Goal: Communication & Community: Participate in discussion

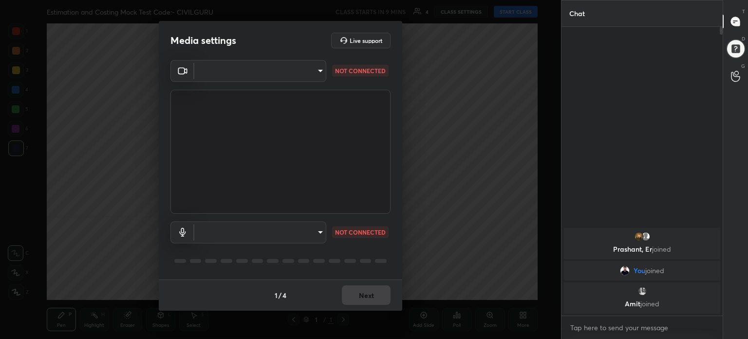
scroll to position [48439, 48193]
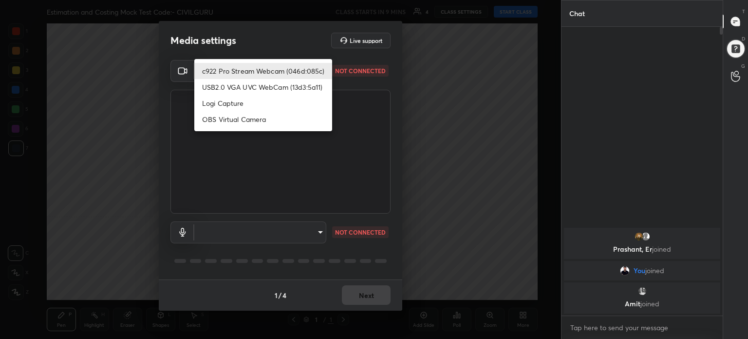
click at [322, 71] on body "1 2 3 4 5 6 7 C X Z C X Z E E Erase all H H Estimation and Costing Mock Test Co…" at bounding box center [374, 169] width 748 height 339
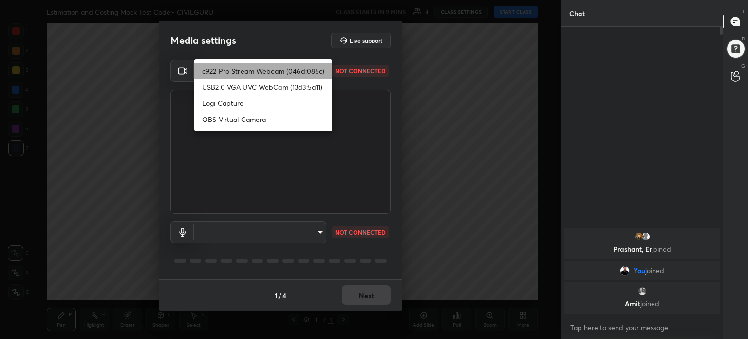
click at [322, 71] on li "c922 Pro Stream Webcam (046d:085c)" at bounding box center [263, 71] width 138 height 16
type input "07876c11cc765adb889159543ac95450b40f8fe4f378eec60490adc57deffb59"
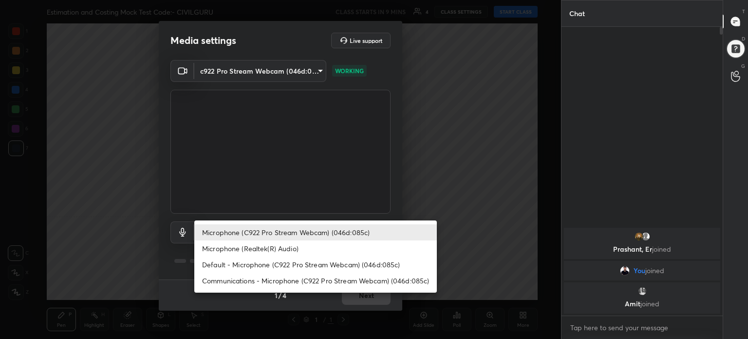
click at [318, 231] on body "1 2 3 4 5 6 7 C X Z C X Z E E Erase all H H Estimation and Costing Mock Test Co…" at bounding box center [374, 169] width 748 height 339
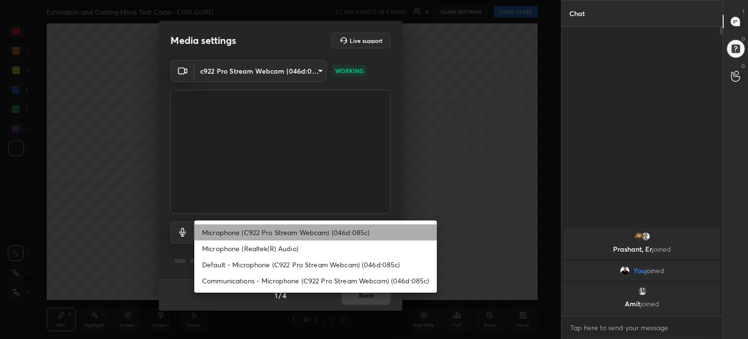
click at [318, 231] on li "Microphone (C922 Pro Stream Webcam) (046d:085c)" at bounding box center [315, 232] width 243 height 16
type input "b013a476e0e4829d28cd57f23c5ad47568192a402120b8961f7e7504b7c67616"
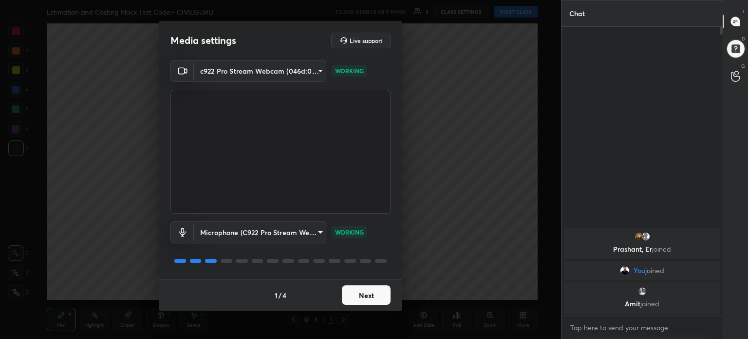
click at [378, 295] on button "Next" at bounding box center [366, 294] width 49 height 19
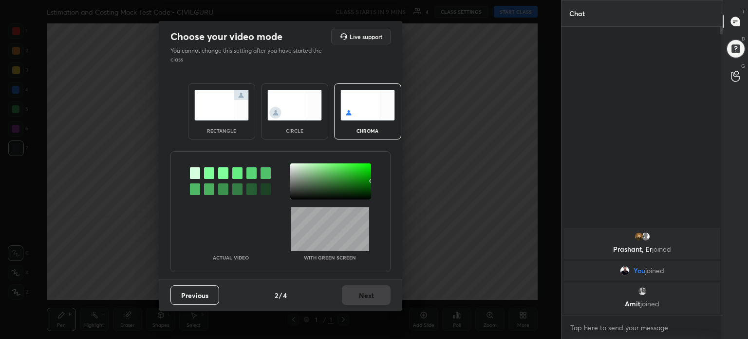
click at [234, 101] on img at bounding box center [221, 105] width 55 height 31
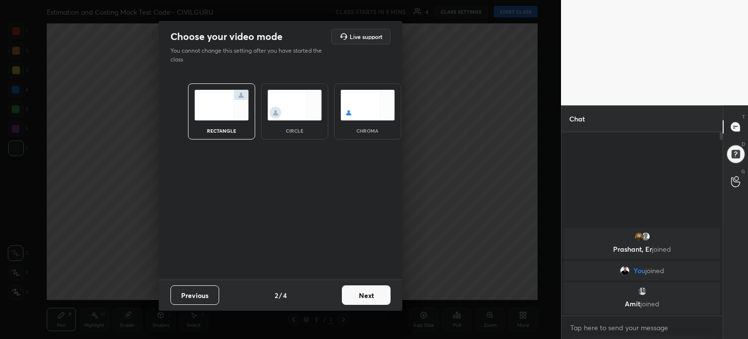
scroll to position [99, 158]
click at [372, 290] on button "Next" at bounding box center [366, 294] width 49 height 19
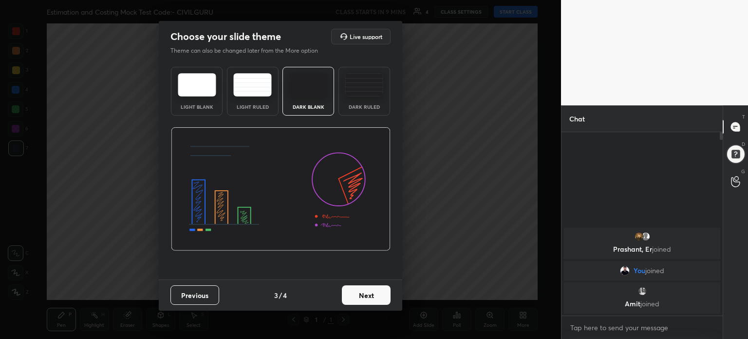
click at [215, 92] on img at bounding box center [197, 84] width 38 height 23
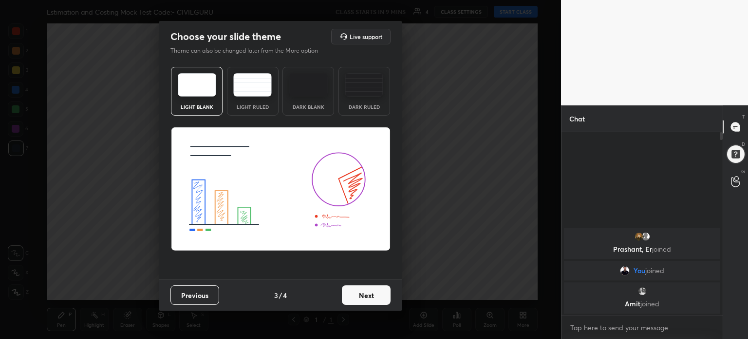
click at [376, 297] on button "Next" at bounding box center [366, 294] width 49 height 19
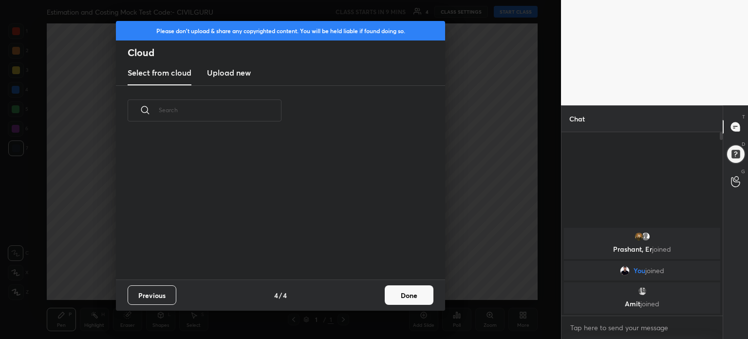
scroll to position [144, 313]
click at [416, 291] on button "Done" at bounding box center [409, 294] width 49 height 19
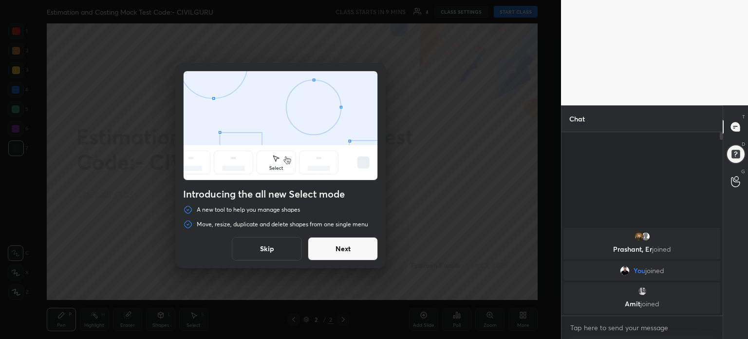
click at [278, 247] on button "Skip" at bounding box center [267, 248] width 70 height 23
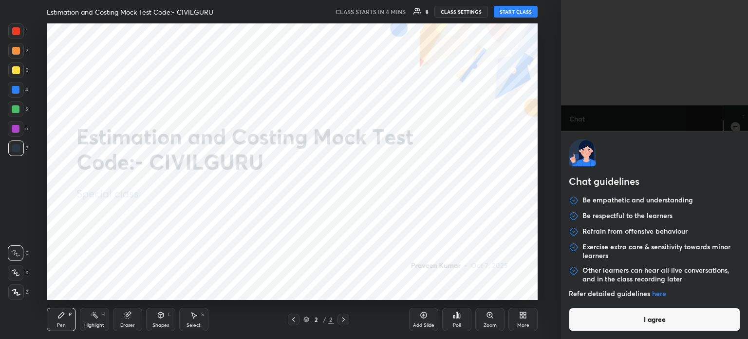
click at [592, 325] on body "1 2 3 4 5 6 7 C X Z C X Z E E Erase all H H Estimation and Costing Mock Test Co…" at bounding box center [374, 169] width 748 height 339
click at [592, 325] on button "I agree" at bounding box center [654, 318] width 171 height 23
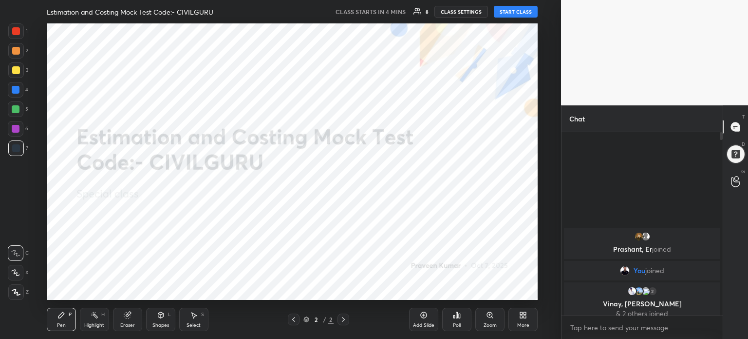
click at [649, 323] on textarea at bounding box center [642, 328] width 146 height 16
paste textarea "[URL][DOMAIN_NAME]"
type textarea "TELEGRAM JOIN https://telegram.me/Praveenunacademy"
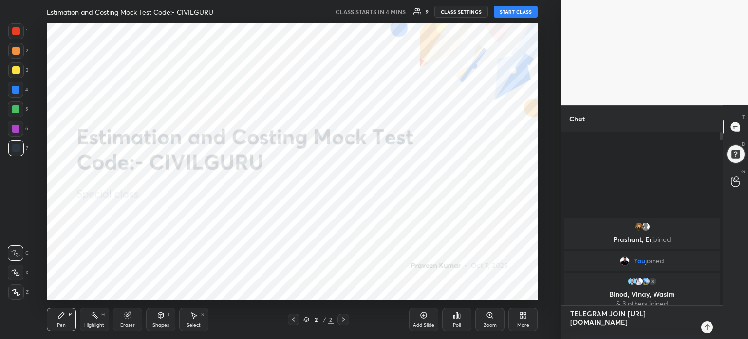
scroll to position [180, 158]
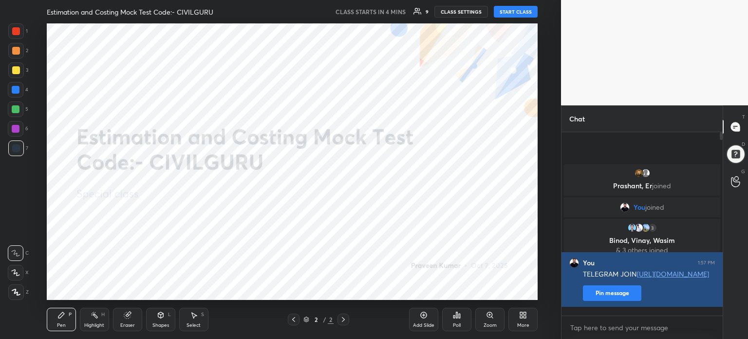
click at [618, 298] on button "Pin message" at bounding box center [612, 293] width 58 height 16
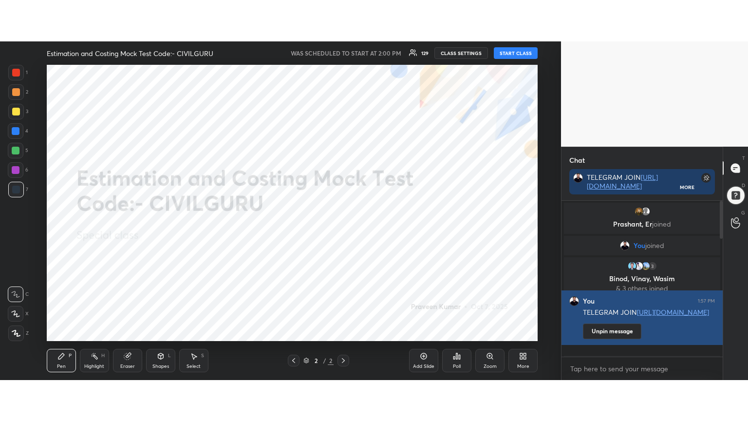
scroll to position [133, 158]
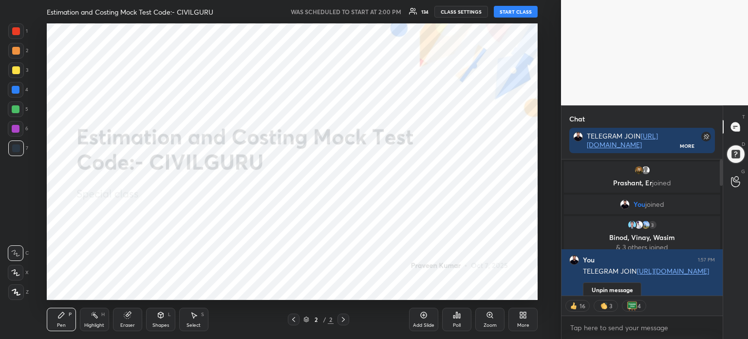
click at [526, 12] on button "START CLASS" at bounding box center [516, 12] width 44 height 12
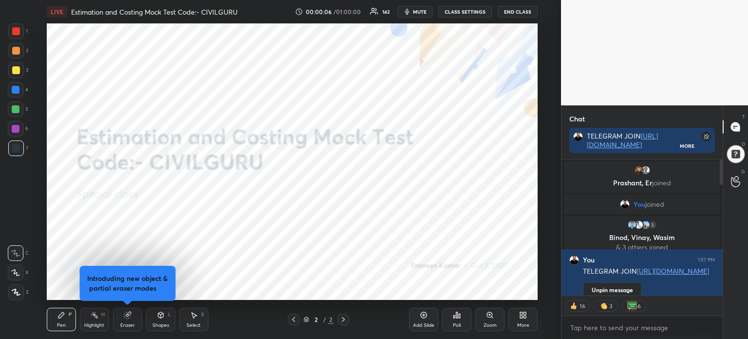
click at [522, 315] on icon at bounding box center [521, 316] width 2 height 2
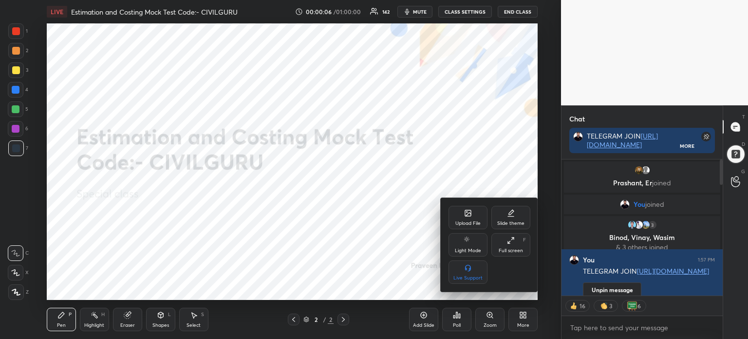
click at [516, 248] on div "Full screen" at bounding box center [511, 250] width 24 height 5
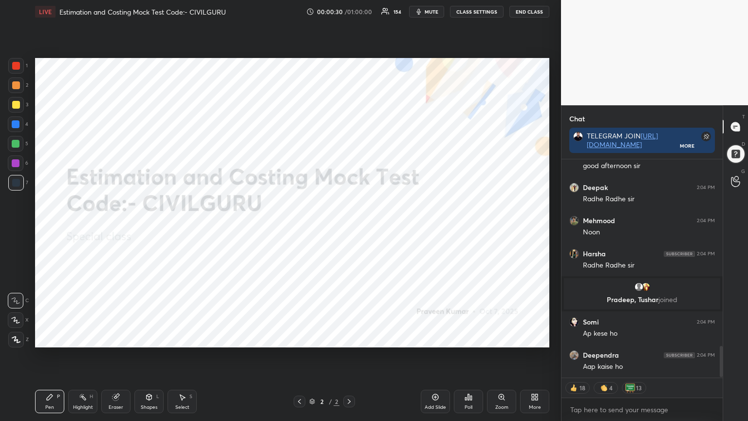
scroll to position [1353, 0]
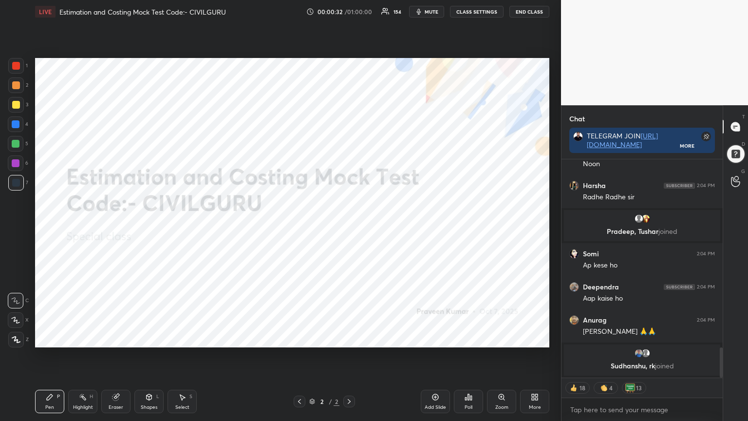
click at [351, 338] on icon at bounding box center [349, 402] width 8 height 8
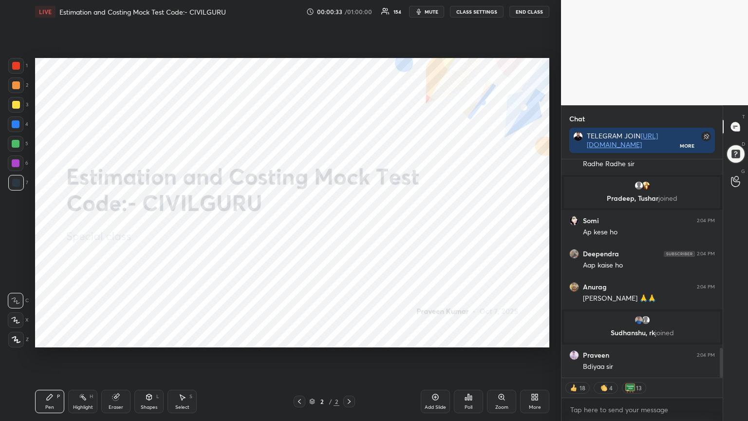
click at [348, 338] on icon at bounding box center [349, 402] width 8 height 8
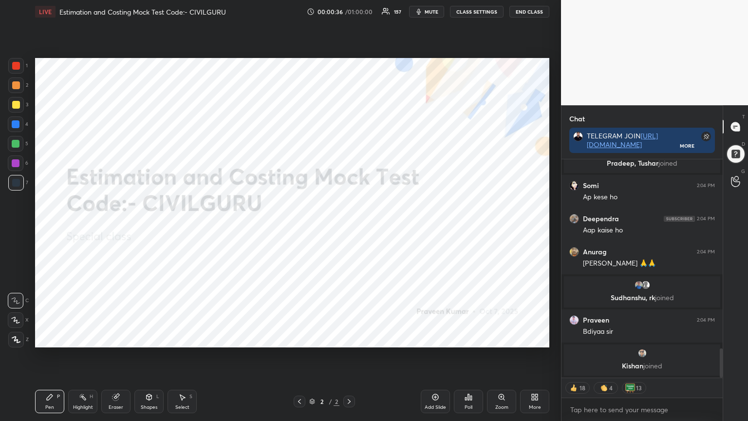
click at [538, 338] on div "More" at bounding box center [534, 401] width 29 height 23
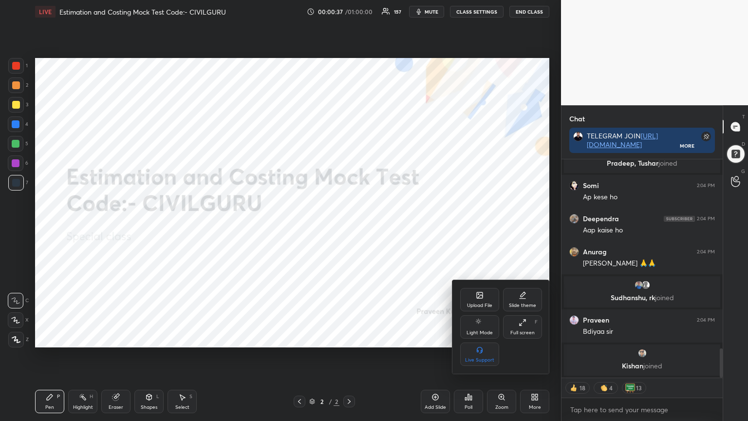
click at [485, 301] on div "Upload File" at bounding box center [479, 299] width 39 height 23
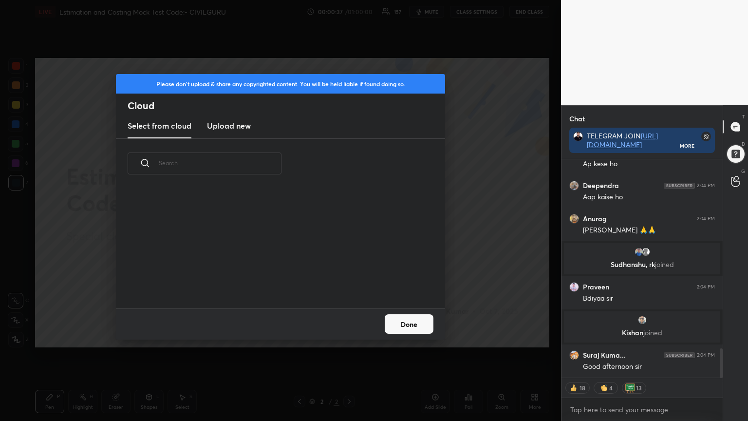
scroll to position [120, 313]
click at [237, 125] on h3 "Upload new" at bounding box center [229, 126] width 44 height 12
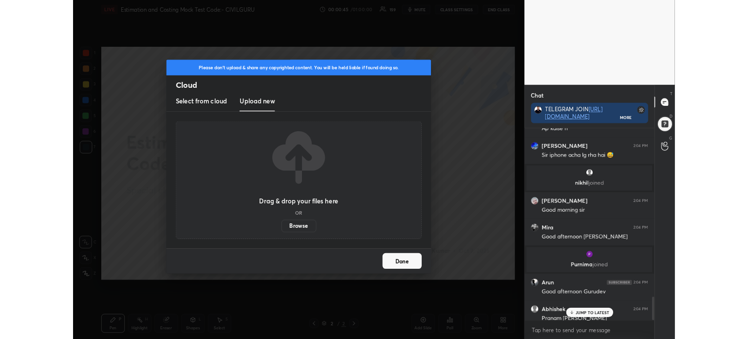
scroll to position [1693, 0]
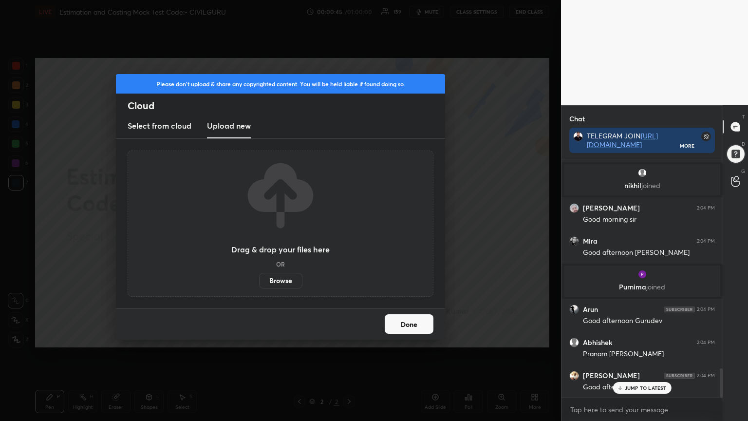
click at [283, 279] on label "Browse" at bounding box center [280, 281] width 43 height 16
click at [259, 279] on input "Browse" at bounding box center [259, 281] width 0 height 16
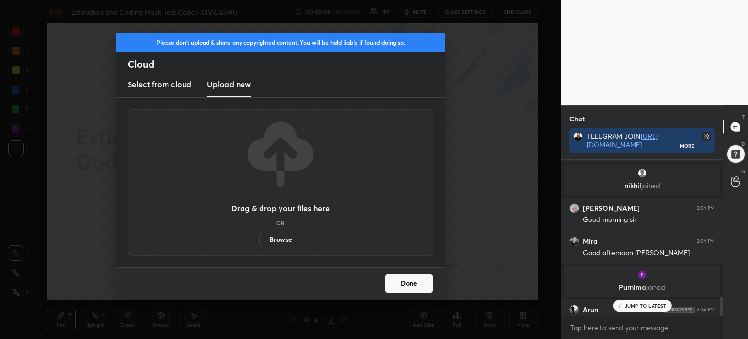
scroll to position [0, 0]
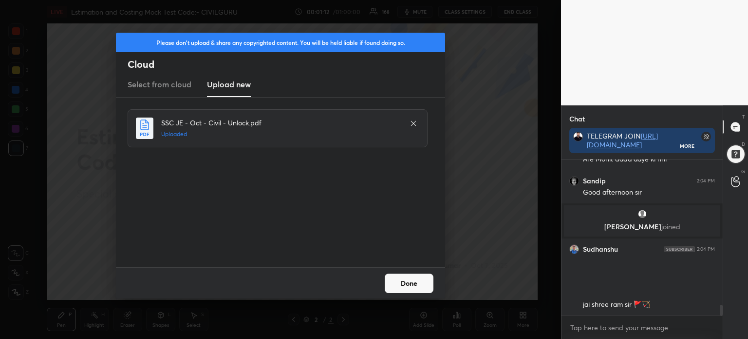
click at [411, 284] on button "Done" at bounding box center [409, 282] width 49 height 19
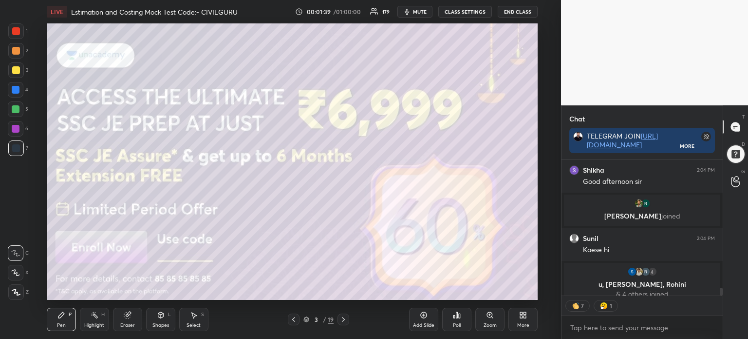
click at [309, 324] on div "3 / 19" at bounding box center [318, 319] width 61 height 12
click at [306, 321] on icon at bounding box center [306, 319] width 6 height 6
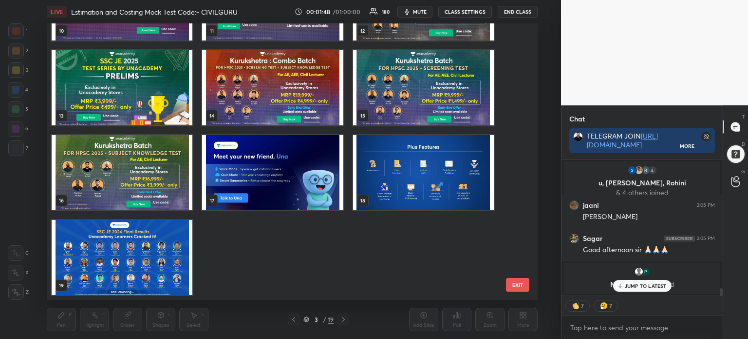
scroll to position [2346, 0]
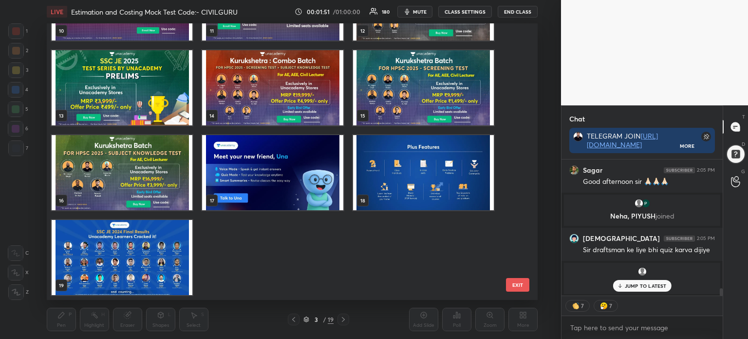
click at [161, 245] on img "grid" at bounding box center [122, 257] width 141 height 75
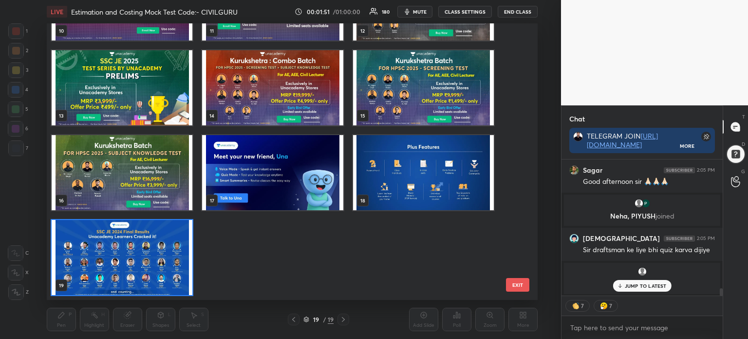
click at [160, 246] on img "grid" at bounding box center [122, 257] width 141 height 75
click at [162, 250] on img "grid" at bounding box center [122, 257] width 141 height 75
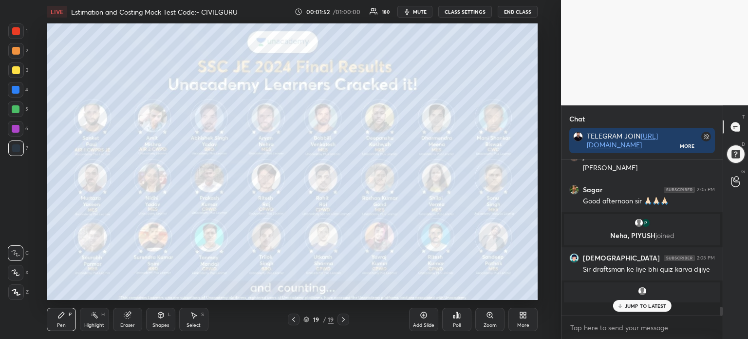
scroll to position [2, 3]
click at [530, 313] on div "More" at bounding box center [523, 318] width 29 height 23
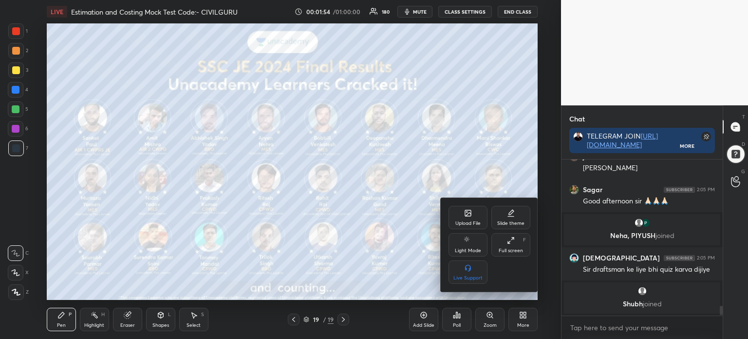
click at [468, 216] on icon at bounding box center [468, 213] width 6 height 6
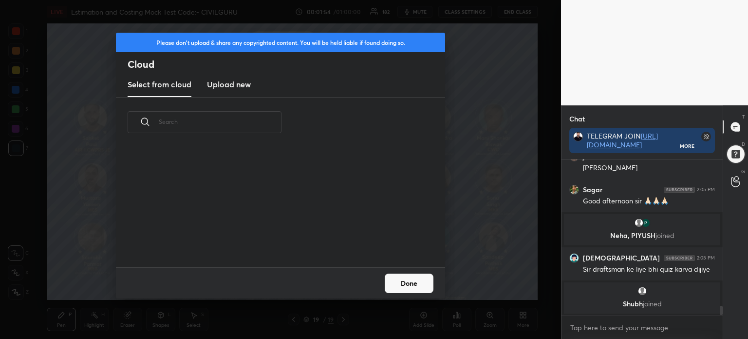
scroll to position [120, 313]
click at [231, 88] on h3 "Upload new" at bounding box center [229, 84] width 44 height 12
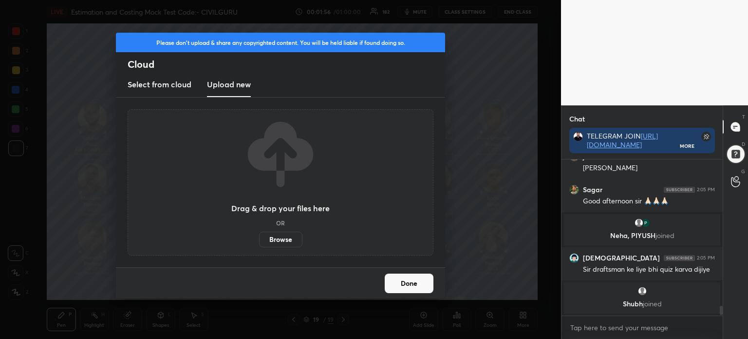
click at [281, 243] on label "Browse" at bounding box center [280, 239] width 43 height 16
click at [259, 243] on input "Browse" at bounding box center [259, 239] width 0 height 16
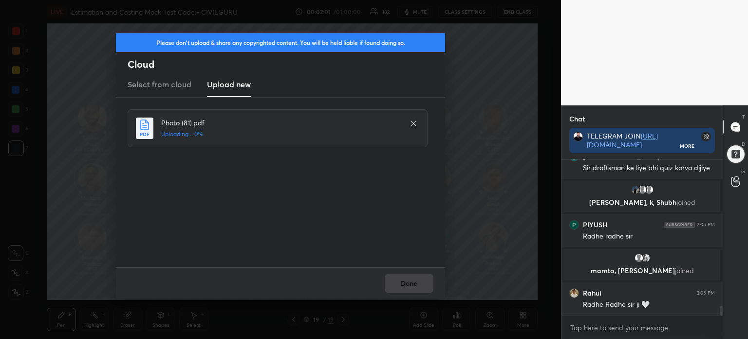
scroll to position [2423, 0]
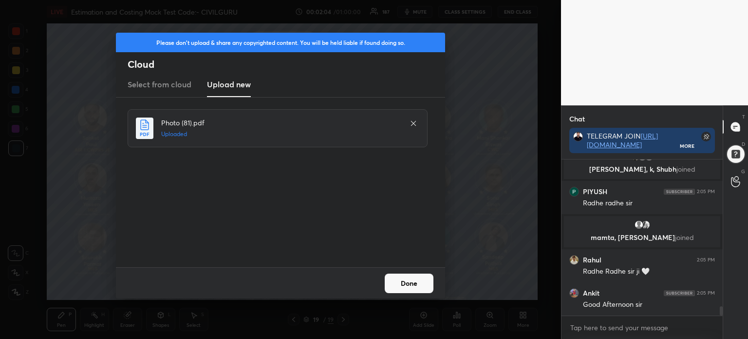
click at [413, 284] on button "Done" at bounding box center [409, 282] width 49 height 19
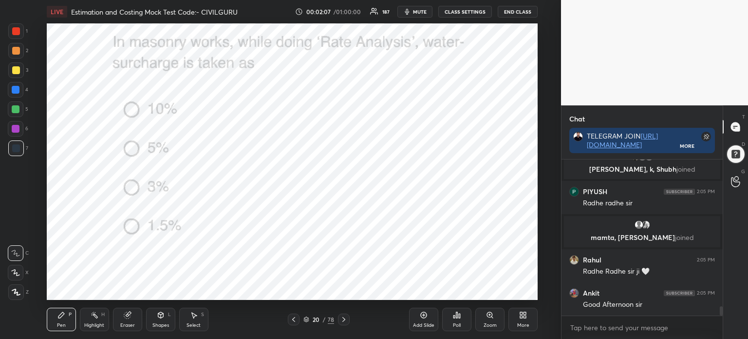
click at [307, 316] on icon at bounding box center [306, 319] width 6 height 6
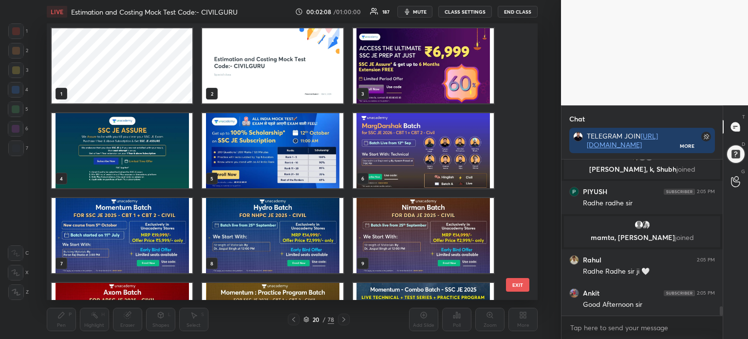
scroll to position [2456, 0]
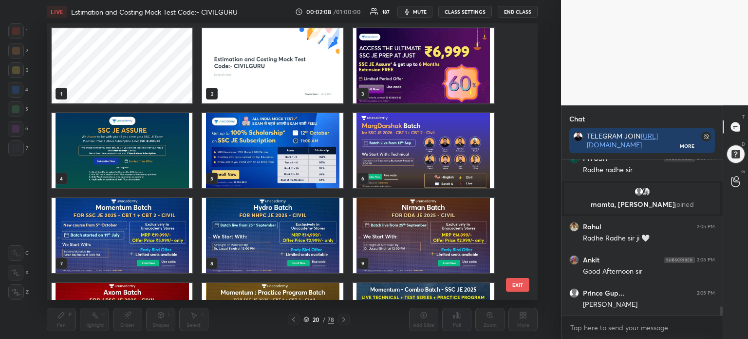
click at [309, 79] on img "grid" at bounding box center [272, 65] width 141 height 75
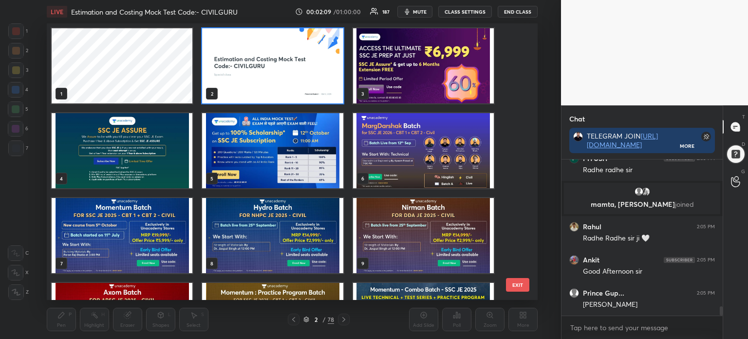
click at [311, 79] on img "grid" at bounding box center [272, 65] width 141 height 75
click at [313, 79] on img "grid" at bounding box center [272, 65] width 141 height 75
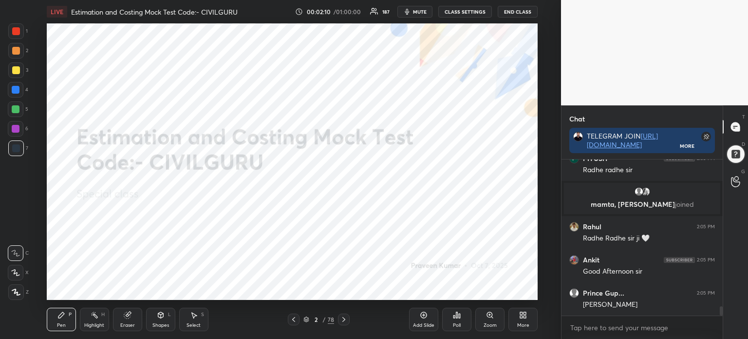
click at [527, 320] on div "More" at bounding box center [523, 318] width 29 height 23
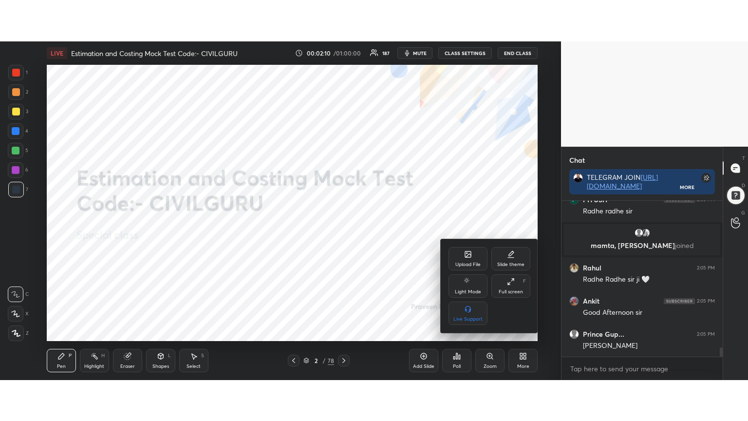
scroll to position [2491, 0]
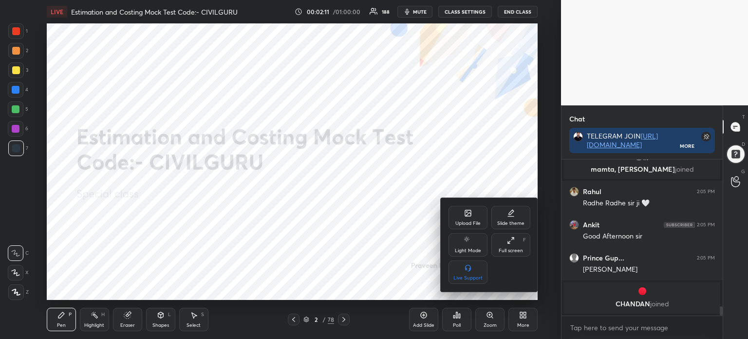
click at [510, 246] on div "Full screen F" at bounding box center [511, 244] width 39 height 23
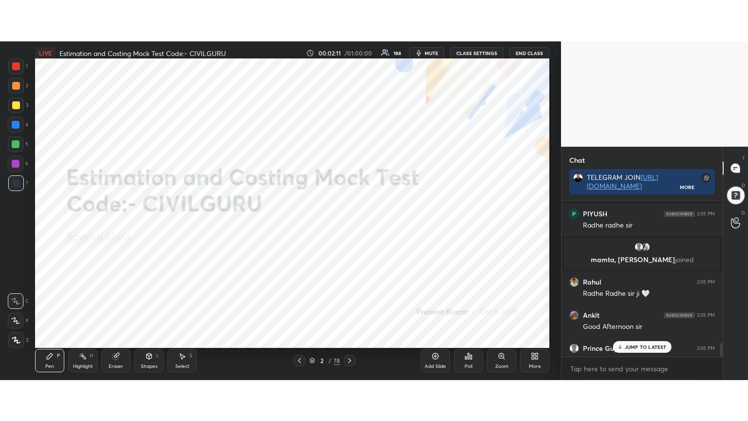
scroll to position [3, 3]
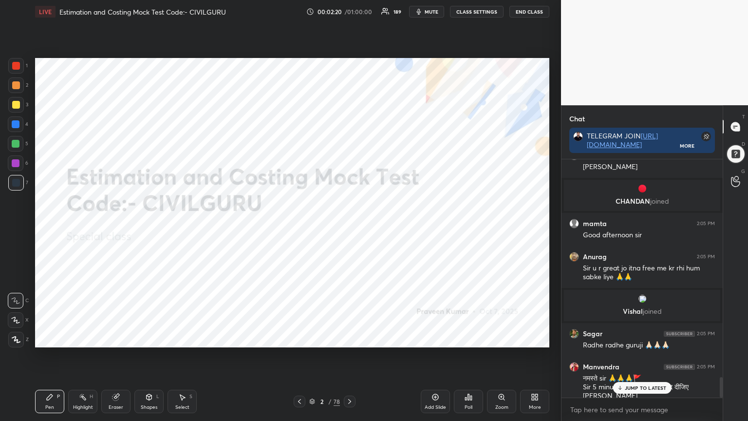
click at [348, 338] on icon at bounding box center [350, 402] width 8 height 8
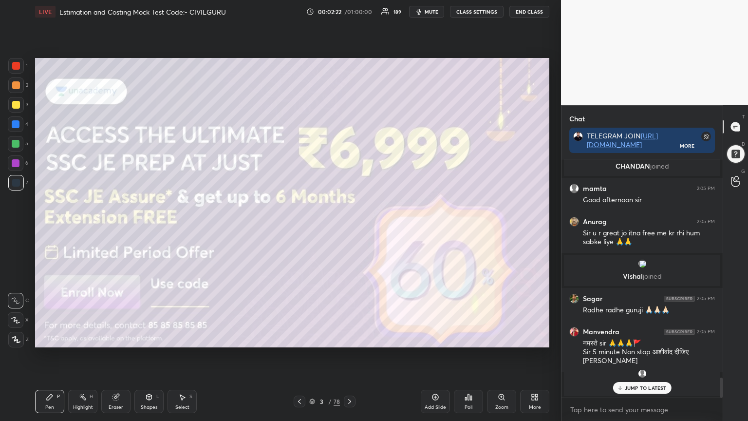
click at [18, 72] on div at bounding box center [16, 66] width 16 height 16
click at [22, 64] on div at bounding box center [16, 66] width 16 height 16
click at [10, 338] on div at bounding box center [16, 340] width 16 height 16
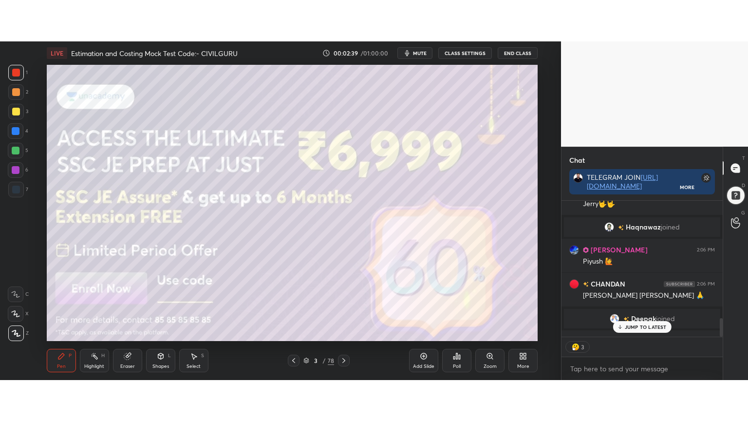
scroll to position [48439, 48193]
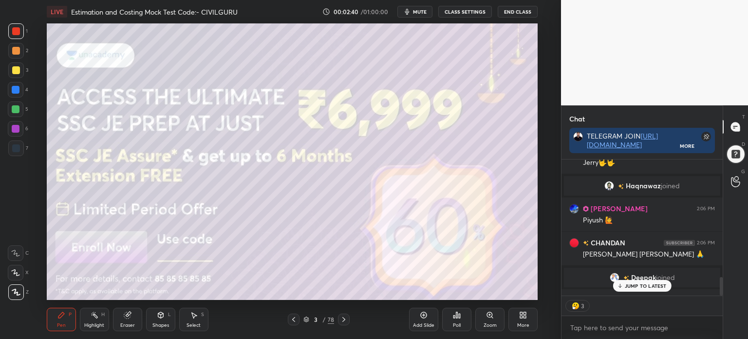
click at [526, 316] on icon at bounding box center [525, 316] width 2 height 2
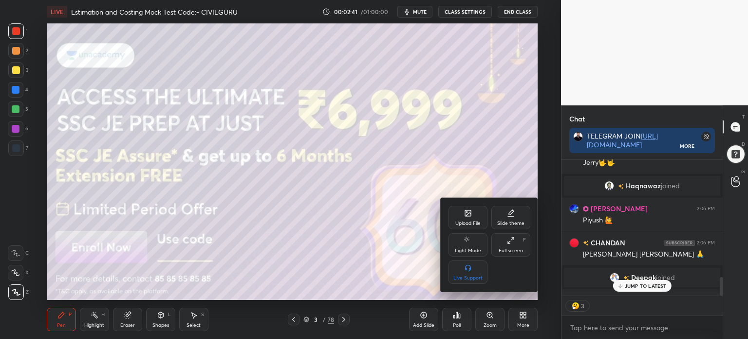
click at [514, 236] on div "Full screen F" at bounding box center [511, 244] width 39 height 23
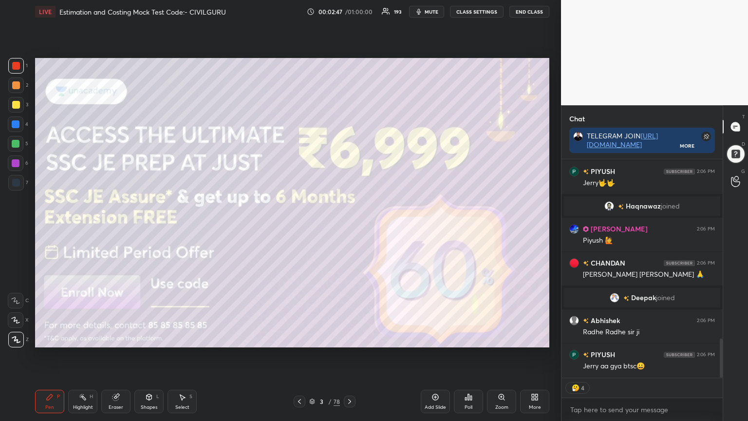
scroll to position [1028, 0]
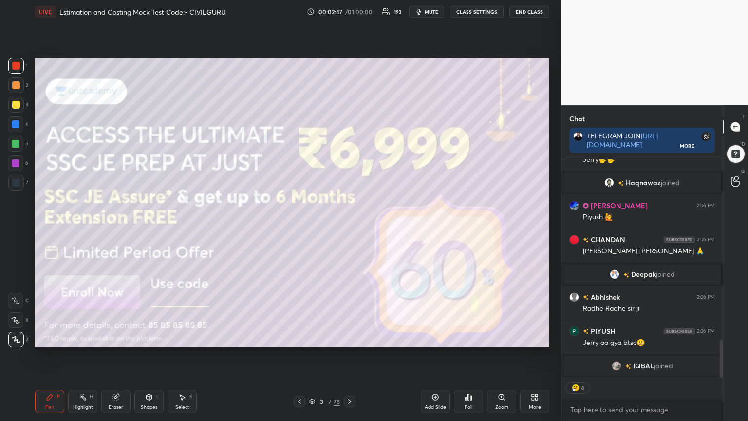
click at [350, 338] on icon at bounding box center [350, 402] width 8 height 8
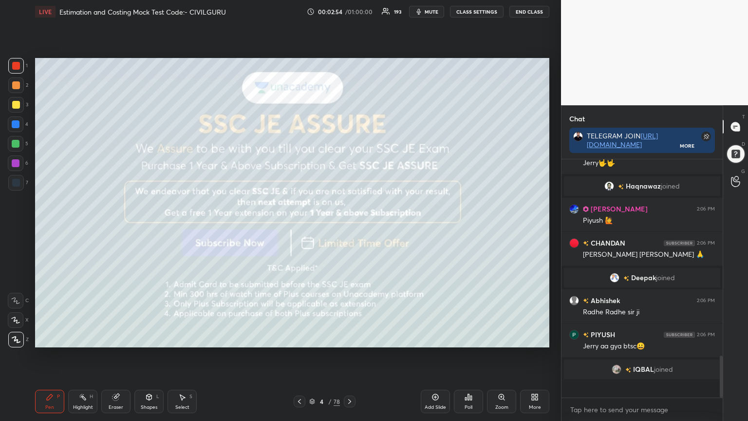
scroll to position [0, 0]
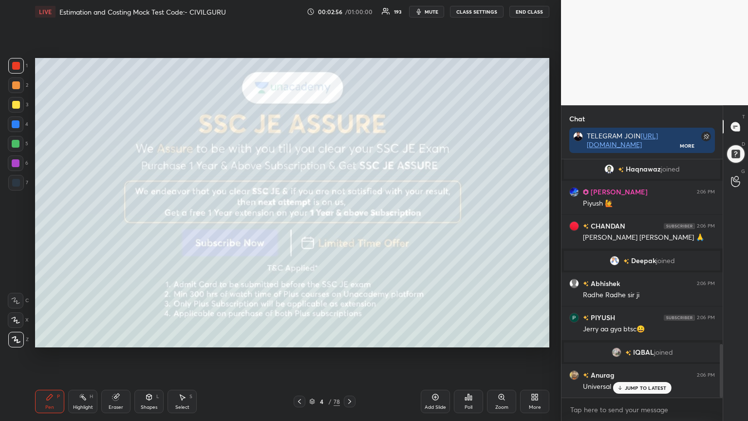
click at [348, 338] on icon at bounding box center [350, 402] width 8 height 8
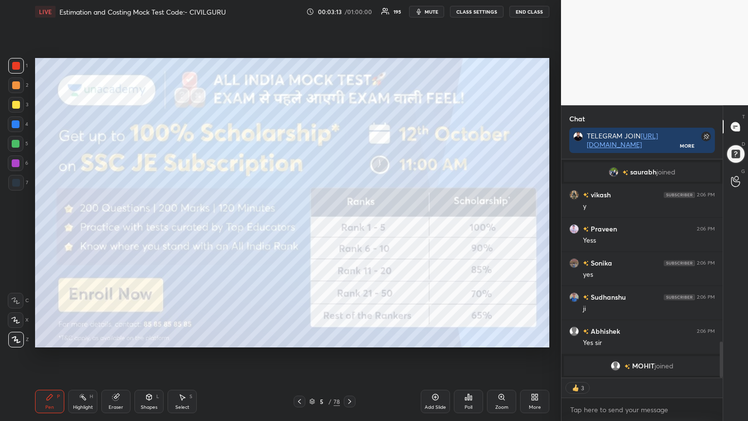
click at [349, 338] on icon at bounding box center [350, 402] width 8 height 8
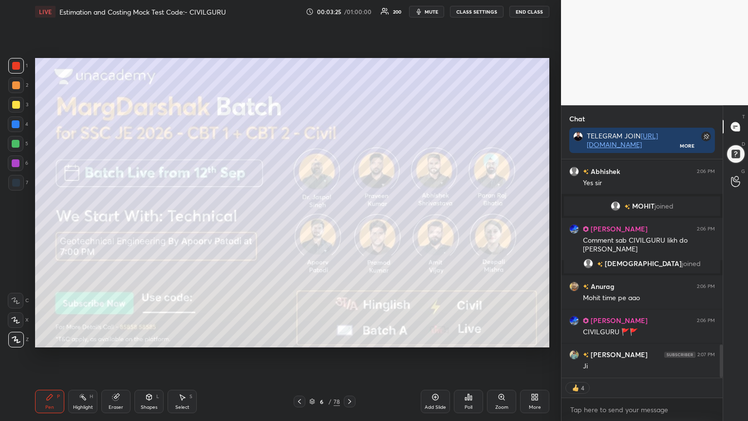
type textarea "x"
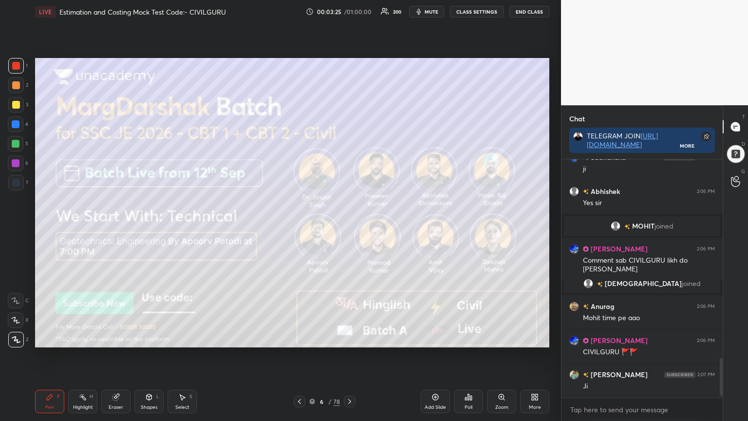
click at [351, 338] on div at bounding box center [350, 402] width 12 height 12
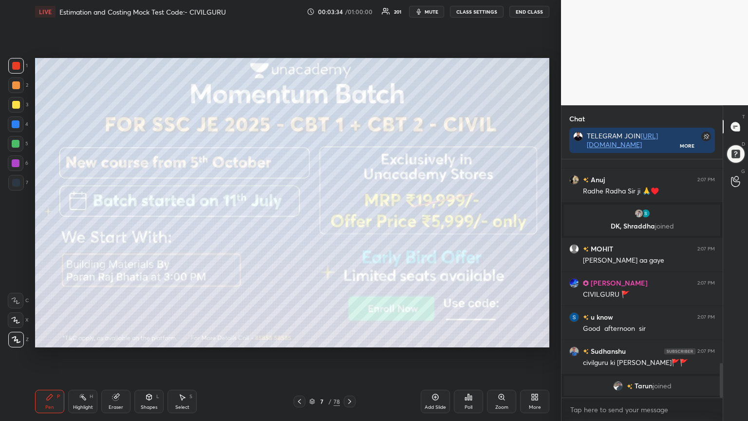
click at [348, 338] on icon at bounding box center [350, 402] width 8 height 8
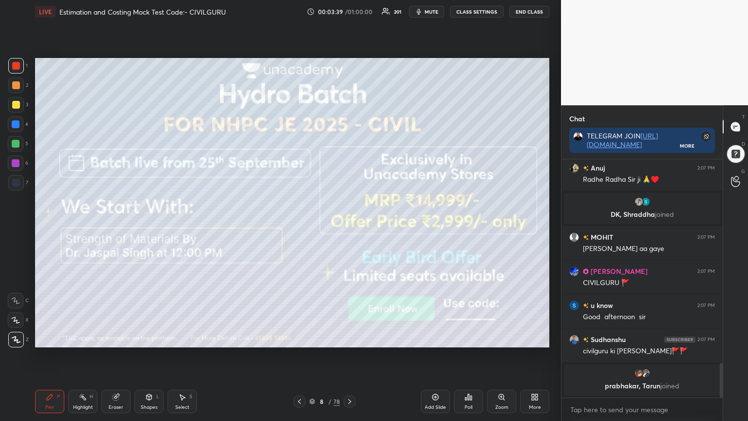
click at [348, 338] on icon at bounding box center [350, 402] width 8 height 8
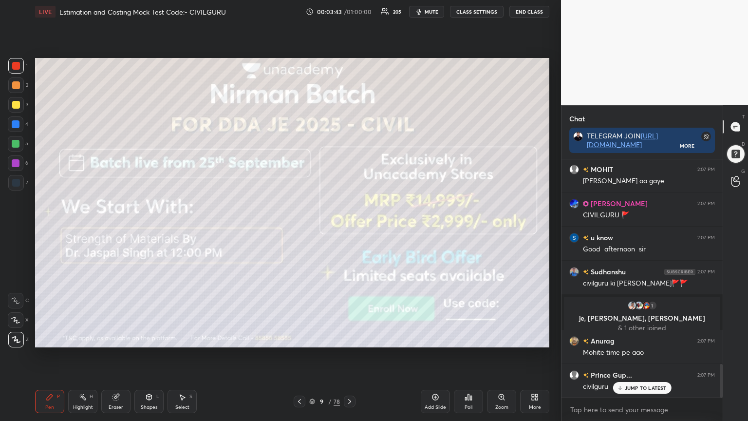
click at [349, 338] on icon at bounding box center [349, 401] width 3 height 5
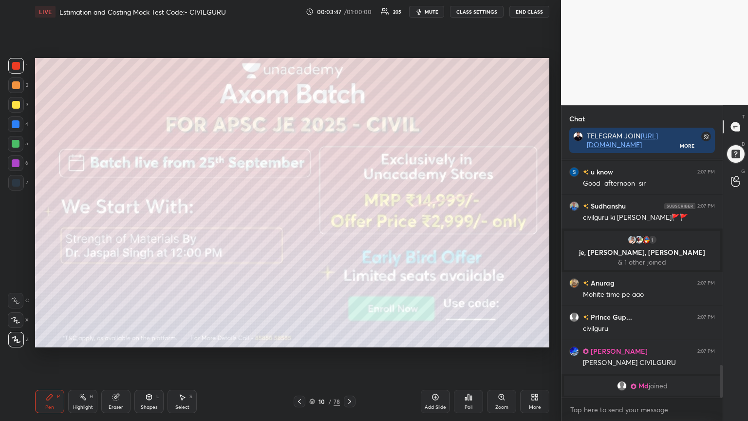
click at [348, 338] on icon at bounding box center [350, 402] width 8 height 8
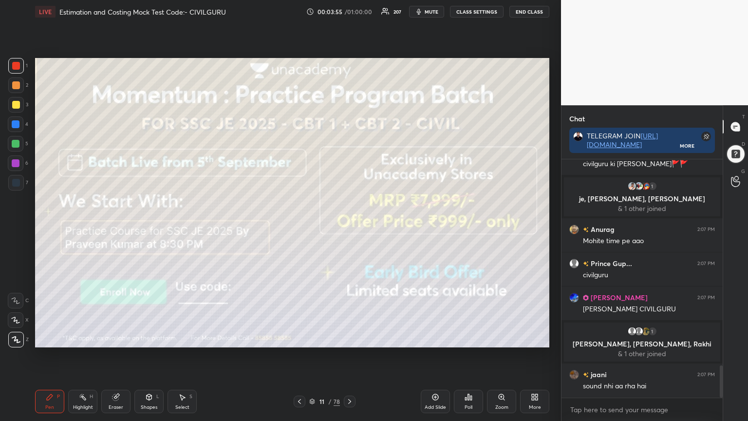
click at [348, 338] on icon at bounding box center [350, 402] width 8 height 8
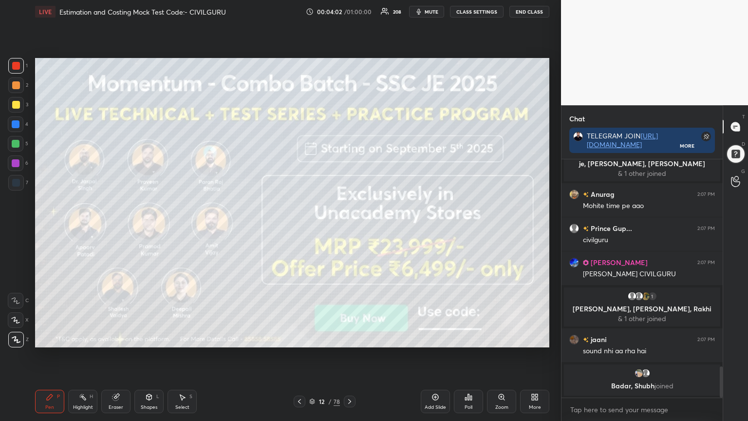
click at [348, 338] on icon at bounding box center [350, 402] width 8 height 8
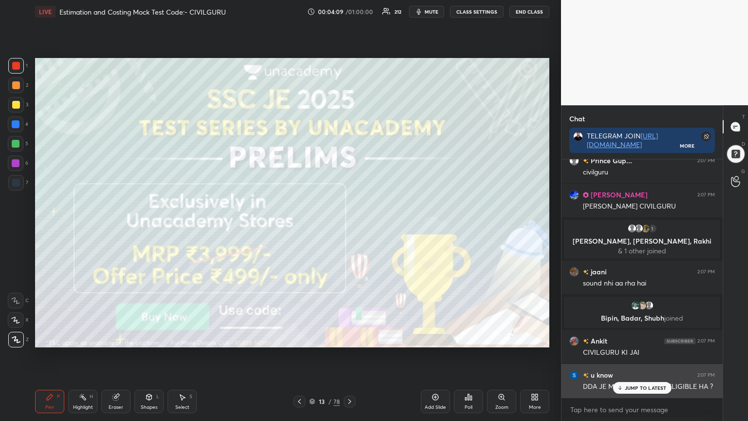
scroll to position [1647, 0]
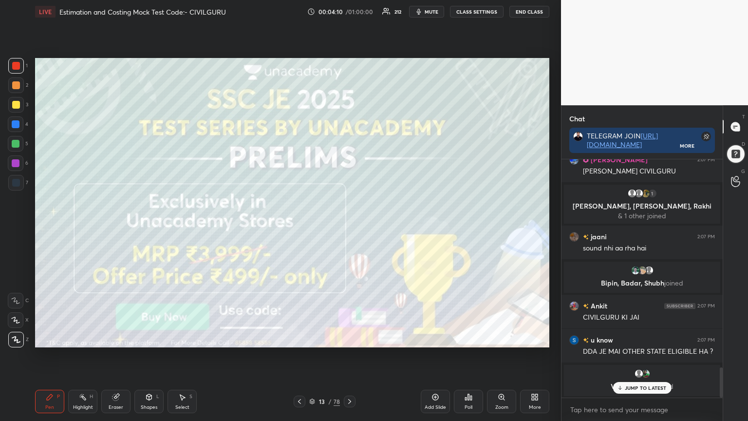
click at [635, 338] on p "JUMP TO LATEST" at bounding box center [646, 388] width 42 height 6
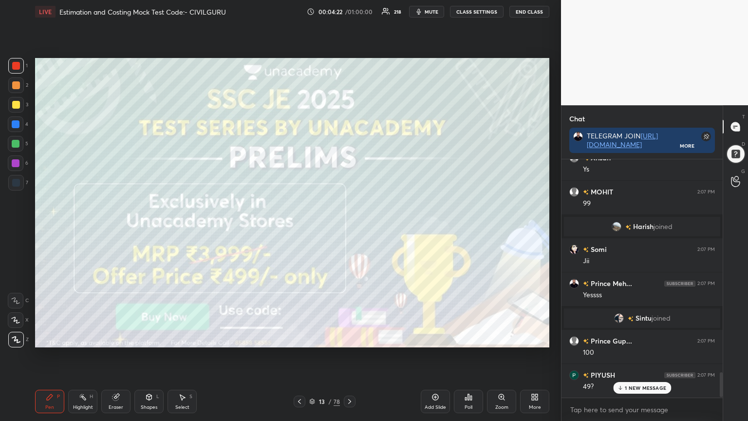
scroll to position [2067, 0]
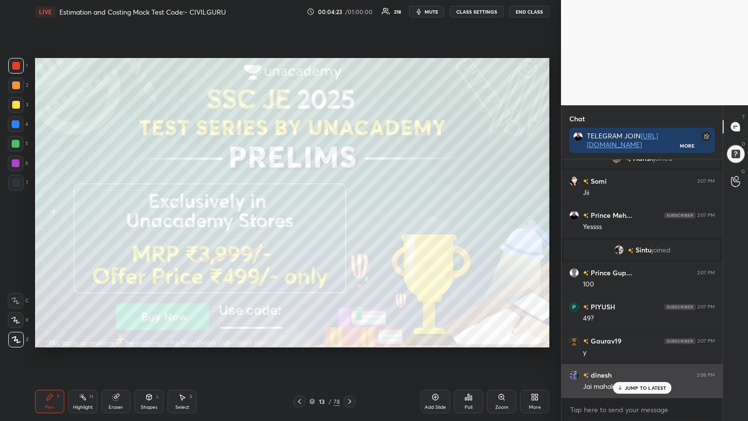
click at [629, 338] on p "JUMP TO LATEST" at bounding box center [646, 388] width 42 height 6
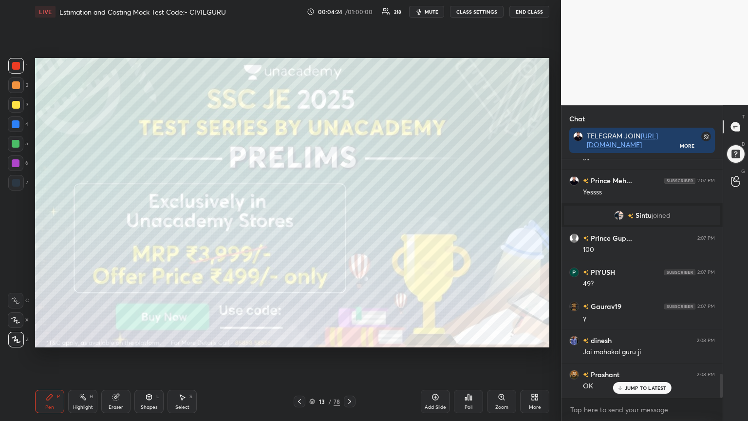
scroll to position [2136, 0]
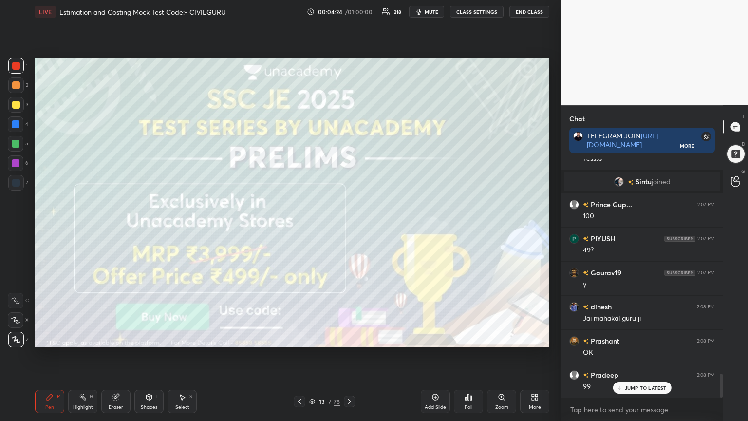
click at [353, 338] on icon at bounding box center [350, 402] width 8 height 8
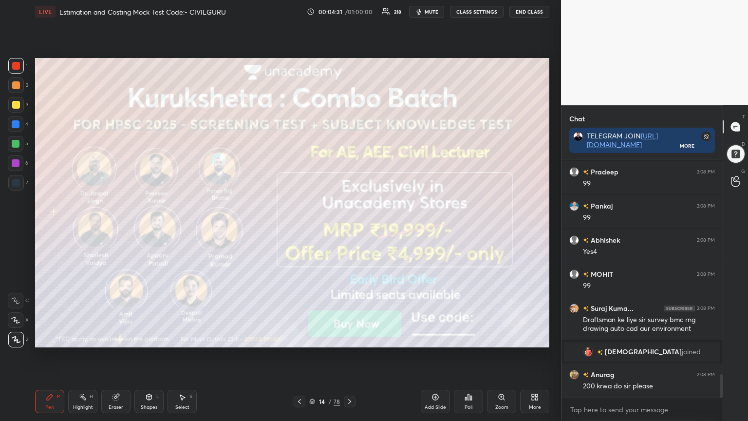
scroll to position [2247, 0]
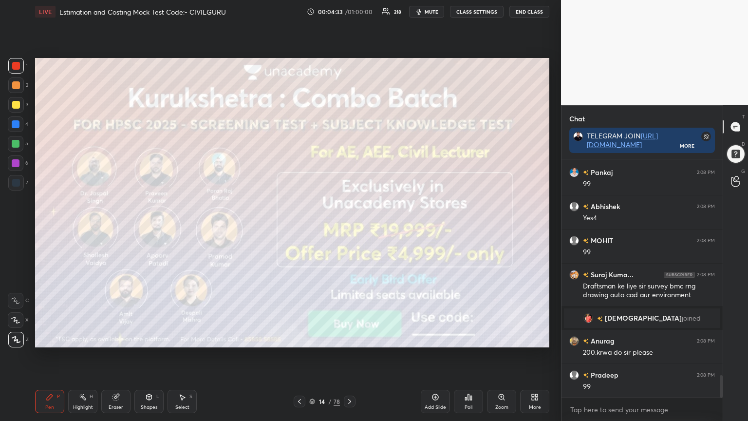
click at [353, 338] on div at bounding box center [350, 402] width 12 height 12
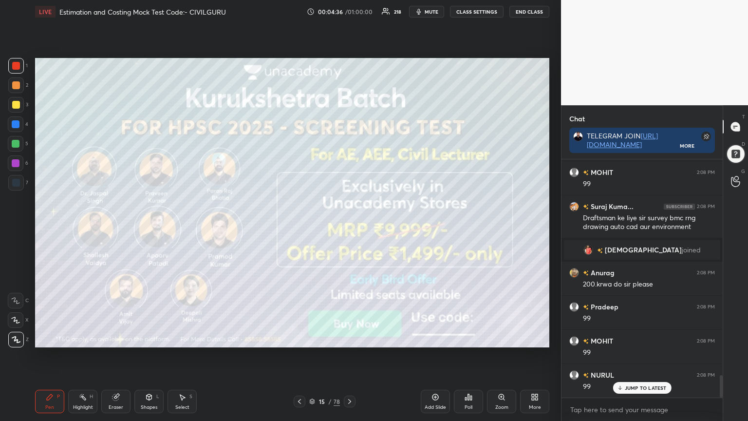
scroll to position [2350, 0]
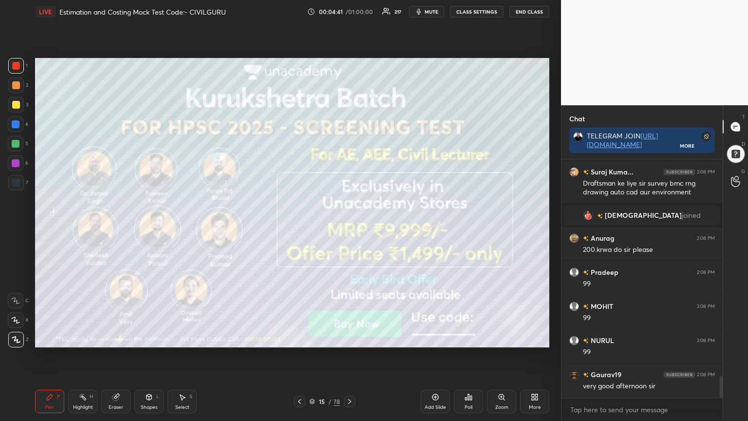
click at [351, 338] on icon at bounding box center [350, 402] width 8 height 8
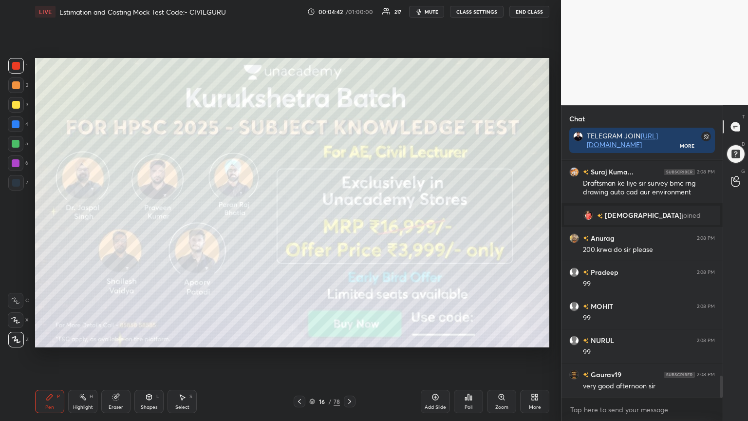
click at [349, 338] on icon at bounding box center [350, 402] width 8 height 8
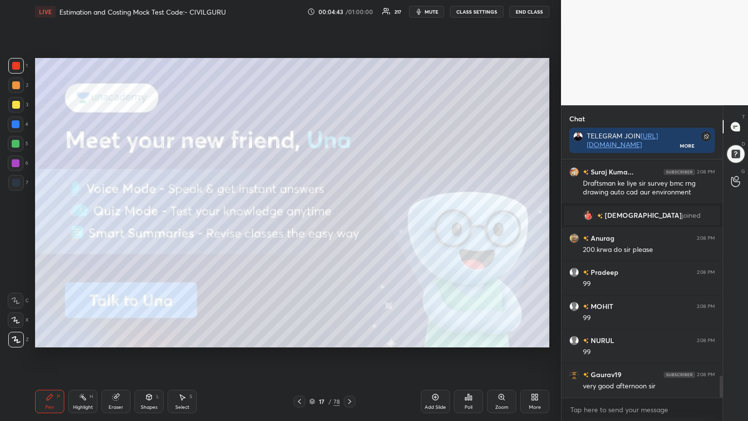
scroll to position [2373, 0]
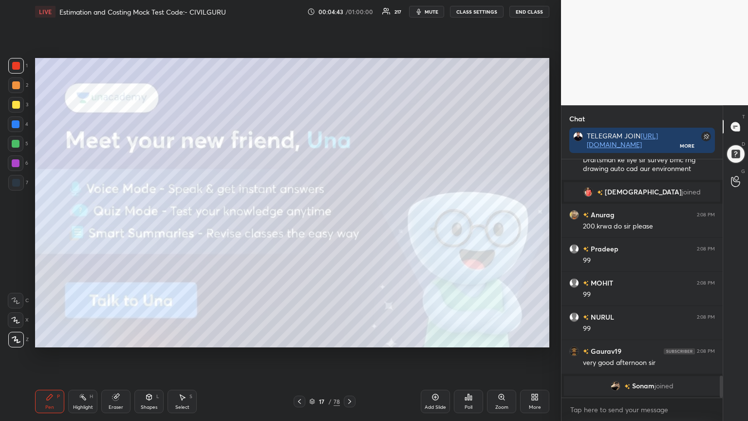
click at [347, 338] on icon at bounding box center [350, 402] width 8 height 8
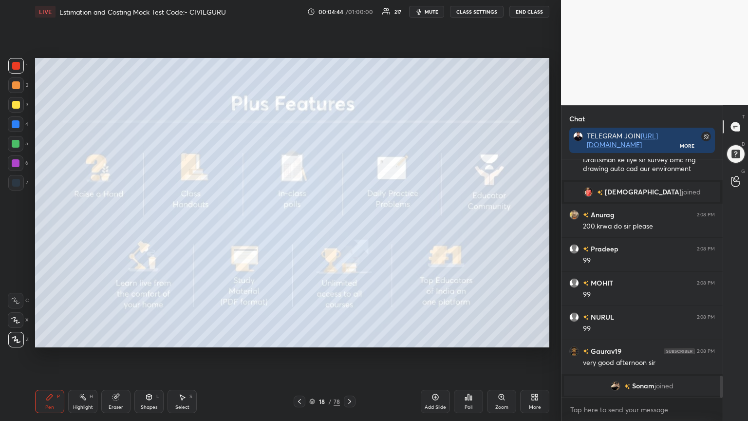
click at [347, 338] on icon at bounding box center [350, 402] width 8 height 8
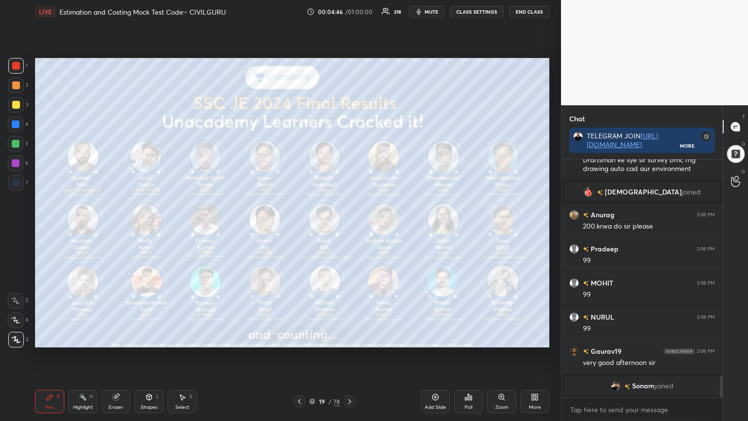
click at [351, 338] on icon at bounding box center [350, 402] width 8 height 8
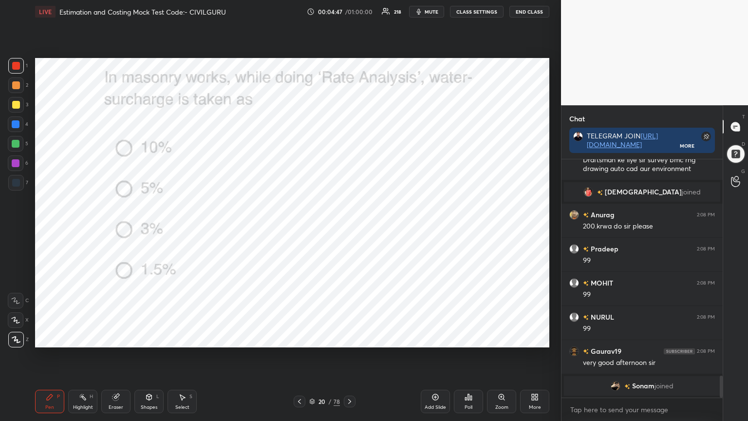
click at [469, 338] on icon at bounding box center [468, 397] width 1 height 6
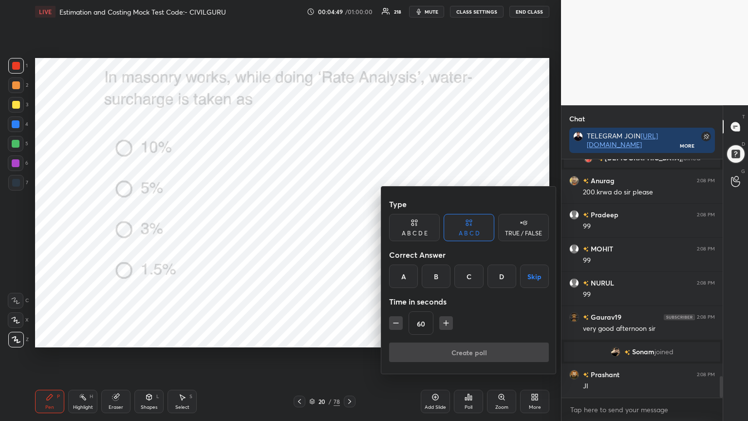
scroll to position [2412, 0]
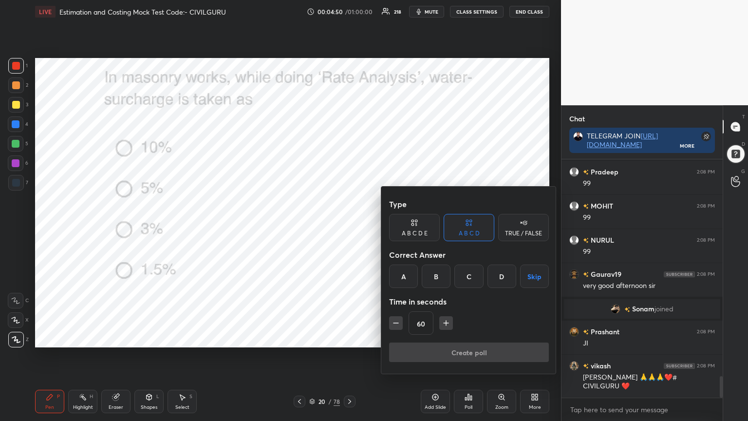
click at [501, 271] on div "D" at bounding box center [502, 276] width 29 height 23
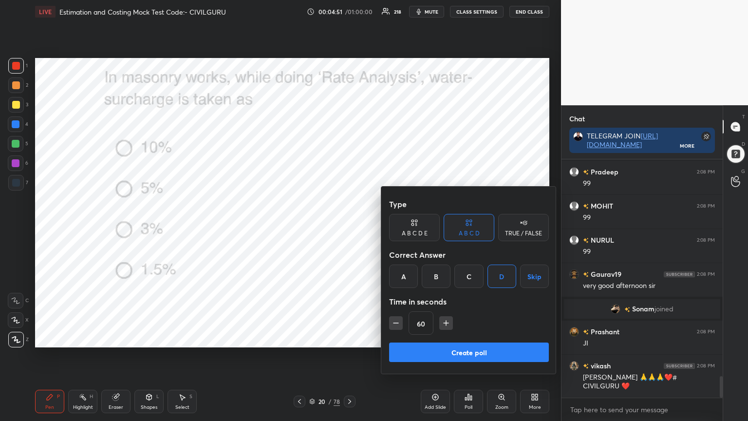
click at [398, 323] on icon "button" at bounding box center [396, 323] width 10 height 10
click at [398, 325] on icon "button" at bounding box center [396, 323] width 10 height 10
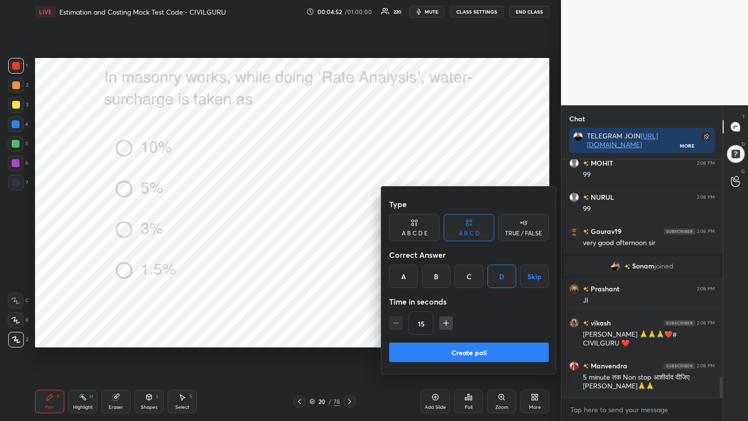
click at [446, 325] on icon "button" at bounding box center [446, 323] width 10 height 10
type input "30"
click at [441, 338] on button "Create poll" at bounding box center [469, 351] width 160 height 19
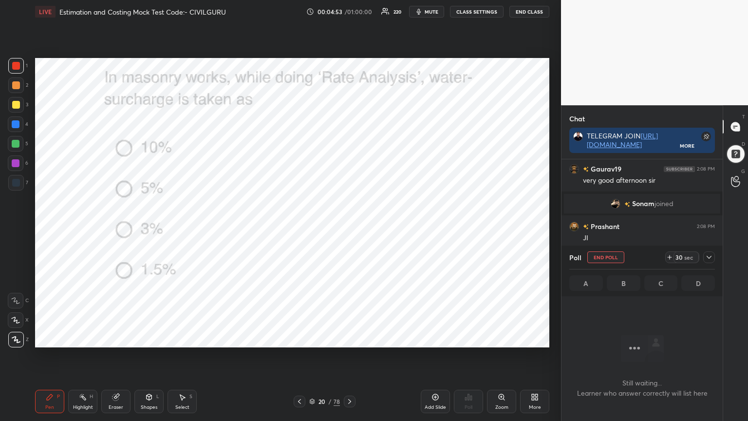
scroll to position [185, 158]
click at [711, 258] on icon at bounding box center [709, 257] width 8 height 8
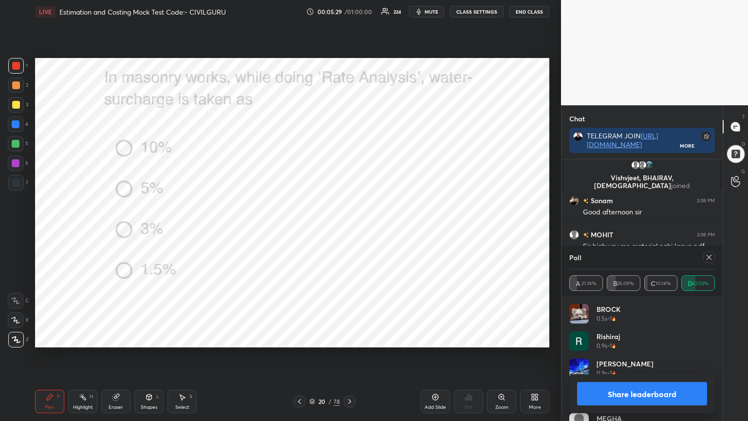
scroll to position [2664, 0]
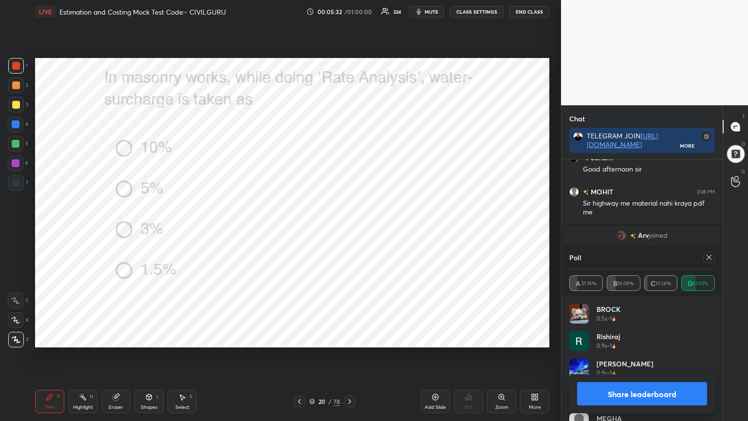
click at [711, 256] on icon at bounding box center [709, 257] width 8 height 8
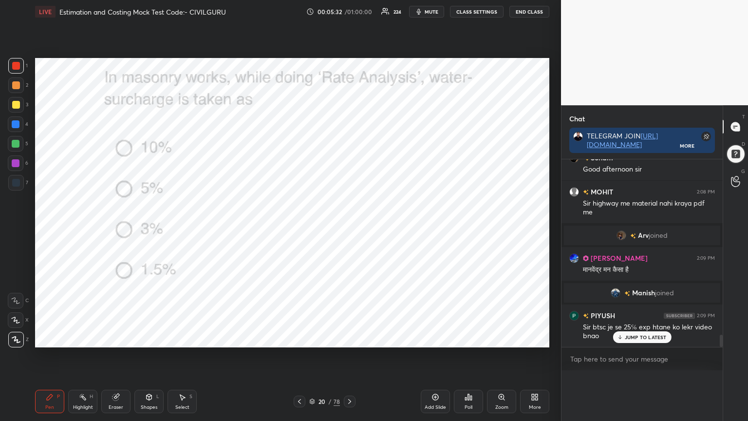
scroll to position [0, 0]
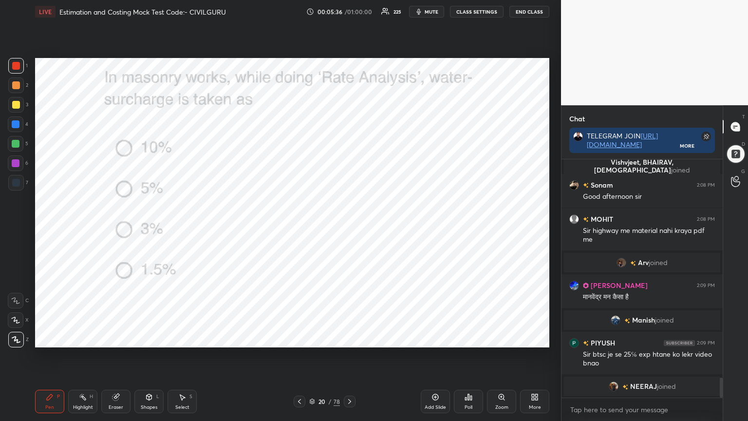
click at [353, 338] on div at bounding box center [350, 402] width 12 height 12
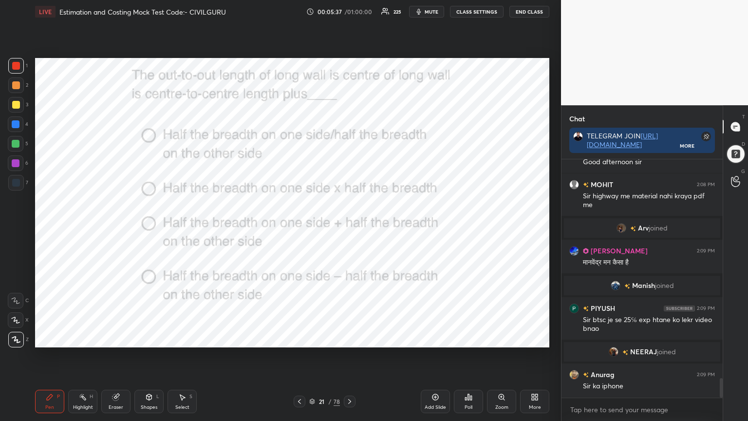
click at [469, 338] on icon at bounding box center [468, 397] width 1 height 6
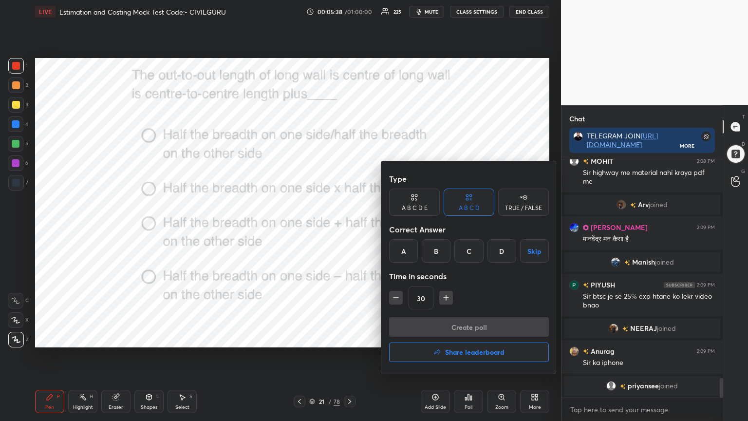
click at [468, 247] on div "C" at bounding box center [469, 250] width 29 height 23
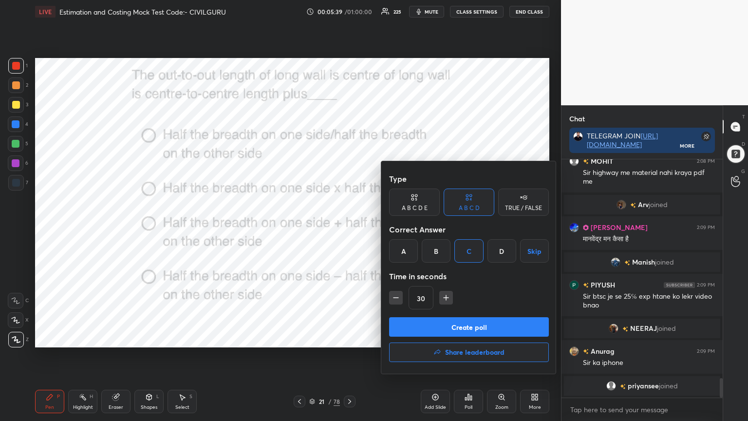
click at [455, 326] on button "Create poll" at bounding box center [469, 326] width 160 height 19
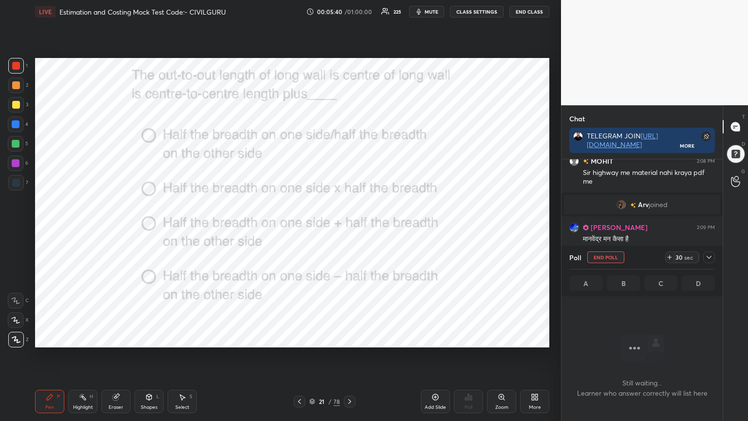
click at [709, 258] on icon at bounding box center [709, 257] width 5 height 3
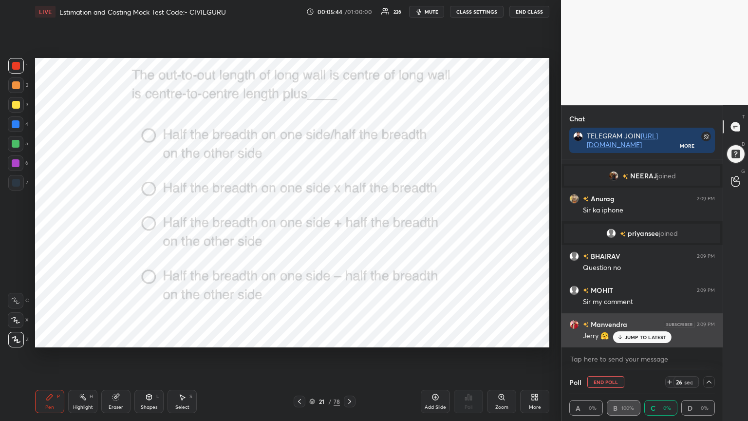
click at [655, 338] on p "JUMP TO LATEST" at bounding box center [646, 337] width 42 height 6
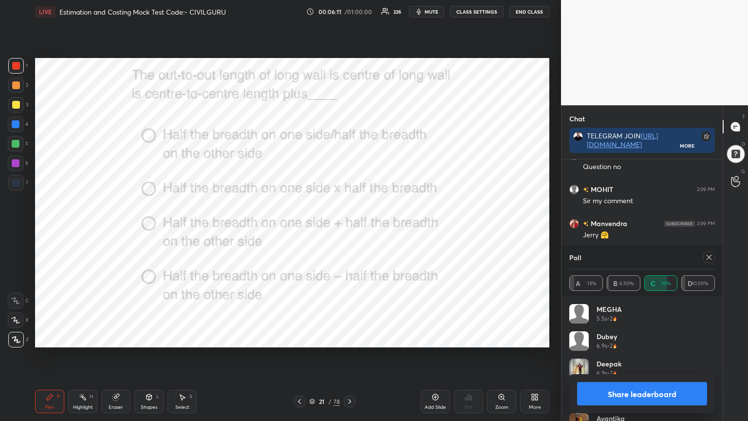
click at [707, 260] on icon at bounding box center [709, 257] width 8 height 8
type textarea "x"
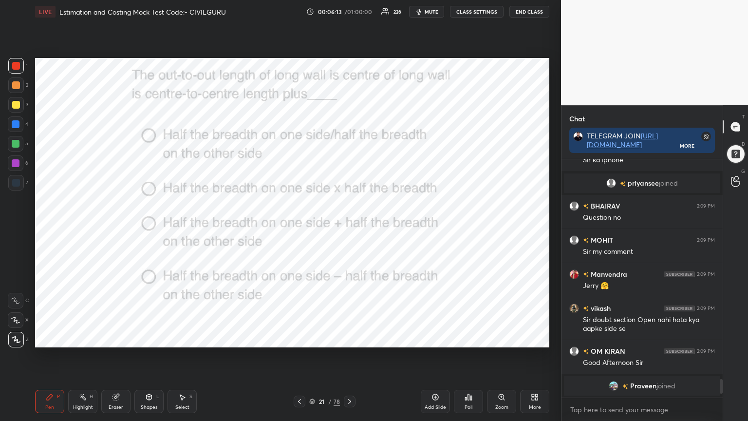
click at [347, 338] on icon at bounding box center [350, 402] width 8 height 8
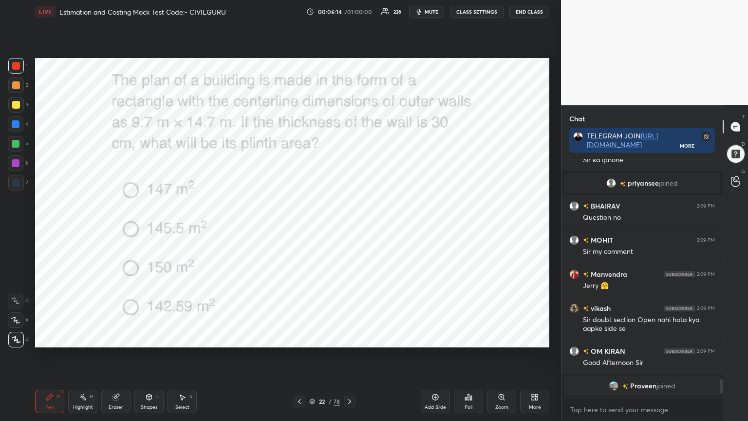
click at [467, 338] on div "Poll" at bounding box center [468, 401] width 29 height 23
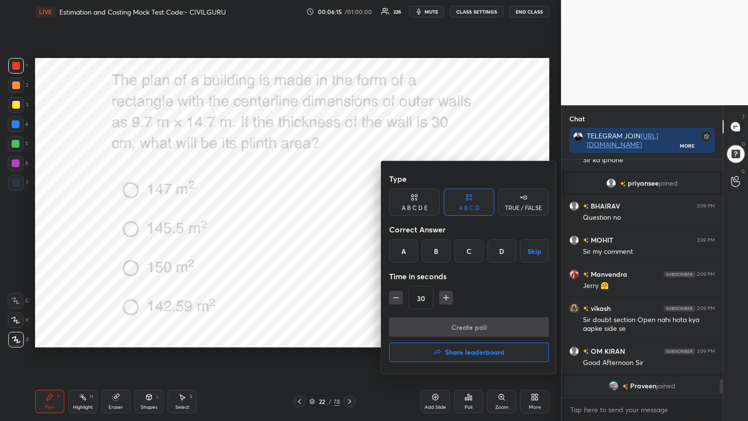
click at [468, 250] on div "C" at bounding box center [469, 250] width 29 height 23
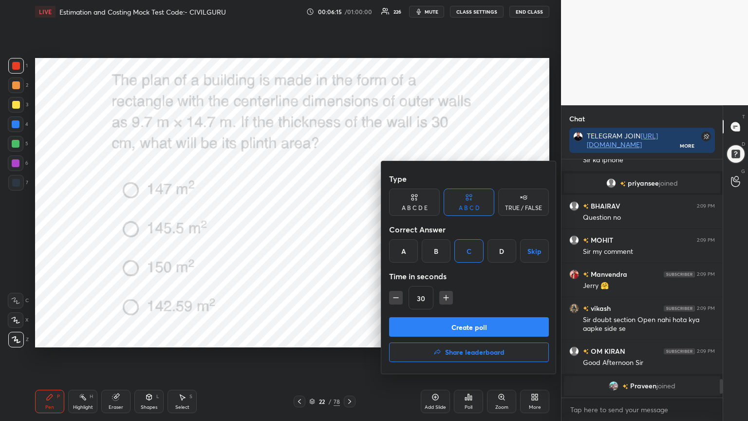
click at [444, 298] on icon "button" at bounding box center [446, 298] width 10 height 10
type input "45"
click at [452, 328] on button "Create poll" at bounding box center [469, 326] width 160 height 19
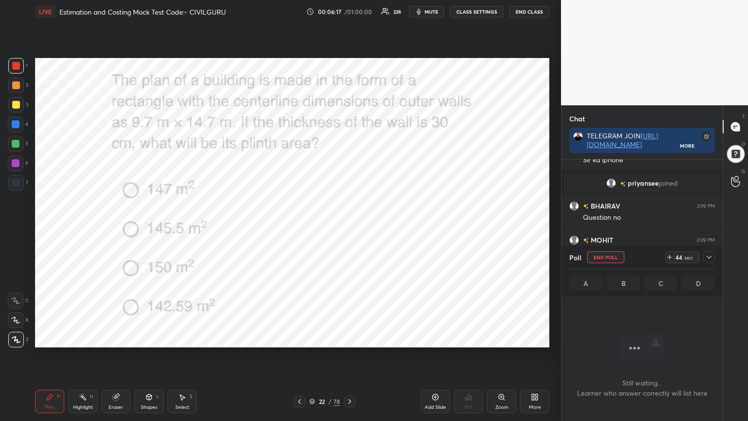
click at [713, 256] on div at bounding box center [709, 257] width 12 height 12
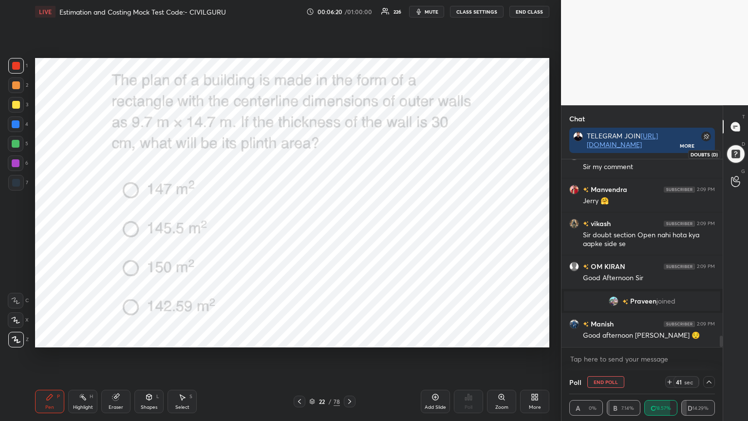
click at [739, 155] on div at bounding box center [735, 153] width 19 height 19
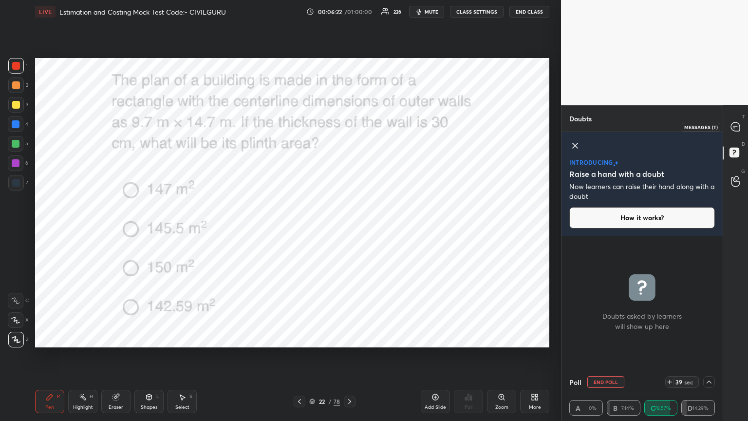
click at [739, 124] on icon at bounding box center [735, 126] width 9 height 9
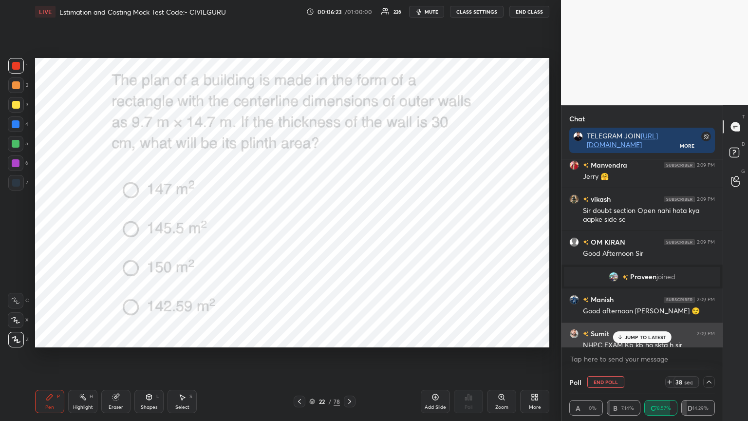
click at [655, 335] on p "JUMP TO LATEST" at bounding box center [646, 337] width 42 height 6
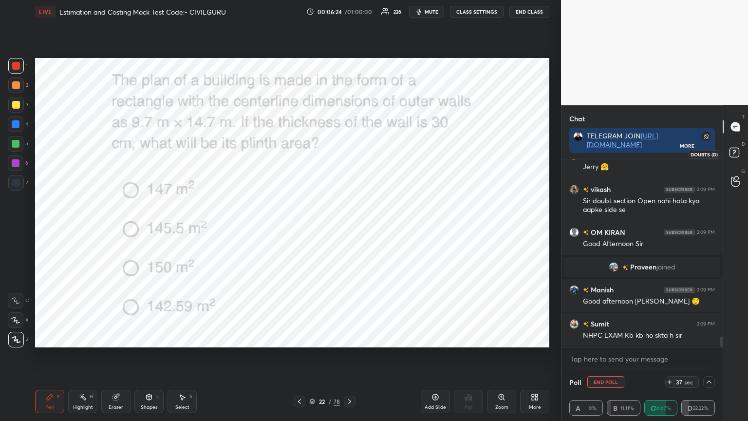
click at [733, 154] on rect at bounding box center [734, 152] width 9 height 9
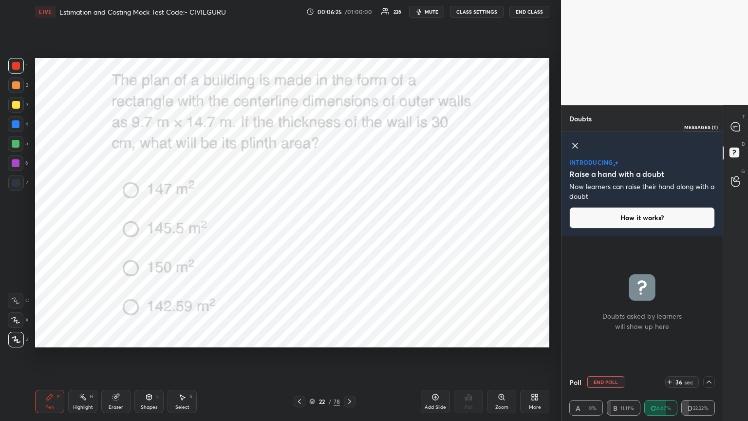
click at [735, 129] on icon at bounding box center [735, 126] width 9 height 9
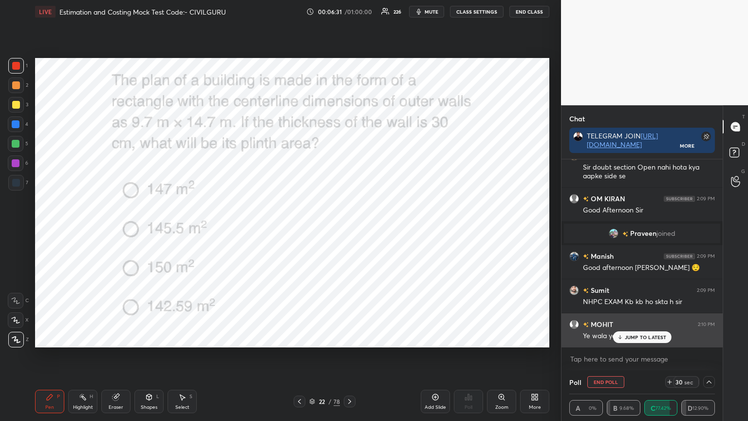
click at [623, 335] on icon at bounding box center [620, 337] width 6 height 6
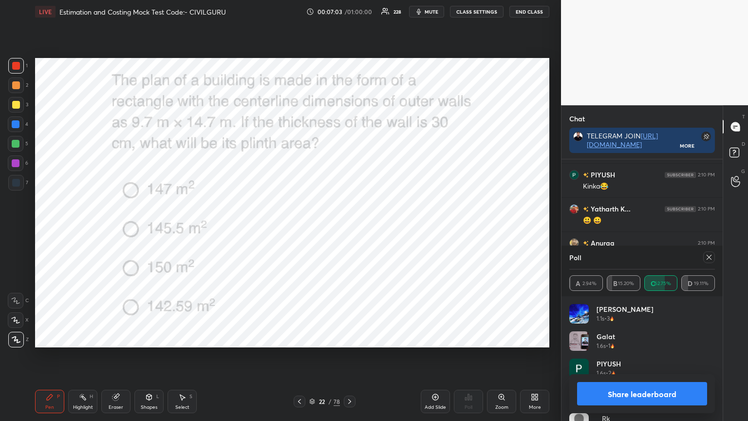
click at [710, 257] on icon at bounding box center [709, 257] width 8 height 8
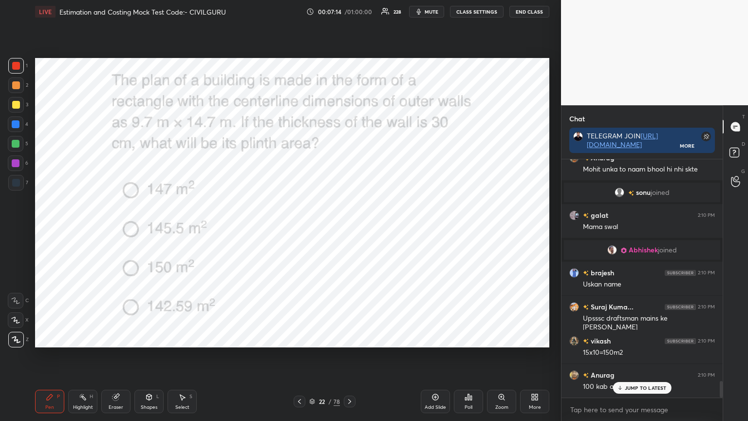
click at [349, 338] on icon at bounding box center [350, 402] width 8 height 8
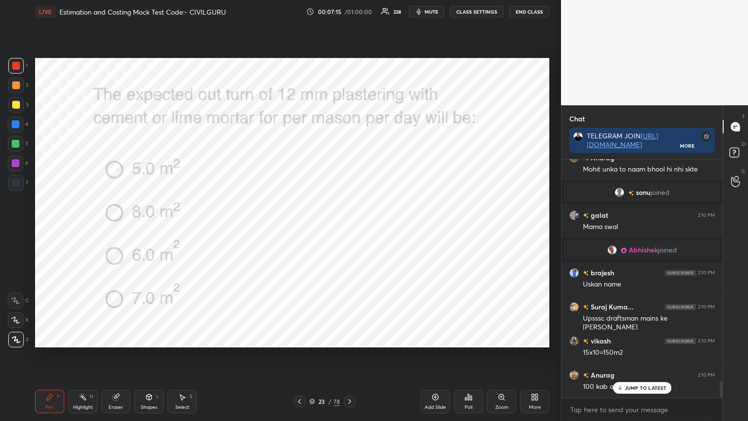
click at [472, 338] on icon at bounding box center [471, 398] width 1 height 4
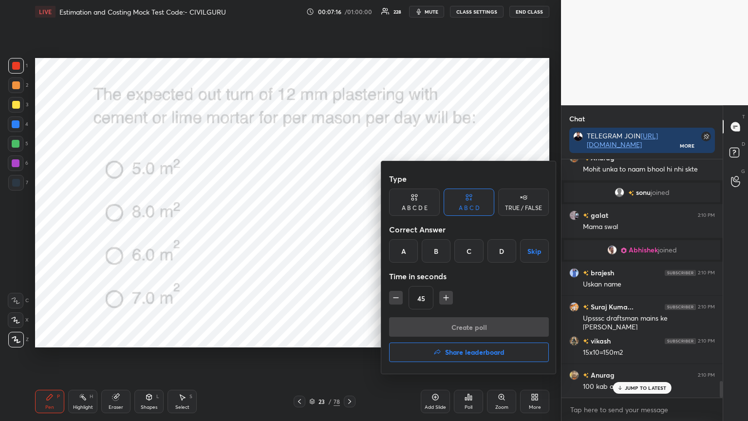
click at [435, 248] on div "B" at bounding box center [436, 250] width 29 height 23
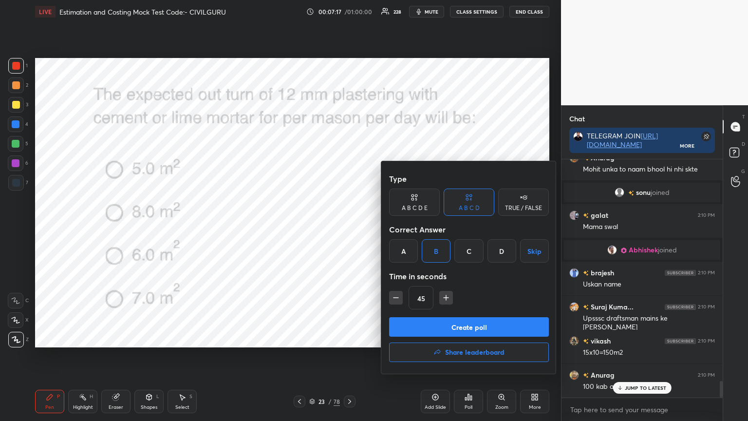
click at [413, 325] on button "Create poll" at bounding box center [469, 326] width 160 height 19
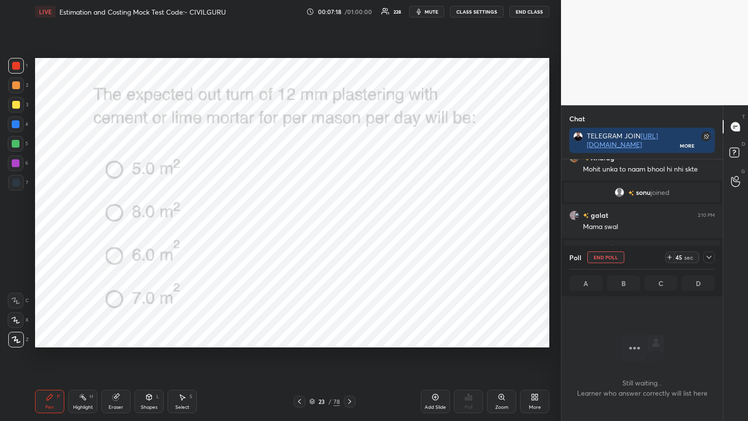
click at [710, 258] on icon at bounding box center [709, 257] width 8 height 8
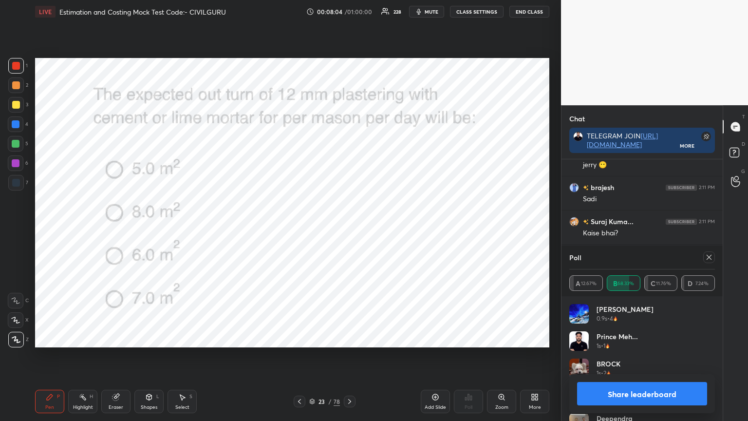
click at [710, 259] on icon at bounding box center [709, 257] width 8 height 8
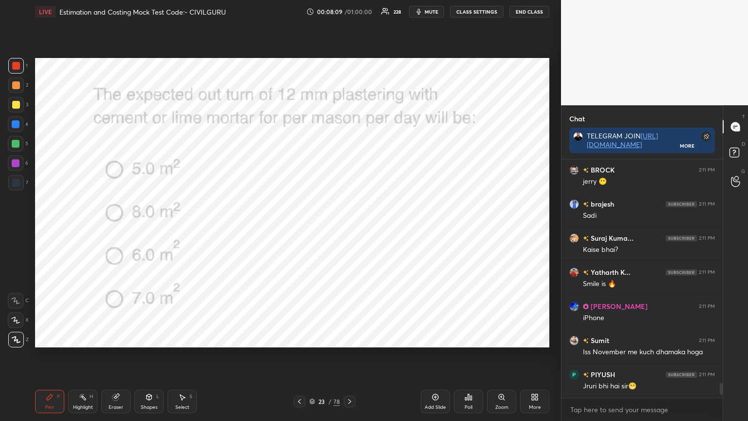
click at [351, 338] on icon at bounding box center [350, 402] width 8 height 8
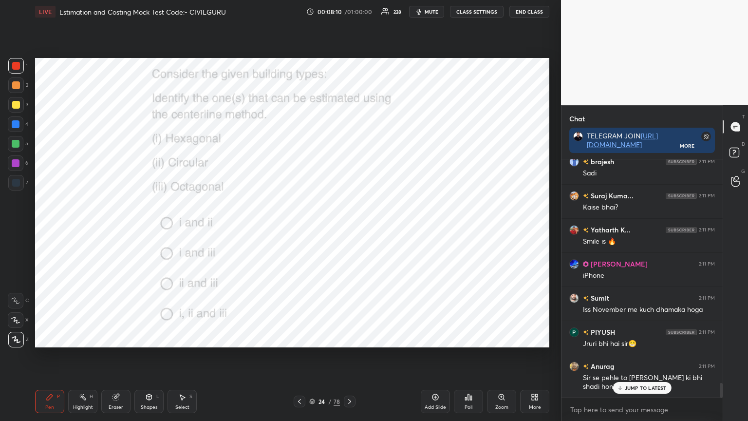
click at [469, 338] on icon at bounding box center [468, 397] width 1 height 6
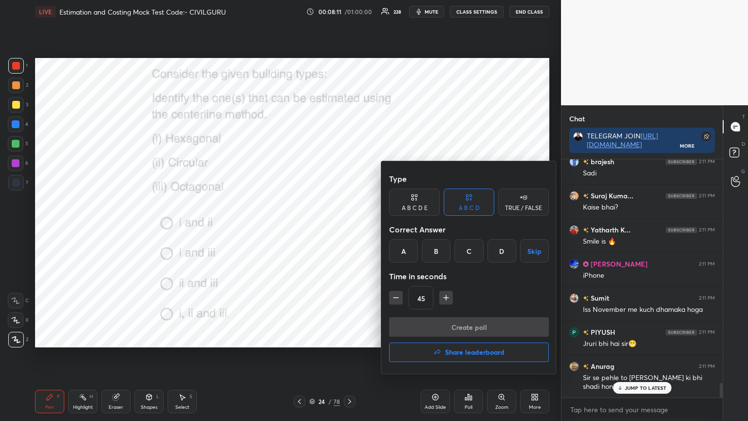
click at [501, 246] on div "D" at bounding box center [502, 250] width 29 height 23
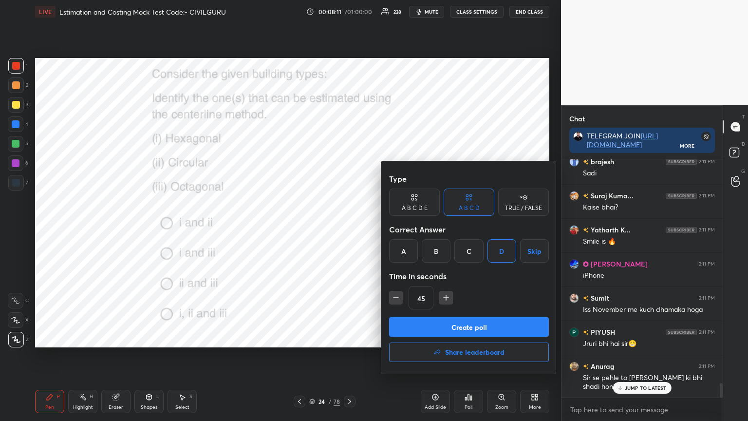
click at [465, 322] on button "Create poll" at bounding box center [469, 326] width 160 height 19
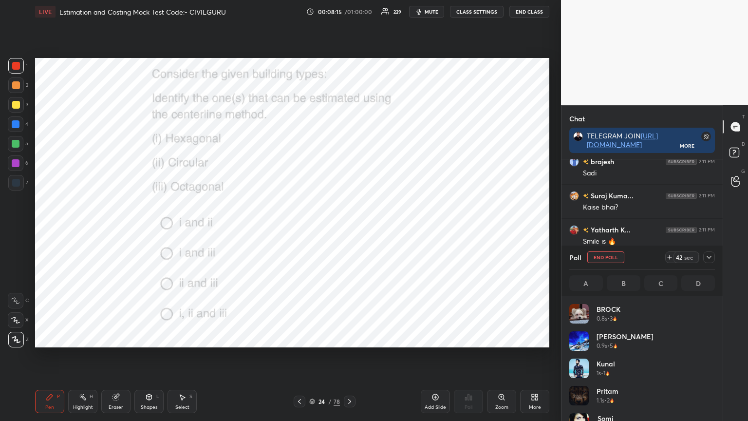
click at [704, 257] on div at bounding box center [709, 257] width 12 height 12
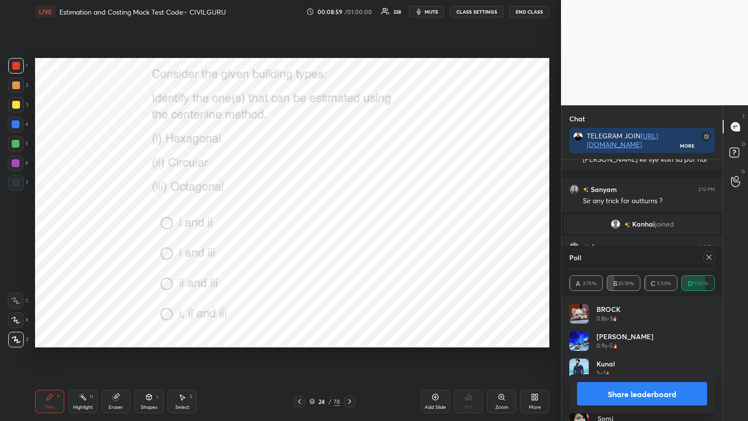
click at [714, 257] on div at bounding box center [709, 257] width 12 height 12
type textarea "x"
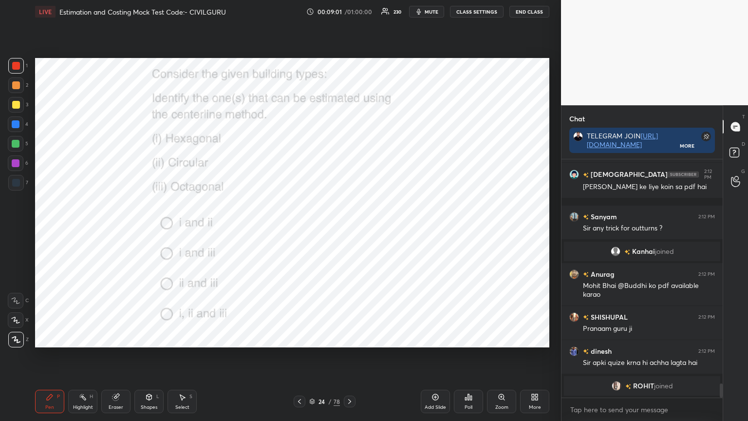
click at [351, 338] on icon at bounding box center [350, 402] width 8 height 8
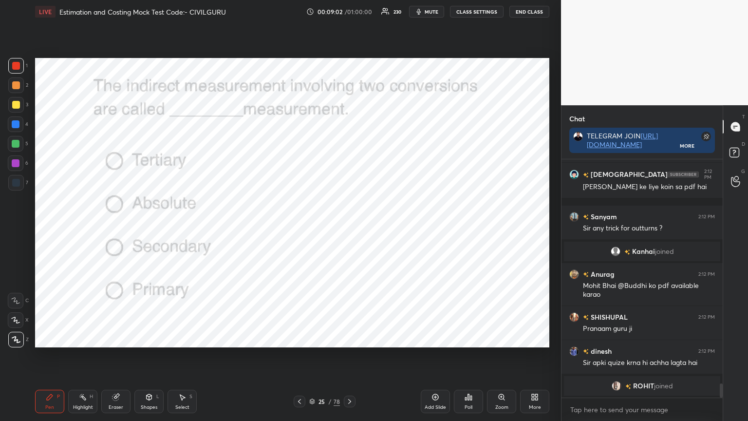
click at [469, 338] on div "Poll" at bounding box center [469, 407] width 8 height 5
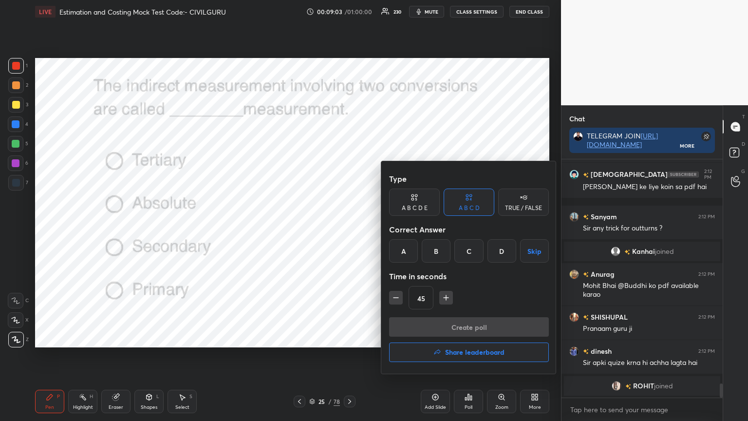
click at [402, 249] on div "A" at bounding box center [403, 250] width 29 height 23
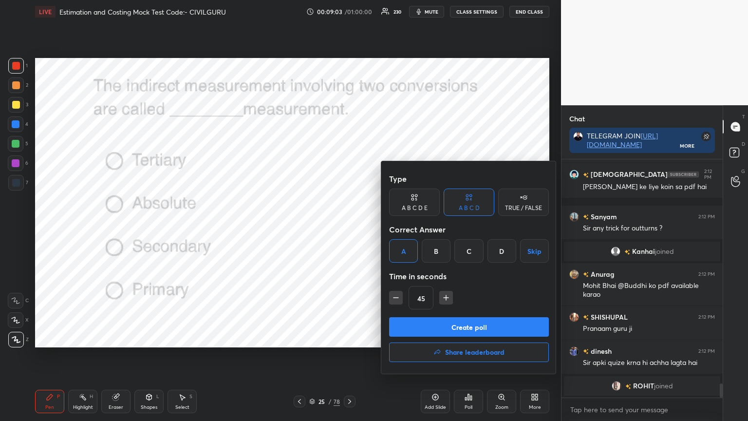
click at [398, 298] on icon "button" at bounding box center [396, 298] width 10 height 10
type input "30"
click at [414, 319] on button "Create poll" at bounding box center [469, 326] width 160 height 19
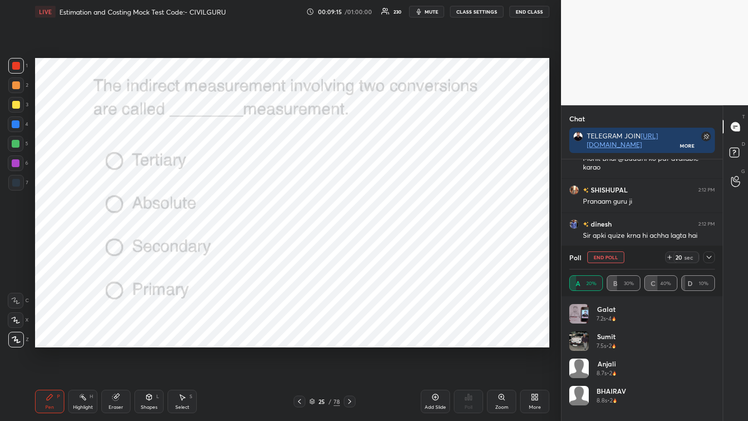
click at [709, 256] on icon at bounding box center [709, 257] width 8 height 8
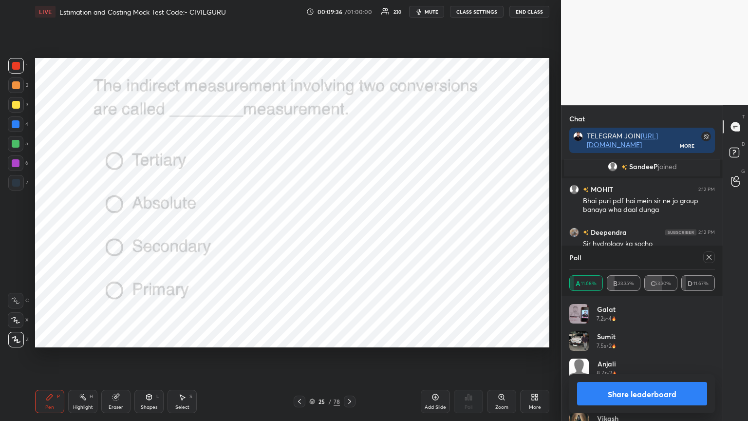
click at [713, 257] on div at bounding box center [709, 257] width 12 height 12
type textarea "x"
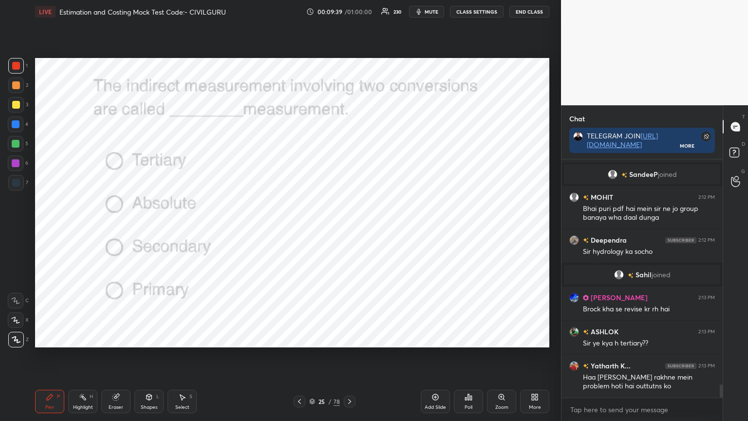
click at [349, 338] on icon at bounding box center [349, 401] width 3 height 5
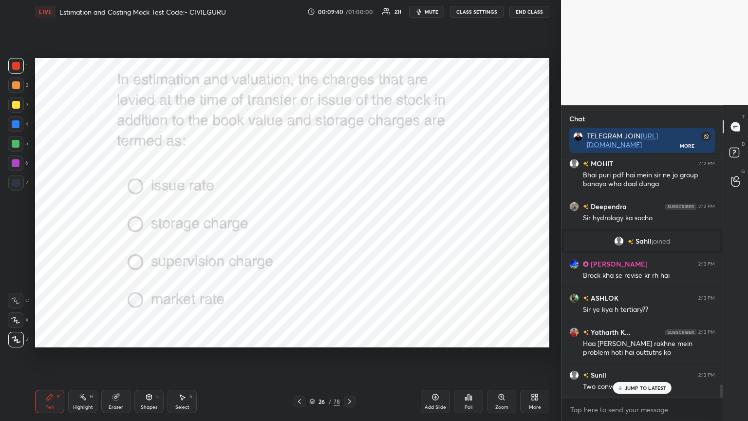
click at [475, 338] on div "Poll" at bounding box center [468, 401] width 29 height 23
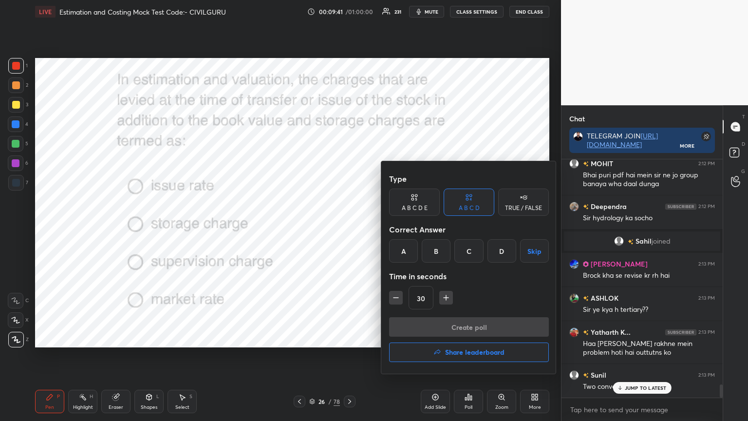
click at [410, 246] on div "A" at bounding box center [403, 250] width 29 height 23
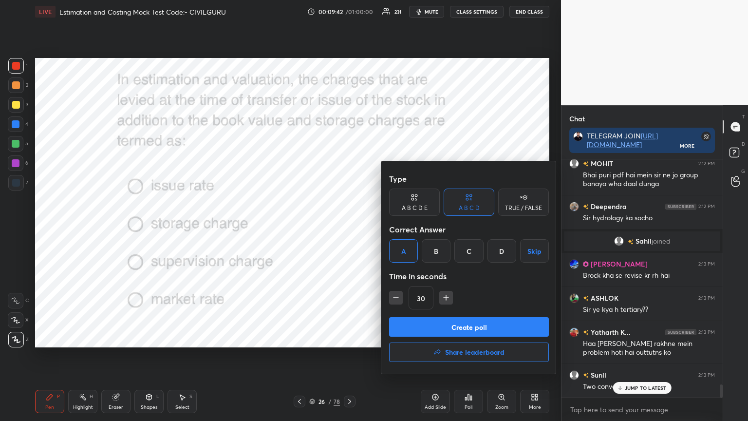
click at [446, 296] on icon "button" at bounding box center [446, 298] width 10 height 10
type input "45"
click at [442, 327] on button "Create poll" at bounding box center [469, 326] width 160 height 19
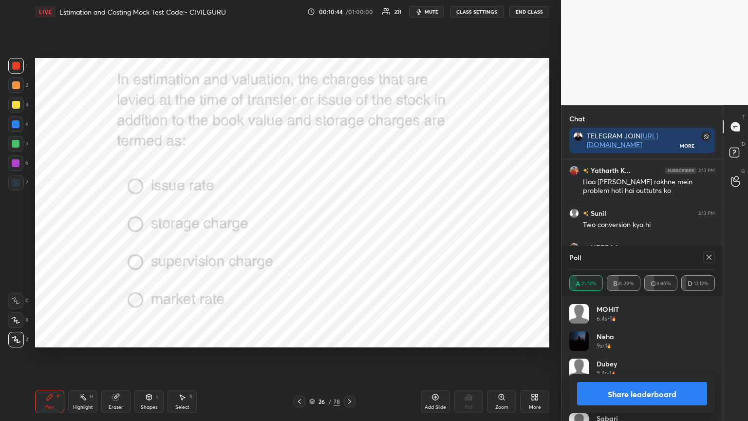
click at [708, 255] on icon at bounding box center [709, 257] width 8 height 8
type textarea "x"
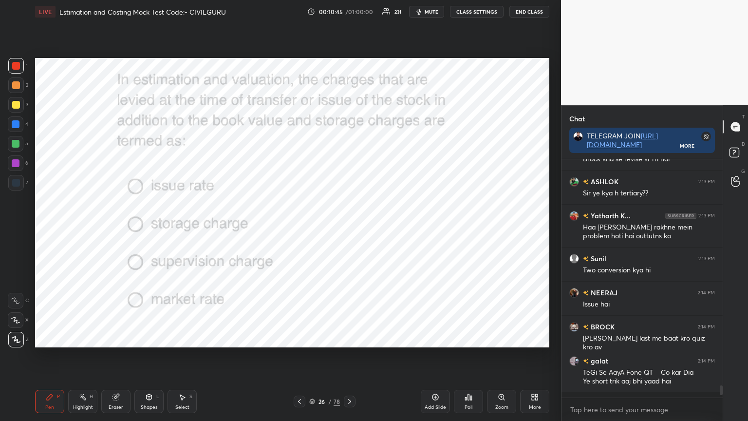
scroll to position [234, 158]
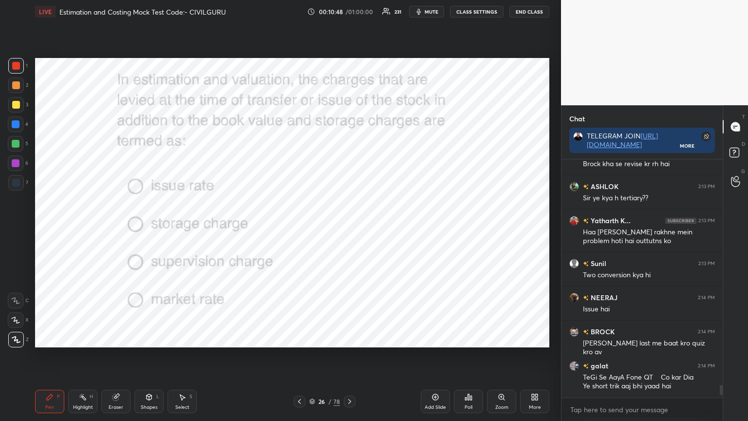
click at [349, 338] on icon at bounding box center [350, 402] width 8 height 8
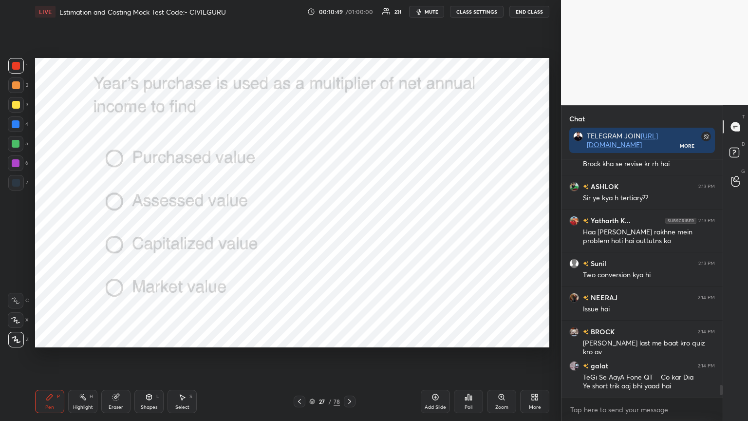
click at [469, 338] on icon at bounding box center [468, 397] width 1 height 6
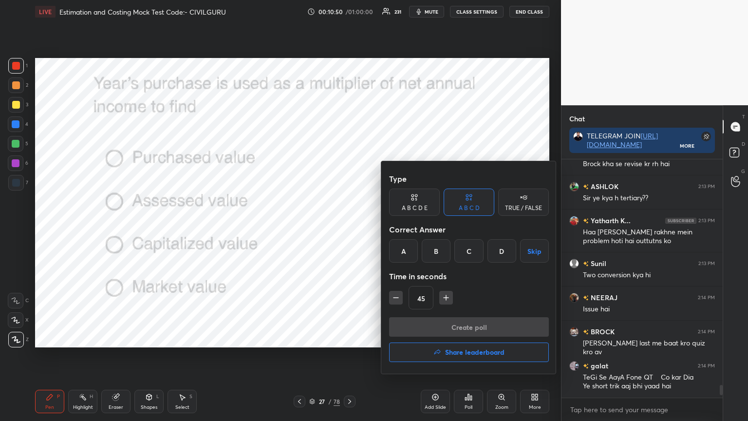
click at [466, 252] on div "C" at bounding box center [469, 250] width 29 height 23
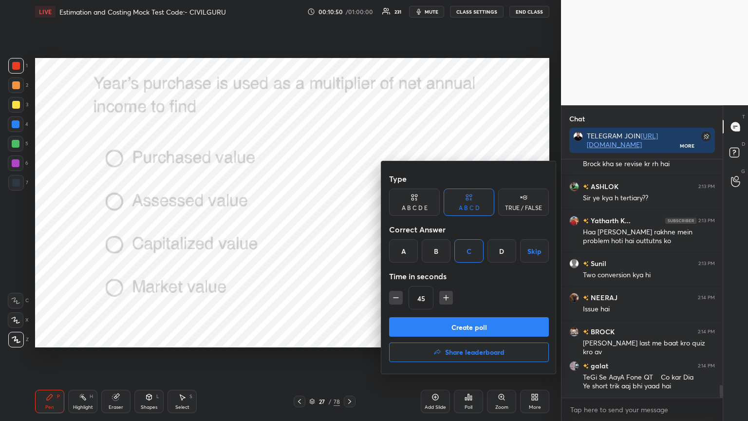
scroll to position [4209, 0]
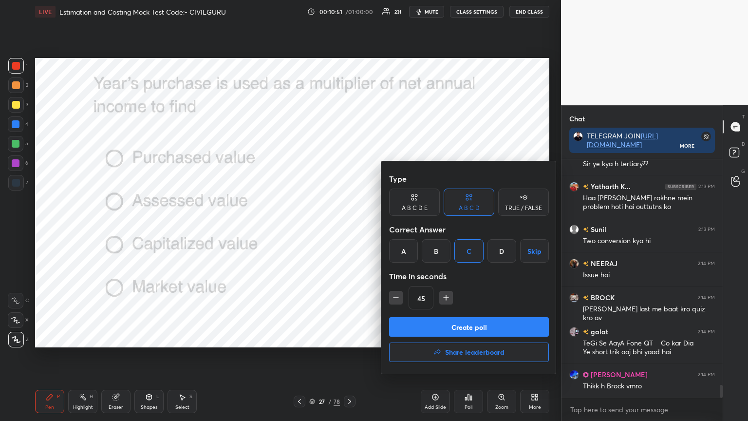
click at [395, 298] on icon "button" at bounding box center [396, 298] width 10 height 10
type input "30"
click at [417, 322] on button "Create poll" at bounding box center [469, 326] width 160 height 19
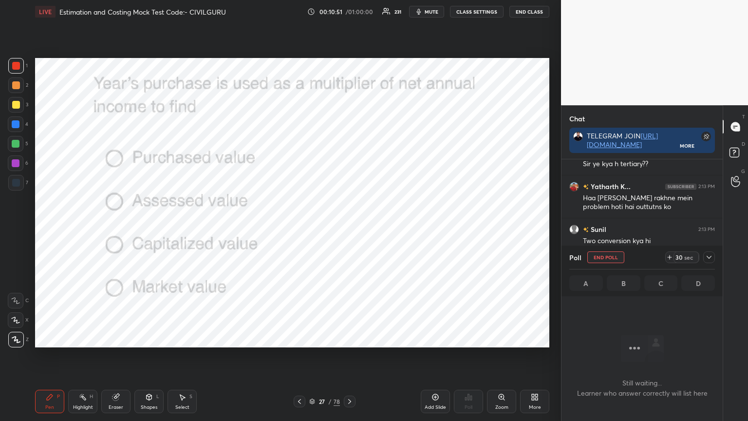
scroll to position [188, 158]
click at [711, 260] on icon at bounding box center [709, 257] width 8 height 8
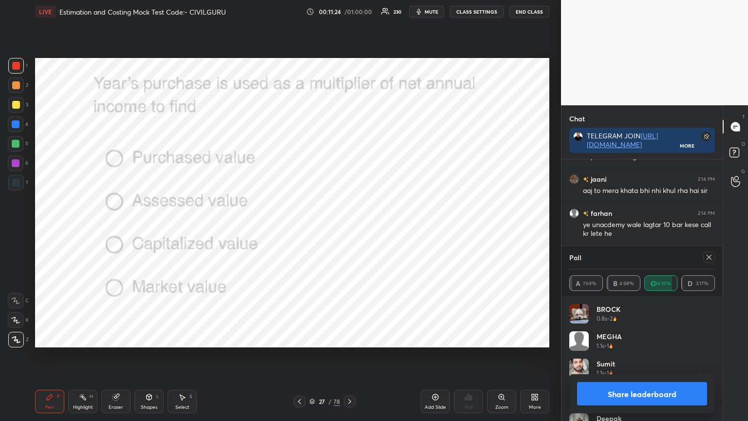
click at [709, 257] on icon at bounding box center [709, 257] width 5 height 5
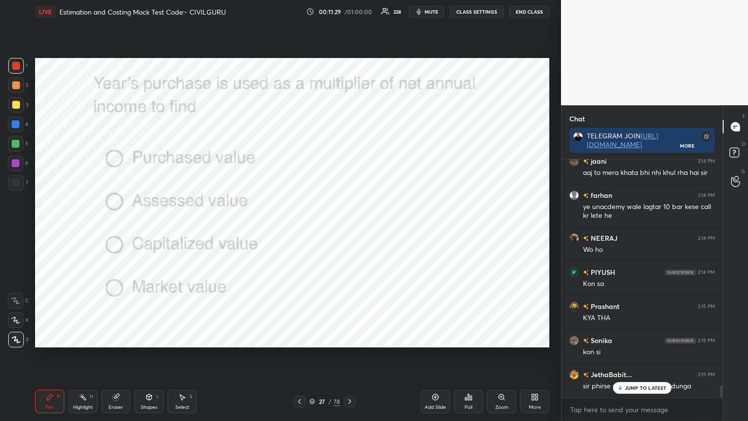
click at [342, 338] on div "27 / 78" at bounding box center [325, 402] width 62 height 12
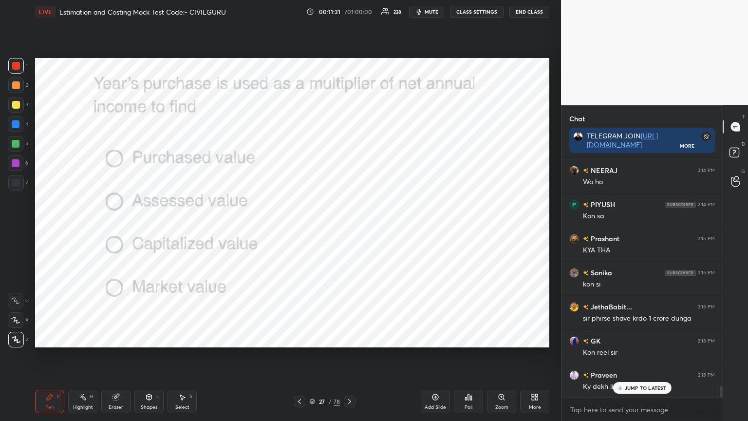
click at [350, 338] on icon at bounding box center [349, 401] width 3 height 5
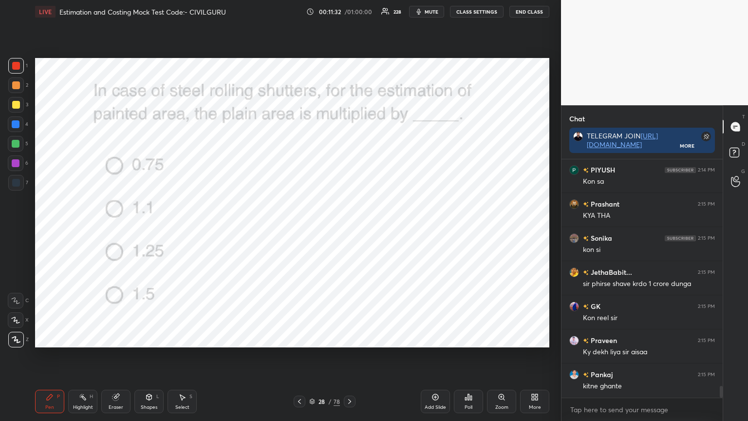
click at [461, 338] on div "Poll" at bounding box center [468, 401] width 29 height 23
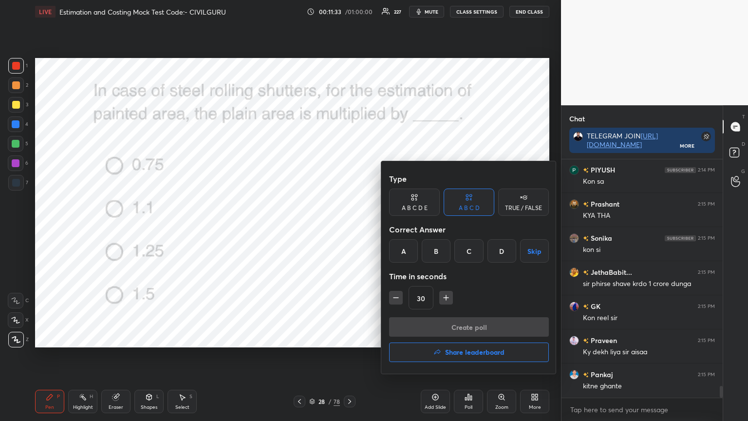
click at [433, 253] on div "B" at bounding box center [436, 250] width 29 height 23
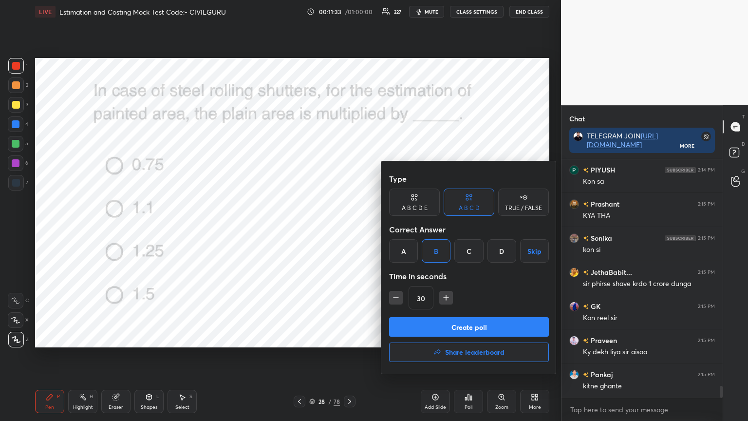
click at [431, 323] on button "Create poll" at bounding box center [469, 326] width 160 height 19
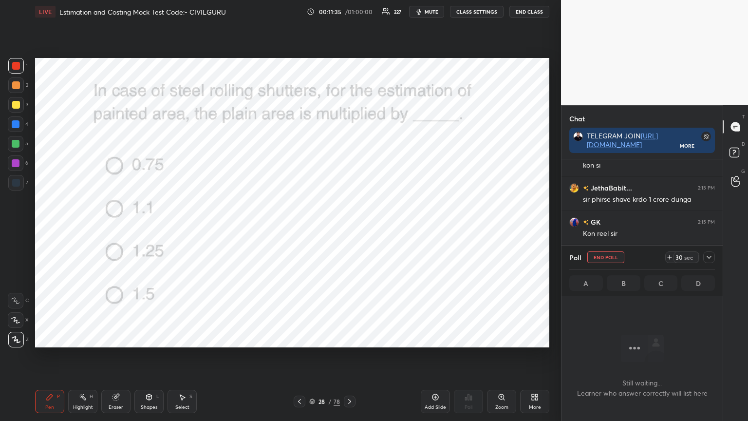
click at [711, 258] on icon at bounding box center [709, 257] width 8 height 8
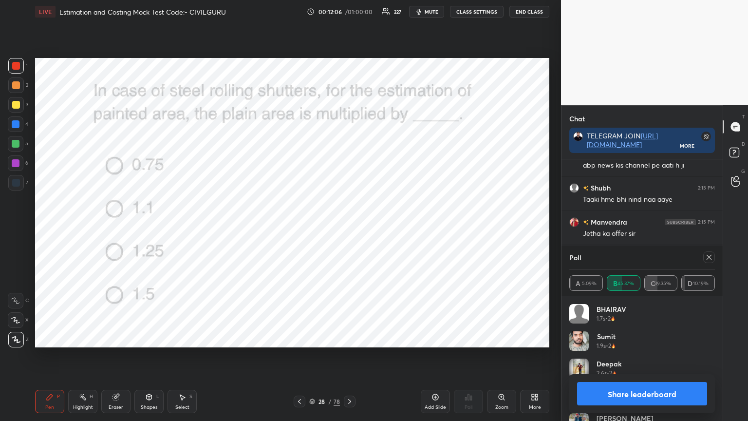
click at [709, 257] on icon at bounding box center [709, 257] width 5 height 5
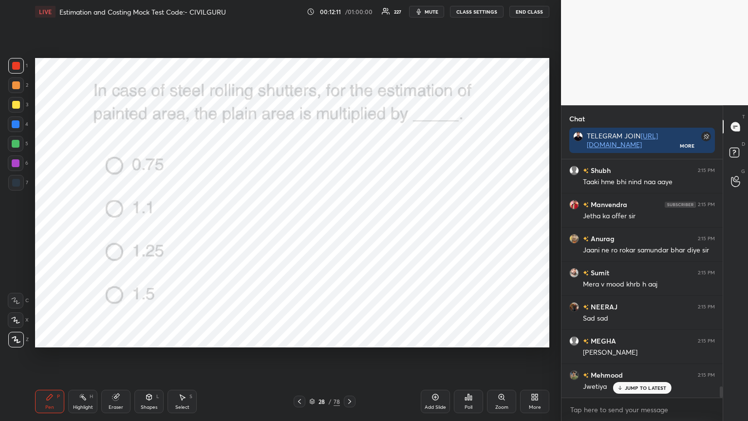
click at [349, 338] on icon at bounding box center [349, 401] width 3 height 5
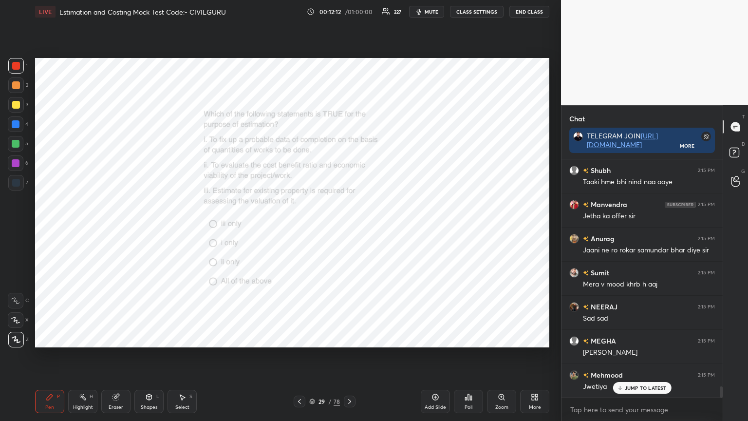
click at [473, 338] on div "Poll" at bounding box center [468, 401] width 29 height 23
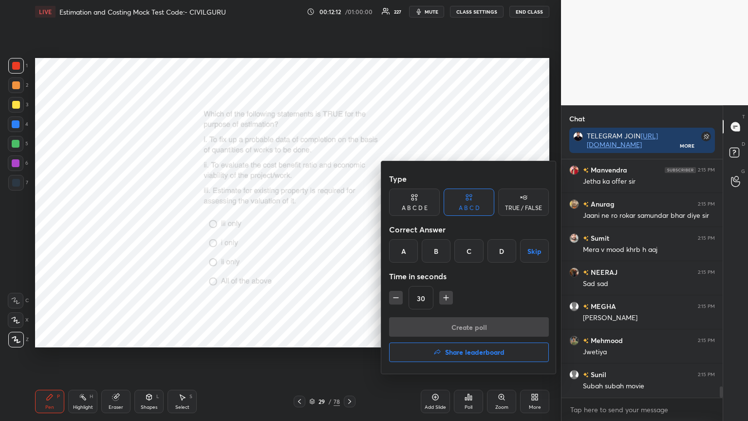
click at [502, 250] on div "D" at bounding box center [502, 250] width 29 height 23
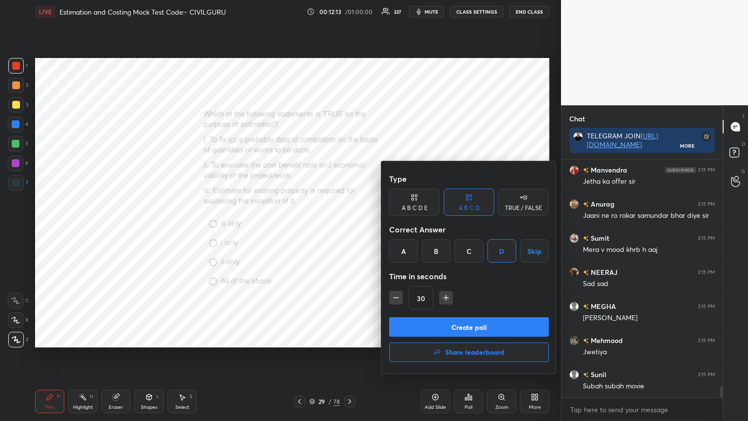
click at [473, 324] on button "Create poll" at bounding box center [469, 326] width 160 height 19
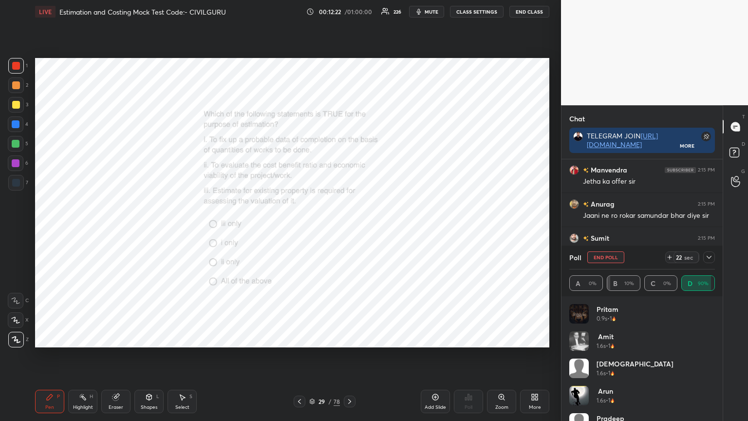
click at [710, 254] on icon at bounding box center [709, 257] width 8 height 8
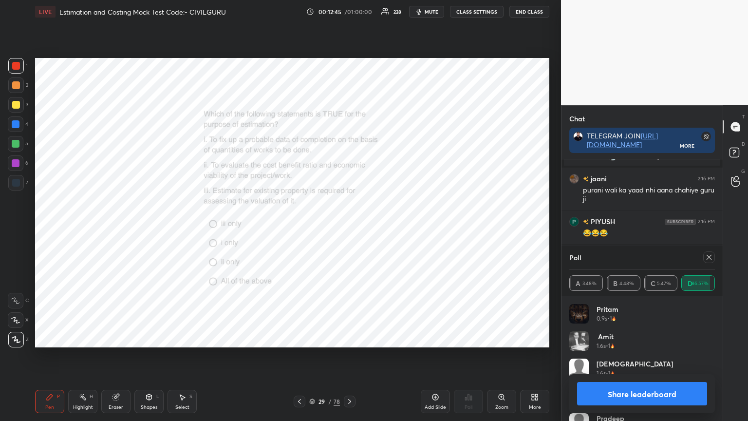
click at [706, 259] on icon at bounding box center [709, 257] width 8 height 8
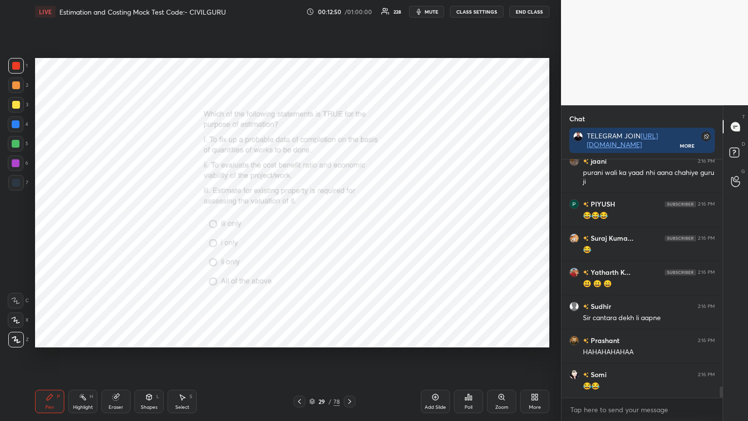
click at [351, 338] on icon at bounding box center [350, 402] width 8 height 8
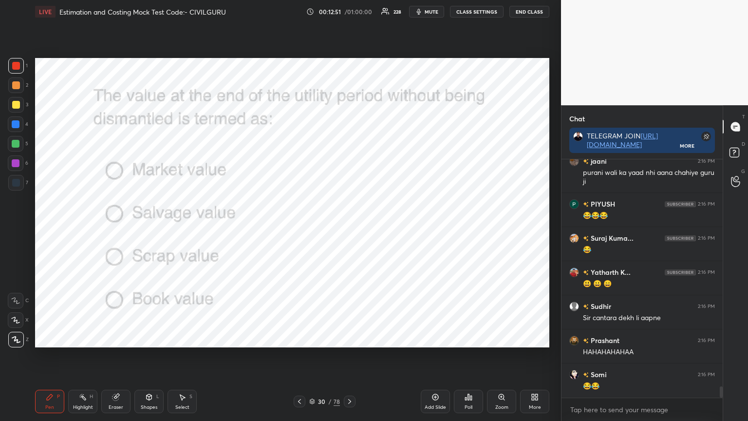
click at [471, 338] on div "Poll" at bounding box center [468, 401] width 29 height 23
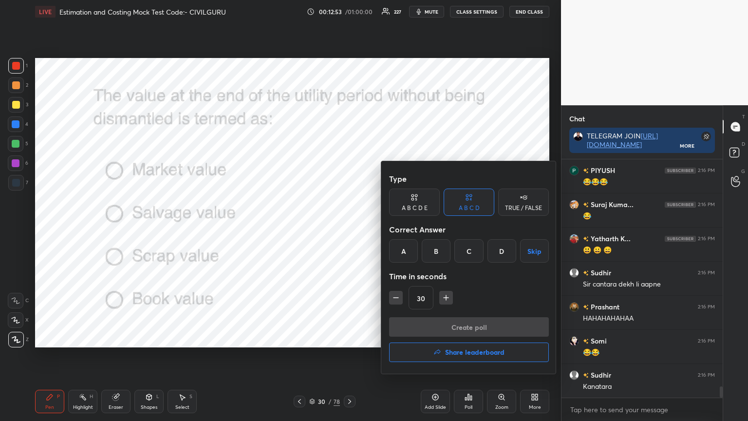
click at [437, 252] on div "B" at bounding box center [436, 250] width 29 height 23
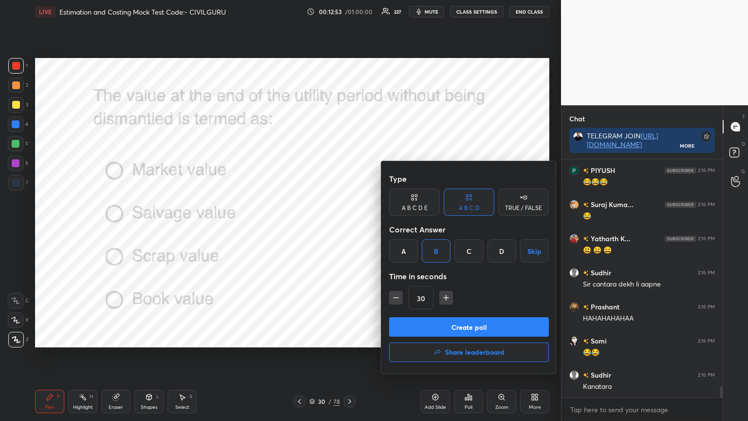
click at [433, 323] on button "Create poll" at bounding box center [469, 326] width 160 height 19
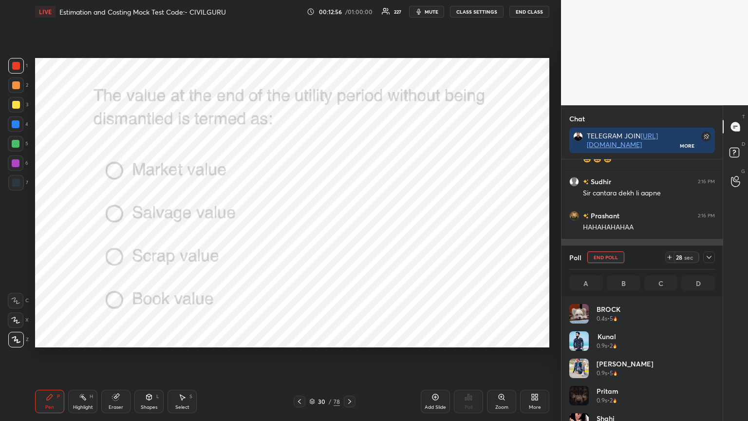
click at [710, 261] on icon at bounding box center [709, 257] width 8 height 8
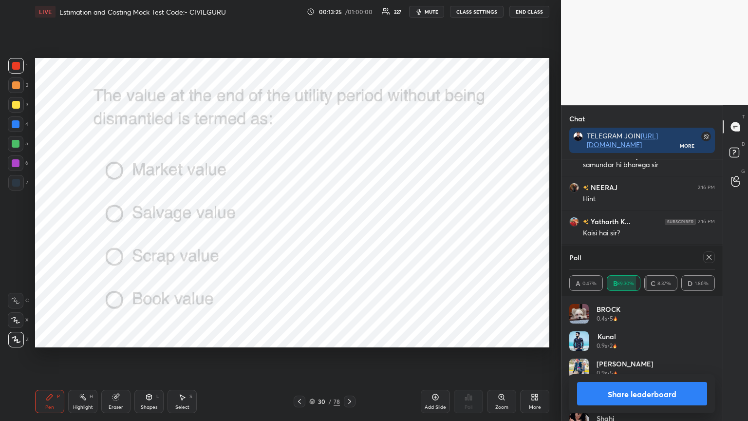
click at [705, 254] on icon at bounding box center [709, 257] width 8 height 8
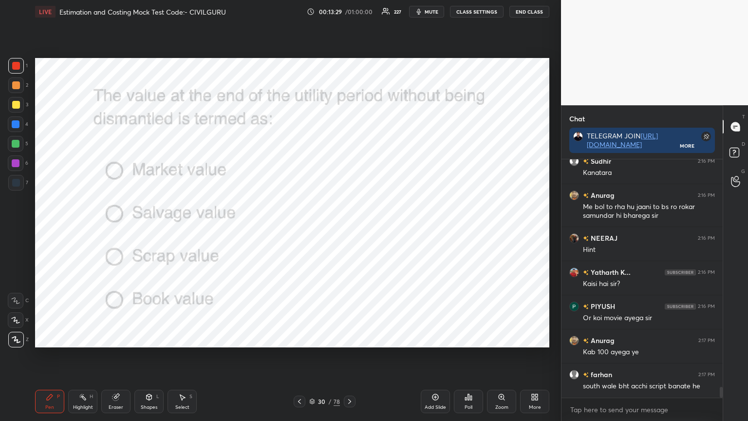
click at [350, 338] on icon at bounding box center [350, 402] width 8 height 8
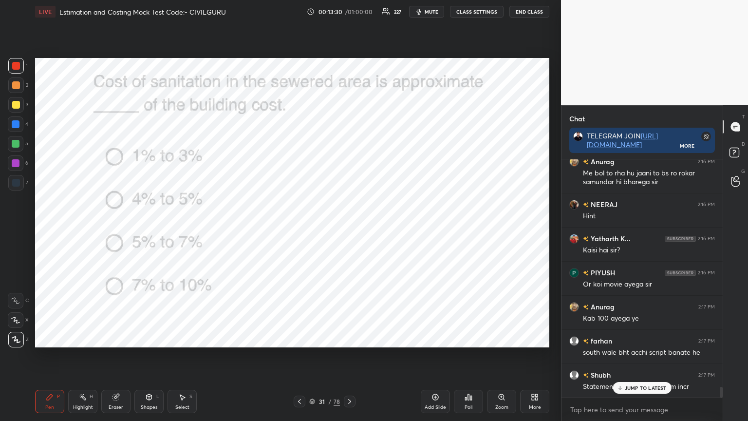
click at [467, 338] on icon at bounding box center [469, 397] width 8 height 8
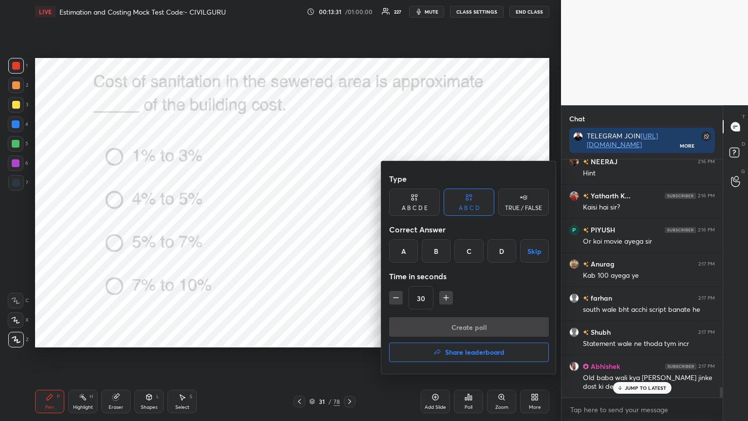
click at [437, 250] on div "B" at bounding box center [436, 250] width 29 height 23
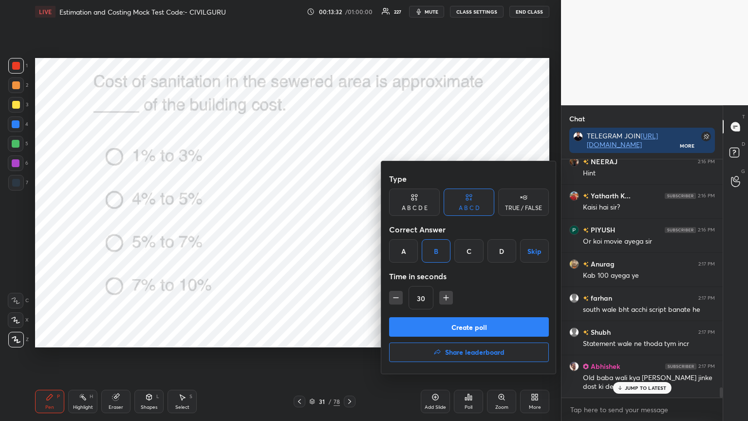
click at [437, 325] on button "Create poll" at bounding box center [469, 326] width 160 height 19
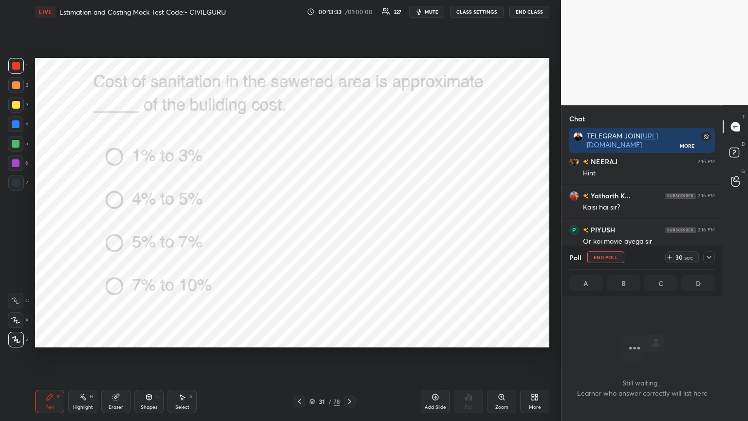
click at [711, 260] on icon at bounding box center [709, 257] width 8 height 8
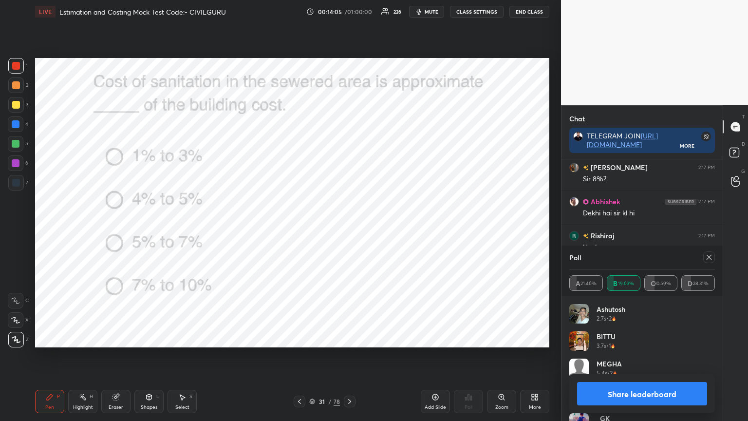
click at [709, 259] on icon at bounding box center [709, 257] width 8 height 8
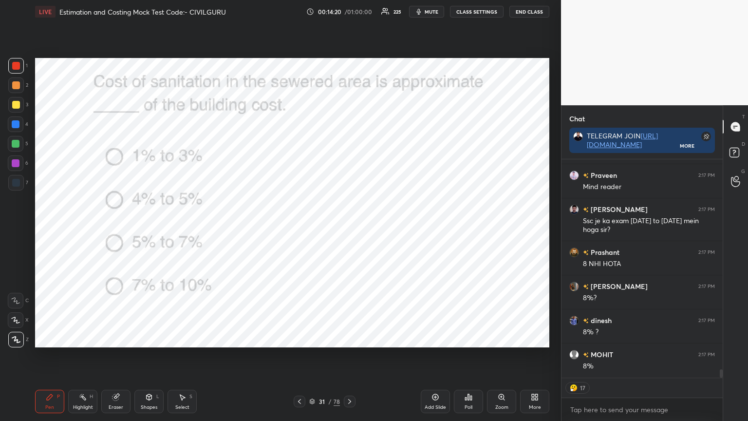
type textarea "x"
click at [347, 338] on icon at bounding box center [350, 402] width 8 height 8
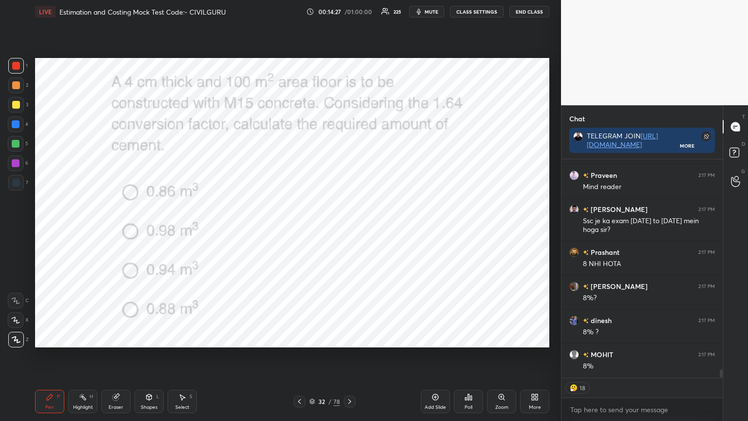
click at [470, 338] on icon at bounding box center [469, 397] width 8 height 8
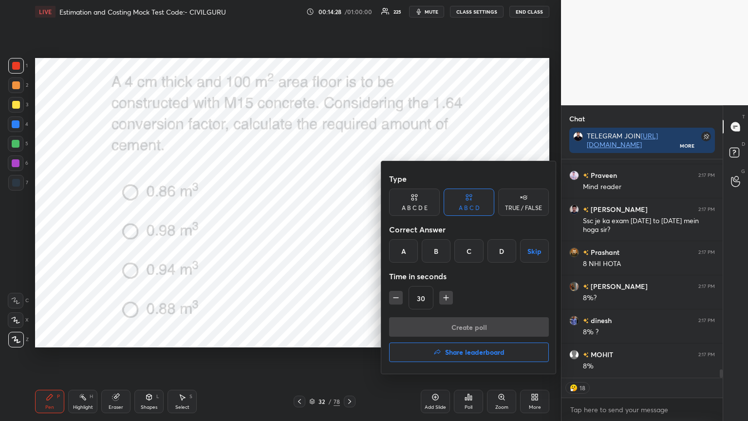
click at [466, 248] on div "C" at bounding box center [469, 250] width 29 height 23
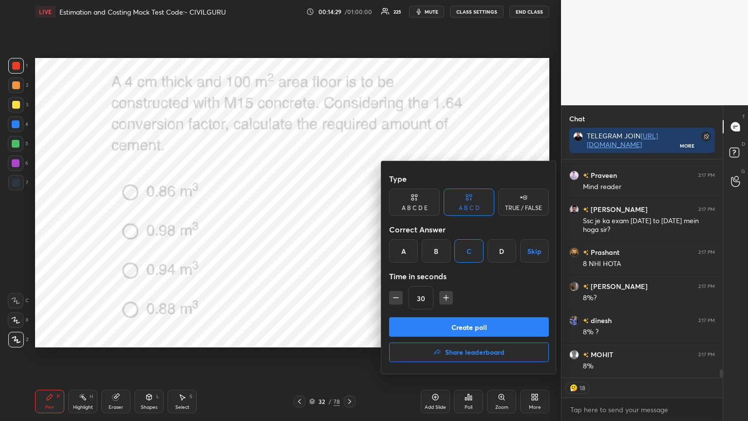
click at [441, 295] on icon "button" at bounding box center [446, 298] width 10 height 10
click at [443, 297] on icon "button" at bounding box center [446, 298] width 10 height 10
type input "60"
click at [445, 324] on button "Create poll" at bounding box center [469, 326] width 160 height 19
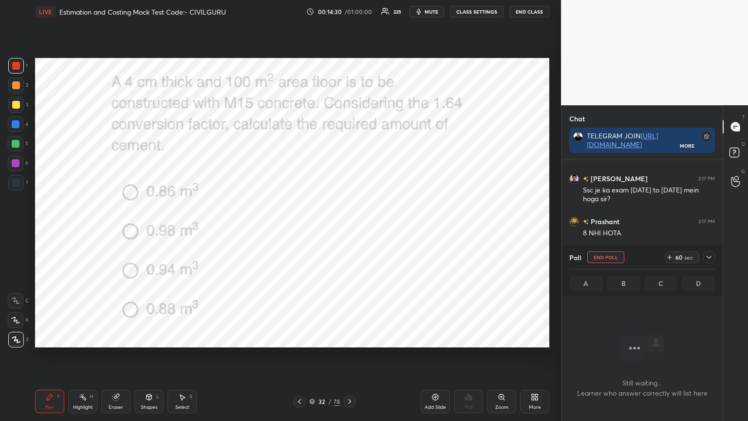
click at [709, 256] on icon at bounding box center [709, 257] width 8 height 8
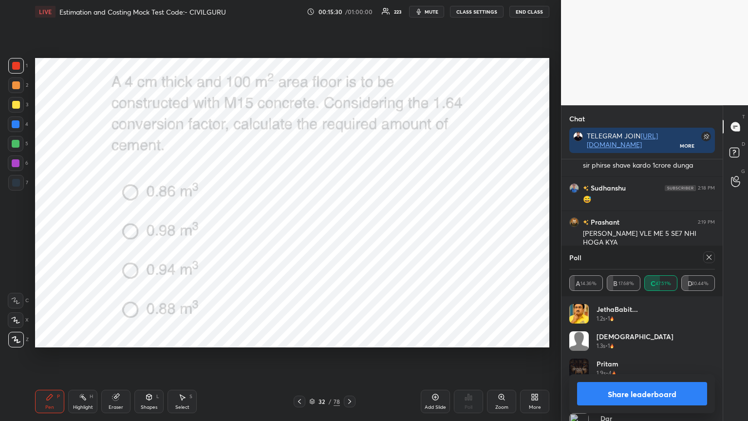
scroll to position [114, 143]
click at [709, 258] on icon at bounding box center [709, 257] width 8 height 8
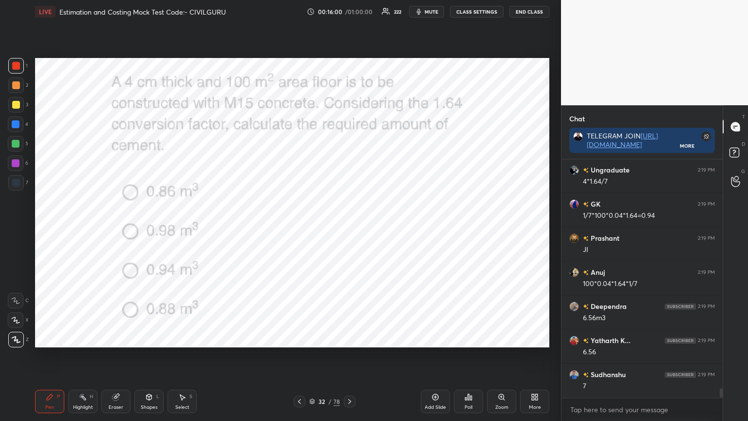
scroll to position [6050, 0]
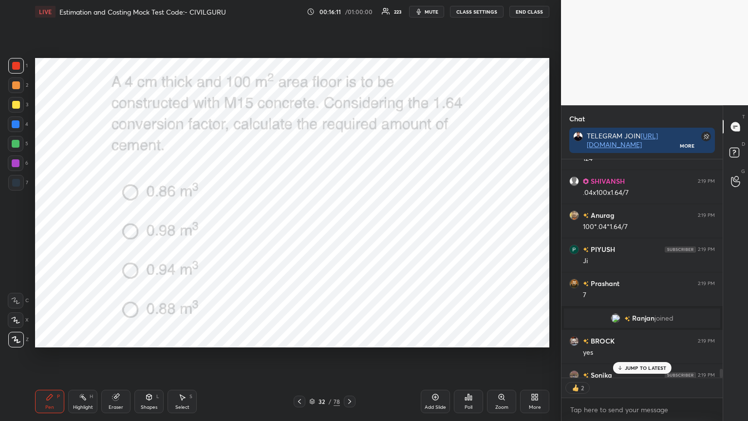
click at [299, 338] on icon at bounding box center [300, 402] width 8 height 8
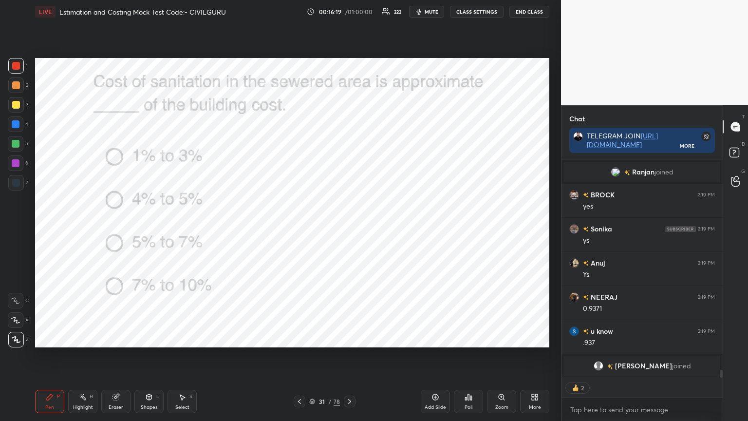
click at [51, 338] on icon at bounding box center [50, 397] width 8 height 8
type textarea "x"
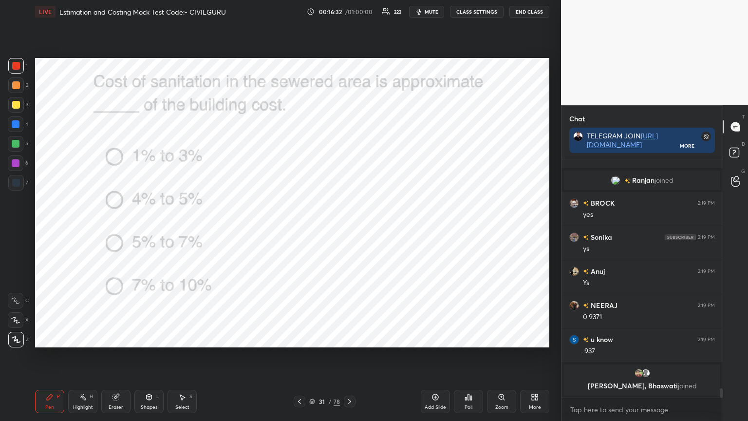
scroll to position [5953, 0]
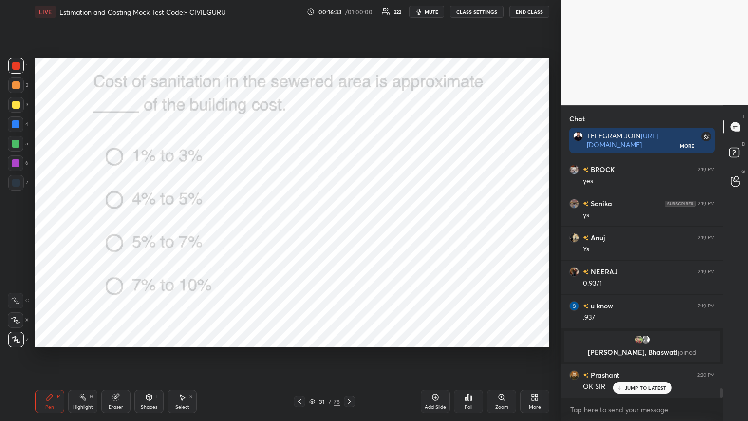
click at [346, 338] on icon at bounding box center [350, 402] width 8 height 8
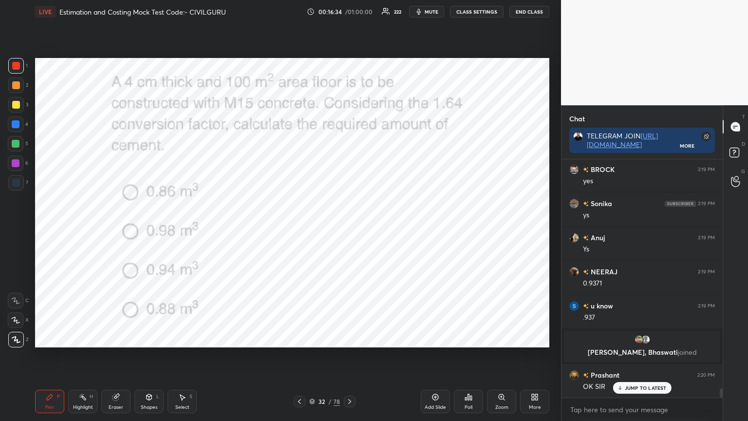
click at [349, 338] on icon at bounding box center [349, 401] width 3 height 5
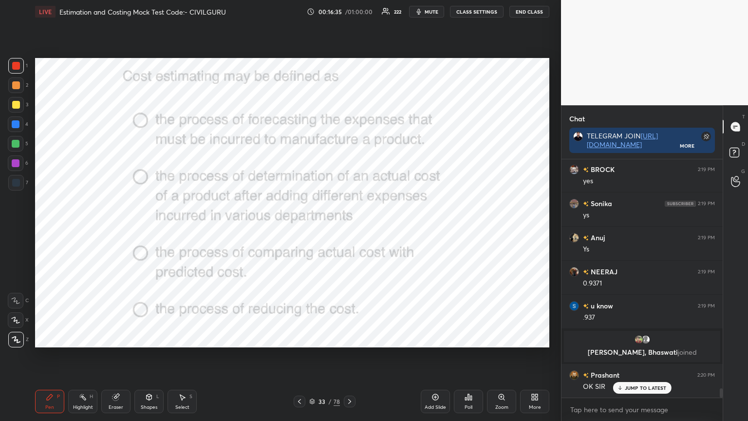
click at [468, 338] on div "Poll" at bounding box center [468, 401] width 29 height 23
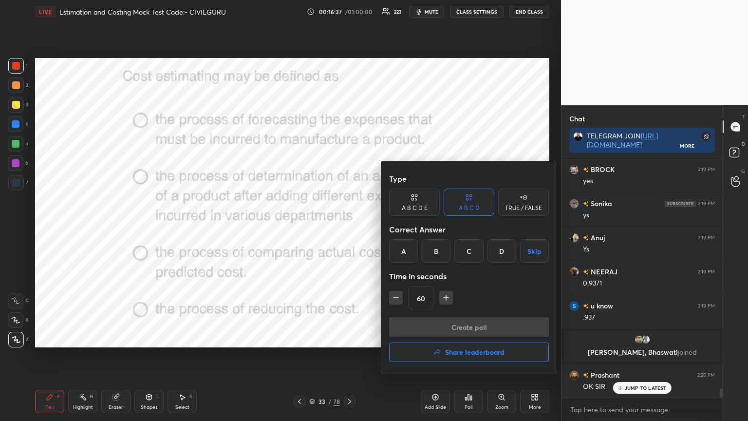
click at [403, 251] on div "A" at bounding box center [403, 250] width 29 height 23
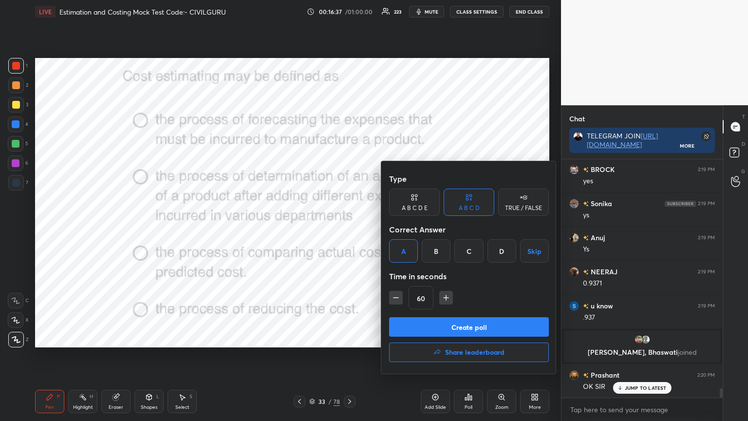
click at [392, 298] on icon "button" at bounding box center [396, 298] width 10 height 10
click at [394, 298] on icon "button" at bounding box center [396, 298] width 5 height 0
type input "30"
click at [436, 327] on button "Create poll" at bounding box center [469, 326] width 160 height 19
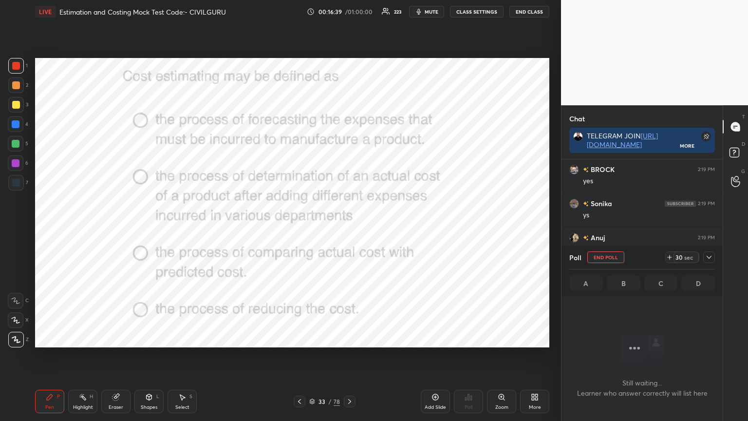
scroll to position [3, 3]
click at [709, 259] on icon at bounding box center [709, 257] width 8 height 8
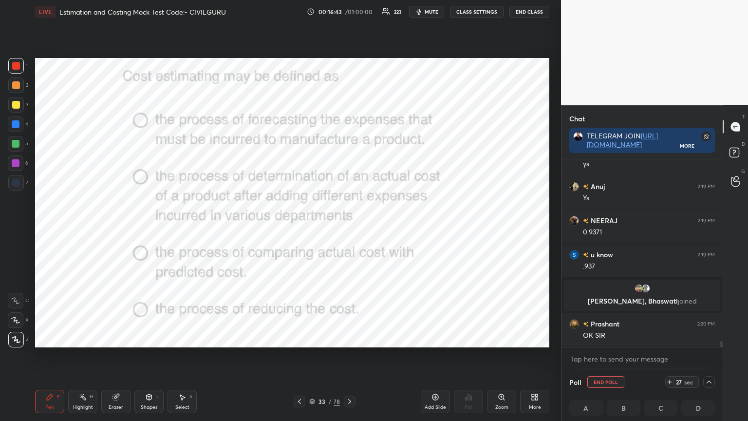
click at [639, 288] on img "grid" at bounding box center [639, 289] width 10 height 10
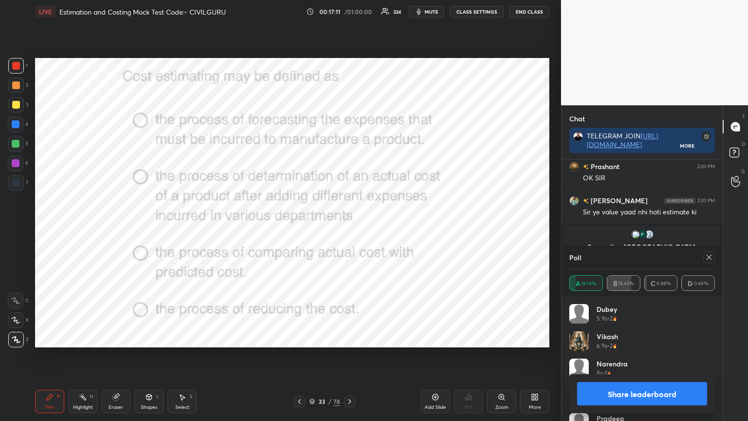
click at [707, 257] on icon at bounding box center [709, 257] width 8 height 8
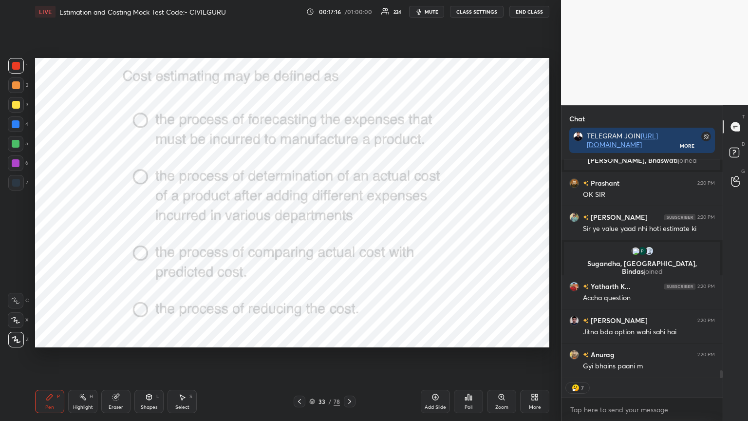
click at [349, 338] on icon at bounding box center [350, 402] width 8 height 8
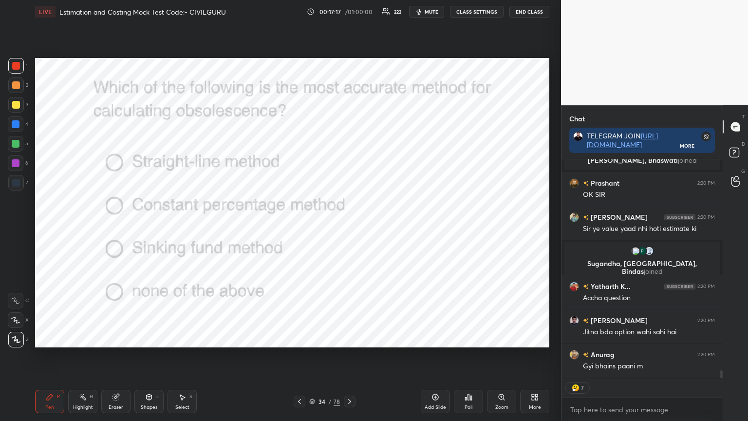
click at [469, 338] on icon at bounding box center [468, 397] width 1 height 6
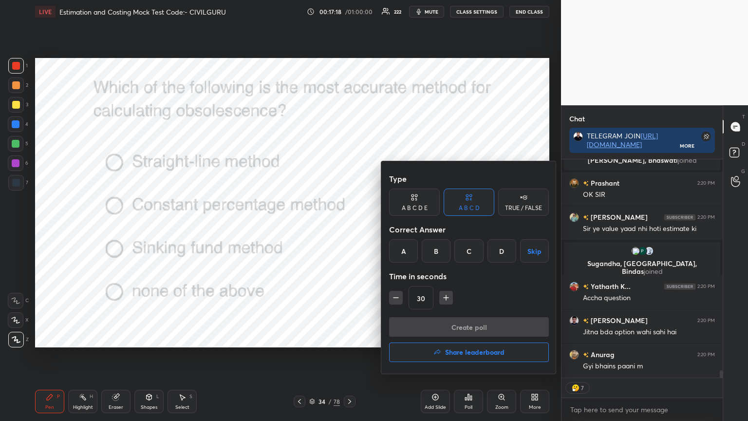
click at [501, 248] on div "D" at bounding box center [502, 250] width 29 height 23
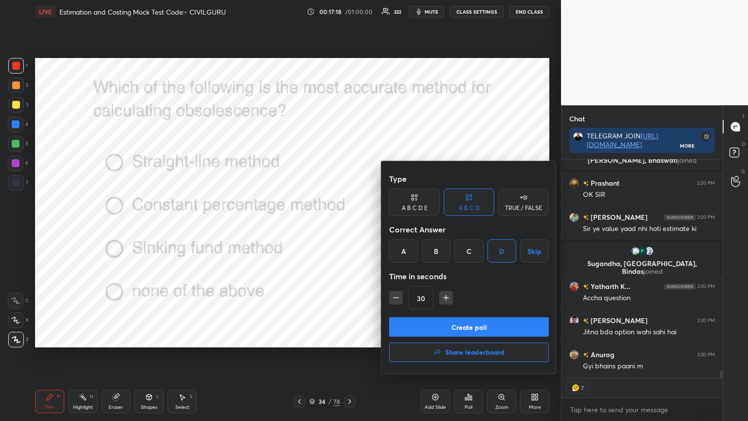
click at [485, 322] on button "Create poll" at bounding box center [469, 326] width 160 height 19
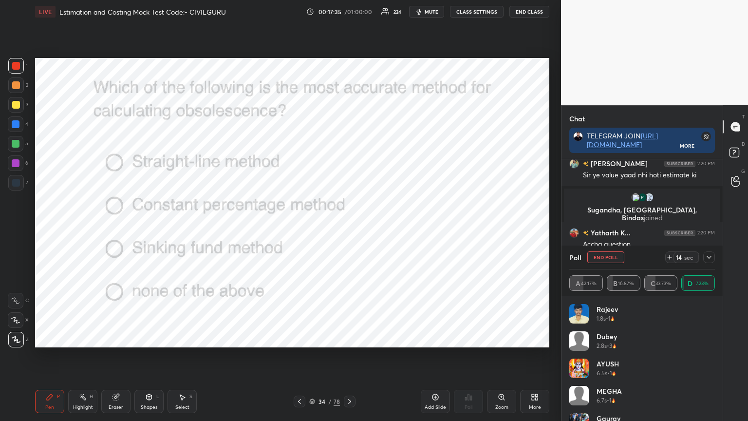
click at [711, 258] on icon at bounding box center [709, 257] width 8 height 8
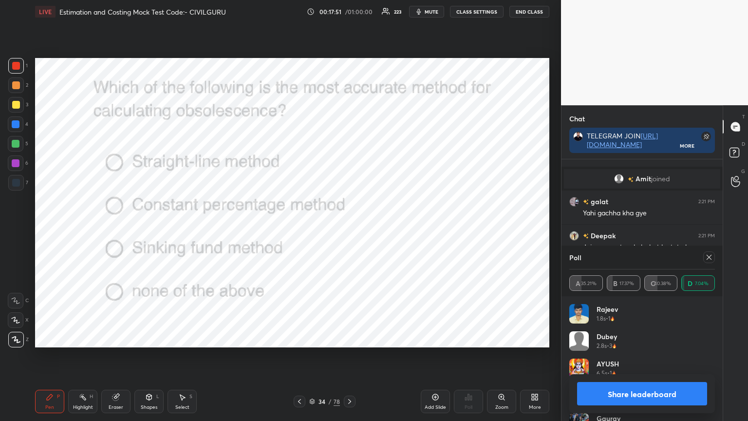
click at [709, 257] on icon at bounding box center [709, 257] width 8 height 8
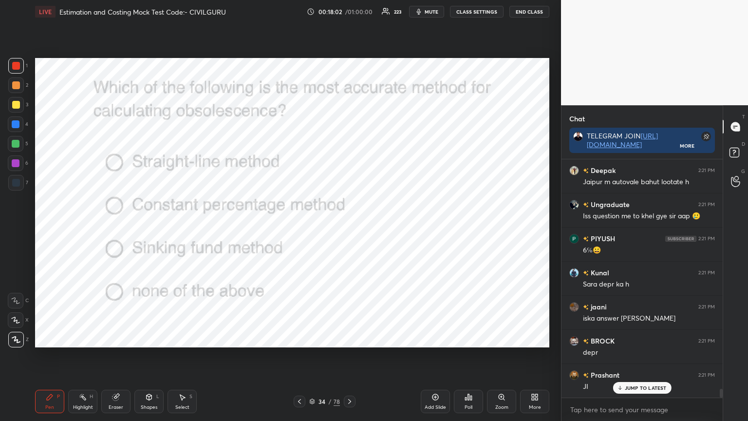
click at [349, 338] on icon at bounding box center [350, 402] width 8 height 8
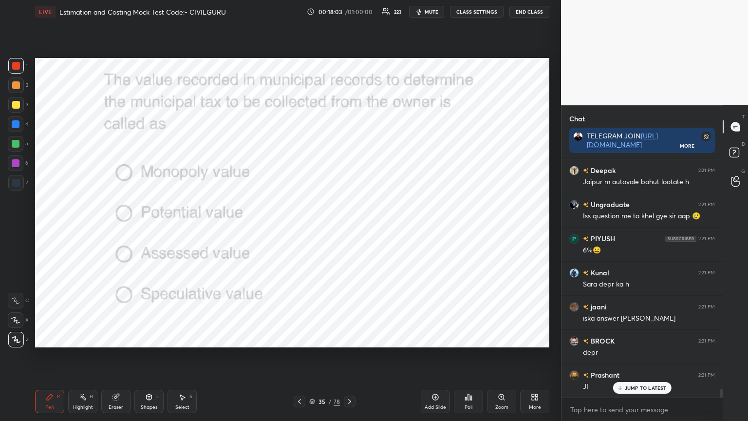
click at [470, 338] on div "Poll" at bounding box center [468, 401] width 29 height 23
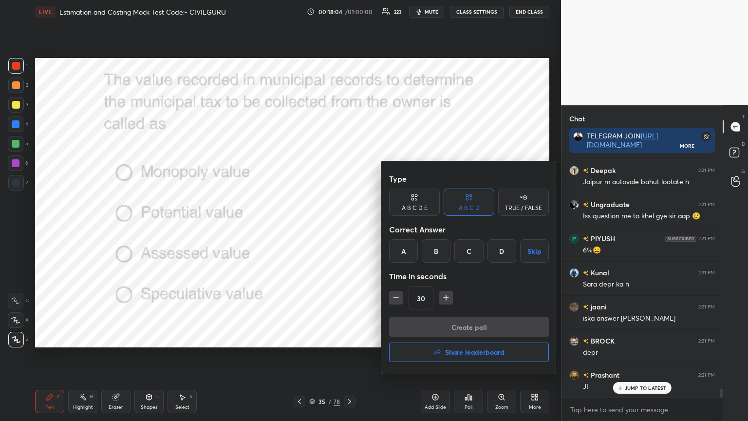
click at [464, 251] on div "C" at bounding box center [469, 250] width 29 height 23
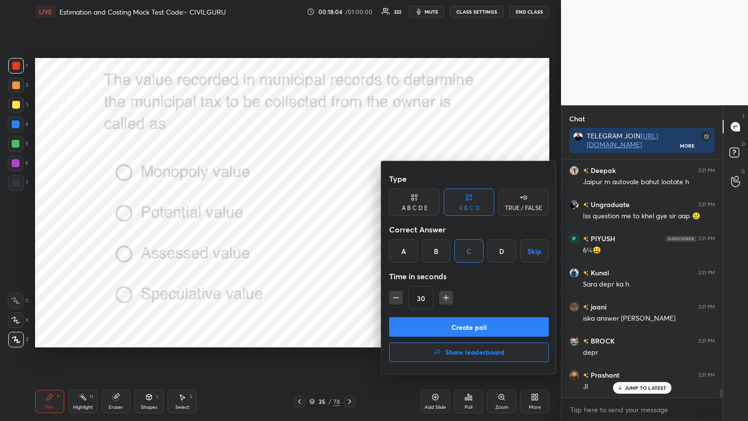
click at [446, 318] on button "Create poll" at bounding box center [469, 326] width 160 height 19
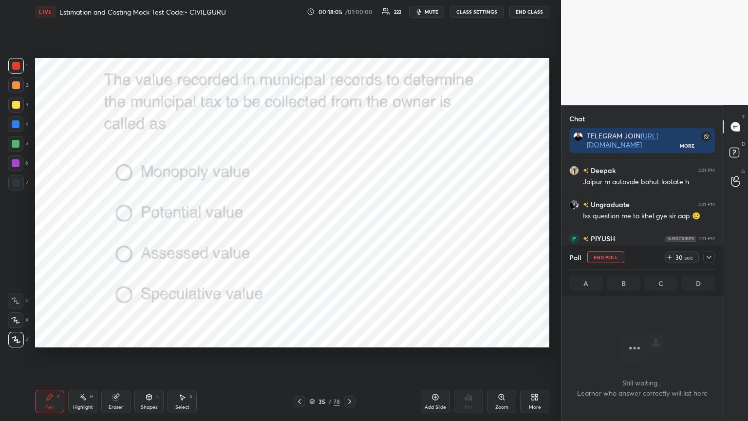
click at [710, 257] on icon at bounding box center [709, 257] width 8 height 8
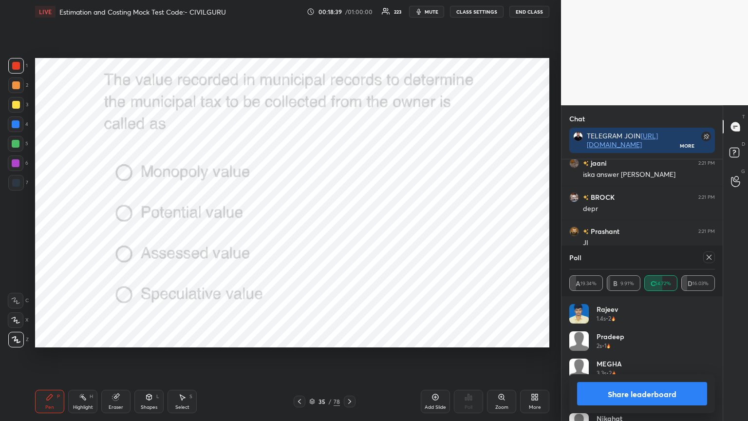
click at [712, 256] on icon at bounding box center [709, 257] width 8 height 8
type textarea "x"
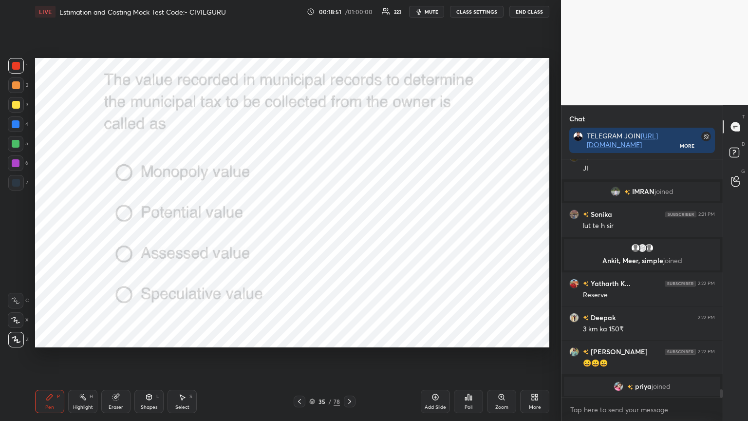
click at [341, 338] on div "Pen P Highlight H Eraser Shapes L Select S 35 / 78 Add Slide Poll Zoom More" at bounding box center [292, 401] width 514 height 39
click at [351, 338] on icon at bounding box center [350, 402] width 8 height 8
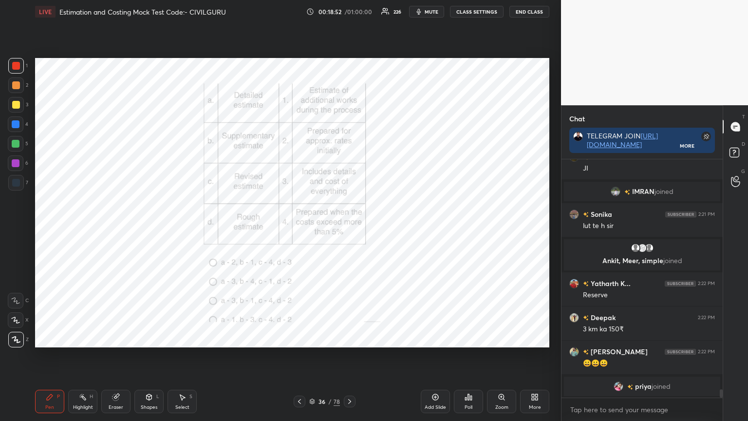
click at [467, 338] on icon at bounding box center [469, 397] width 8 height 8
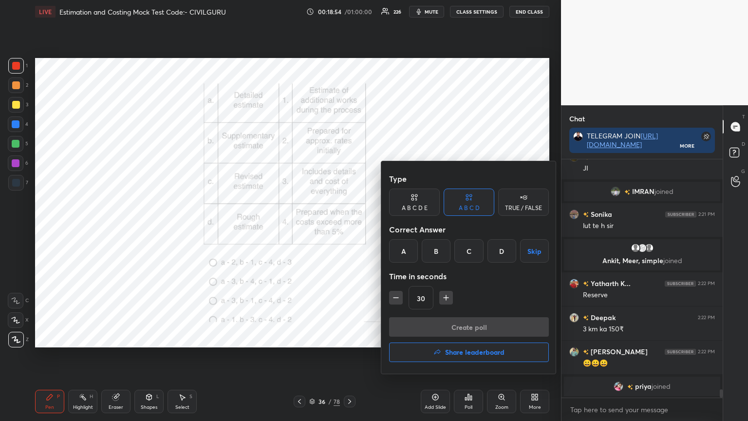
click at [469, 250] on div "C" at bounding box center [469, 250] width 29 height 23
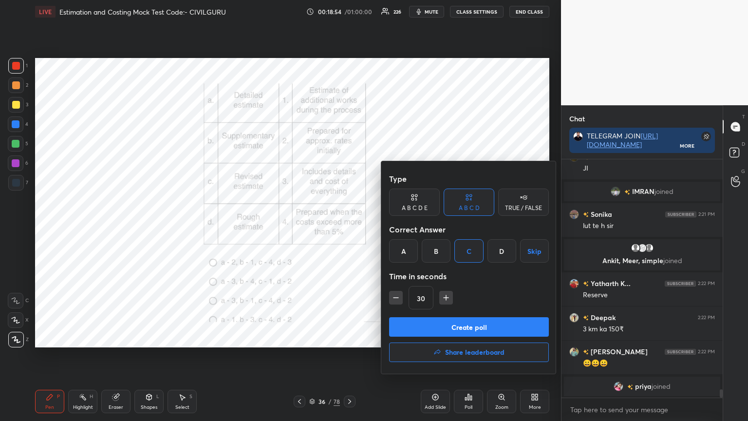
click at [449, 295] on icon "button" at bounding box center [446, 298] width 10 height 10
click at [446, 299] on icon "button" at bounding box center [446, 297] width 0 height 5
type input "60"
click at [446, 325] on button "Create poll" at bounding box center [469, 326] width 160 height 19
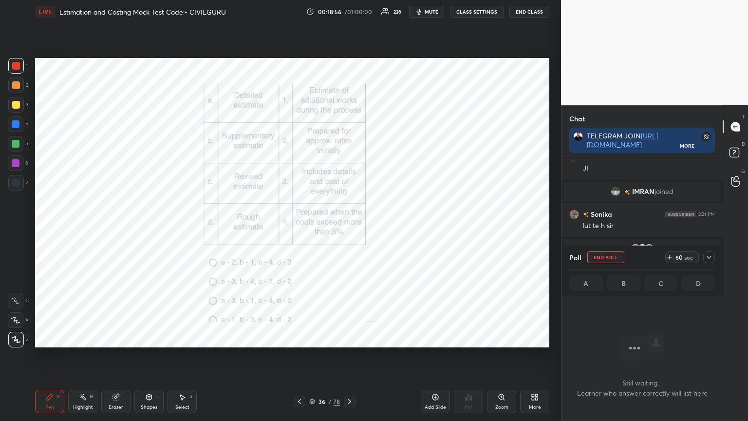
click at [709, 259] on icon at bounding box center [709, 257] width 8 height 8
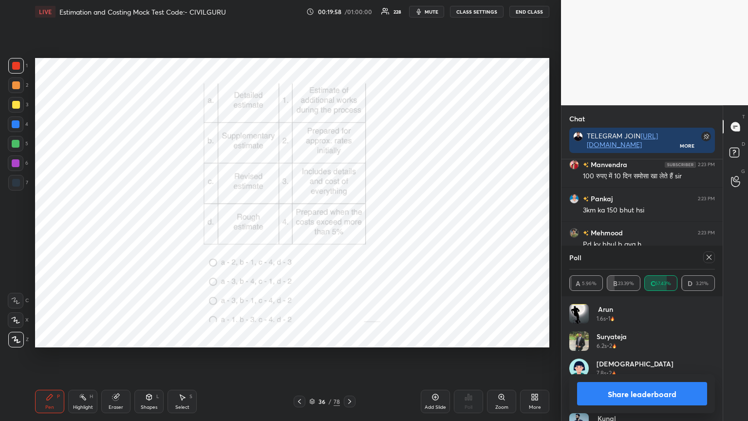
scroll to position [6901, 0]
click at [712, 261] on icon at bounding box center [709, 257] width 8 height 8
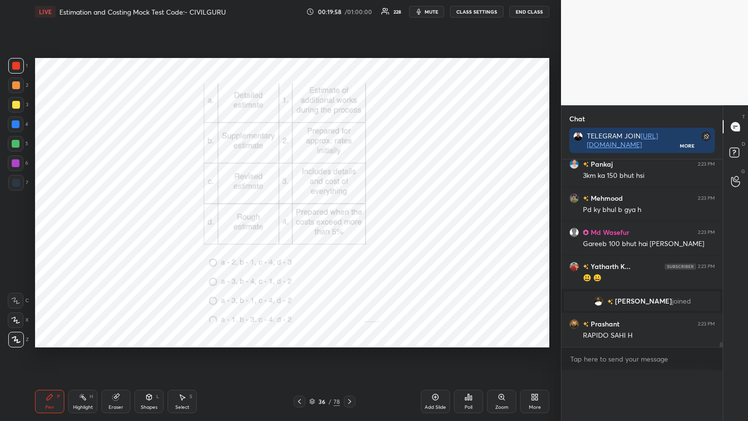
type textarea "x"
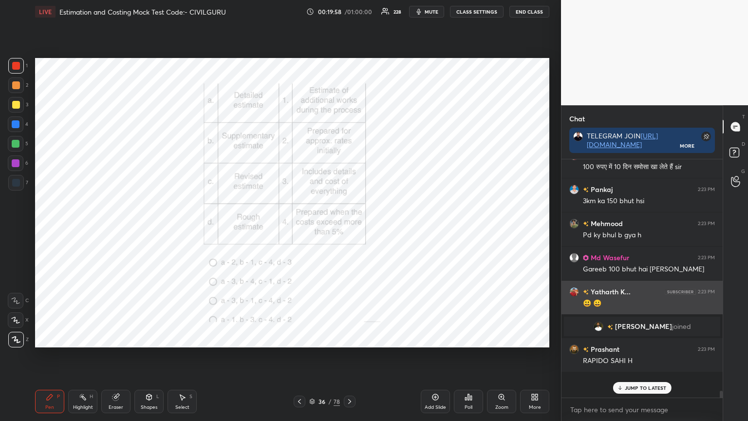
scroll to position [142, 158]
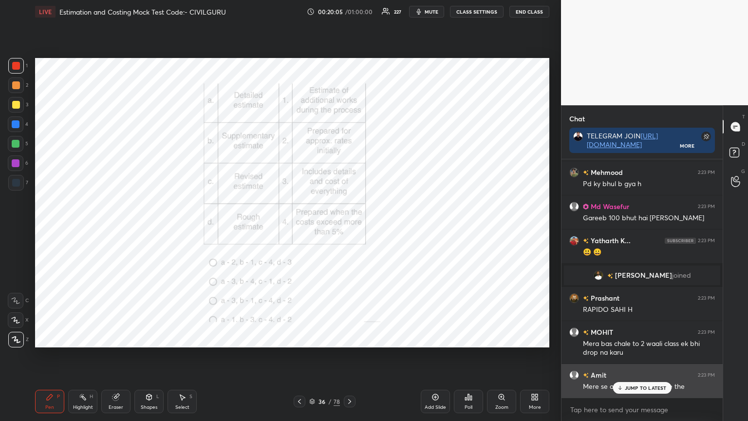
click at [646, 338] on p "JUMP TO LATEST" at bounding box center [646, 388] width 42 height 6
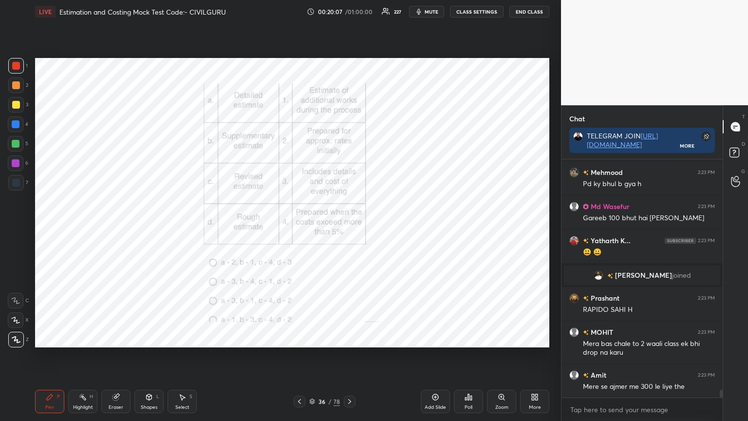
click at [347, 338] on div at bounding box center [350, 402] width 12 height 12
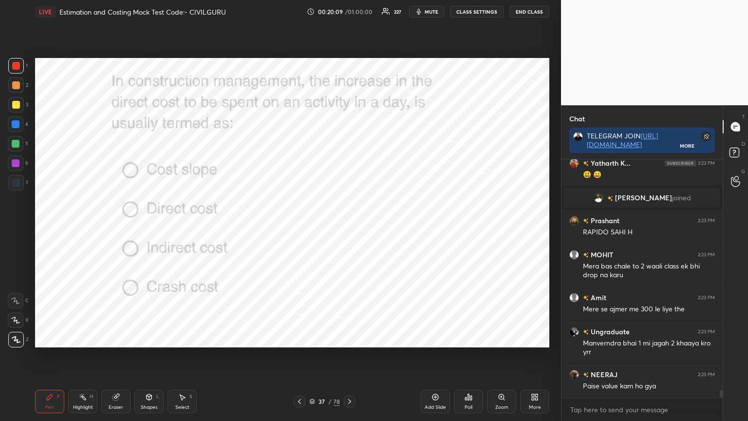
click at [468, 338] on div "Poll" at bounding box center [468, 401] width 29 height 23
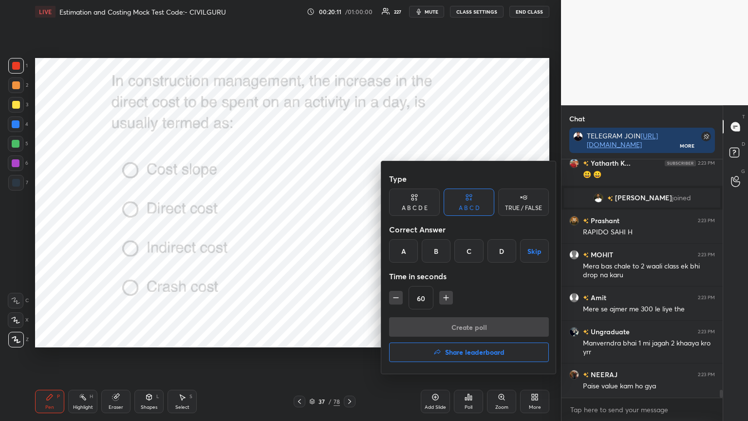
click at [406, 247] on div "A" at bounding box center [403, 250] width 29 height 23
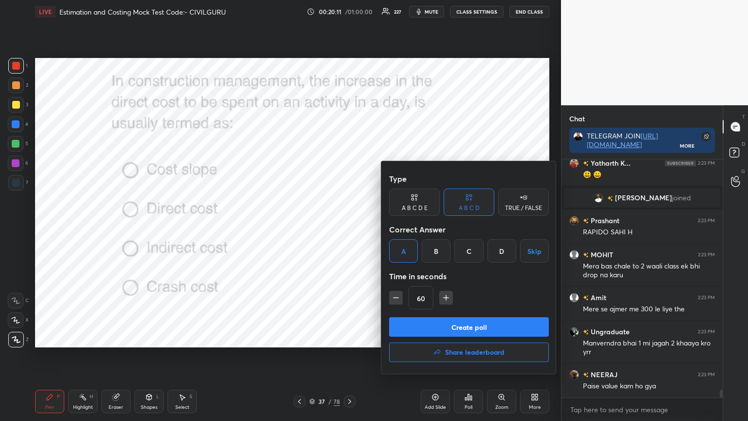
click at [389, 299] on button "button" at bounding box center [396, 298] width 14 height 14
type input "45"
click at [421, 322] on button "Create poll" at bounding box center [469, 326] width 160 height 19
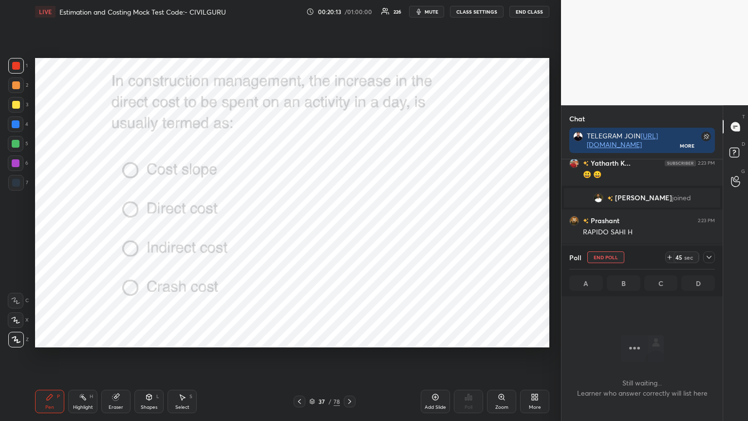
click at [707, 256] on icon at bounding box center [709, 257] width 5 height 3
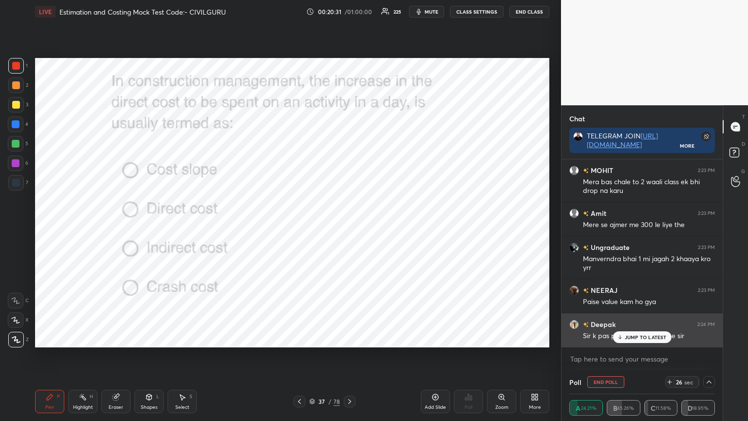
click at [636, 338] on div "JUMP TO LATEST" at bounding box center [642, 337] width 58 height 12
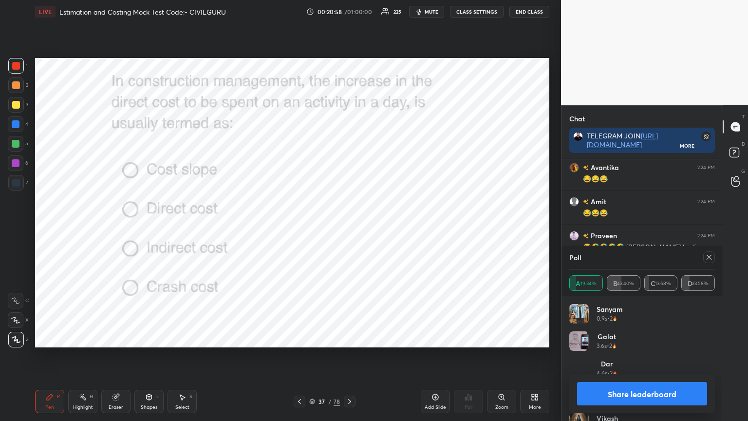
scroll to position [7493, 0]
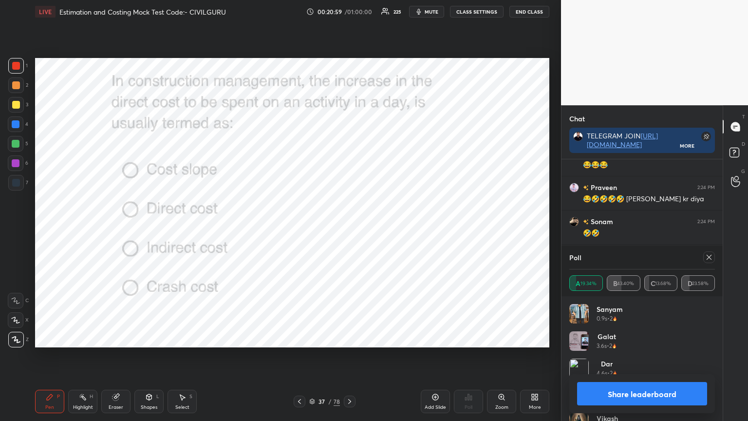
click at [711, 259] on icon at bounding box center [709, 257] width 5 height 5
type textarea "x"
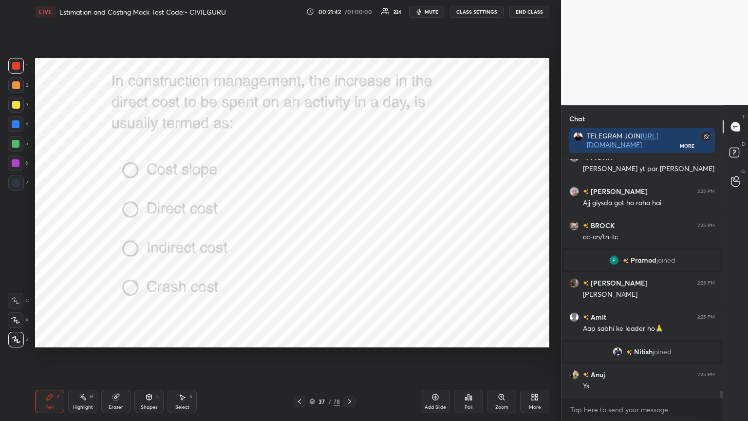
click at [348, 338] on icon at bounding box center [349, 401] width 3 height 5
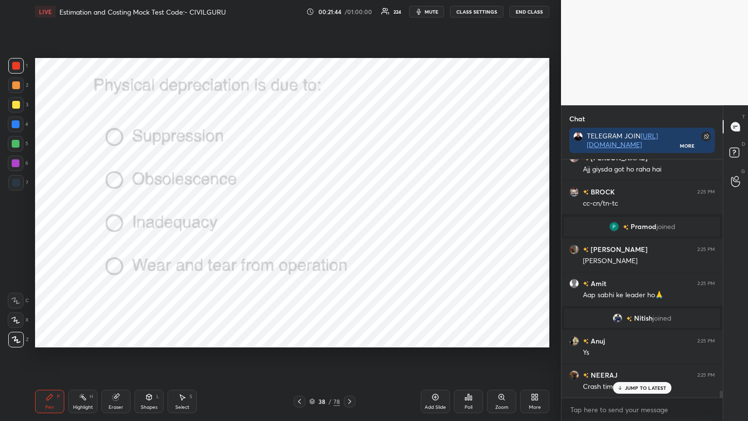
click at [471, 338] on div "Poll" at bounding box center [468, 401] width 29 height 23
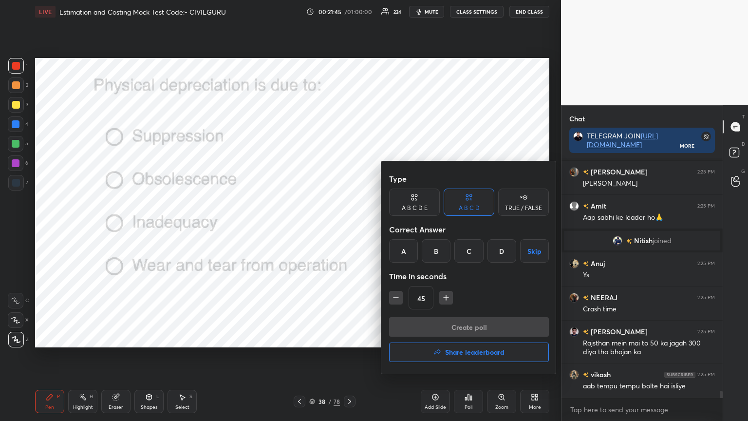
click at [500, 250] on div "D" at bounding box center [502, 250] width 29 height 23
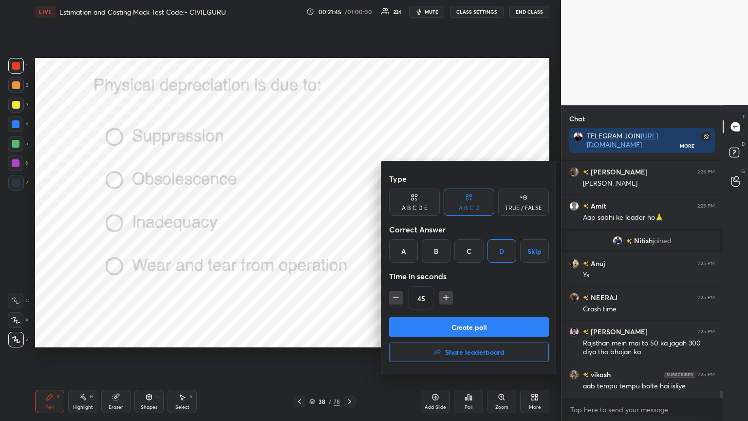
click at [397, 296] on icon "button" at bounding box center [396, 298] width 10 height 10
type input "30"
click at [451, 325] on button "Create poll" at bounding box center [469, 326] width 160 height 19
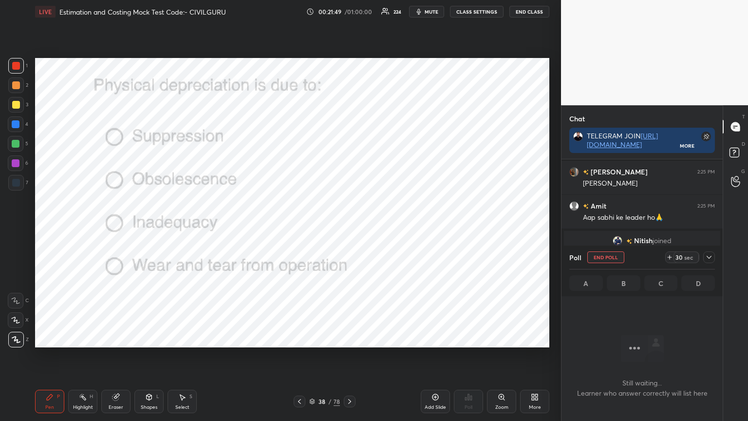
click at [712, 253] on icon at bounding box center [709, 257] width 8 height 8
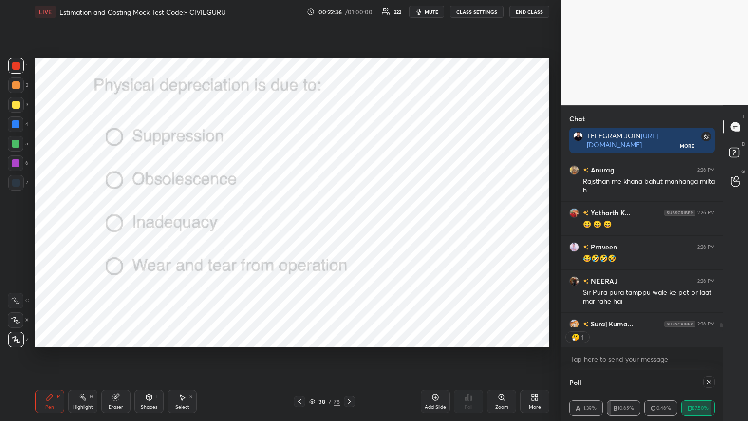
scroll to position [3, 3]
click at [707, 338] on icon at bounding box center [709, 382] width 8 height 8
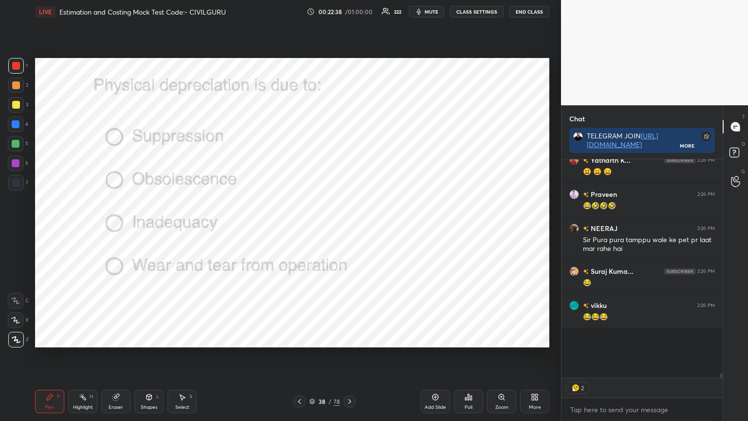
scroll to position [124, 158]
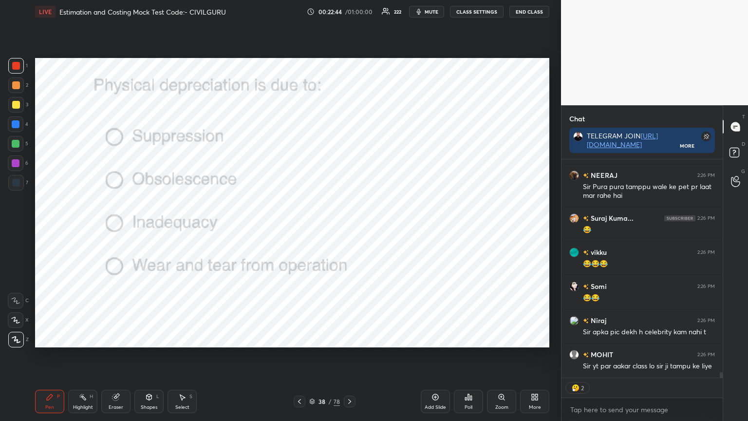
click at [339, 338] on div "38 / 78" at bounding box center [325, 402] width 62 height 12
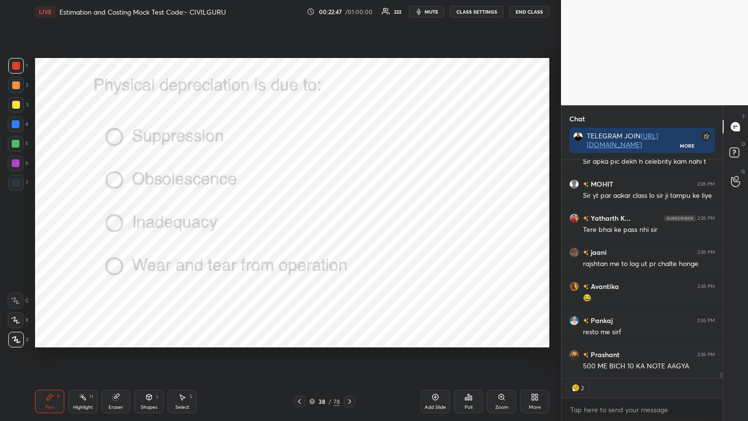
click at [347, 338] on icon at bounding box center [350, 402] width 8 height 8
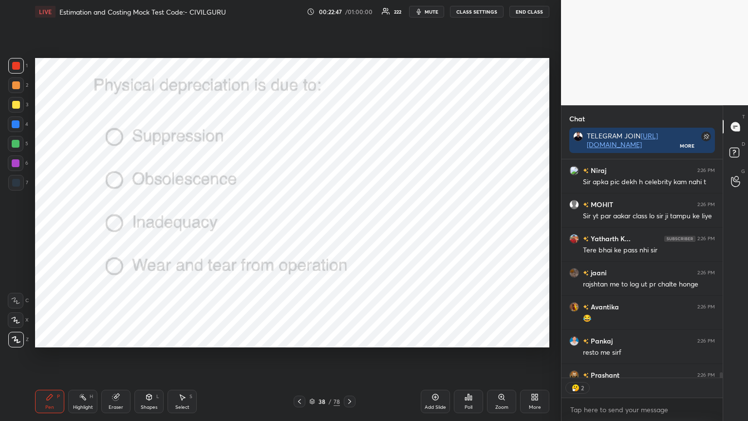
scroll to position [3, 3]
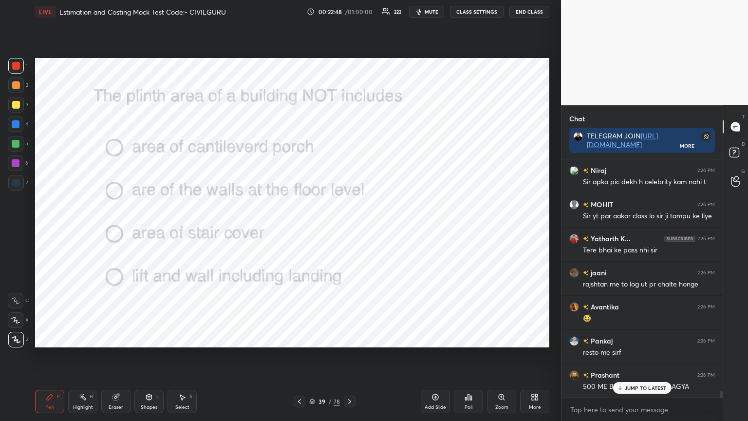
click at [462, 338] on div "Poll" at bounding box center [468, 401] width 29 height 23
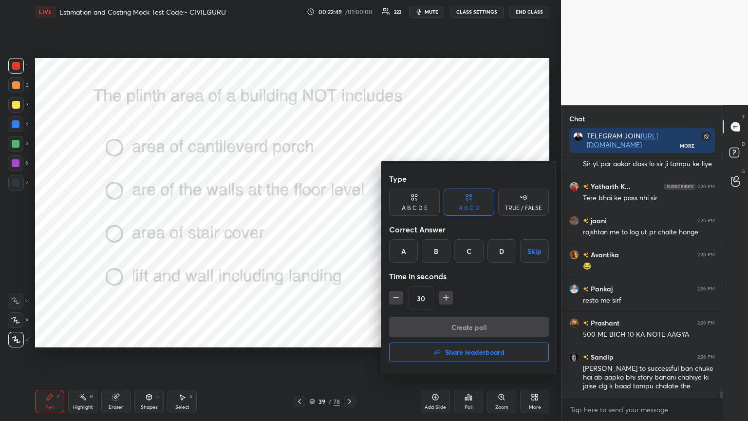
click at [404, 246] on div "A" at bounding box center [403, 250] width 29 height 23
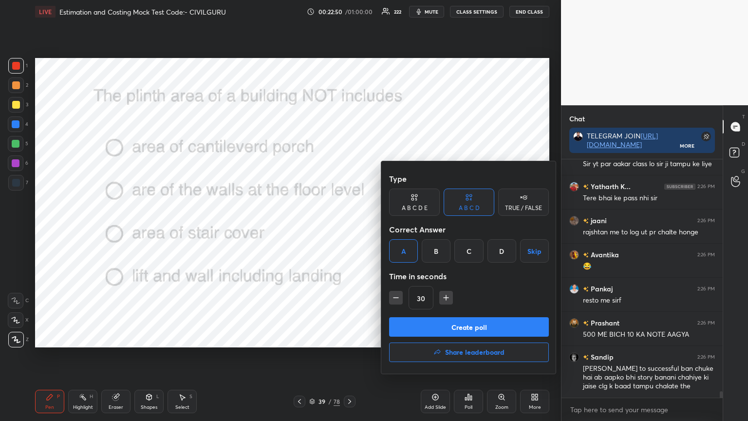
click at [422, 331] on button "Create poll" at bounding box center [469, 326] width 160 height 19
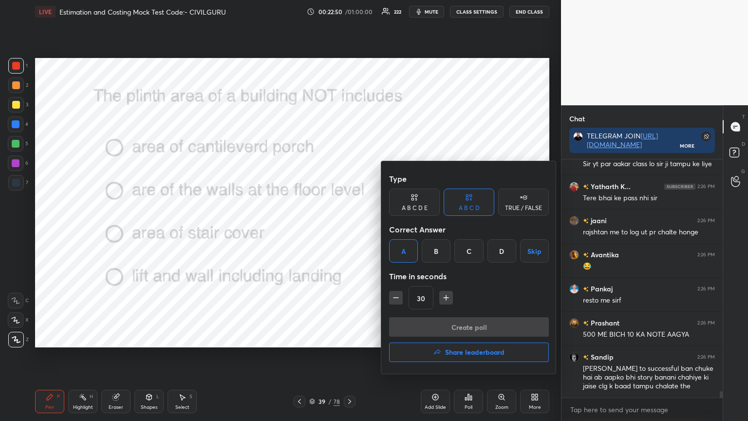
scroll to position [219, 158]
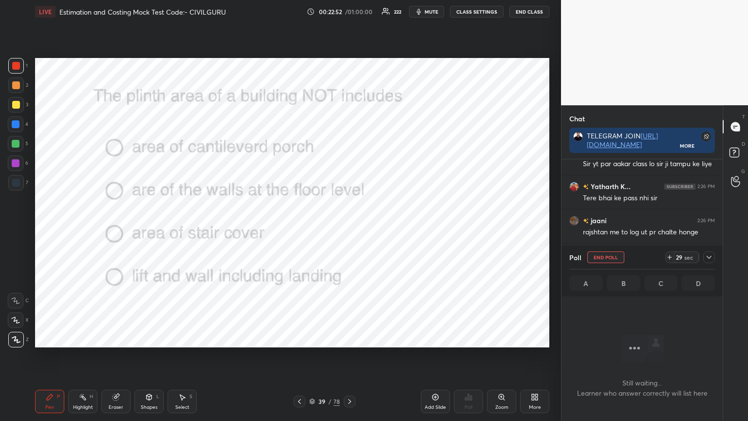
click at [710, 259] on icon at bounding box center [709, 257] width 8 height 8
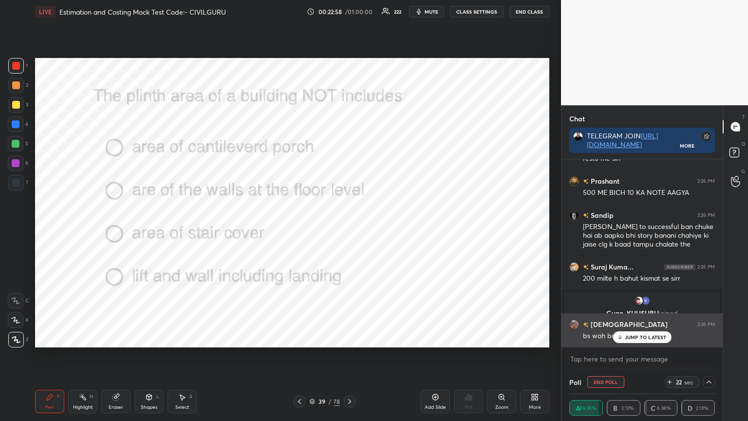
click at [647, 338] on p "JUMP TO LATEST" at bounding box center [646, 337] width 42 height 6
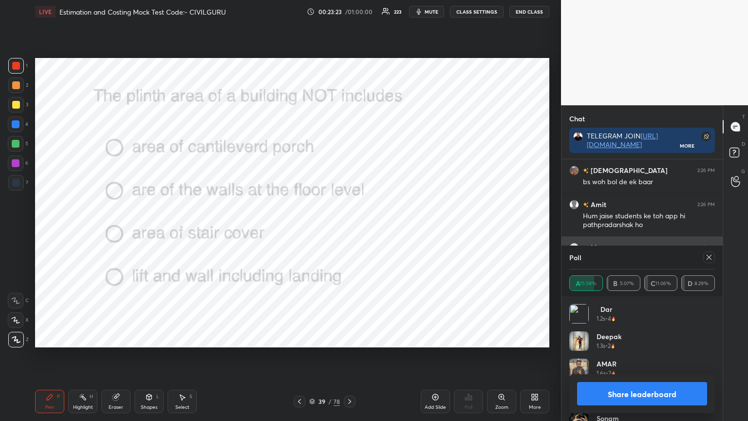
click at [709, 255] on icon at bounding box center [709, 257] width 8 height 8
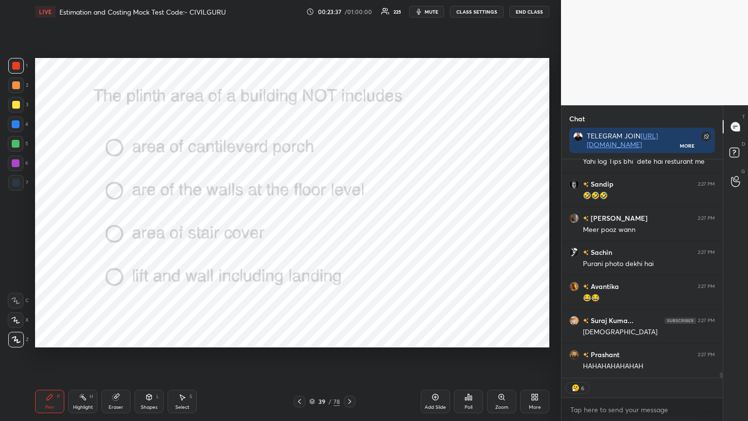
click at [351, 338] on div at bounding box center [350, 402] width 12 height 12
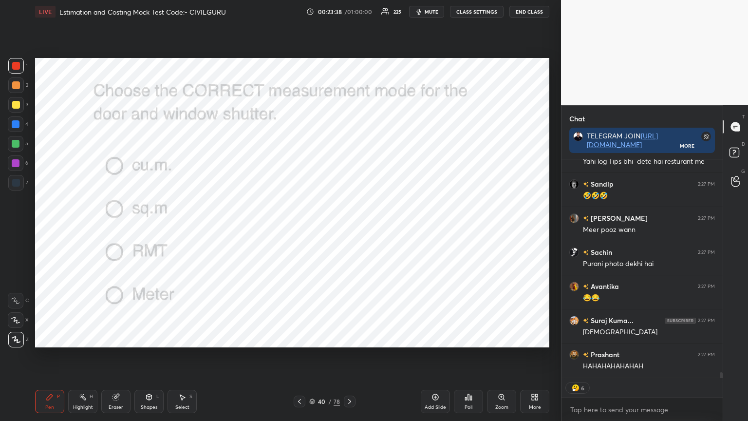
click at [465, 338] on div "Poll" at bounding box center [469, 407] width 8 height 5
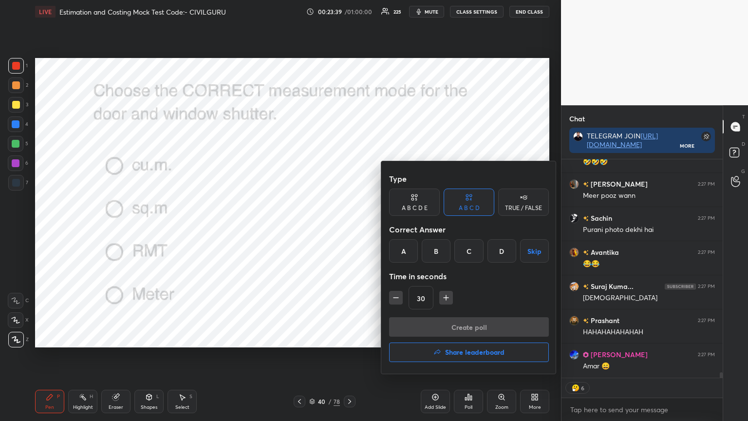
click at [437, 251] on div "B" at bounding box center [436, 250] width 29 height 23
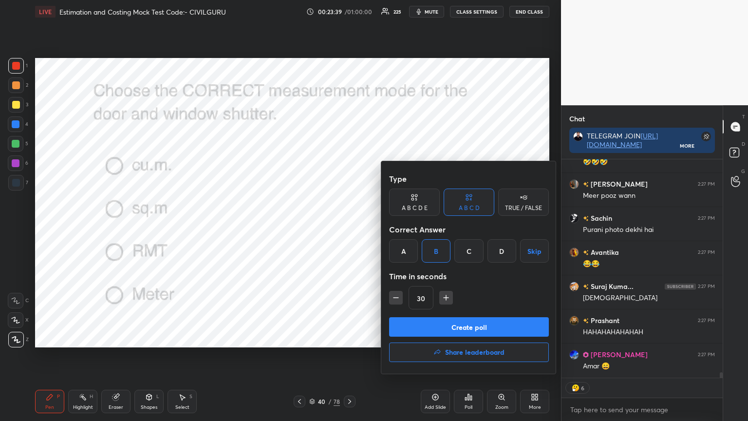
click at [436, 325] on button "Create poll" at bounding box center [469, 326] width 160 height 19
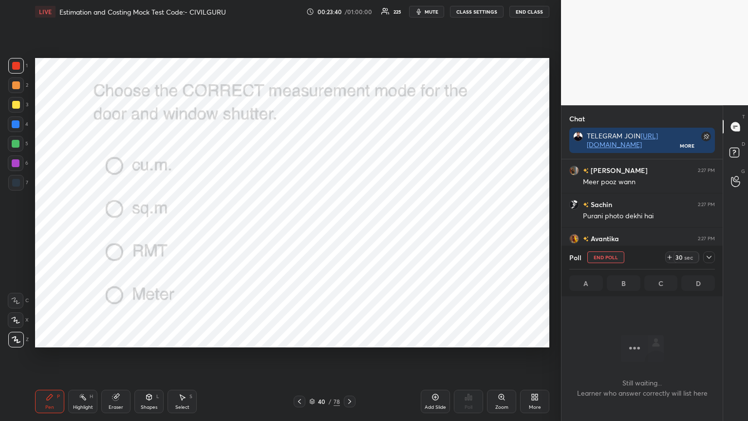
click at [713, 256] on div at bounding box center [709, 257] width 12 height 12
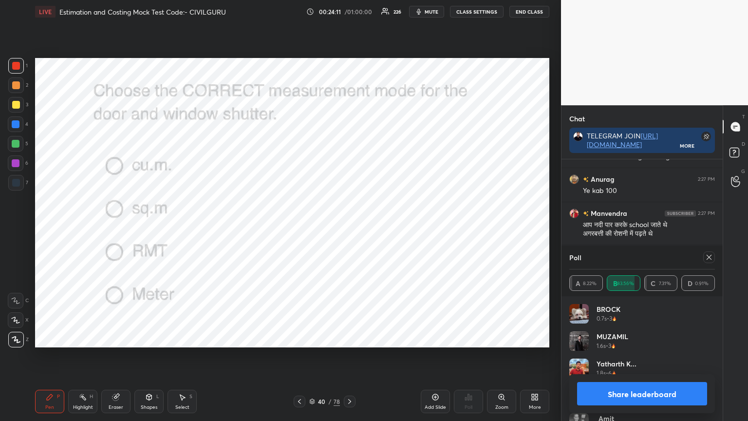
click at [711, 257] on icon at bounding box center [709, 257] width 8 height 8
type textarea "x"
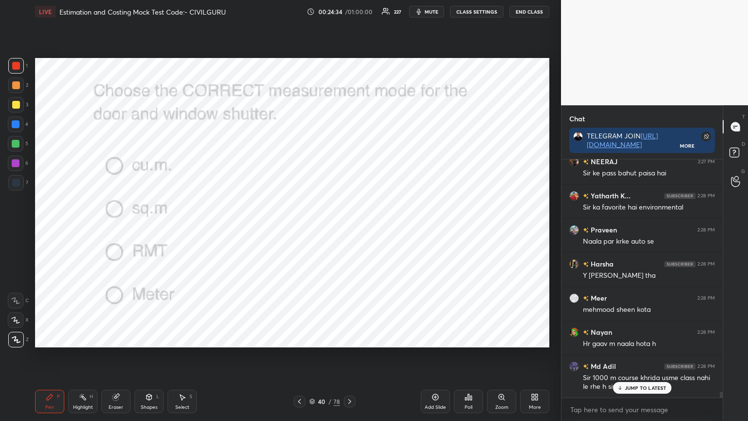
click at [353, 338] on div at bounding box center [350, 402] width 12 height 12
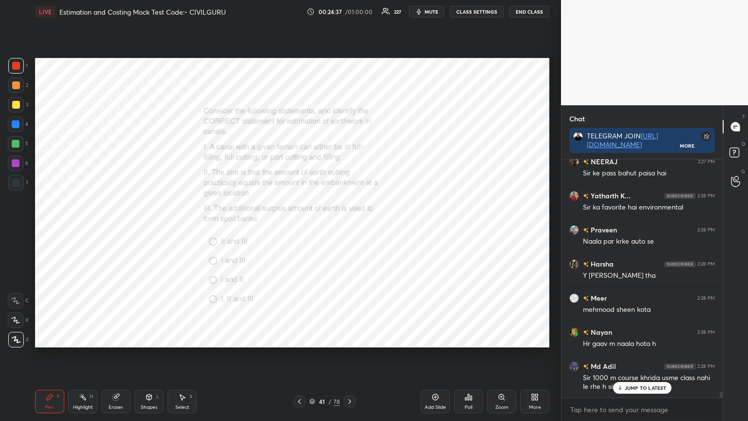
click at [470, 338] on div "Poll" at bounding box center [469, 407] width 8 height 5
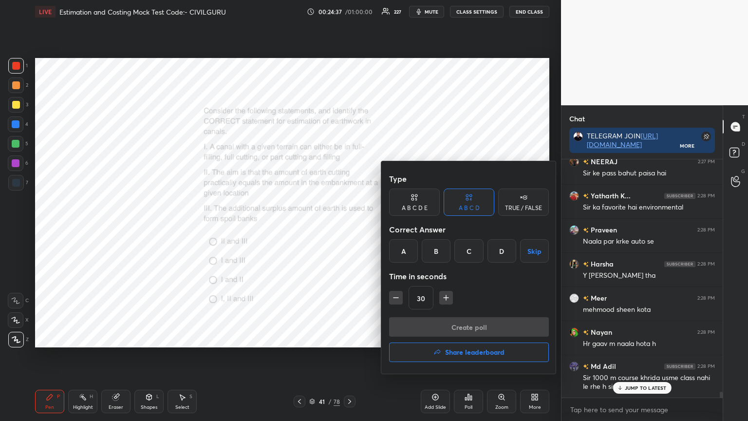
click at [505, 249] on div "D" at bounding box center [502, 250] width 29 height 23
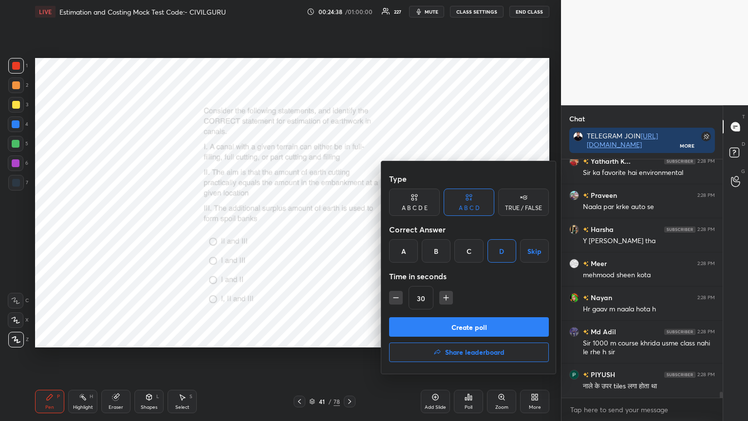
click at [446, 298] on icon "button" at bounding box center [446, 298] width 10 height 10
type input "45"
click at [445, 326] on button "Create poll" at bounding box center [469, 326] width 160 height 19
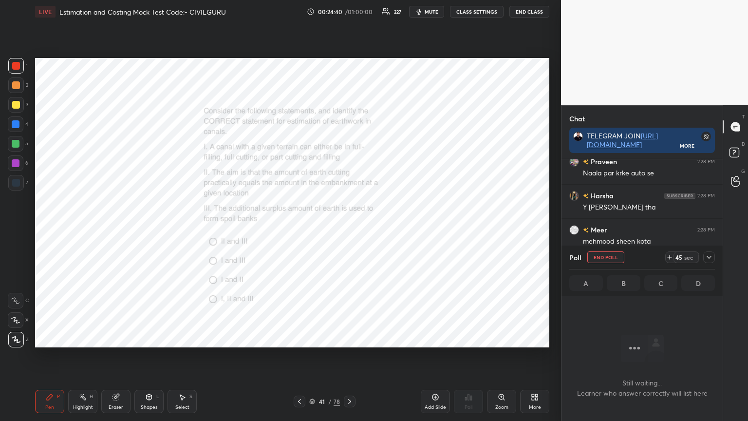
click at [710, 259] on icon at bounding box center [709, 257] width 8 height 8
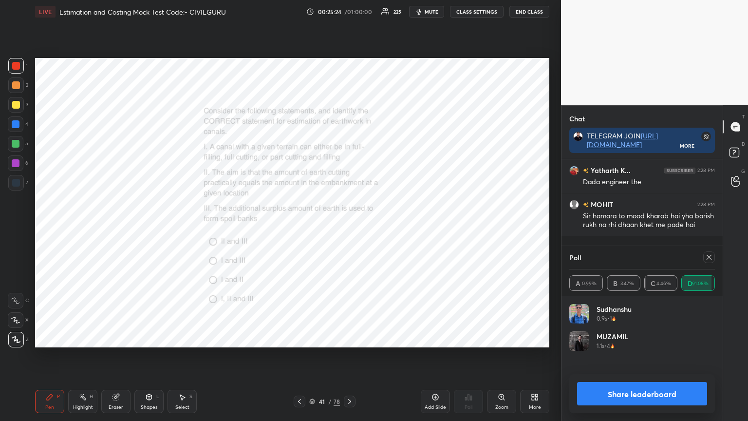
scroll to position [114, 143]
click at [710, 258] on icon at bounding box center [709, 257] width 5 height 5
type textarea "x"
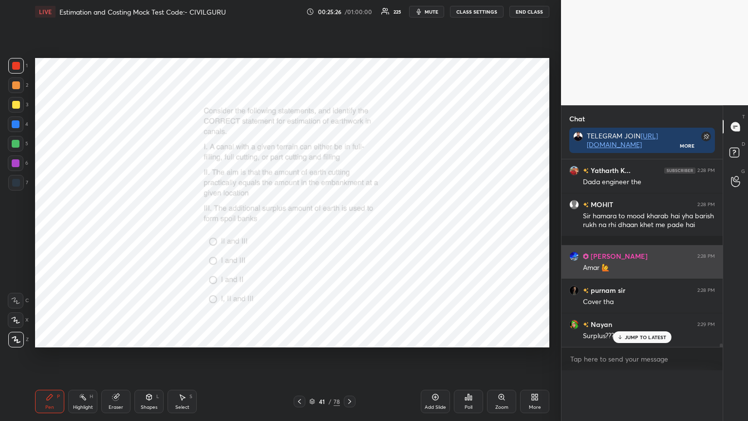
scroll to position [0, 0]
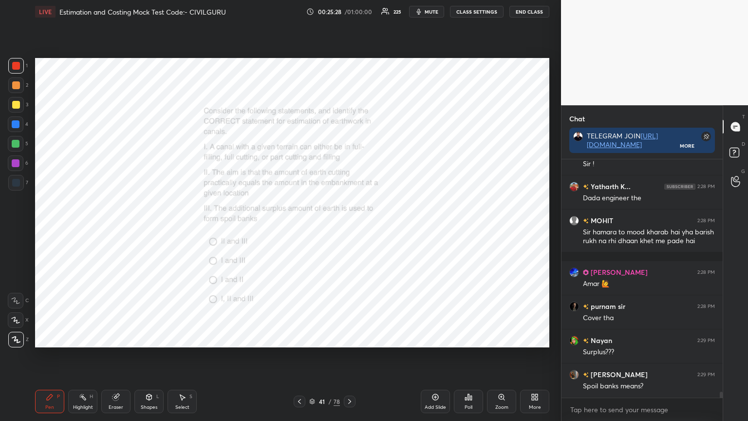
click at [348, 338] on icon at bounding box center [350, 402] width 8 height 8
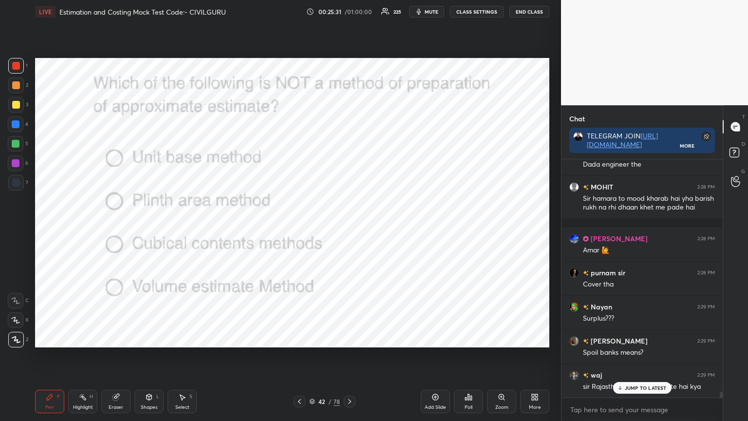
click at [472, 338] on div "Poll" at bounding box center [469, 407] width 8 height 5
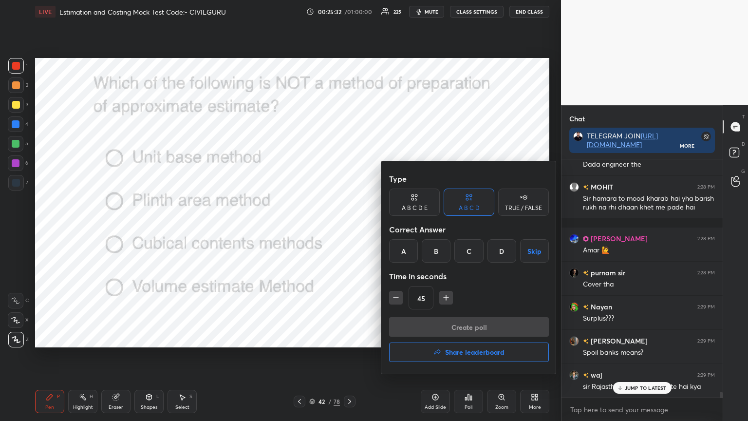
click at [504, 249] on div "D" at bounding box center [502, 250] width 29 height 23
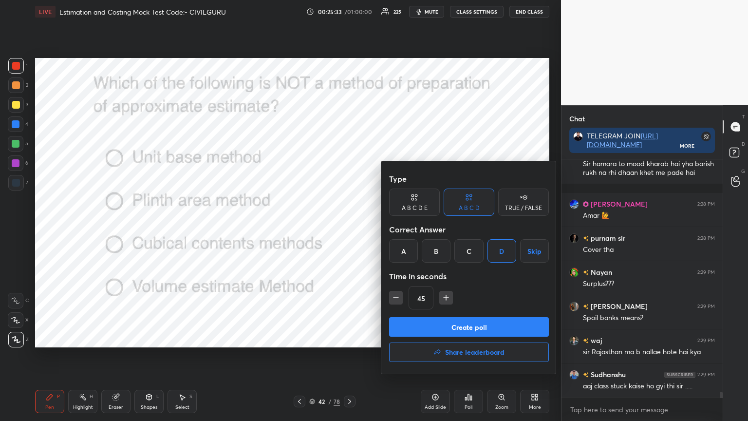
click at [392, 297] on icon "button" at bounding box center [396, 298] width 10 height 10
type input "30"
click at [416, 322] on button "Create poll" at bounding box center [469, 326] width 160 height 19
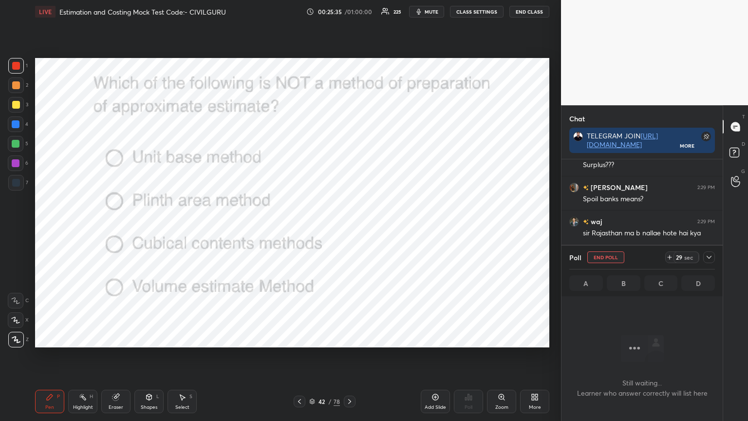
click at [710, 259] on icon at bounding box center [709, 257] width 8 height 8
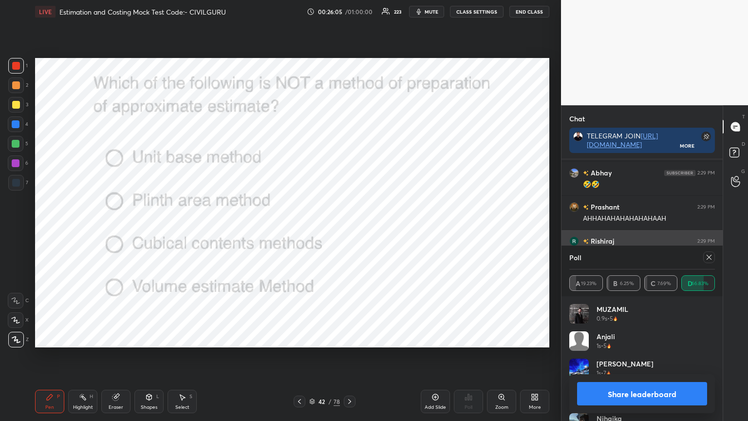
click at [709, 257] on icon at bounding box center [709, 257] width 5 height 5
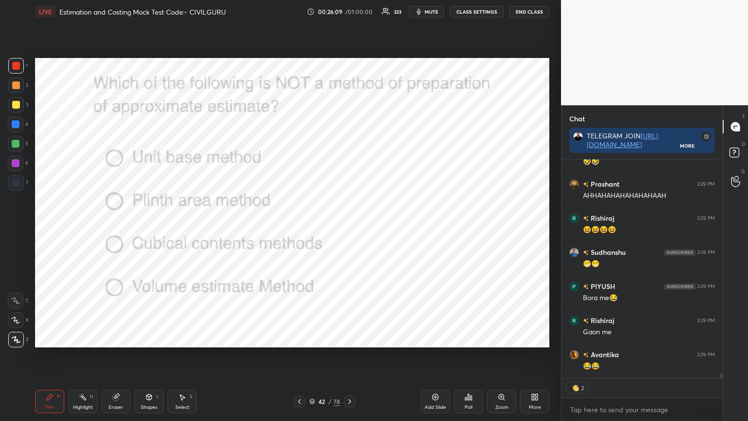
click at [346, 338] on icon at bounding box center [350, 402] width 8 height 8
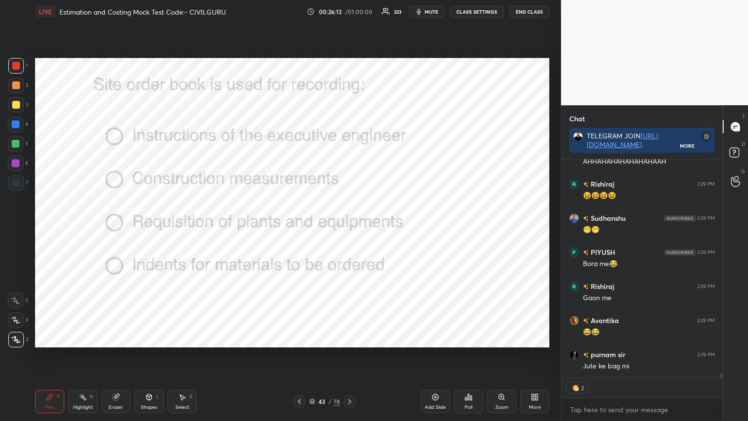
click at [469, 338] on icon at bounding box center [468, 397] width 1 height 6
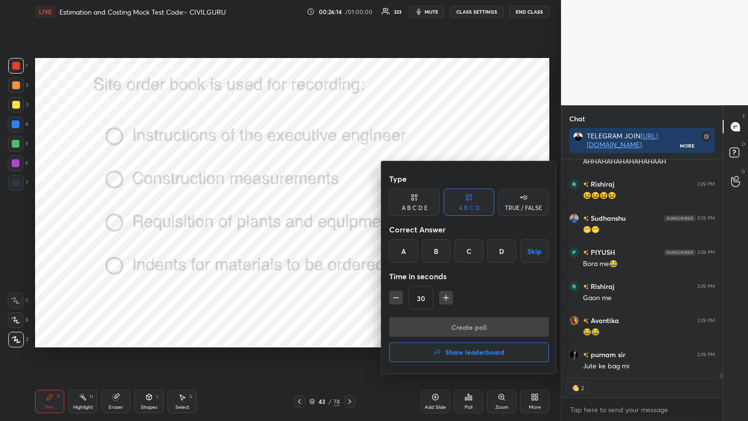
click at [405, 250] on div "A" at bounding box center [403, 250] width 29 height 23
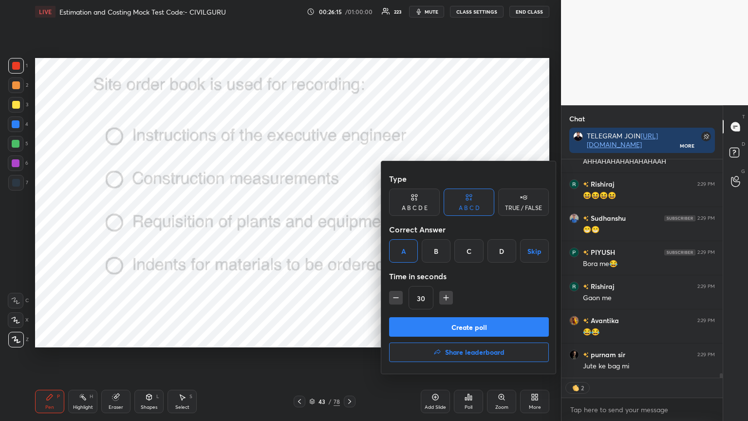
click at [418, 320] on button "Create poll" at bounding box center [469, 326] width 160 height 19
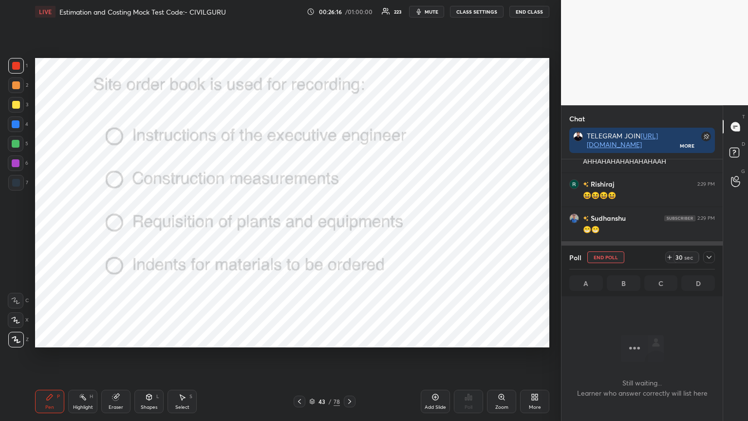
click at [711, 254] on icon at bounding box center [709, 257] width 8 height 8
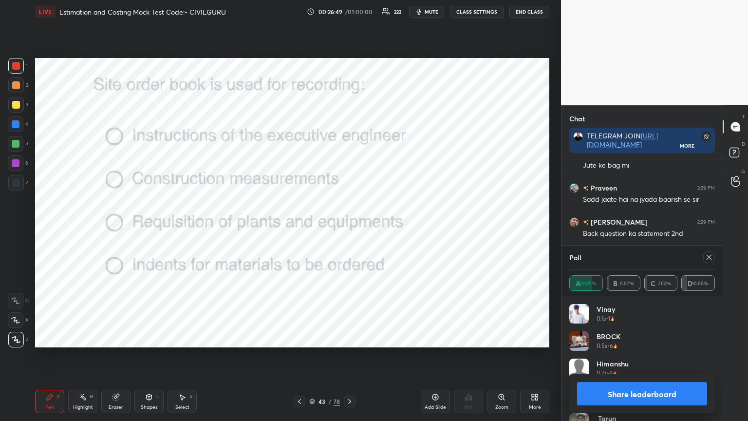
click at [715, 259] on div at bounding box center [709, 257] width 12 height 12
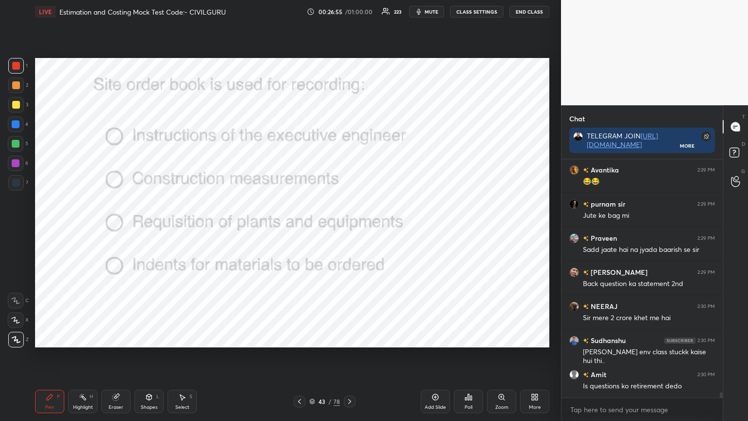
click at [310, 338] on icon at bounding box center [312, 400] width 5 height 2
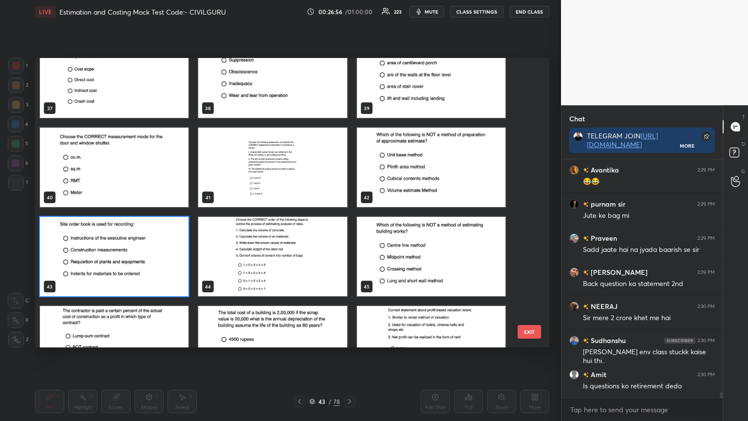
click at [418, 261] on img "grid" at bounding box center [431, 256] width 149 height 79
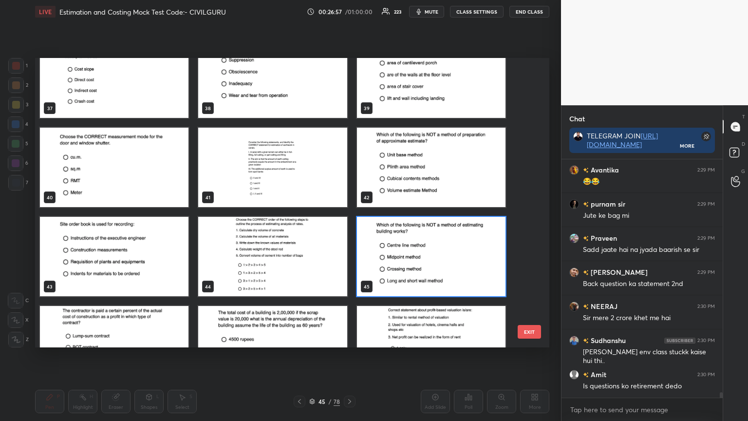
click at [420, 259] on img "grid" at bounding box center [431, 256] width 149 height 79
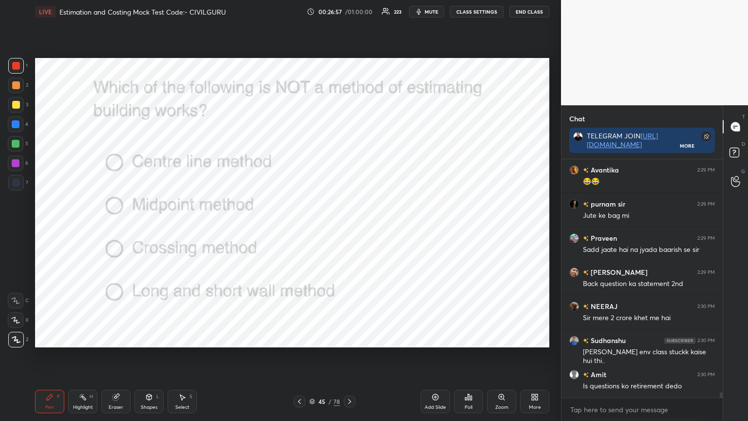
click at [422, 260] on img "grid" at bounding box center [431, 256] width 149 height 79
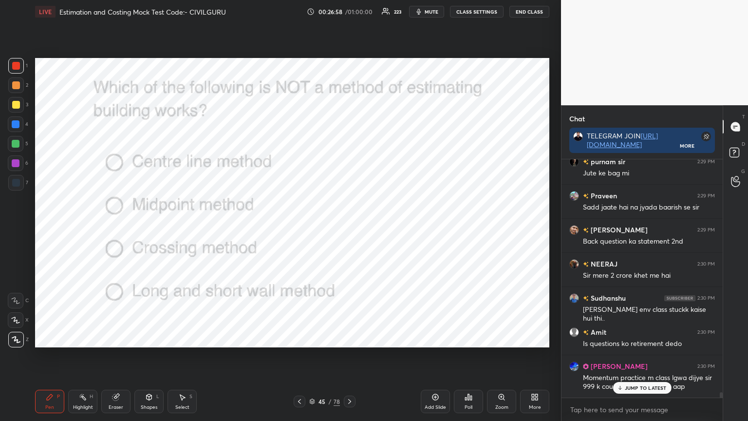
click at [467, 338] on icon at bounding box center [469, 397] width 8 height 8
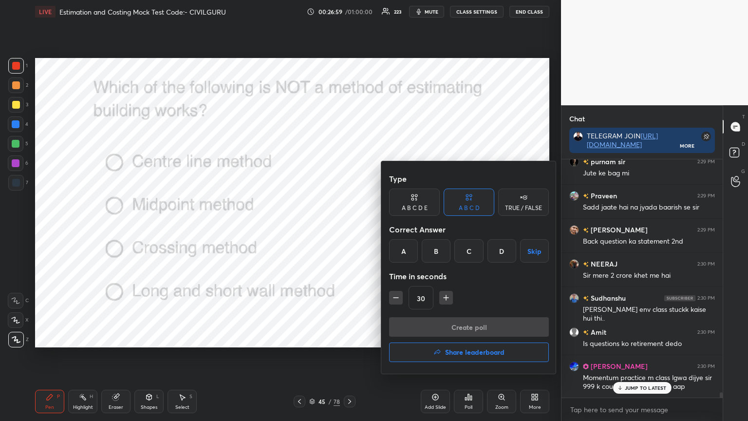
click at [438, 251] on div "B" at bounding box center [436, 250] width 29 height 23
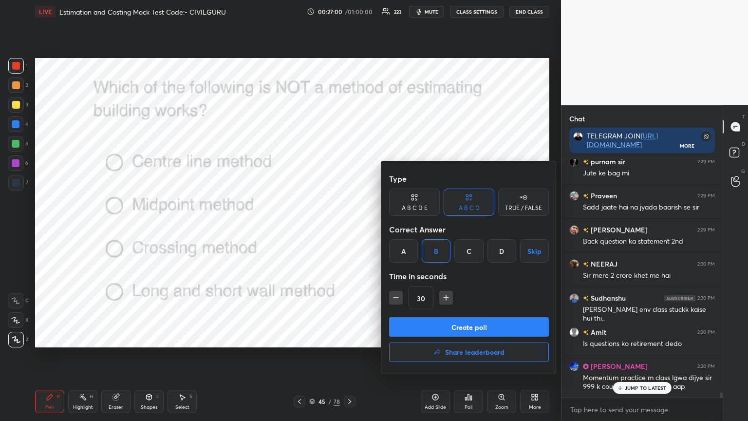
click at [438, 325] on button "Create poll" at bounding box center [469, 326] width 160 height 19
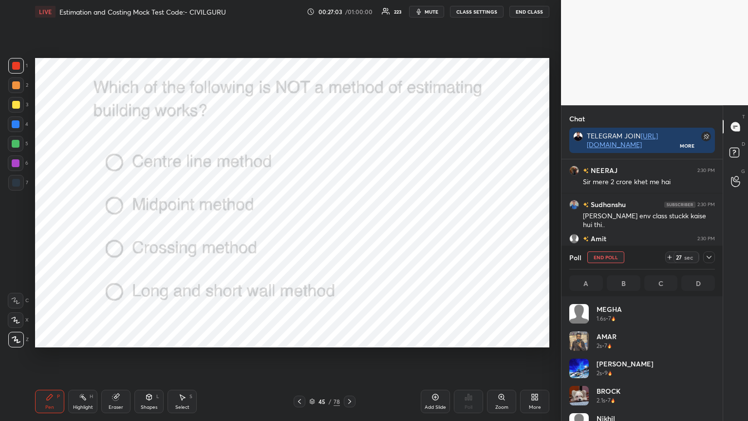
click at [711, 257] on icon at bounding box center [709, 257] width 5 height 3
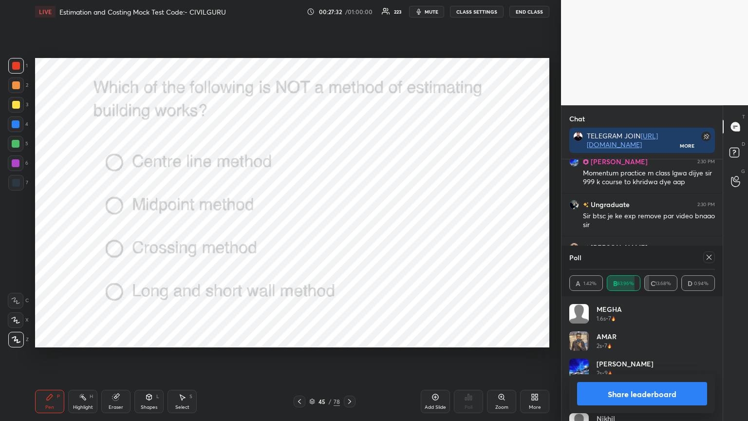
click at [710, 257] on icon at bounding box center [709, 257] width 8 height 8
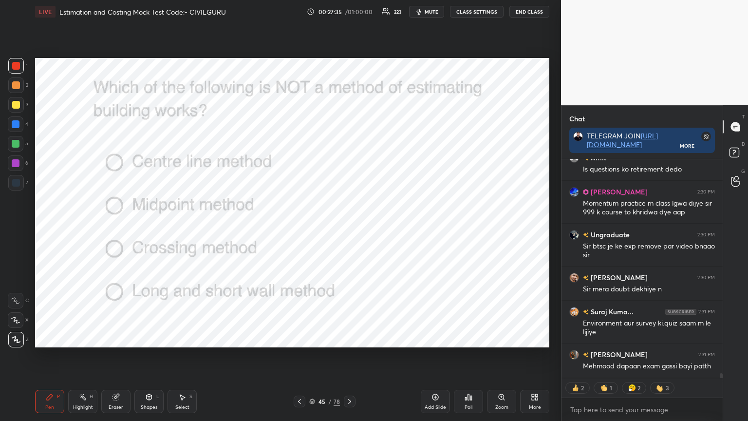
click at [349, 338] on icon at bounding box center [350, 402] width 8 height 8
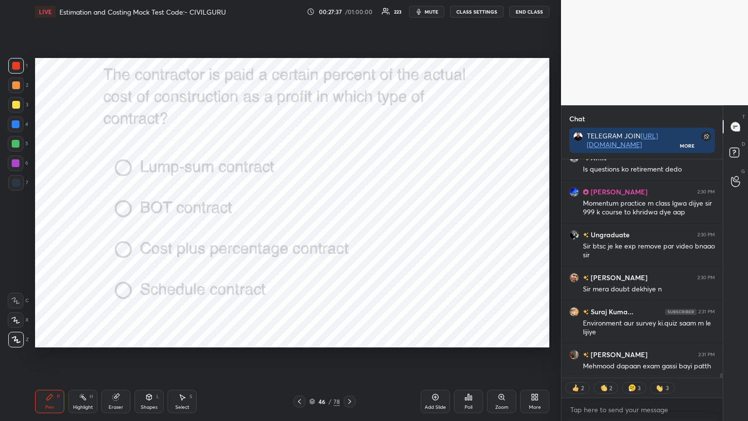
click at [474, 338] on div "Poll" at bounding box center [468, 401] width 29 height 23
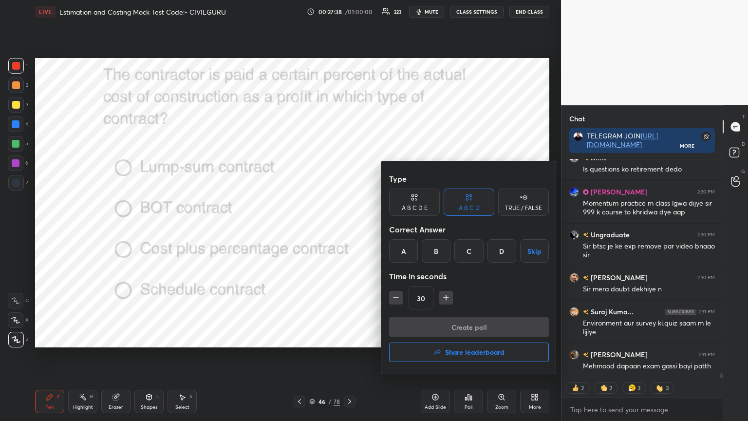
click at [472, 250] on div "C" at bounding box center [469, 250] width 29 height 23
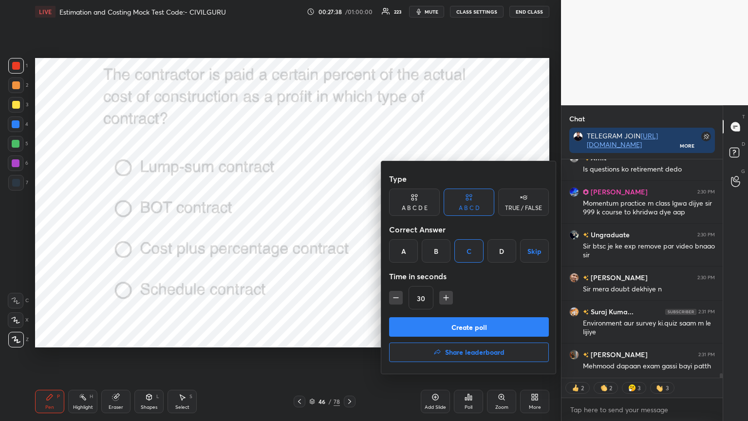
click at [466, 331] on button "Create poll" at bounding box center [469, 326] width 160 height 19
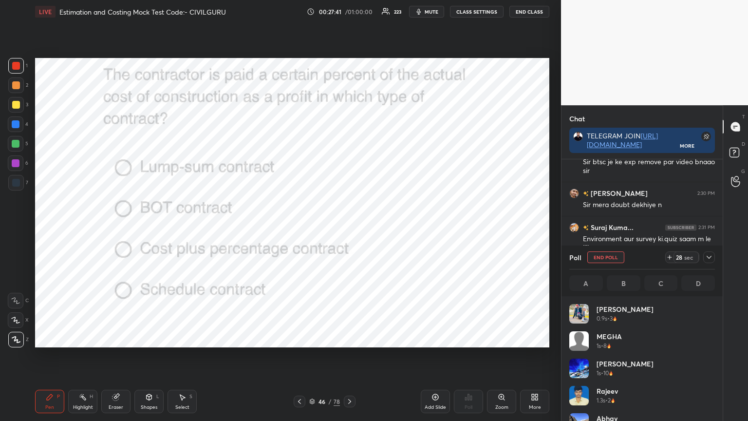
click at [707, 261] on icon at bounding box center [709, 257] width 8 height 8
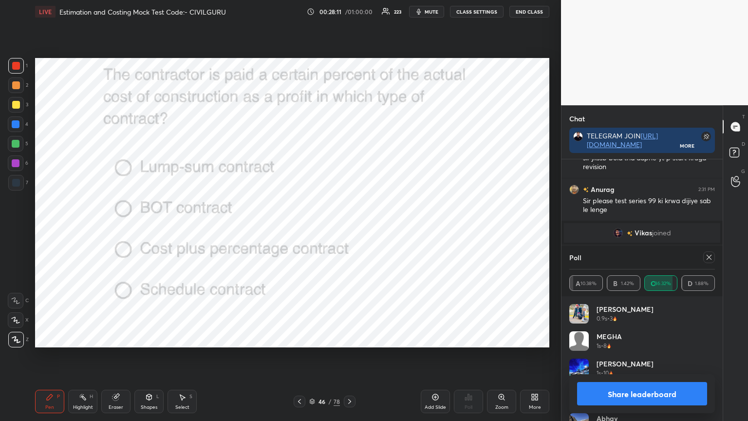
click at [709, 257] on icon at bounding box center [709, 257] width 8 height 8
type textarea "x"
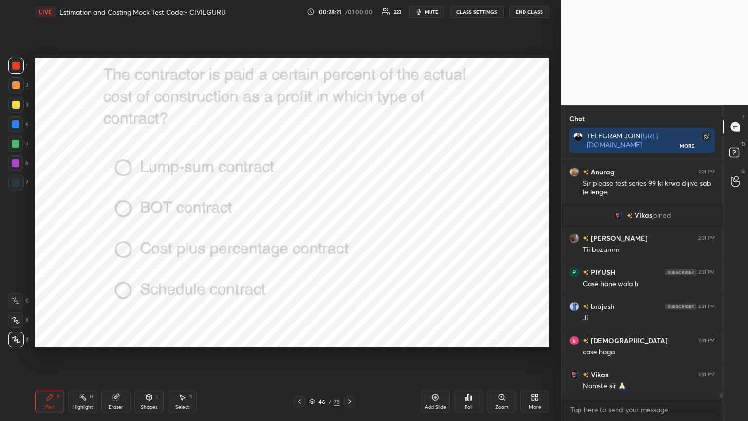
click at [352, 338] on icon at bounding box center [350, 402] width 8 height 8
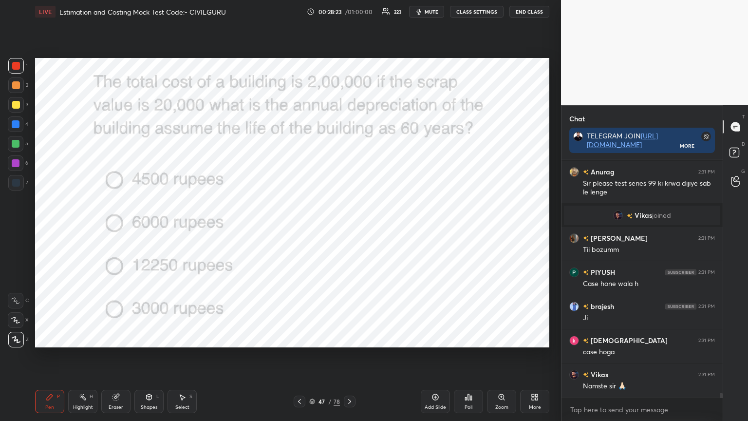
click at [473, 338] on div "Poll" at bounding box center [468, 401] width 29 height 23
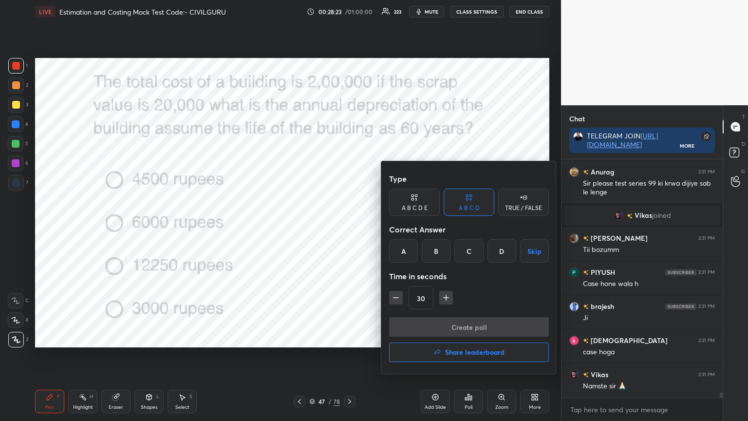
click at [501, 254] on div "D" at bounding box center [502, 250] width 29 height 23
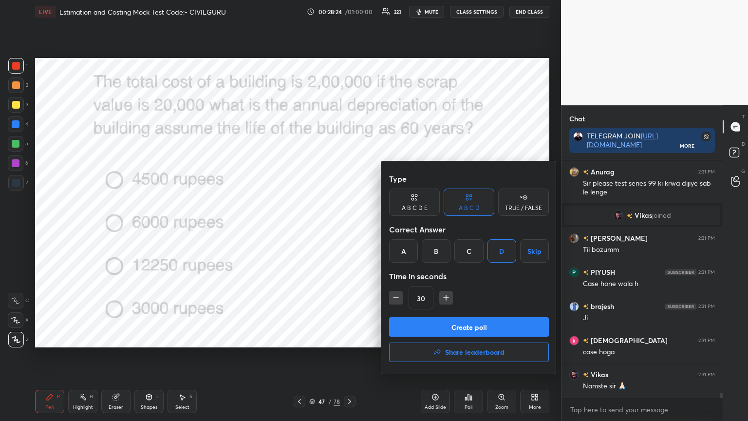
click at [445, 301] on icon "button" at bounding box center [446, 298] width 10 height 10
click at [446, 302] on button "button" at bounding box center [446, 298] width 14 height 14
type input "60"
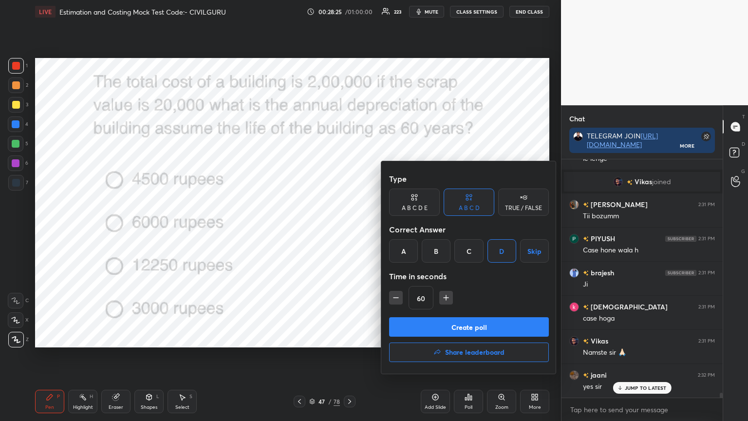
click at [449, 327] on button "Create poll" at bounding box center [469, 326] width 160 height 19
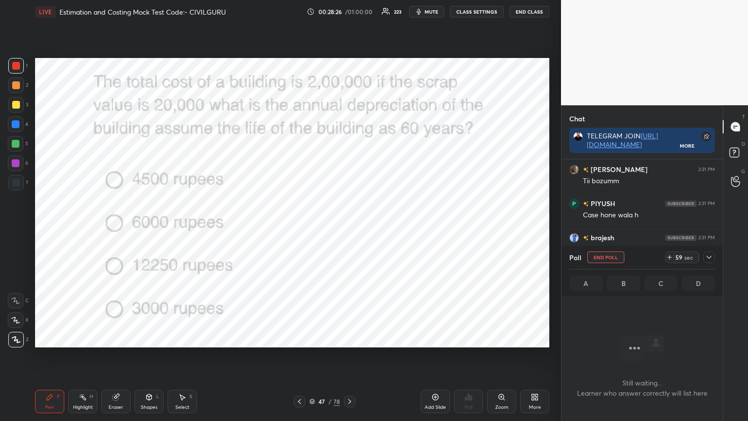
click at [709, 259] on icon at bounding box center [709, 257] width 8 height 8
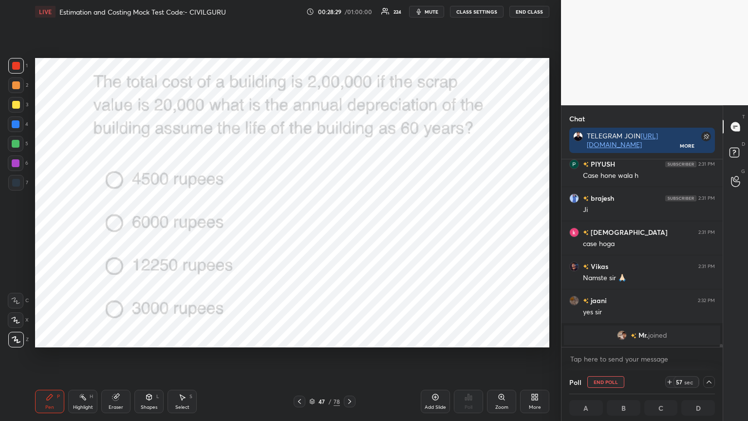
click at [618, 333] on img "grid" at bounding box center [622, 335] width 10 height 10
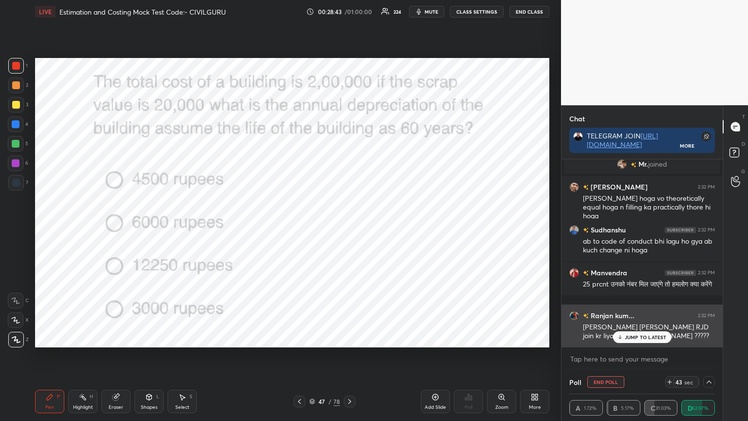
click at [627, 334] on p "JUMP TO LATEST" at bounding box center [646, 337] width 42 height 6
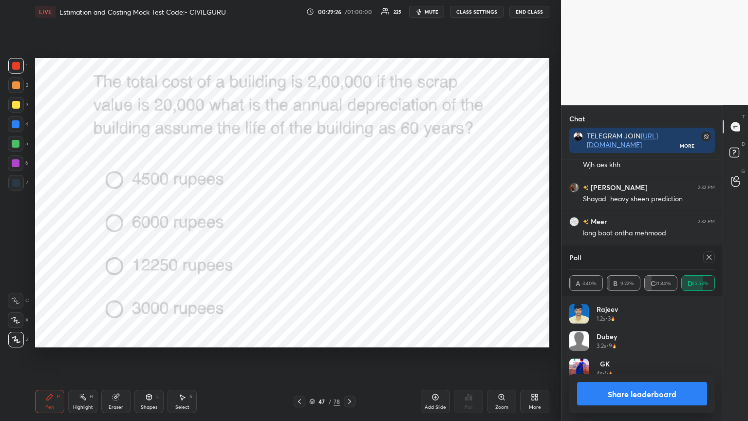
scroll to position [114, 143]
click at [709, 258] on icon at bounding box center [709, 257] width 8 height 8
type textarea "x"
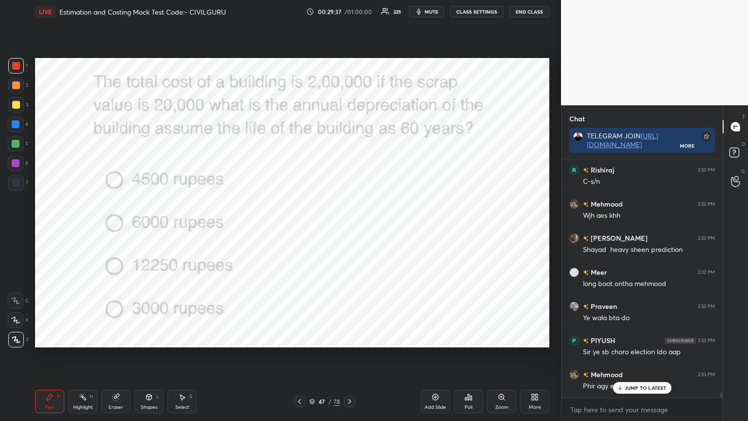
scroll to position [11456, 0]
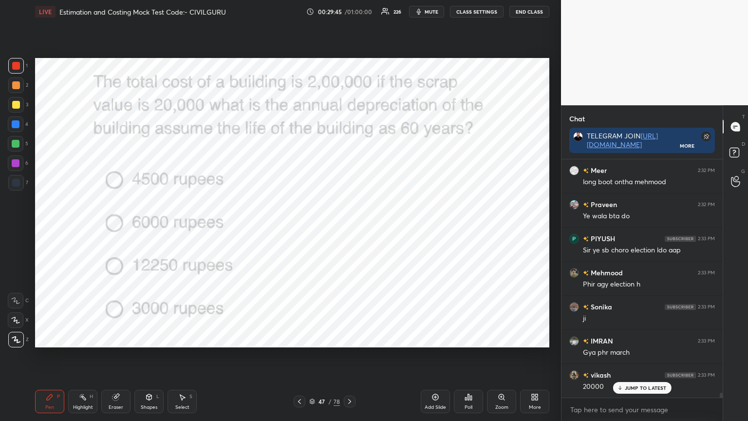
click at [349, 338] on div at bounding box center [350, 402] width 12 height 12
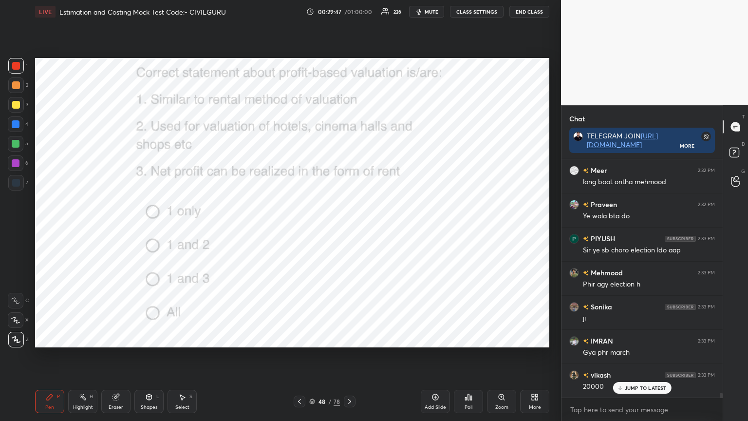
click at [464, 338] on div "Poll" at bounding box center [468, 401] width 29 height 23
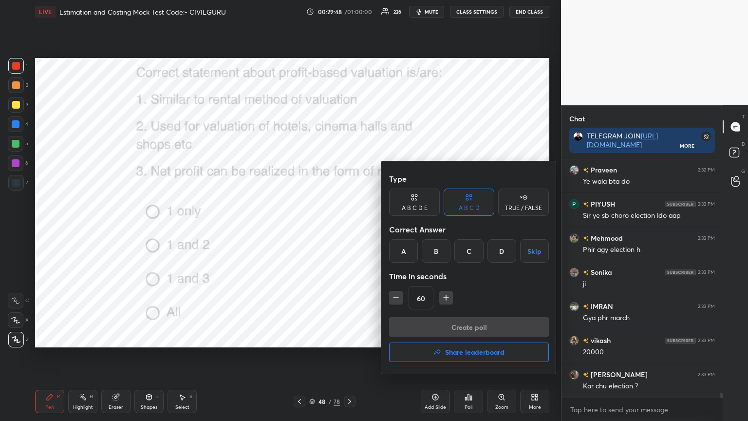
click at [499, 251] on div "D" at bounding box center [502, 250] width 29 height 23
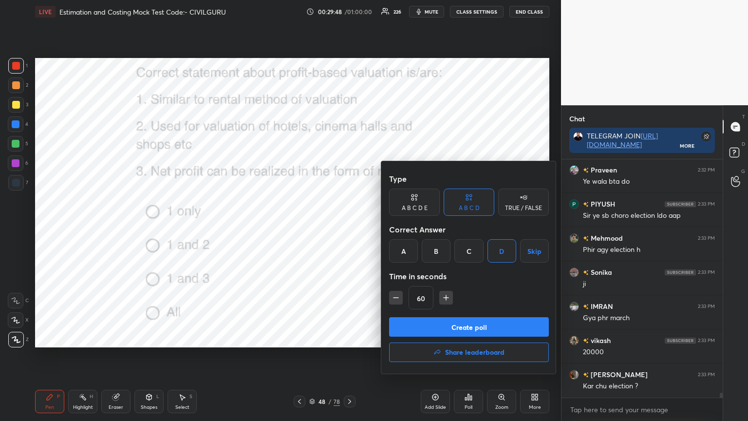
click at [394, 298] on icon "button" at bounding box center [396, 298] width 10 height 10
type input "45"
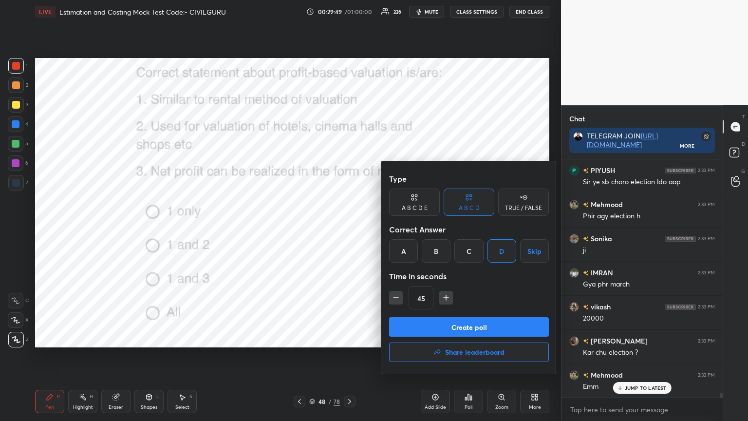
click at [417, 321] on button "Create poll" at bounding box center [469, 326] width 160 height 19
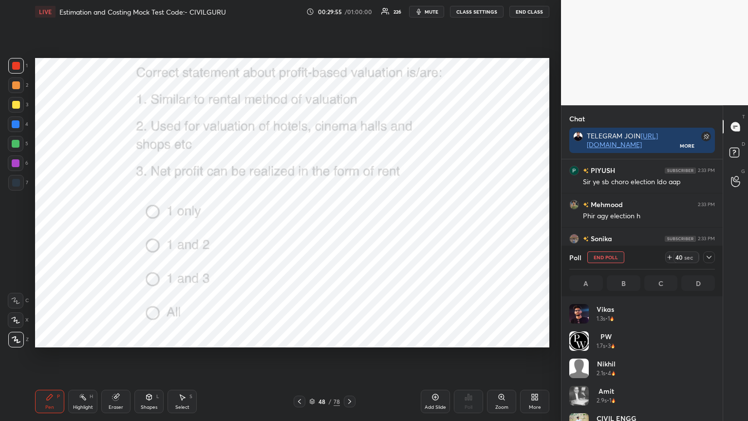
click at [710, 259] on icon at bounding box center [709, 257] width 8 height 8
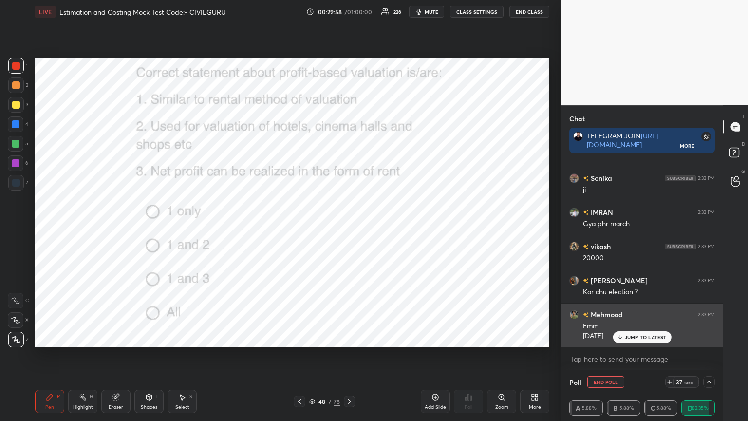
click at [632, 335] on p "JUMP TO LATEST" at bounding box center [646, 337] width 42 height 6
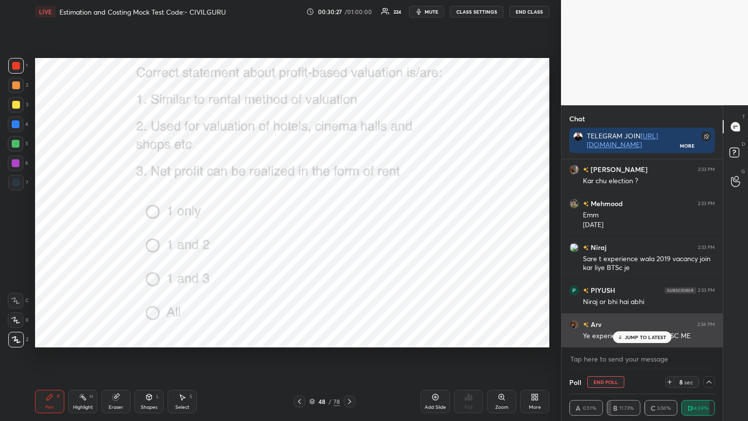
click at [641, 336] on p "JUMP TO LATEST" at bounding box center [646, 337] width 42 height 6
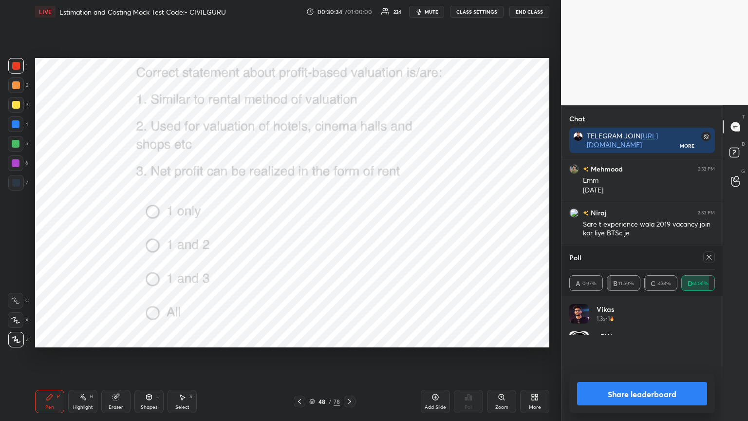
scroll to position [113, 143]
click at [709, 255] on icon at bounding box center [709, 257] width 8 height 8
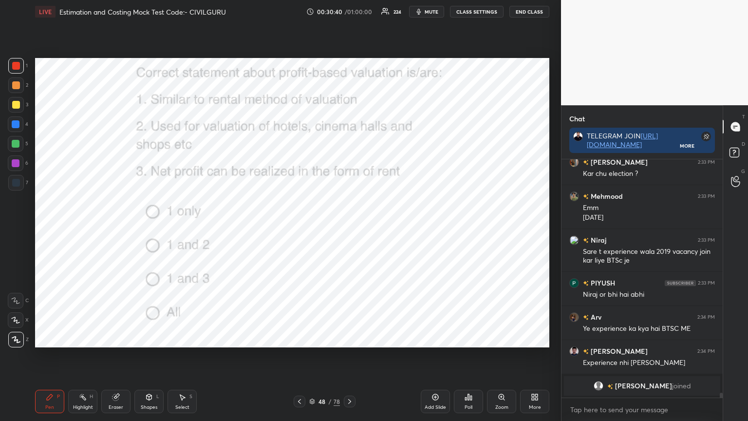
click at [351, 338] on icon at bounding box center [350, 402] width 8 height 8
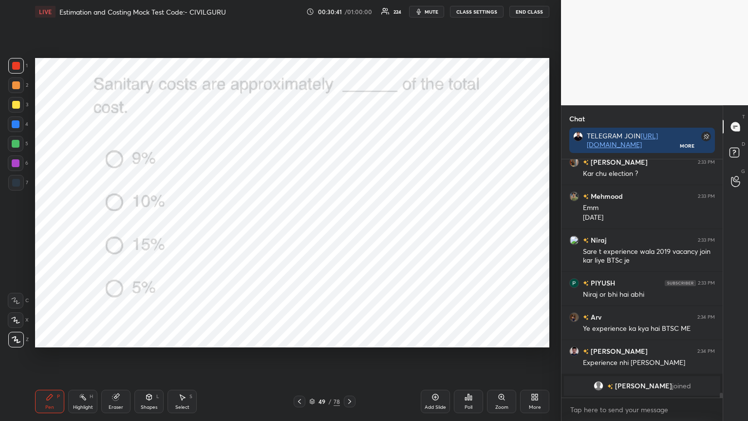
click at [468, 338] on icon at bounding box center [468, 397] width 1 height 6
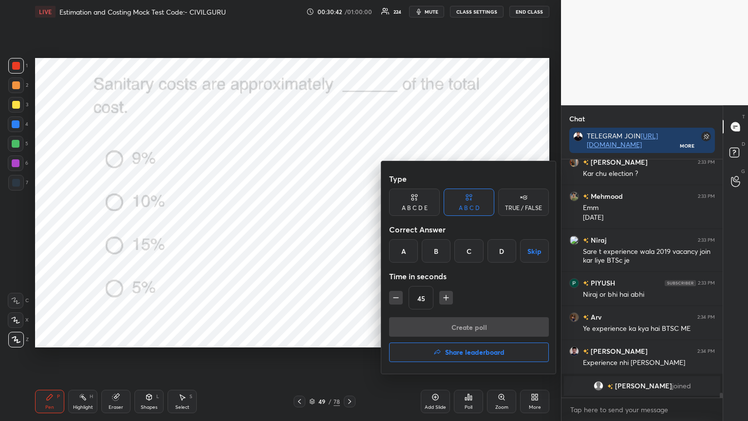
click at [504, 253] on div "D" at bounding box center [502, 250] width 29 height 23
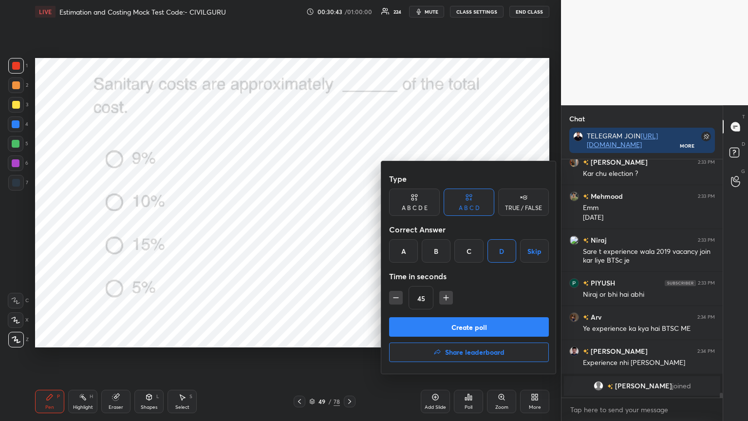
click at [419, 321] on button "Create poll" at bounding box center [469, 326] width 160 height 19
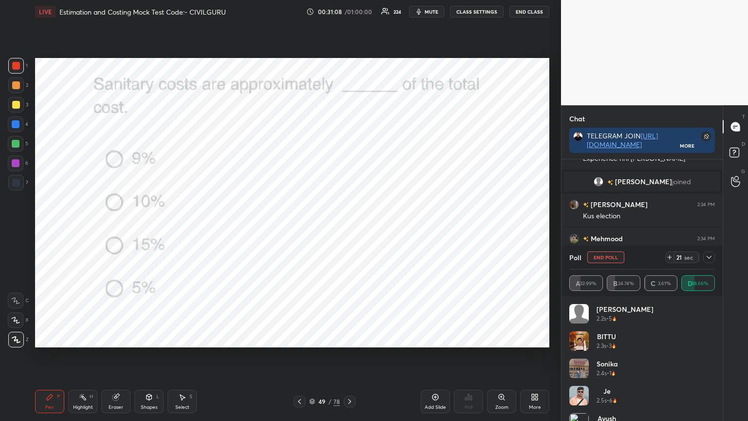
click at [709, 257] on icon at bounding box center [709, 257] width 8 height 8
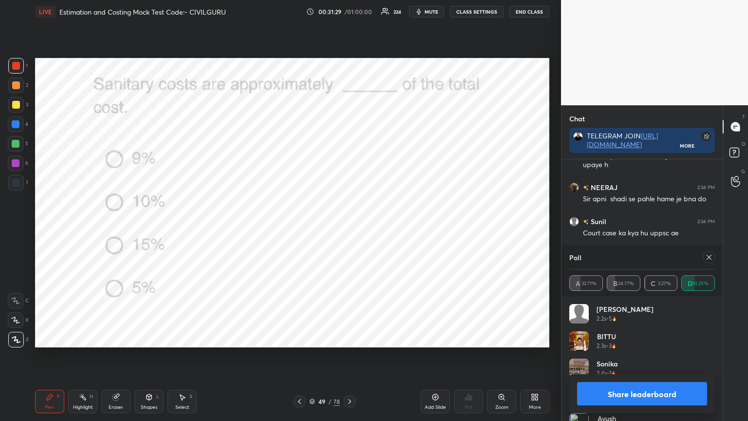
click at [712, 259] on icon at bounding box center [709, 257] width 8 height 8
type textarea "x"
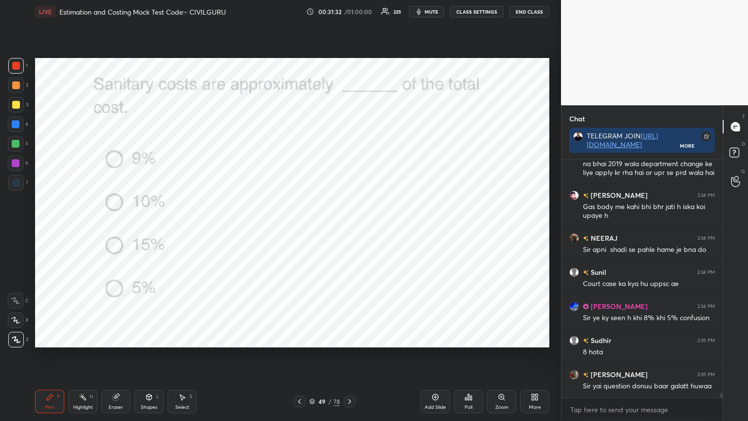
click at [353, 338] on icon at bounding box center [350, 402] width 8 height 8
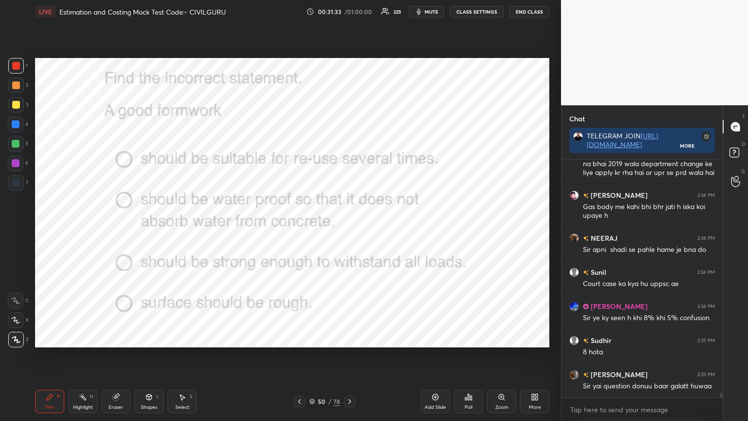
click at [466, 338] on div "Poll" at bounding box center [468, 401] width 29 height 23
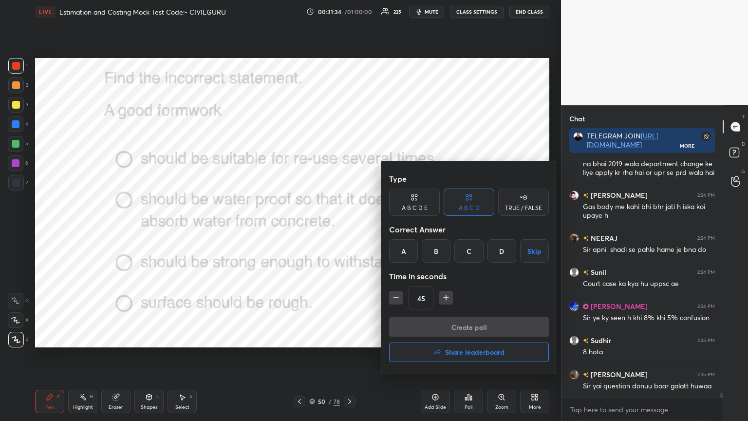
click at [504, 250] on div "D" at bounding box center [502, 250] width 29 height 23
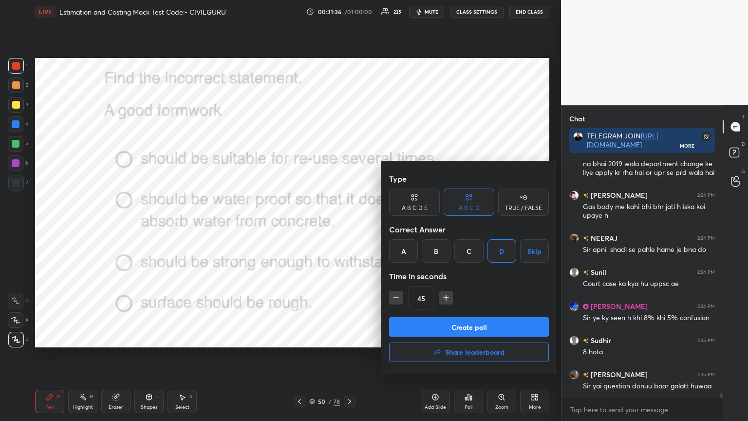
click at [398, 298] on icon "button" at bounding box center [396, 298] width 10 height 10
type input "30"
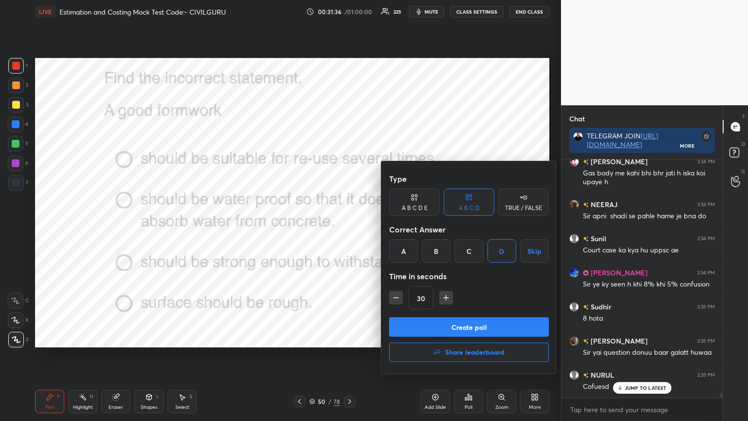
click at [424, 327] on button "Create poll" at bounding box center [469, 326] width 160 height 19
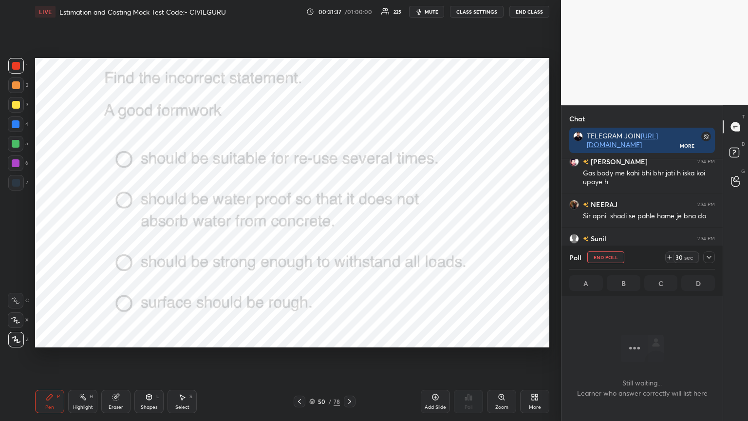
click at [711, 260] on icon at bounding box center [709, 257] width 8 height 8
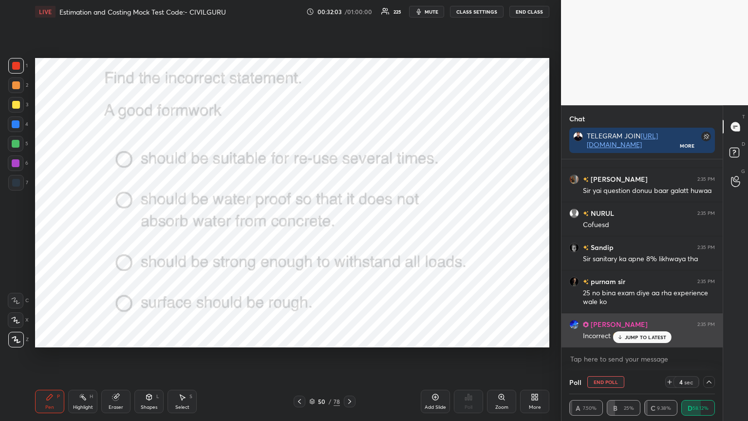
click at [637, 338] on p "JUMP TO LATEST" at bounding box center [646, 337] width 42 height 6
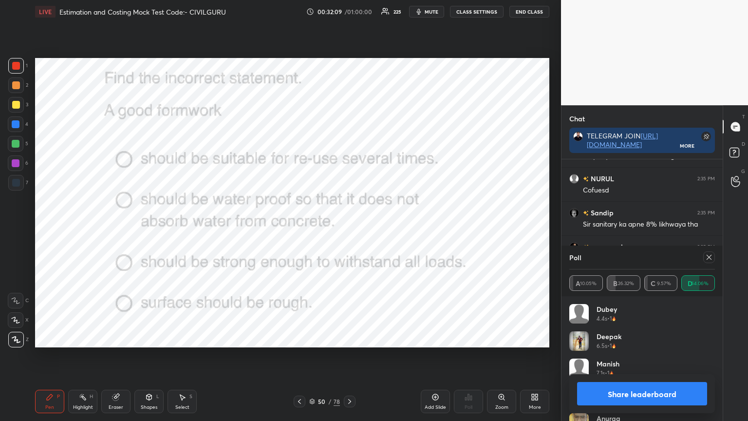
click at [708, 260] on icon at bounding box center [709, 257] width 8 height 8
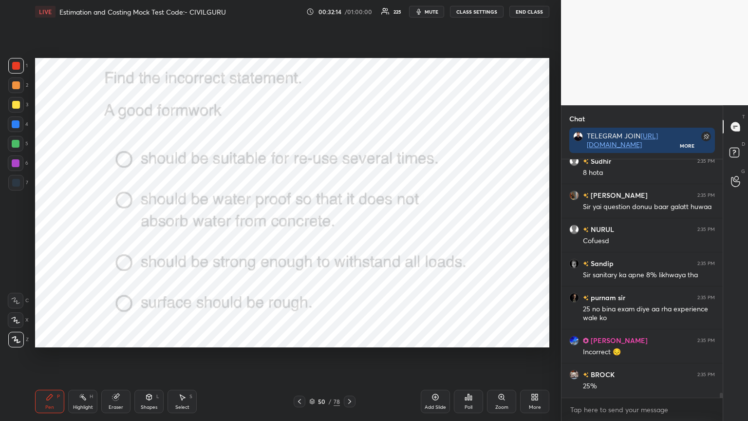
click at [349, 338] on div at bounding box center [350, 402] width 12 height 12
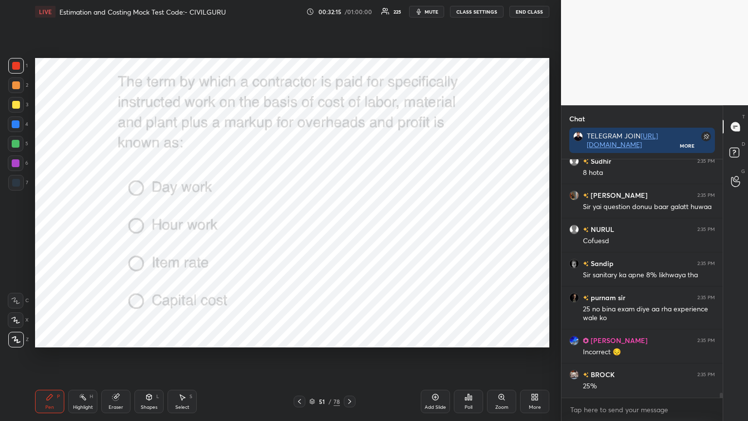
click at [469, 338] on div "Poll" at bounding box center [468, 401] width 29 height 23
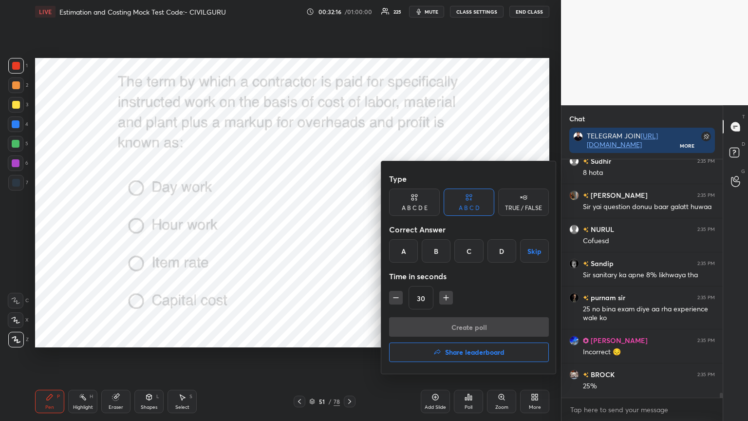
click at [402, 256] on div "A" at bounding box center [403, 250] width 29 height 23
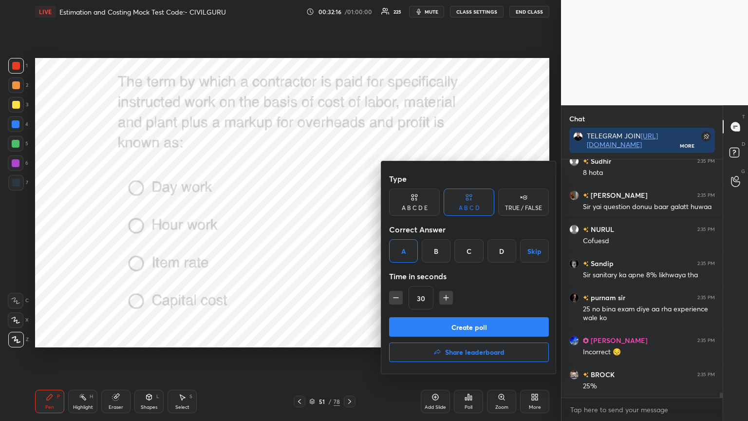
click at [425, 325] on button "Create poll" at bounding box center [469, 326] width 160 height 19
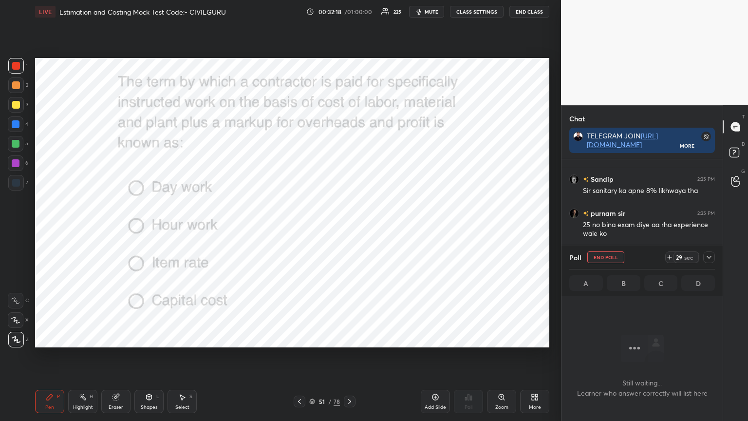
click at [714, 259] on div at bounding box center [709, 257] width 12 height 12
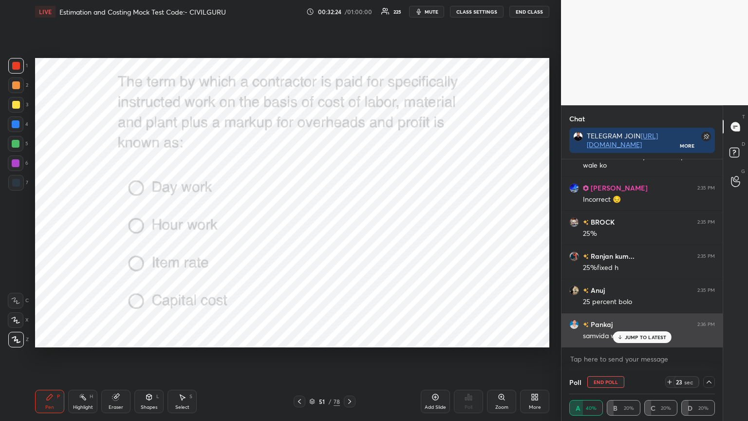
click at [624, 334] on div "JUMP TO LATEST" at bounding box center [642, 337] width 58 height 12
click at [627, 333] on div "JUMP TO LATEST" at bounding box center [642, 337] width 58 height 12
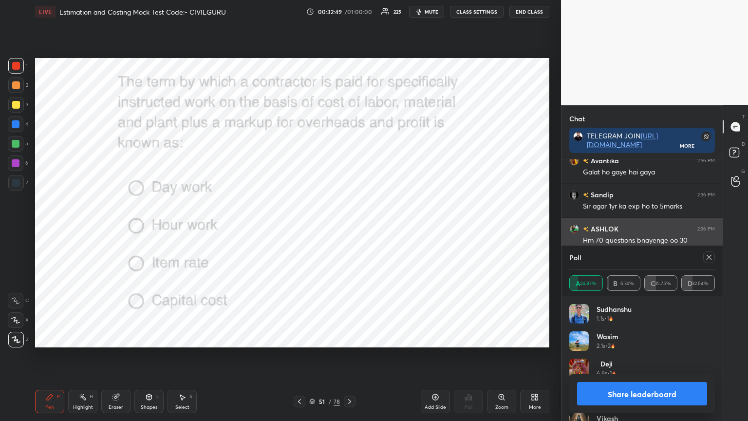
click at [707, 255] on icon at bounding box center [709, 257] width 8 height 8
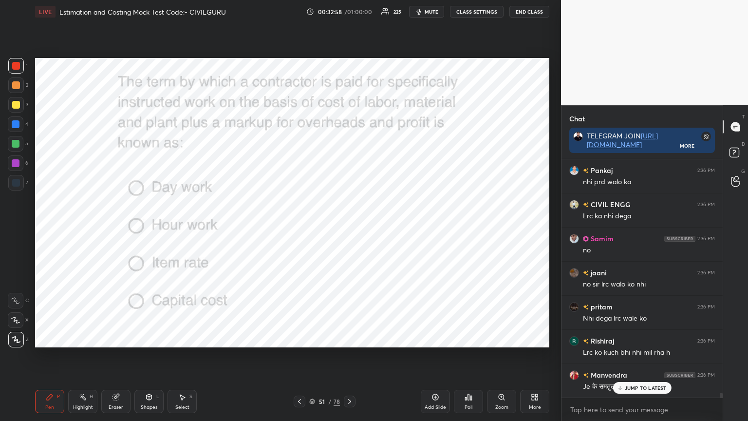
click at [348, 338] on icon at bounding box center [350, 402] width 8 height 8
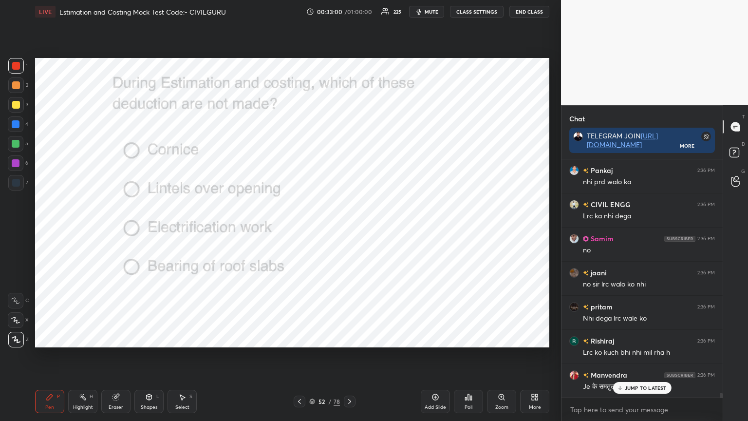
click at [469, 338] on div "Poll" at bounding box center [468, 401] width 29 height 23
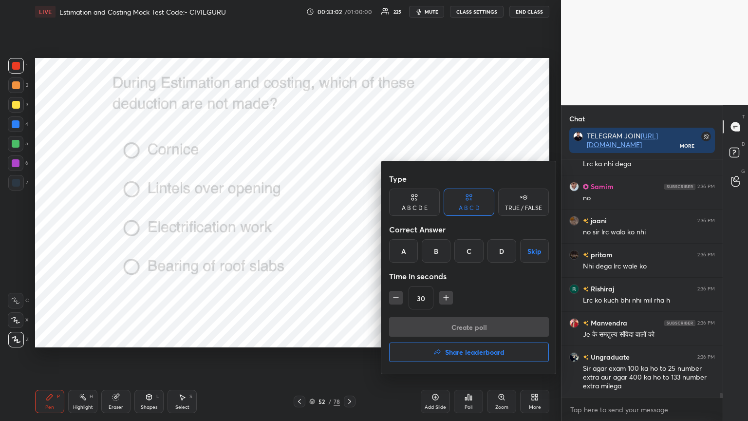
click at [503, 251] on div "D" at bounding box center [502, 250] width 29 height 23
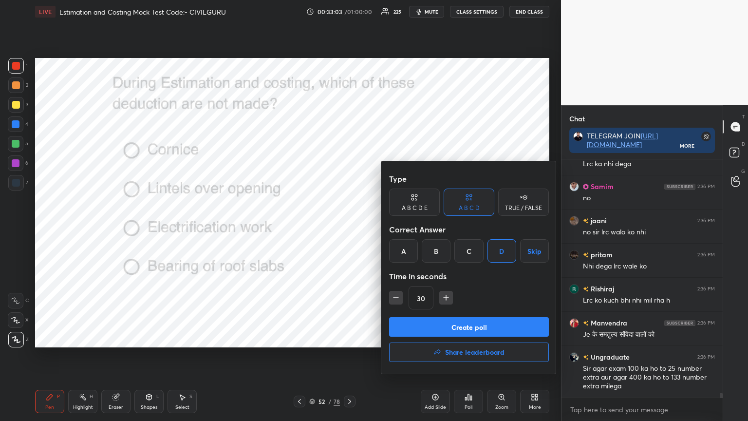
click at [479, 325] on button "Create poll" at bounding box center [469, 326] width 160 height 19
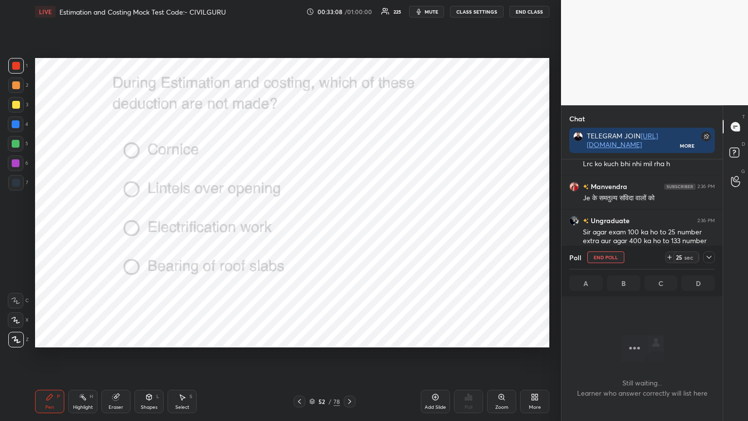
click at [710, 259] on icon at bounding box center [709, 257] width 8 height 8
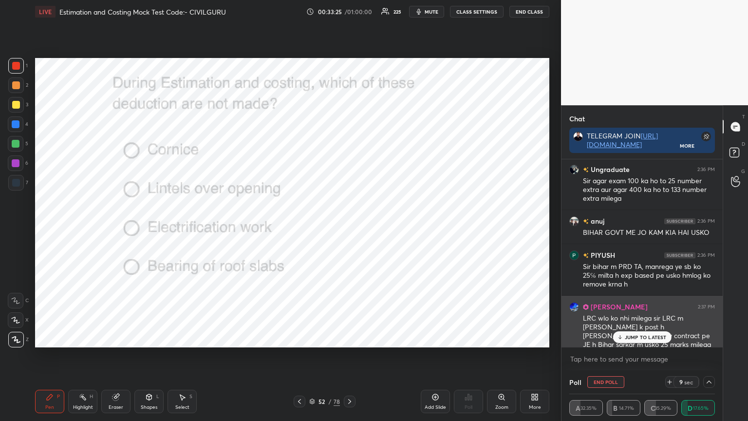
click at [635, 335] on p "JUMP TO LATEST" at bounding box center [646, 337] width 42 height 6
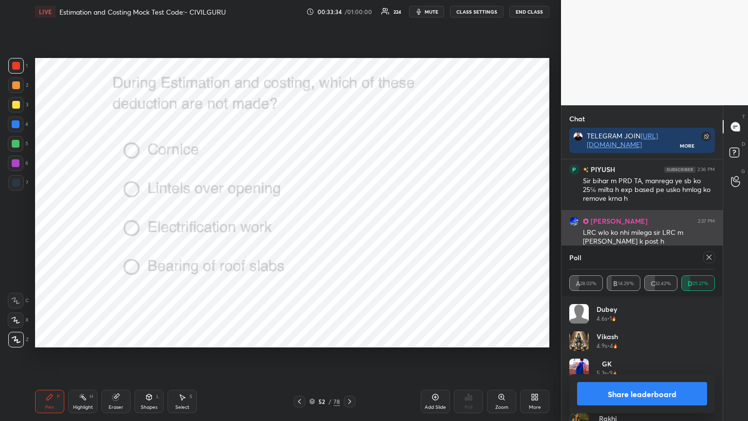
click at [710, 256] on icon at bounding box center [709, 257] width 8 height 8
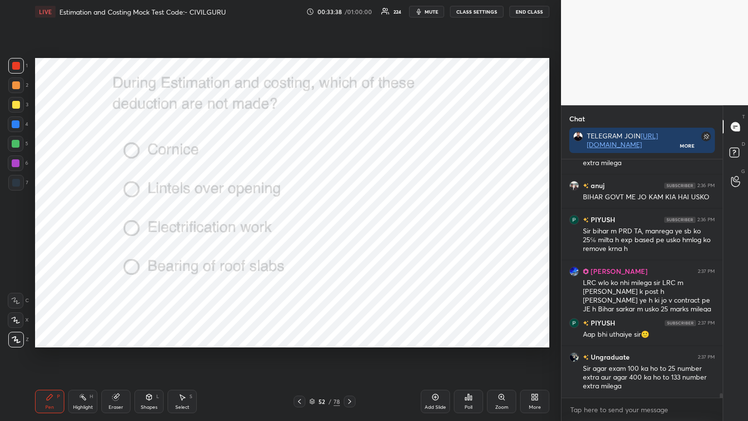
click at [310, 338] on icon at bounding box center [312, 401] width 6 height 6
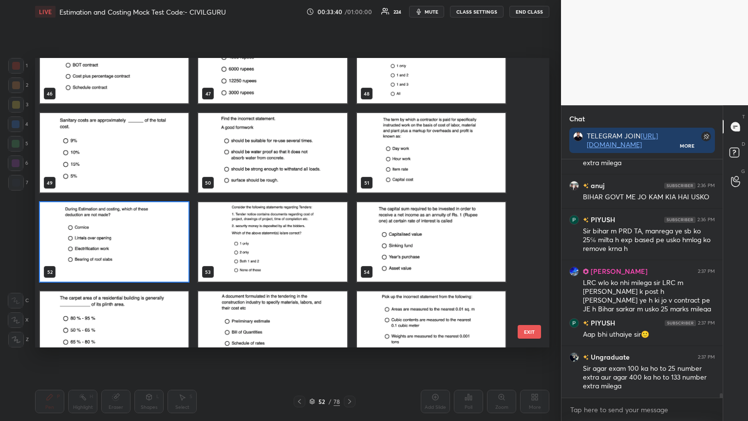
click at [369, 315] on img "grid" at bounding box center [431, 330] width 149 height 79
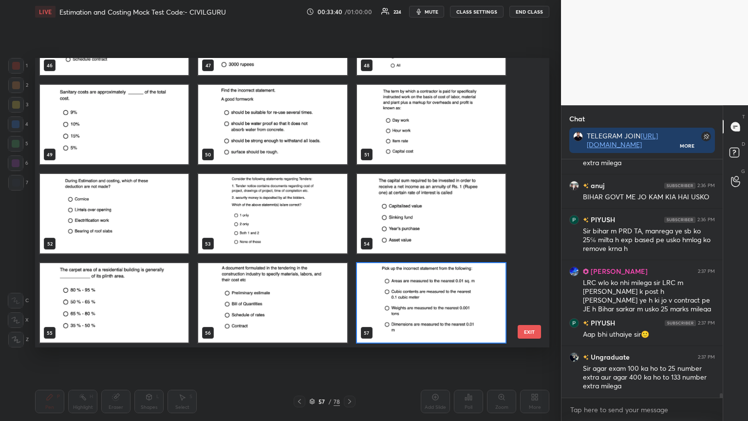
click at [420, 228] on img "grid" at bounding box center [431, 213] width 149 height 79
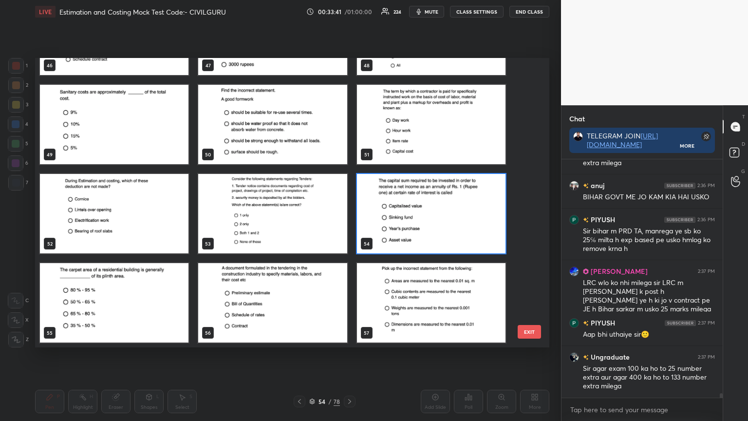
click at [421, 227] on img "grid" at bounding box center [431, 213] width 149 height 79
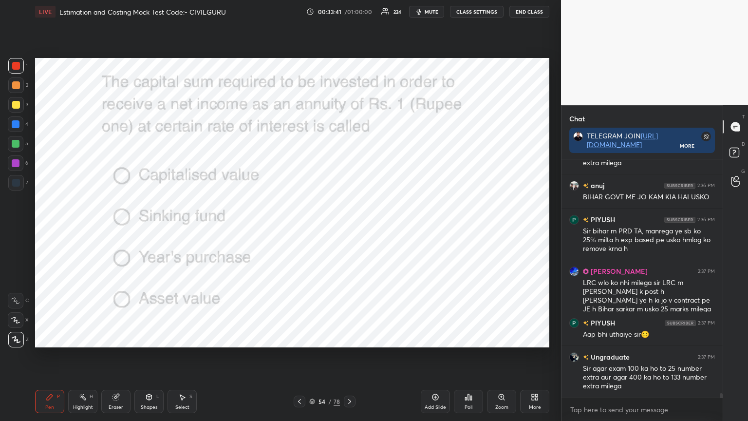
click at [423, 227] on img "grid" at bounding box center [431, 213] width 149 height 79
click at [473, 338] on div "Poll" at bounding box center [468, 401] width 29 height 23
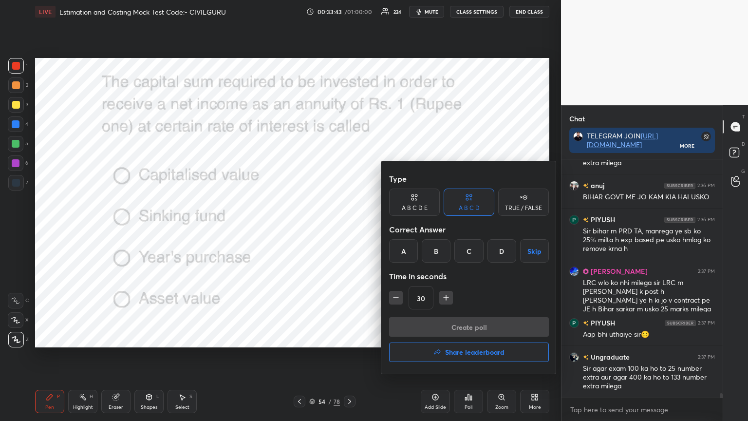
click at [471, 253] on div "C" at bounding box center [469, 250] width 29 height 23
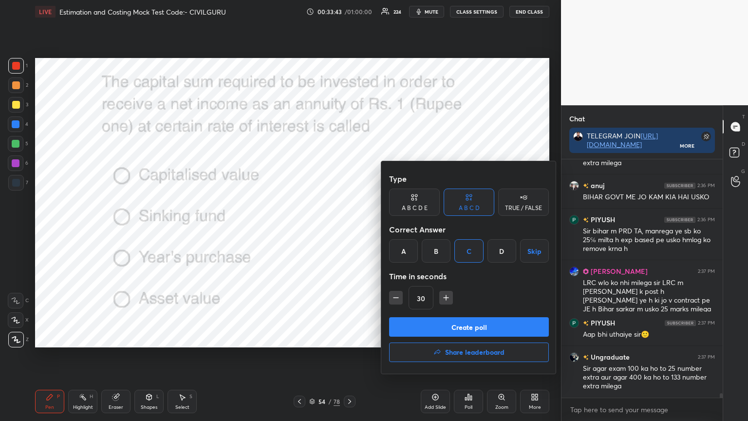
click at [456, 331] on button "Create poll" at bounding box center [469, 326] width 160 height 19
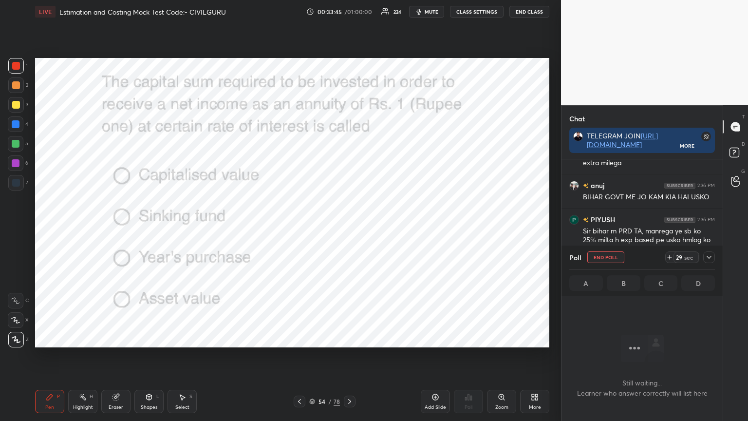
click at [709, 253] on icon at bounding box center [709, 257] width 8 height 8
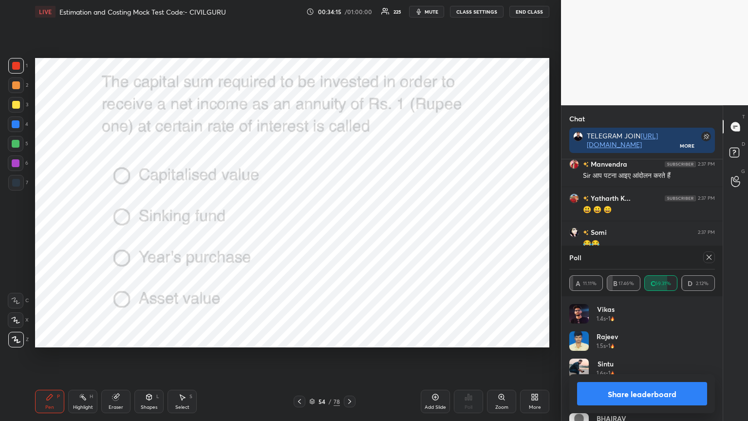
click at [711, 258] on icon at bounding box center [709, 257] width 8 height 8
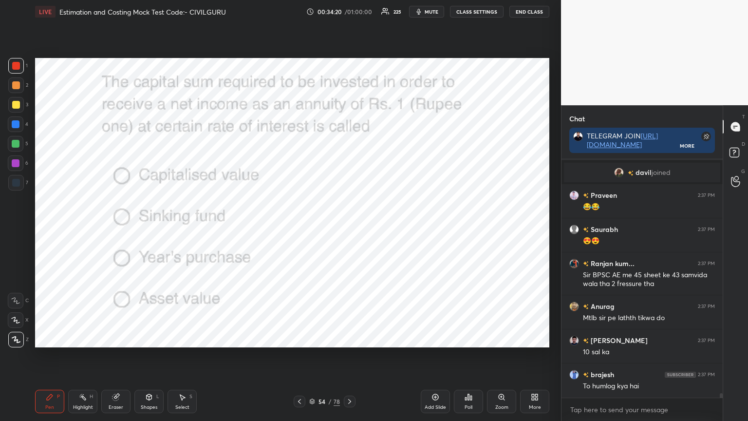
click at [350, 338] on icon at bounding box center [349, 401] width 3 height 5
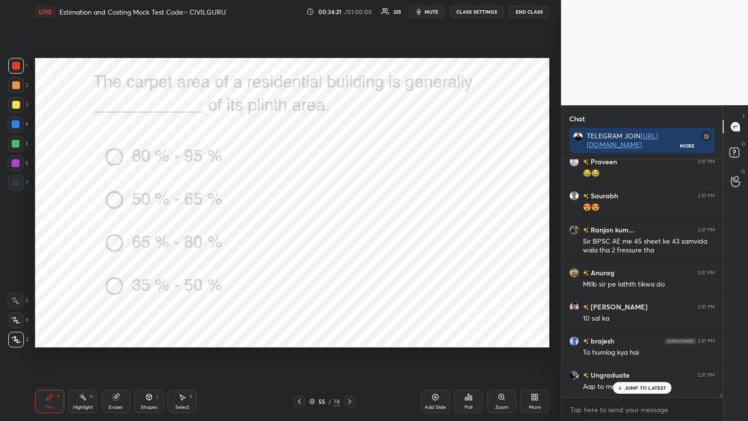
click at [473, 338] on div "Poll" at bounding box center [468, 401] width 29 height 23
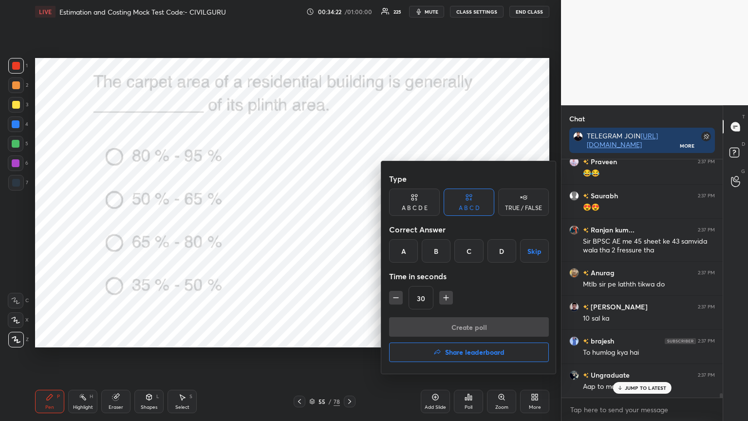
click at [440, 250] on div "B" at bounding box center [436, 250] width 29 height 23
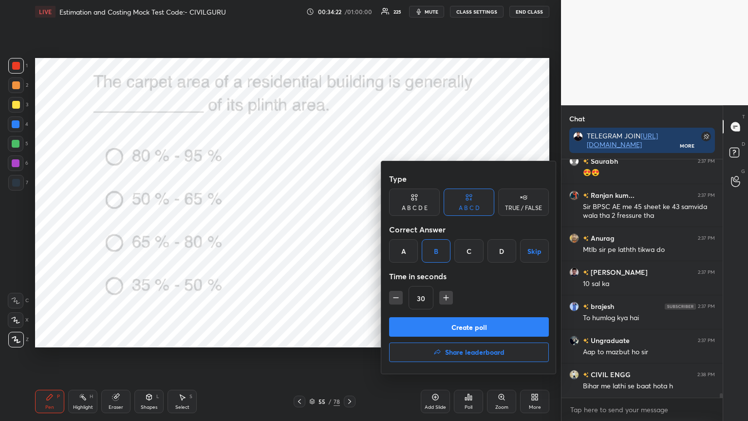
click at [441, 322] on button "Create poll" at bounding box center [469, 326] width 160 height 19
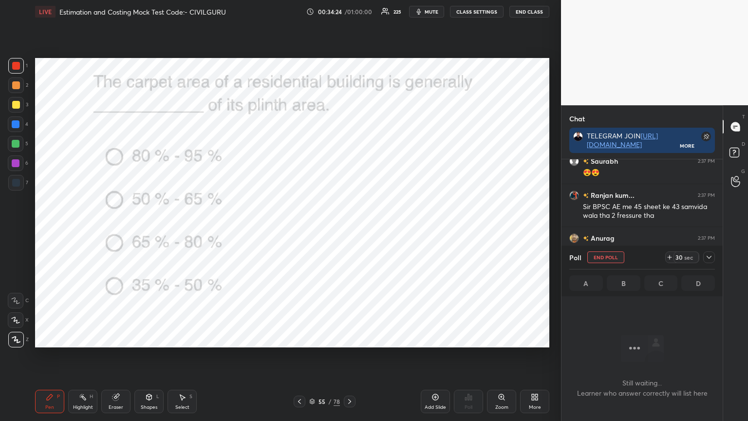
click at [711, 261] on icon at bounding box center [709, 257] width 8 height 8
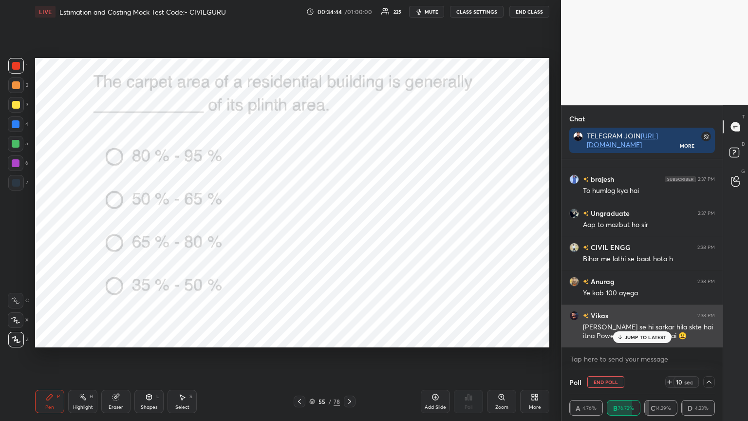
click at [635, 335] on p "JUMP TO LATEST" at bounding box center [646, 337] width 42 height 6
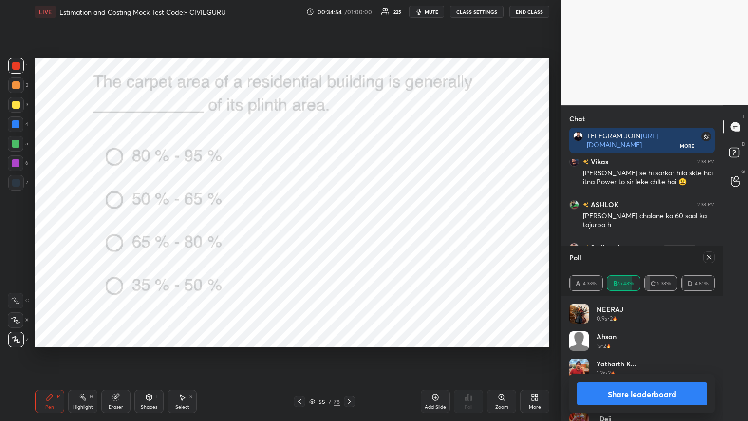
click at [711, 257] on icon at bounding box center [709, 257] width 8 height 8
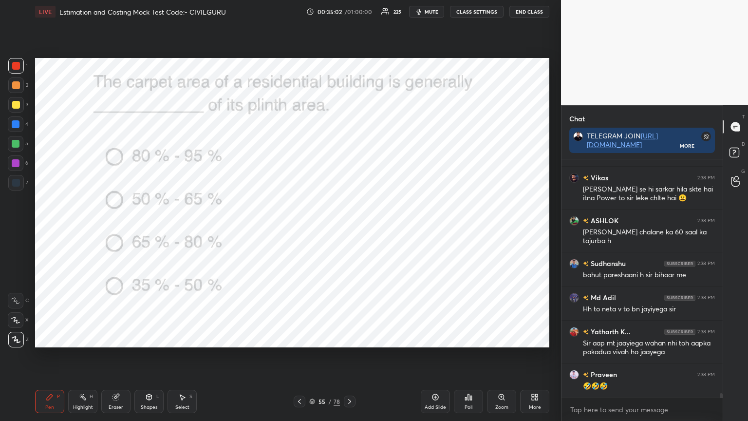
click at [312, 338] on icon at bounding box center [312, 401] width 6 height 6
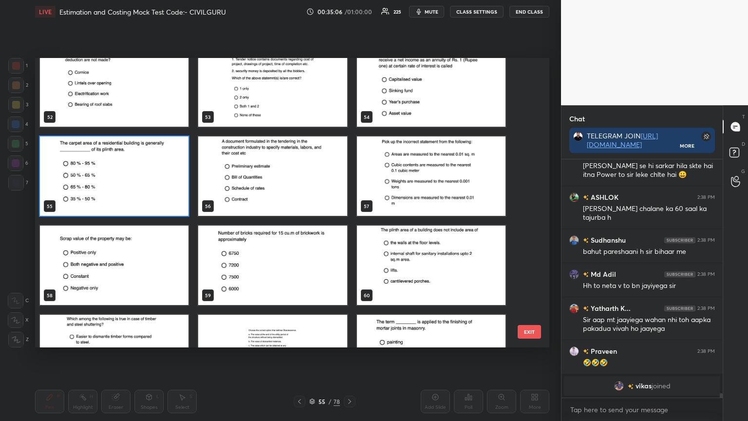
click at [430, 183] on img "grid" at bounding box center [431, 175] width 149 height 79
click at [433, 181] on img "grid" at bounding box center [431, 175] width 149 height 79
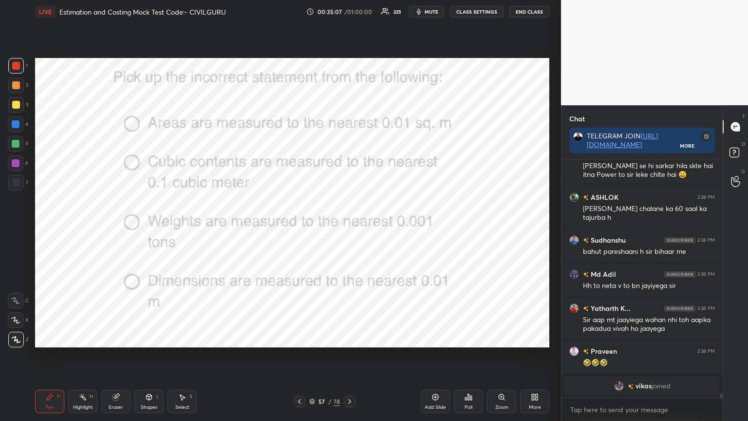
click at [434, 181] on img "grid" at bounding box center [431, 175] width 149 height 79
click at [471, 338] on div "Poll" at bounding box center [468, 401] width 29 height 23
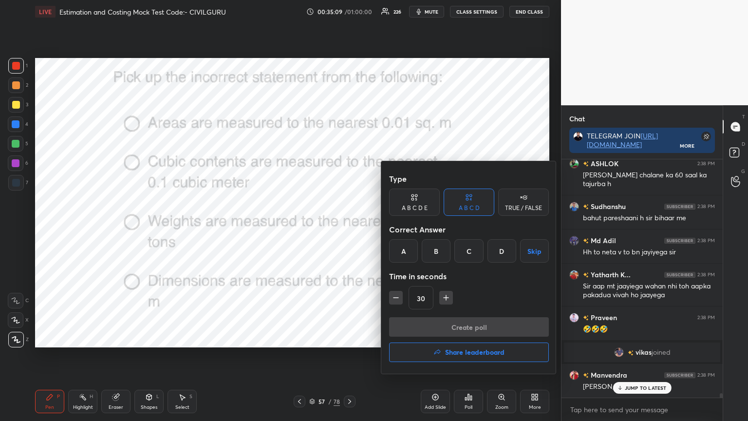
click at [442, 250] on div "B" at bounding box center [436, 250] width 29 height 23
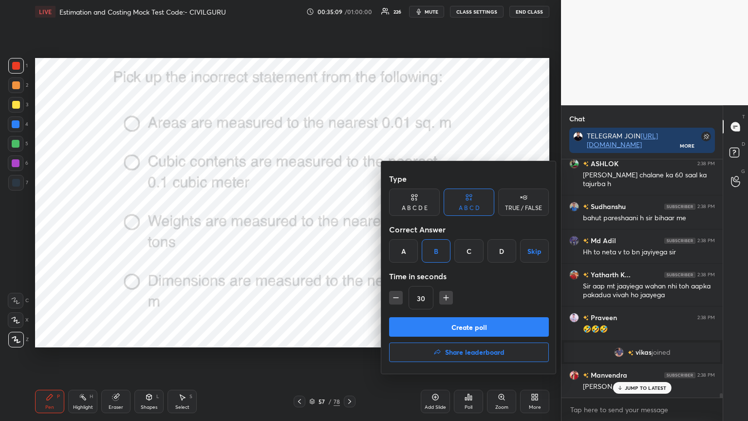
click at [438, 327] on button "Create poll" at bounding box center [469, 326] width 160 height 19
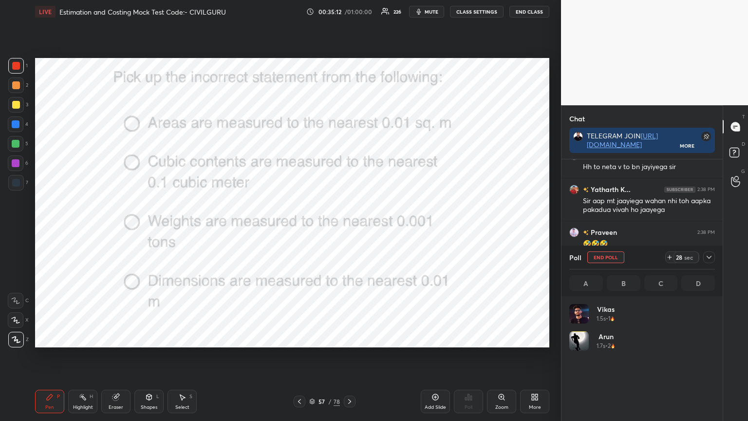
click at [711, 254] on icon at bounding box center [709, 257] width 8 height 8
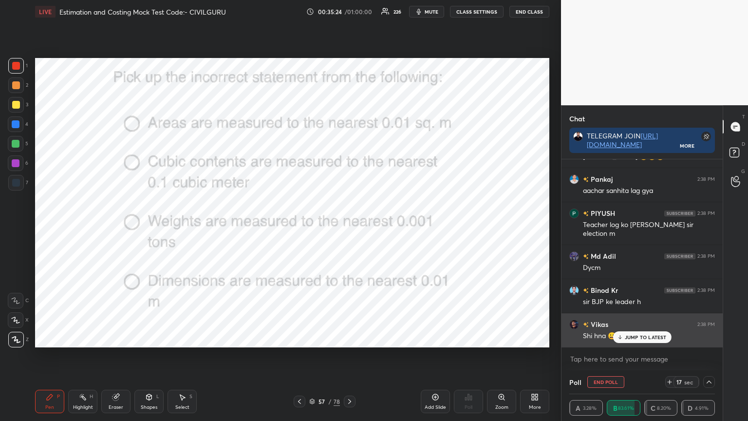
click at [638, 333] on div "JUMP TO LATEST" at bounding box center [642, 337] width 58 height 12
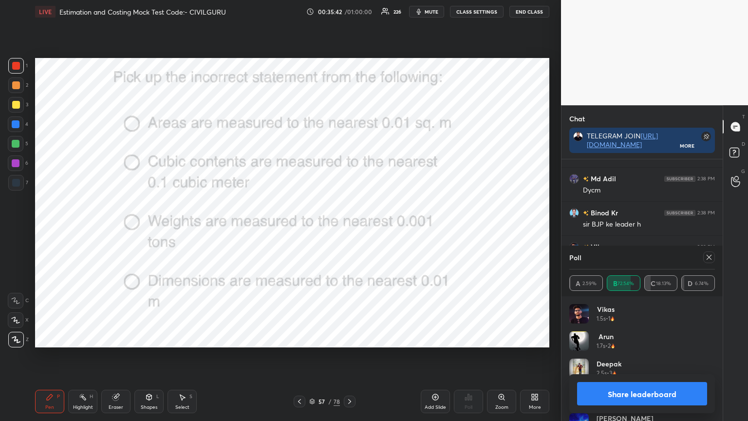
click at [709, 257] on icon at bounding box center [709, 257] width 5 height 5
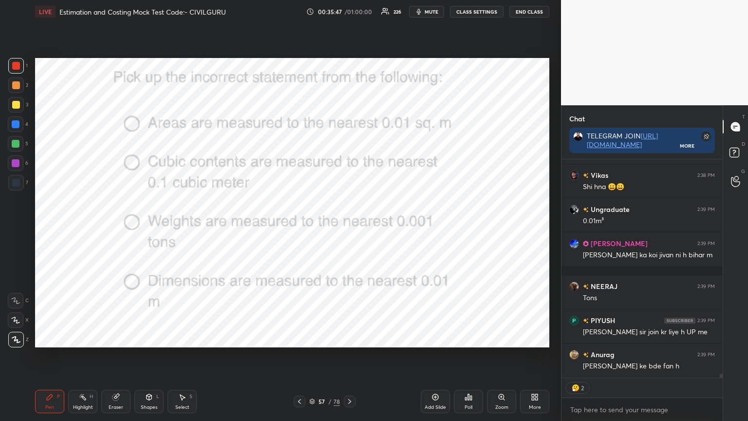
click at [349, 338] on icon at bounding box center [350, 402] width 8 height 8
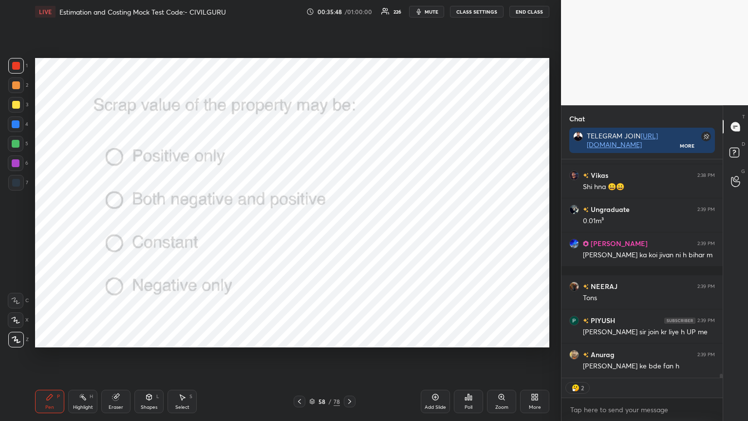
click at [467, 338] on icon at bounding box center [465, 399] width 1 height 2
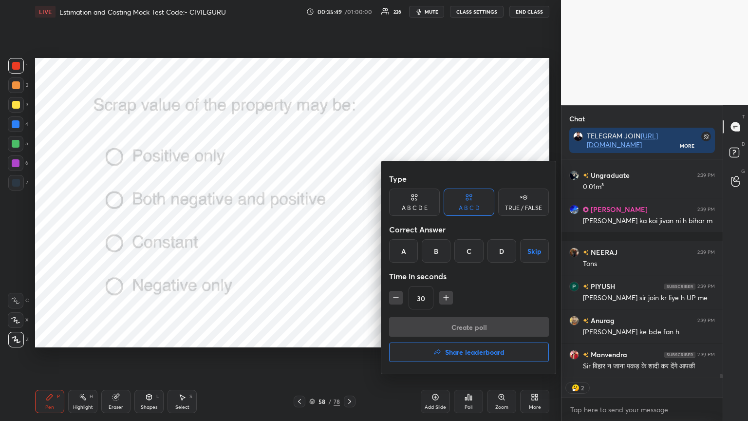
click at [438, 252] on div "B" at bounding box center [436, 250] width 29 height 23
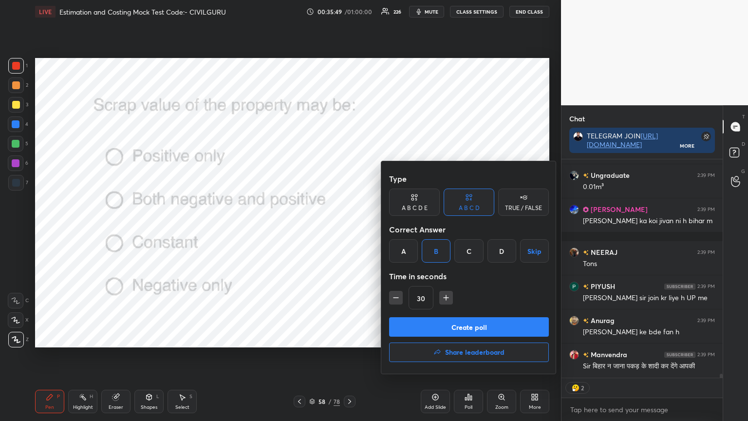
click at [433, 329] on button "Create poll" at bounding box center [469, 326] width 160 height 19
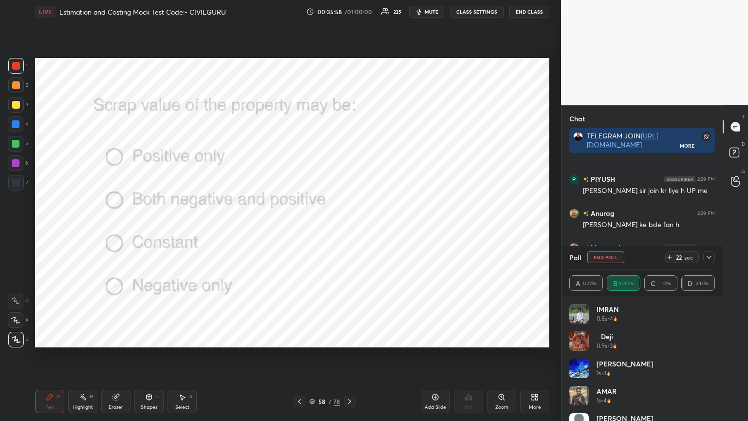
click at [713, 255] on div at bounding box center [709, 257] width 12 height 12
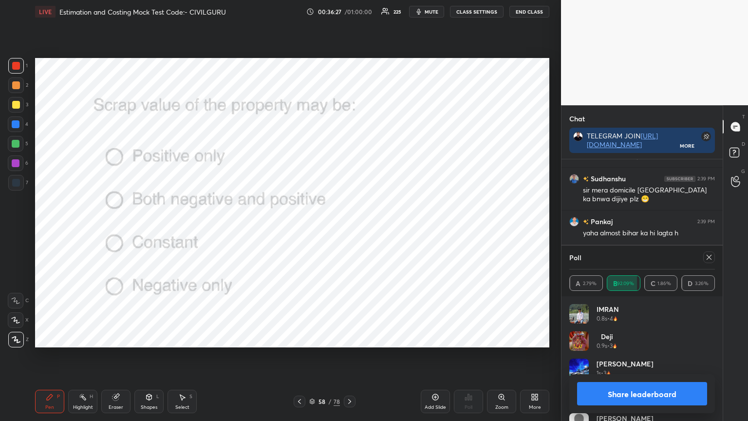
click at [711, 257] on icon at bounding box center [709, 257] width 8 height 8
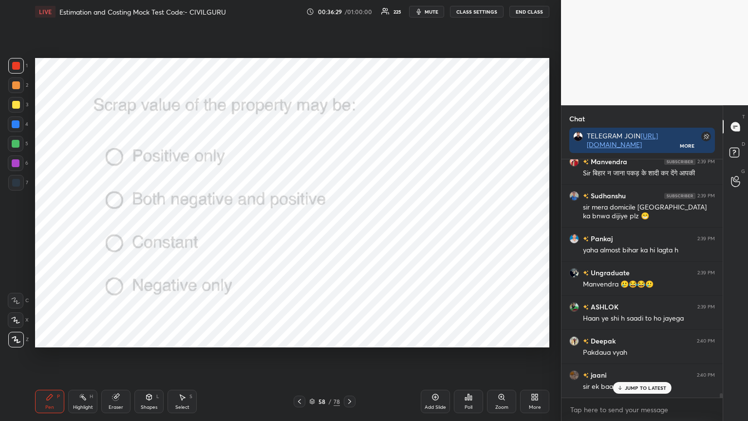
click at [352, 338] on icon at bounding box center [350, 402] width 8 height 8
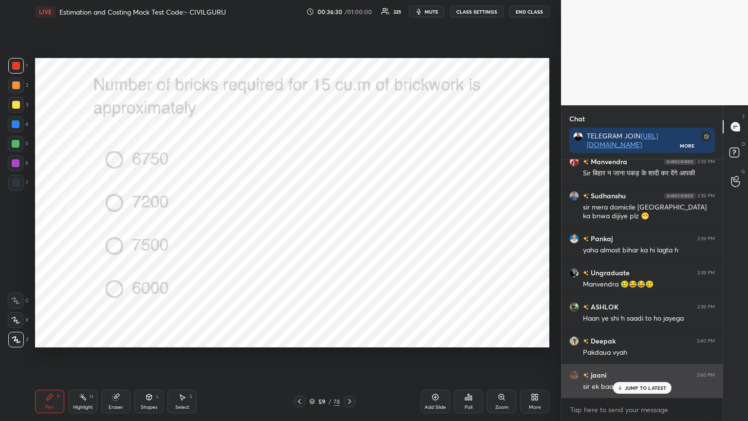
click at [628, 338] on div "JUMP TO LATEST" at bounding box center [642, 388] width 58 height 12
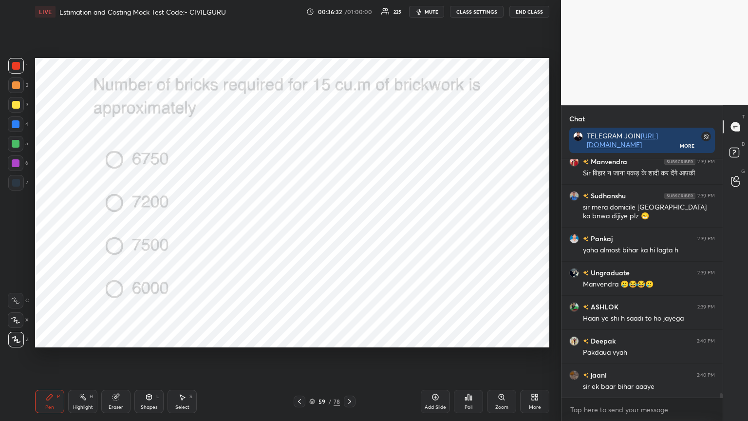
click at [462, 338] on div "Poll" at bounding box center [468, 401] width 29 height 23
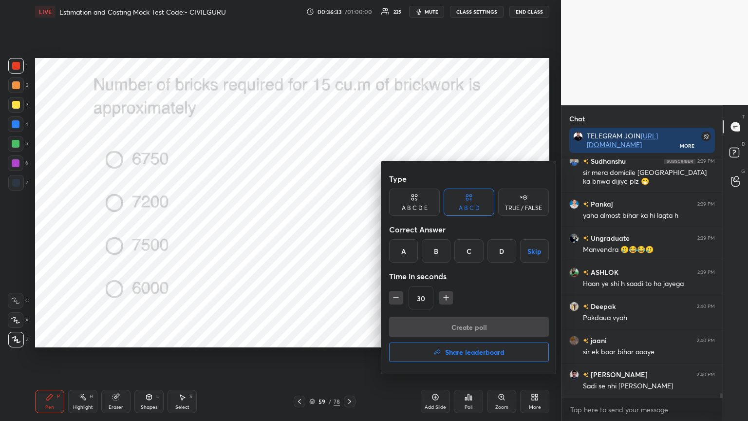
click at [468, 250] on div "C" at bounding box center [469, 250] width 29 height 23
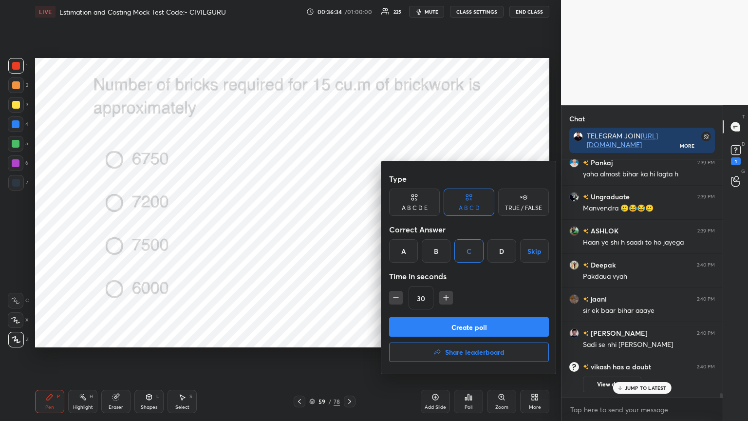
click at [436, 322] on button "Create poll" at bounding box center [469, 326] width 160 height 19
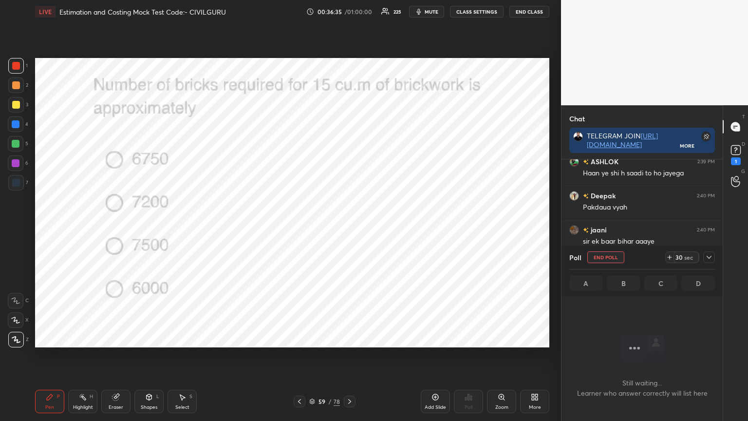
click at [713, 257] on div at bounding box center [709, 257] width 12 height 12
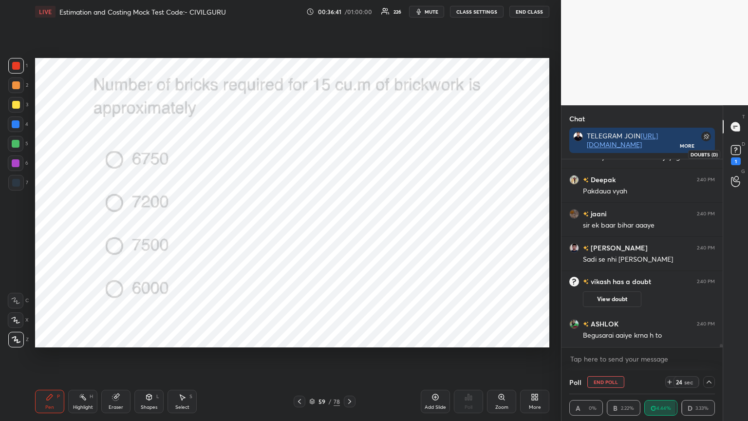
click at [739, 154] on rect at bounding box center [735, 150] width 9 height 9
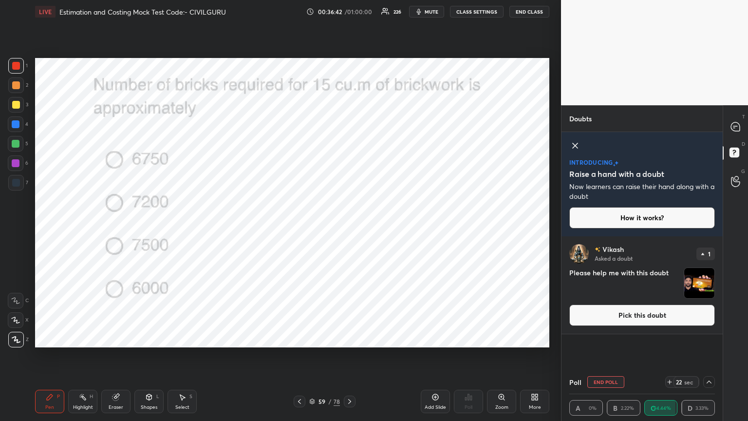
click at [690, 310] on button "Pick this doubt" at bounding box center [642, 314] width 146 height 21
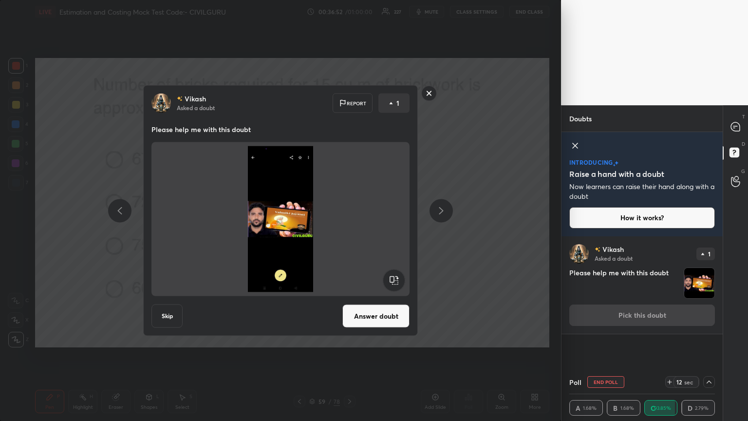
click at [427, 100] on rect at bounding box center [429, 93] width 15 height 15
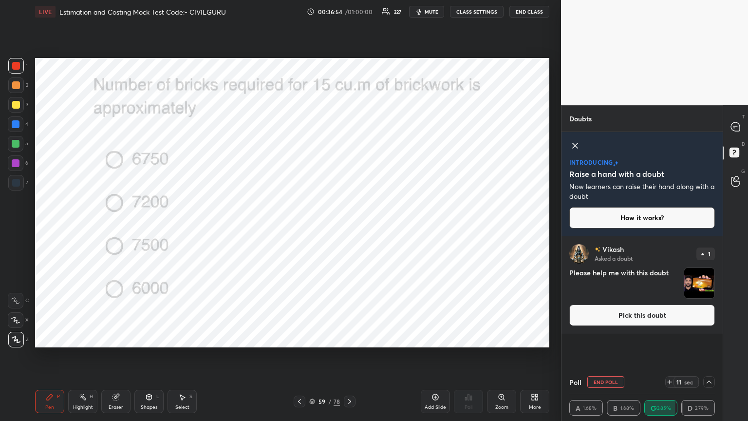
click at [737, 127] on icon at bounding box center [735, 126] width 9 height 9
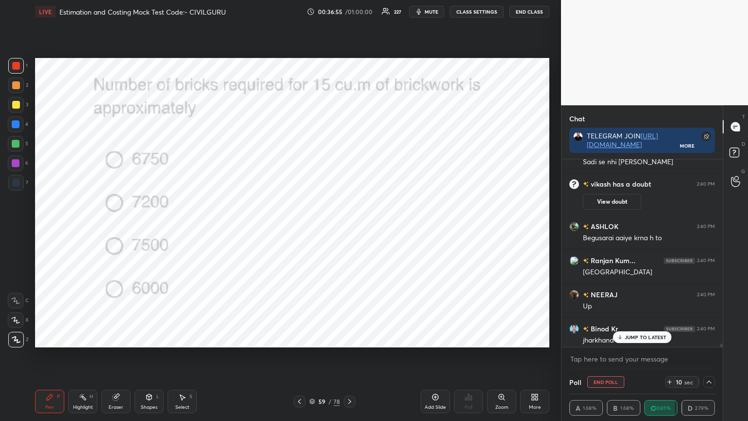
click at [639, 334] on p "JUMP TO LATEST" at bounding box center [646, 337] width 42 height 6
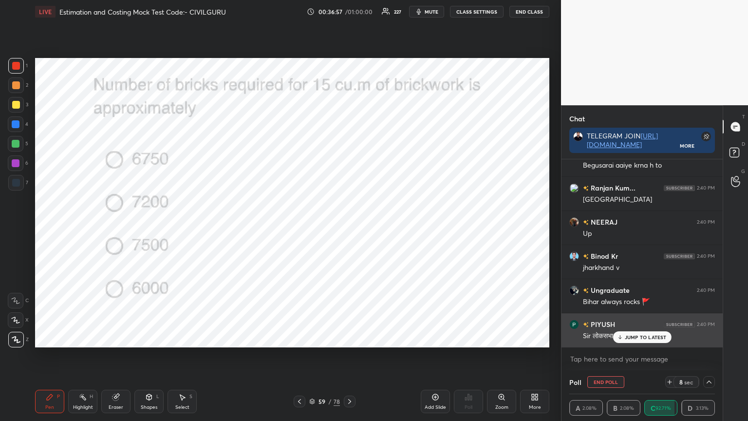
click at [627, 336] on p "JUMP TO LATEST" at bounding box center [646, 337] width 42 height 6
click at [633, 338] on div "JUMP TO LATEST" at bounding box center [642, 337] width 58 height 12
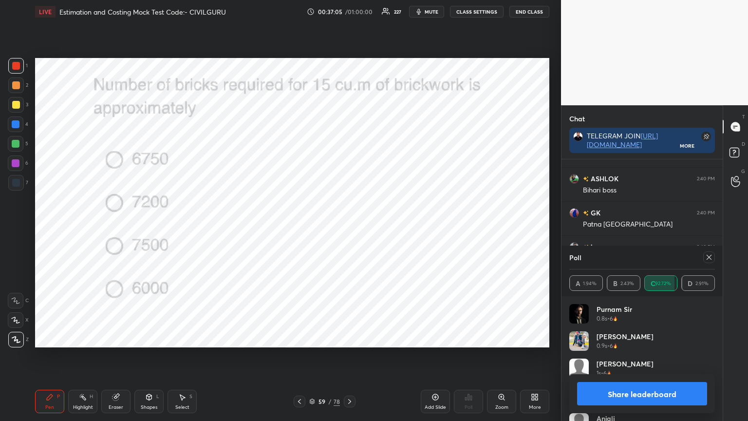
click at [711, 259] on icon at bounding box center [709, 257] width 5 height 5
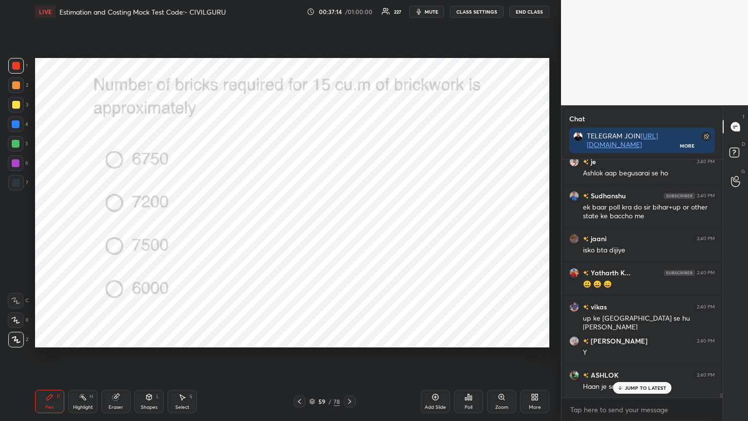
click at [348, 338] on icon at bounding box center [350, 402] width 8 height 8
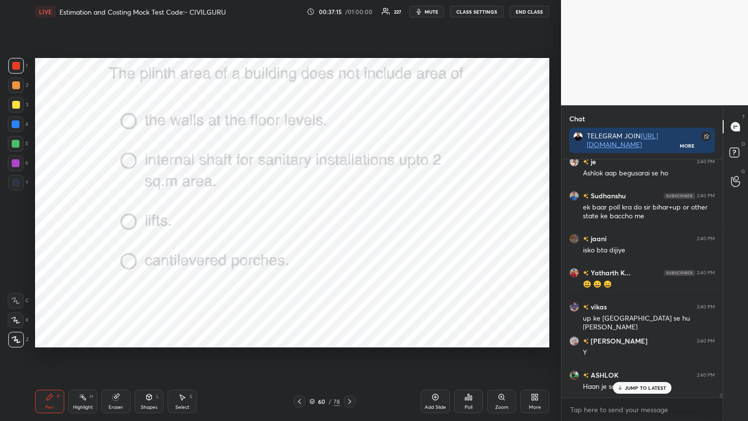
click at [465, 338] on icon at bounding box center [465, 399] width 1 height 2
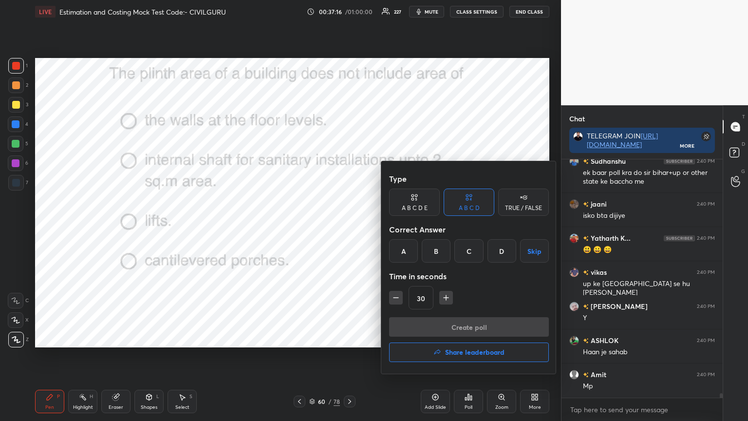
click at [499, 249] on div "D" at bounding box center [502, 250] width 29 height 23
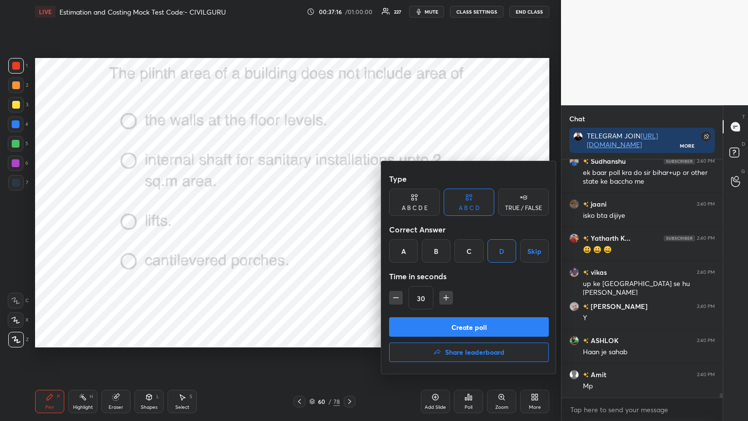
click at [472, 323] on button "Create poll" at bounding box center [469, 326] width 160 height 19
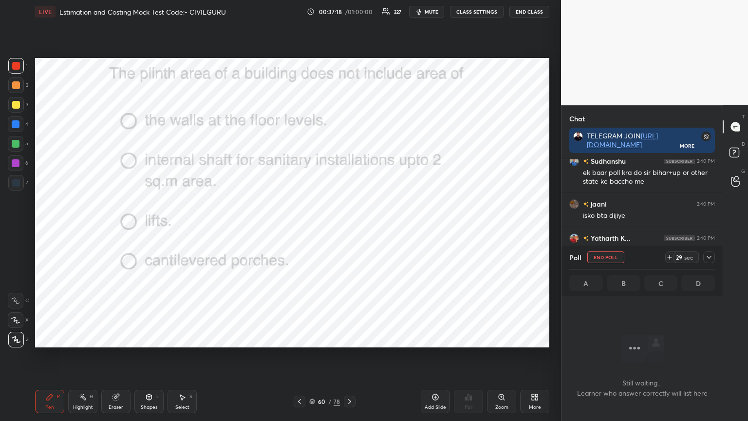
click at [712, 261] on div at bounding box center [709, 257] width 12 height 12
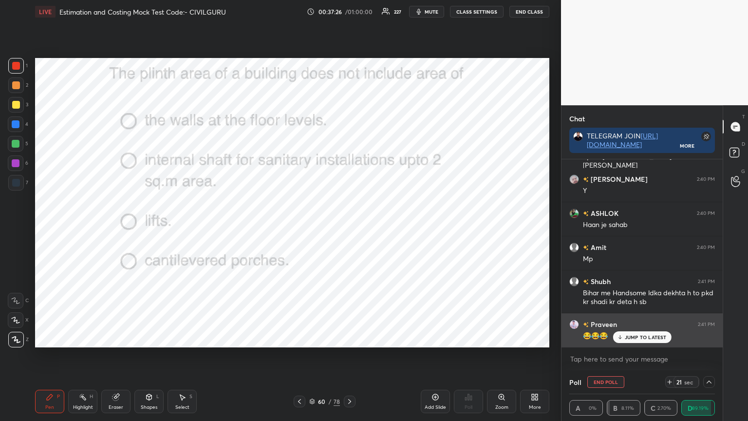
click at [644, 337] on p "JUMP TO LATEST" at bounding box center [646, 337] width 42 height 6
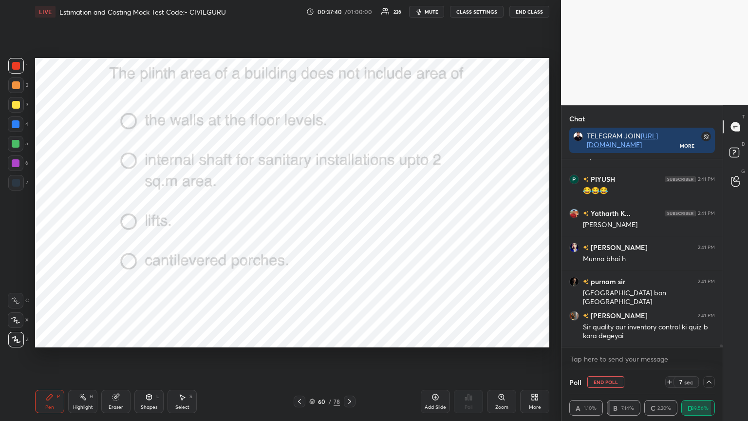
click at [635, 338] on div "IMRAN 2:41 PM Sir b bahubali h Sudhanshu 2:41 PM my cmt PIYUSH 2:41 PM 😂😂😂 Yath…" at bounding box center [642, 253] width 161 height 188
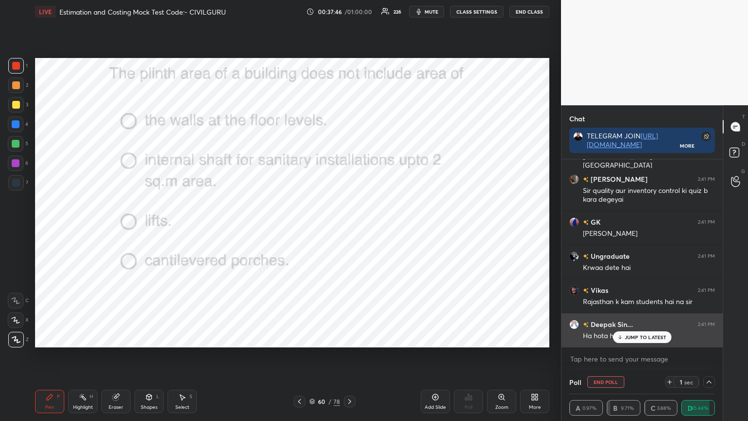
click at [631, 338] on p "JUMP TO LATEST" at bounding box center [646, 337] width 42 height 6
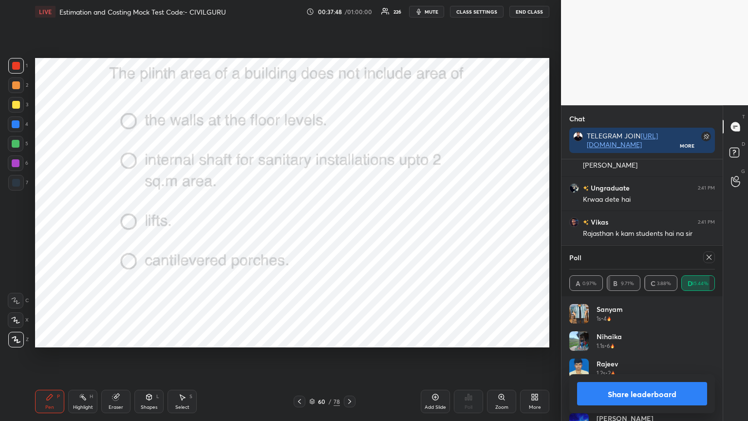
click at [713, 258] on icon at bounding box center [709, 257] width 8 height 8
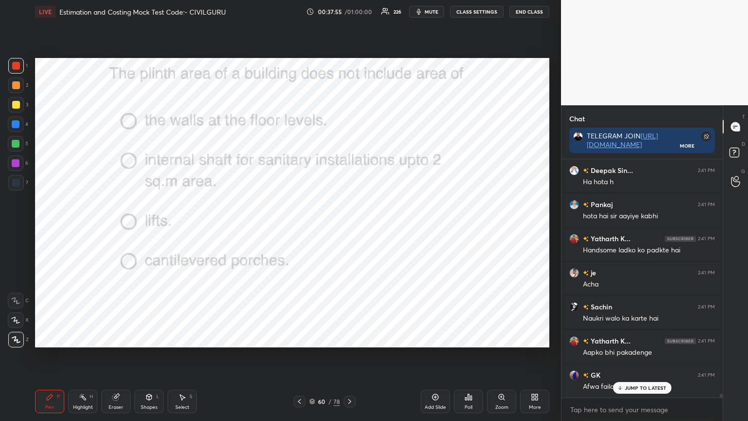
click at [349, 338] on icon at bounding box center [349, 401] width 3 height 5
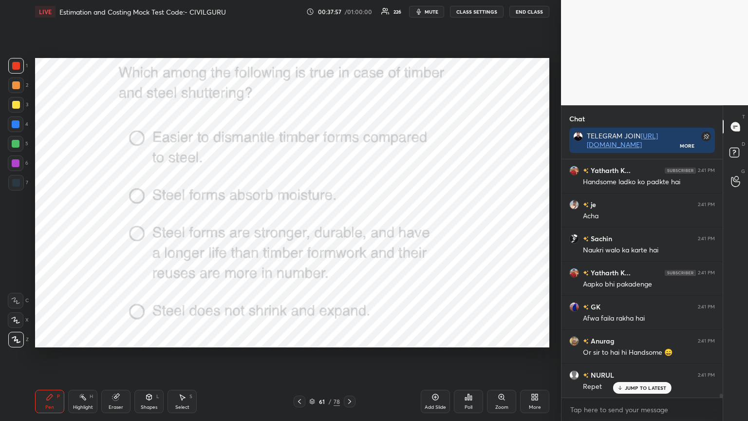
click at [469, 338] on div "Poll" at bounding box center [468, 401] width 29 height 23
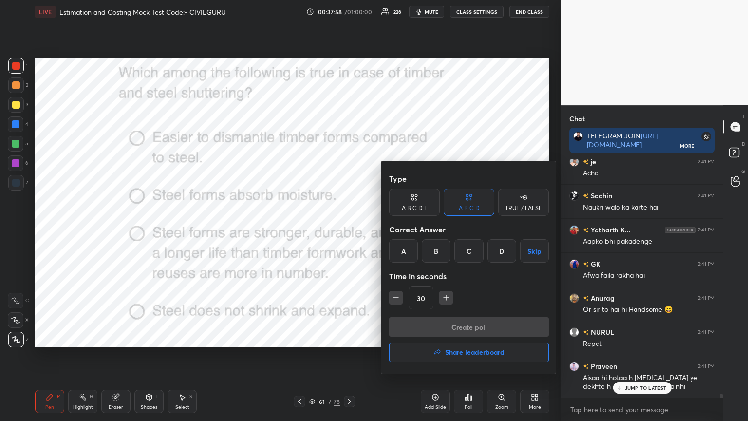
click at [471, 251] on div "C" at bounding box center [469, 250] width 29 height 23
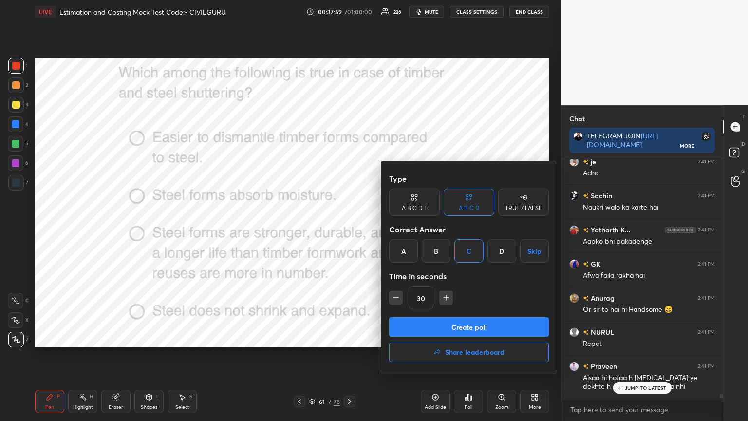
click at [460, 325] on button "Create poll" at bounding box center [469, 326] width 160 height 19
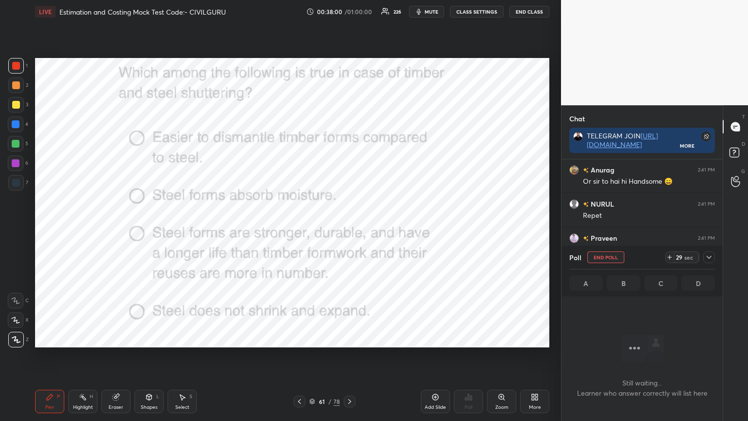
click at [710, 257] on icon at bounding box center [709, 257] width 5 height 3
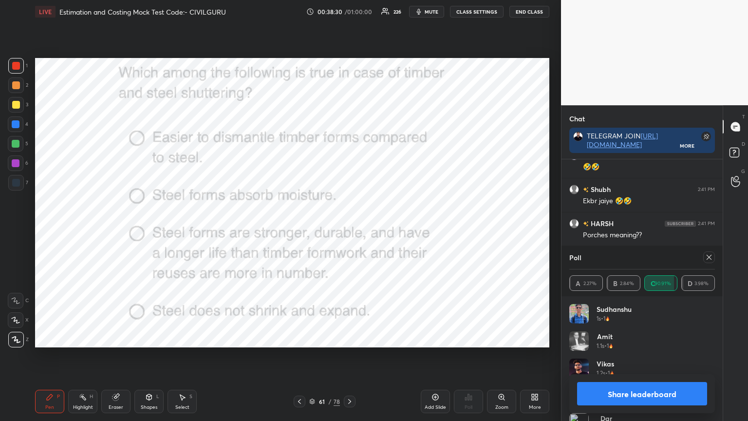
click at [709, 259] on icon at bounding box center [709, 257] width 8 height 8
type textarea "x"
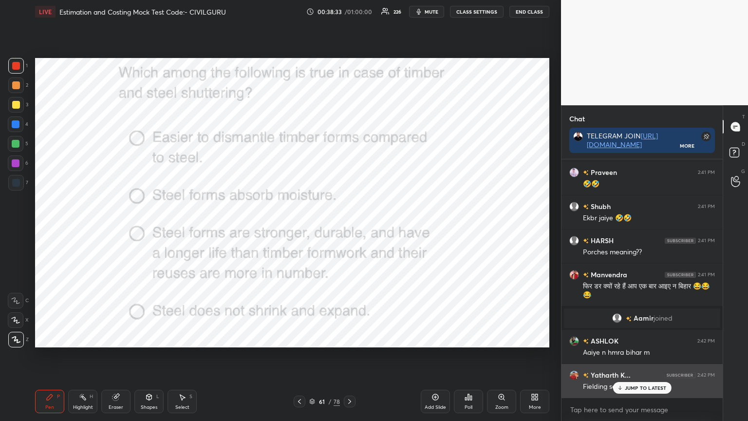
click at [623, 338] on div "JUMP TO LATEST" at bounding box center [642, 388] width 58 height 12
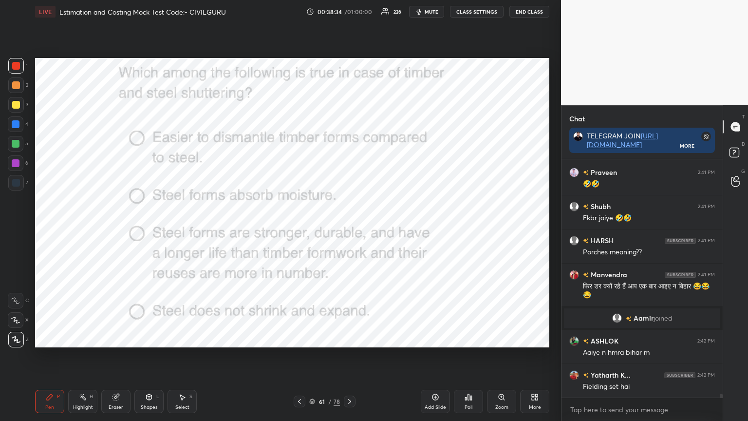
click at [349, 338] on icon at bounding box center [350, 402] width 8 height 8
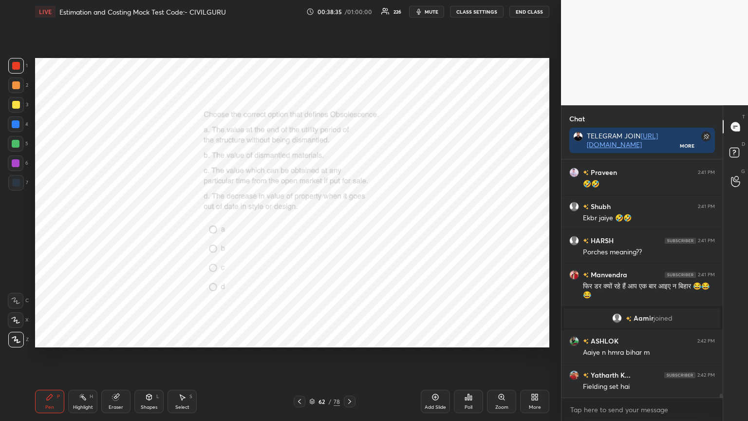
click at [474, 338] on div "Poll" at bounding box center [468, 401] width 29 height 23
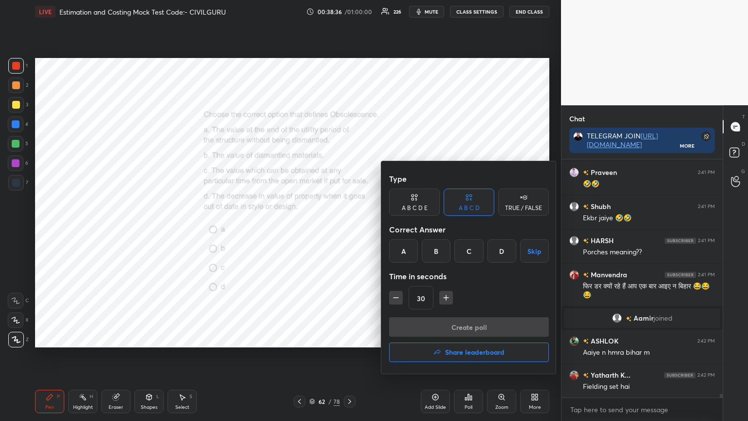
click at [501, 253] on div "D" at bounding box center [502, 250] width 29 height 23
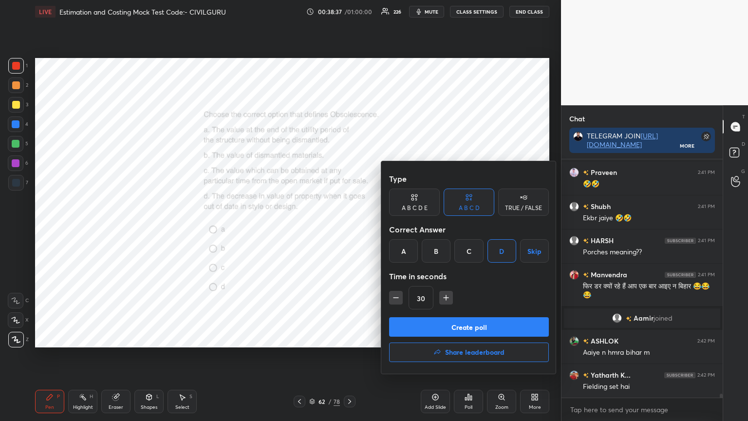
click at [447, 299] on icon "button" at bounding box center [446, 298] width 10 height 10
type input "45"
click at [447, 325] on button "Create poll" at bounding box center [469, 326] width 160 height 19
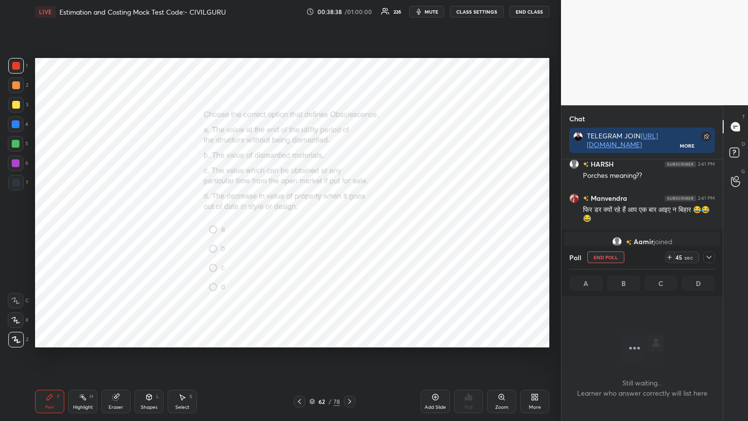
click at [715, 255] on div at bounding box center [709, 257] width 12 height 12
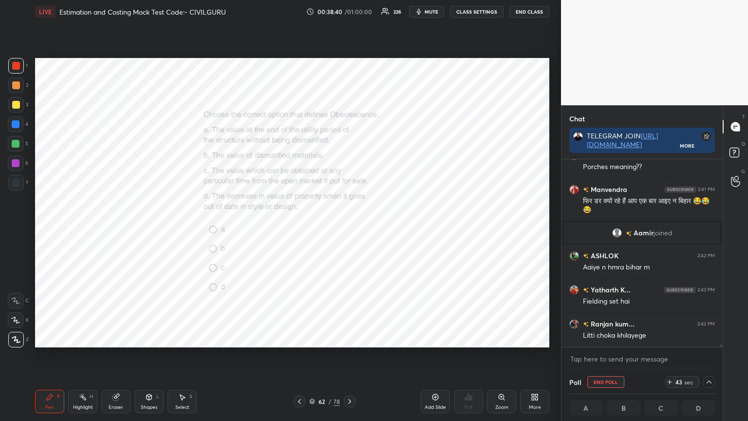
click at [436, 13] on span "mute" at bounding box center [432, 11] width 14 height 7
click at [428, 15] on button "unmute" at bounding box center [426, 12] width 35 height 12
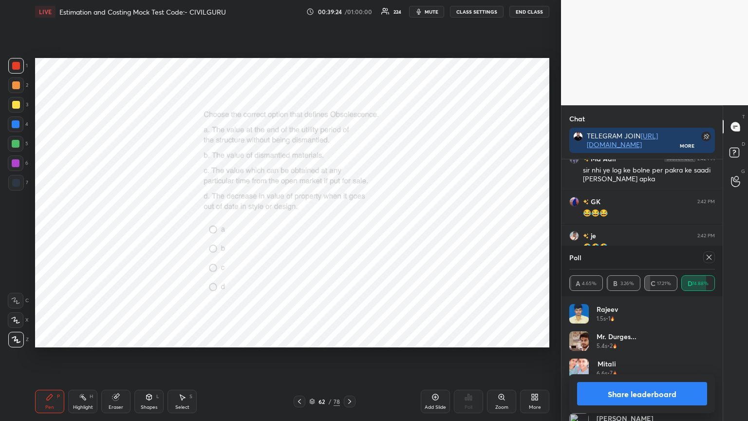
click at [708, 257] on icon at bounding box center [709, 257] width 8 height 8
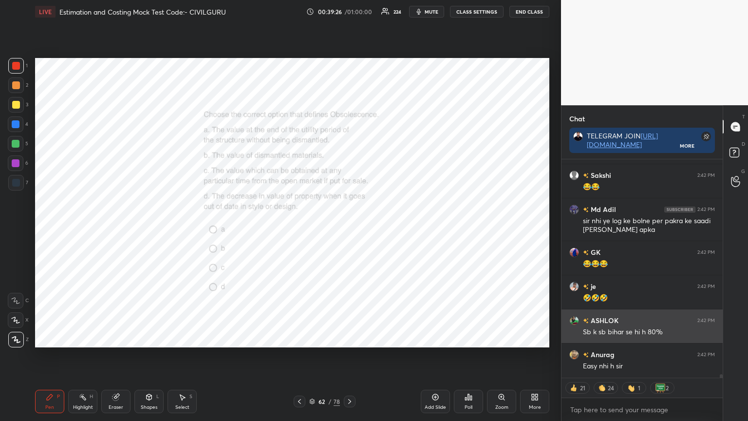
type textarea "x"
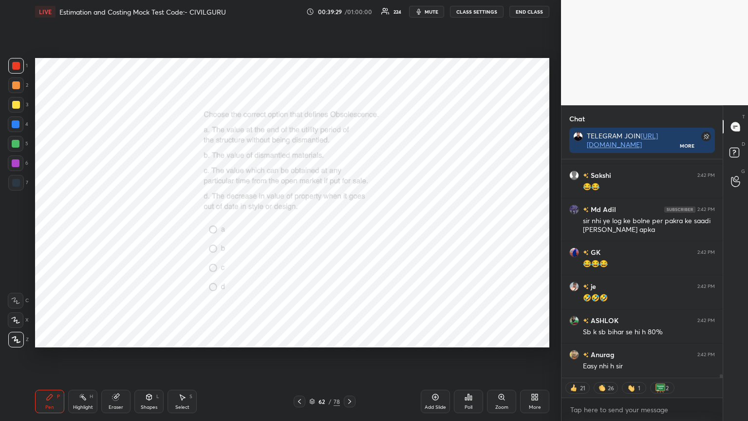
click at [350, 338] on icon at bounding box center [349, 401] width 3 height 5
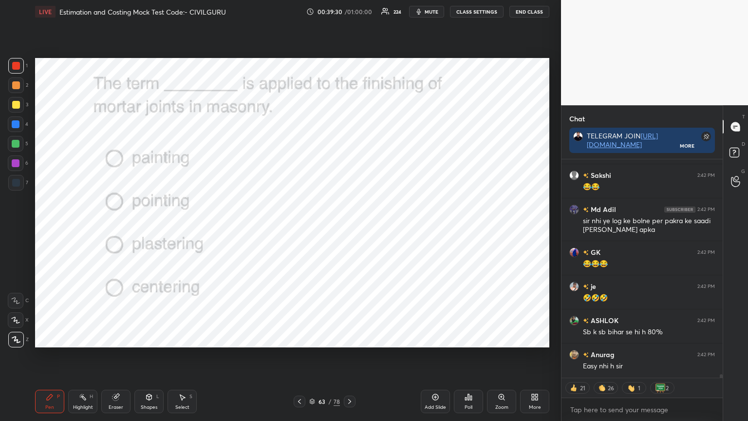
click at [468, 338] on icon at bounding box center [468, 397] width 1 height 6
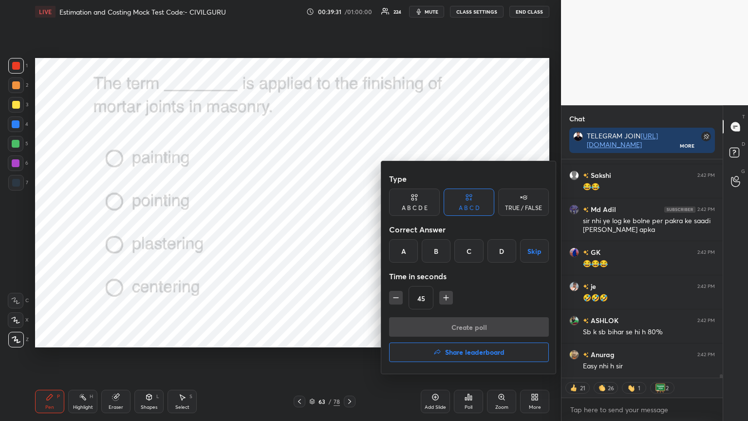
click at [436, 249] on div "B" at bounding box center [436, 250] width 29 height 23
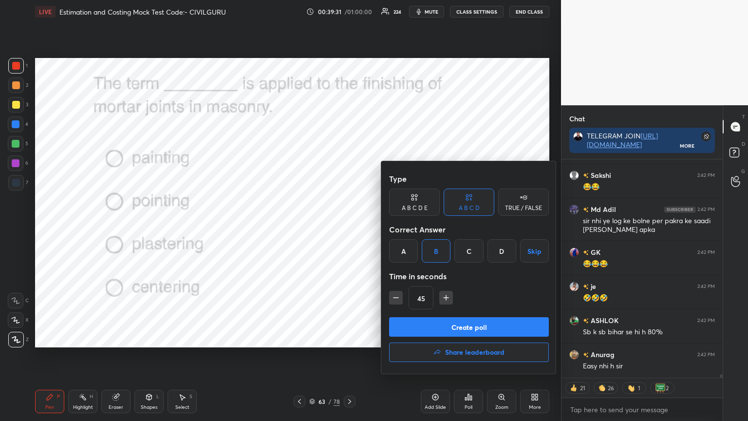
click at [395, 298] on icon "button" at bounding box center [396, 298] width 5 height 0
type input "30"
click at [422, 322] on button "Create poll" at bounding box center [469, 326] width 160 height 19
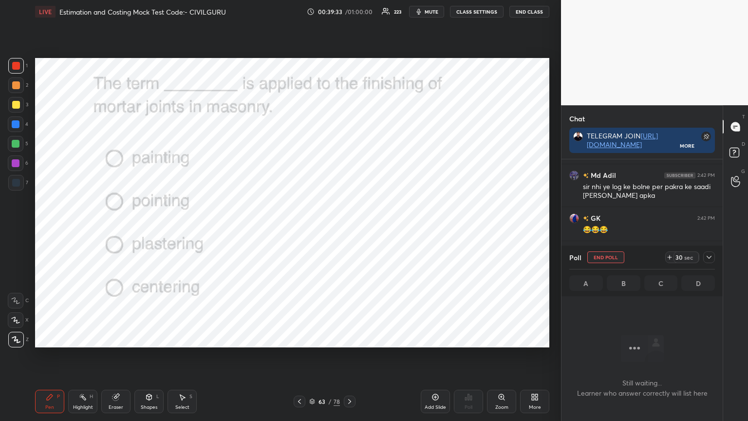
click at [709, 259] on icon at bounding box center [709, 257] width 8 height 8
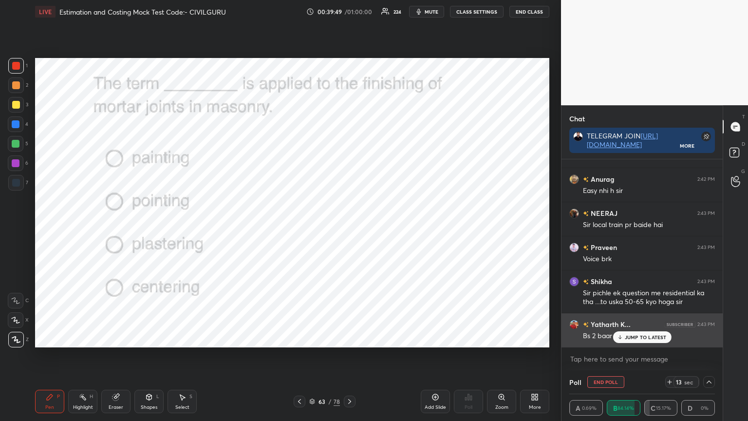
click at [633, 338] on div "JUMP TO LATEST" at bounding box center [642, 337] width 58 height 12
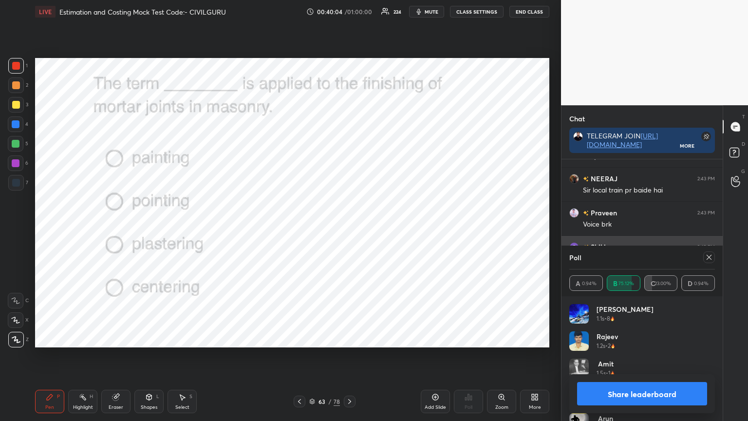
click at [712, 257] on icon at bounding box center [709, 257] width 8 height 8
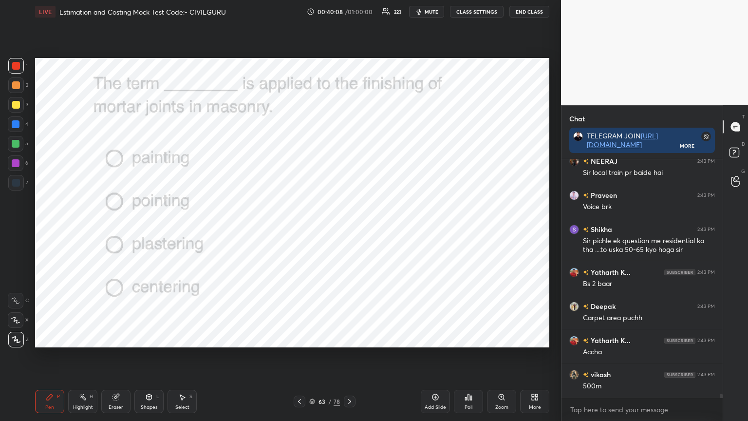
click at [353, 338] on icon at bounding box center [350, 402] width 8 height 8
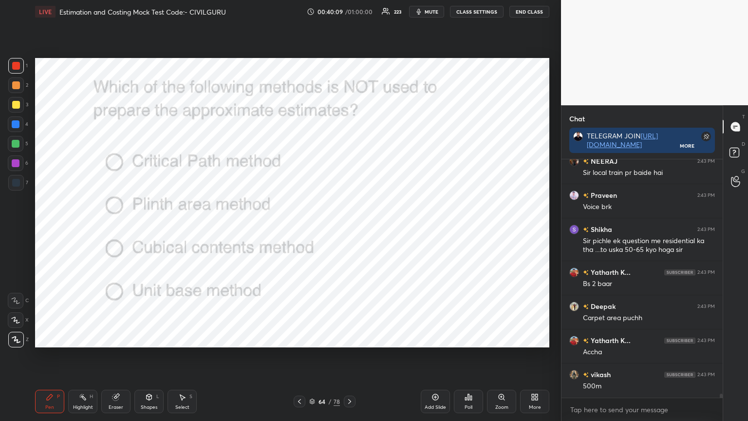
click at [466, 338] on icon at bounding box center [465, 399] width 1 height 2
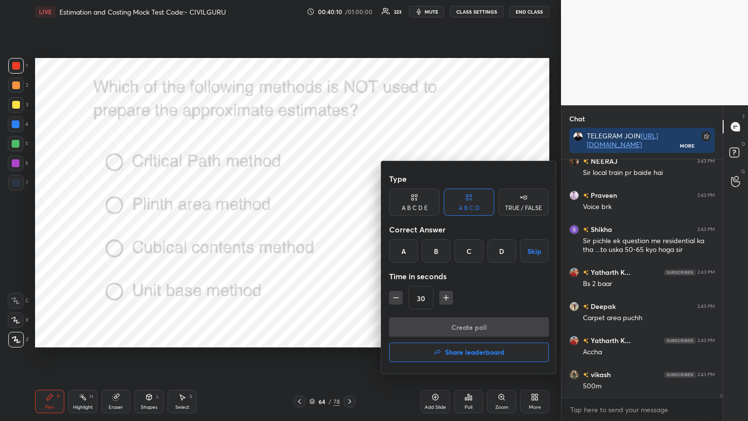
click at [398, 252] on div "A" at bounding box center [403, 250] width 29 height 23
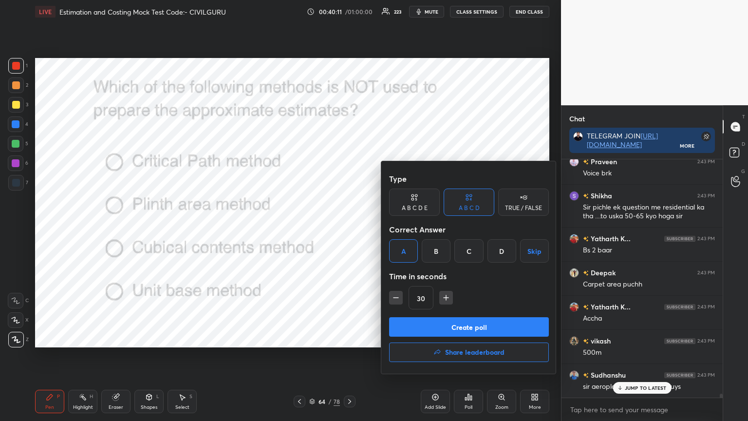
click at [437, 328] on button "Create poll" at bounding box center [469, 326] width 160 height 19
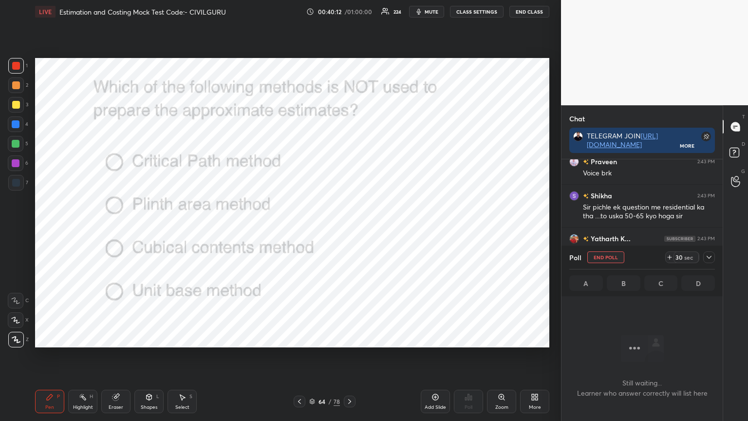
click at [710, 256] on icon at bounding box center [709, 257] width 8 height 8
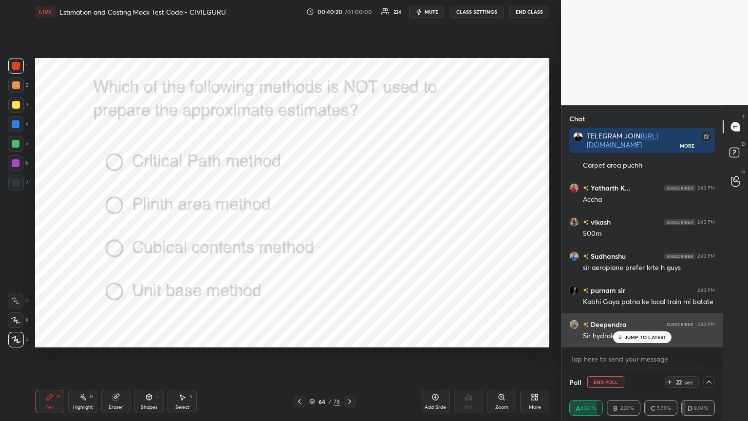
click at [627, 336] on p "JUMP TO LATEST" at bounding box center [646, 337] width 42 height 6
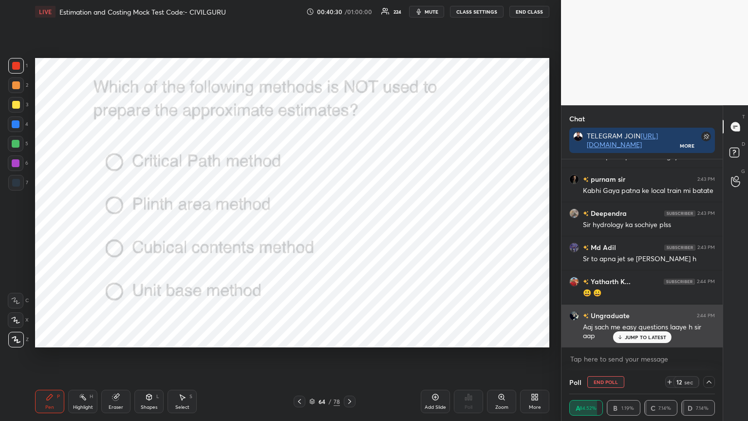
click at [635, 335] on p "JUMP TO LATEST" at bounding box center [646, 337] width 42 height 6
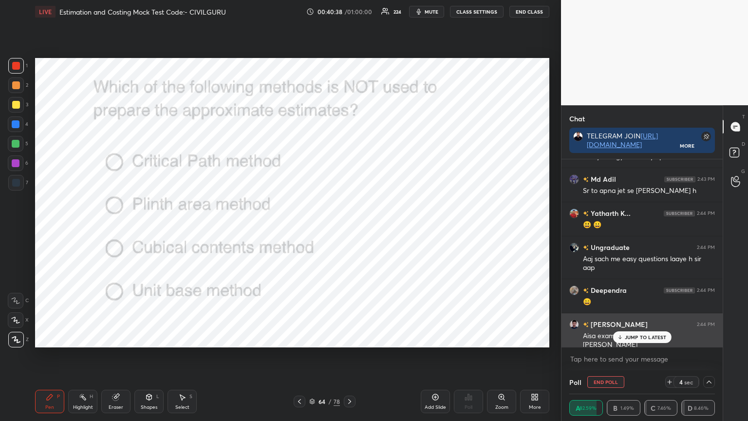
click at [637, 335] on p "JUMP TO LATEST" at bounding box center [646, 337] width 42 height 6
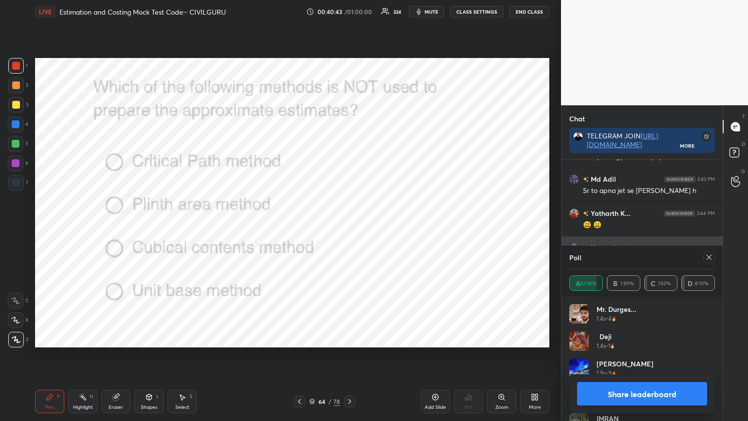
click at [709, 255] on icon at bounding box center [709, 257] width 8 height 8
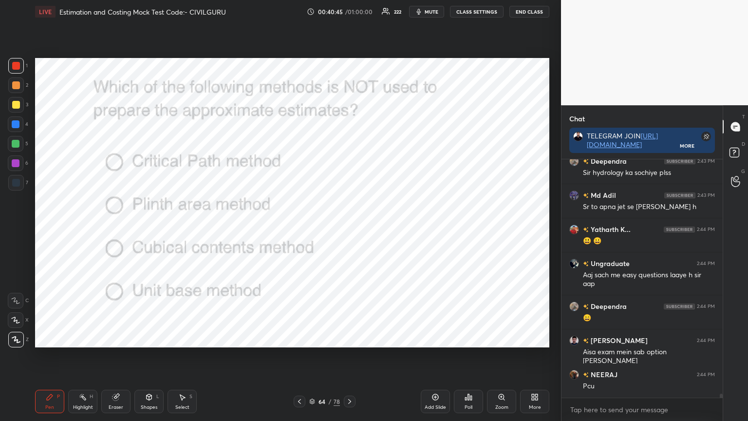
click at [352, 338] on icon at bounding box center [350, 402] width 8 height 8
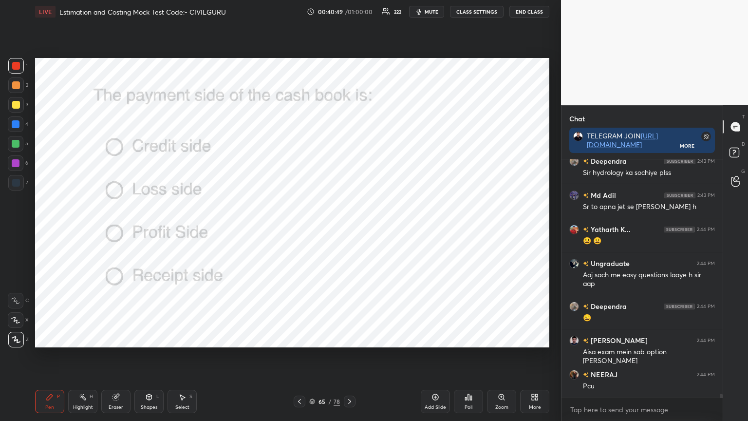
click at [474, 338] on div "Poll" at bounding box center [468, 401] width 29 height 23
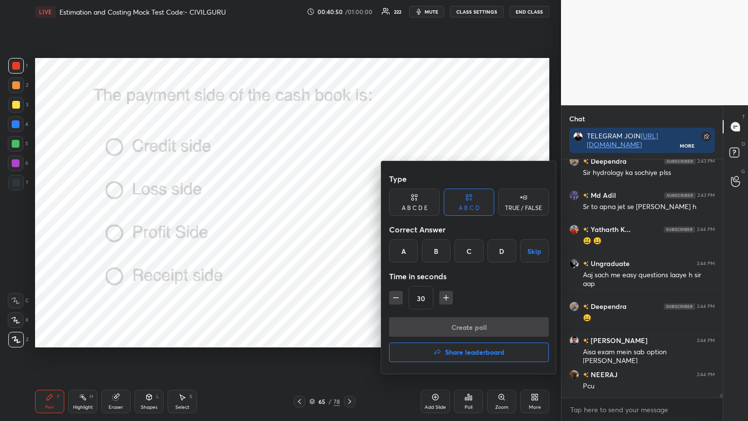
click at [405, 253] on div "A" at bounding box center [403, 250] width 29 height 23
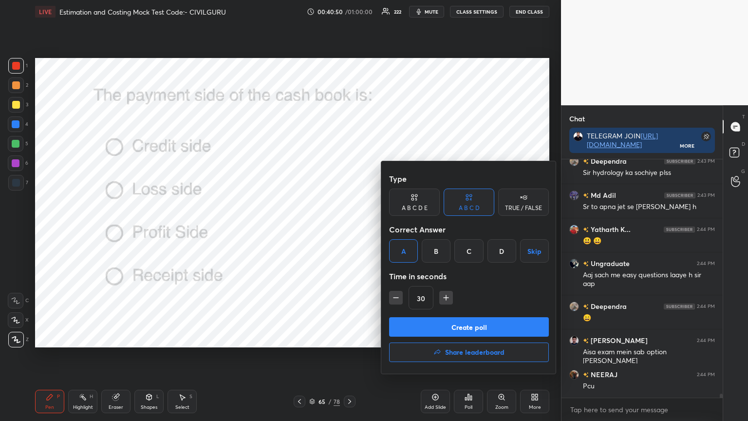
click at [427, 327] on button "Create poll" at bounding box center [469, 326] width 160 height 19
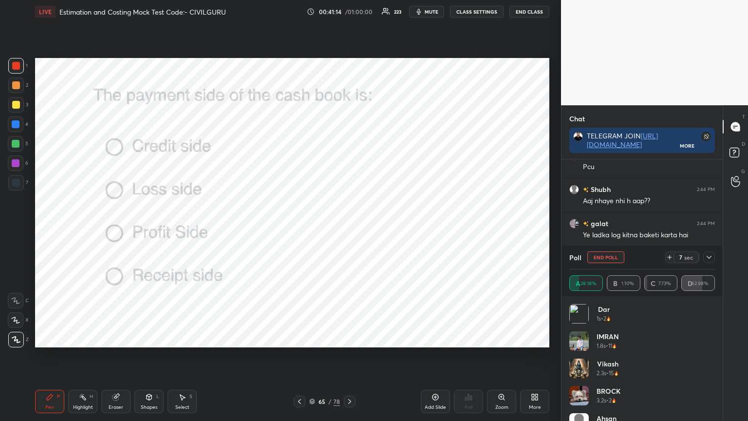
click at [708, 259] on icon at bounding box center [709, 257] width 8 height 8
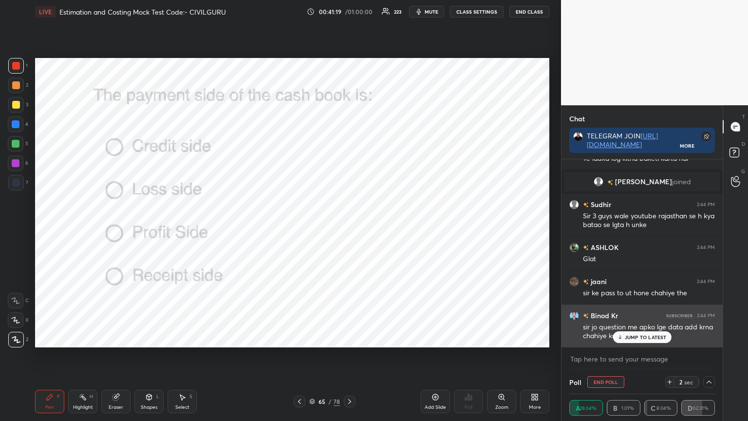
click at [653, 331] on div "JUMP TO LATEST" at bounding box center [642, 337] width 58 height 12
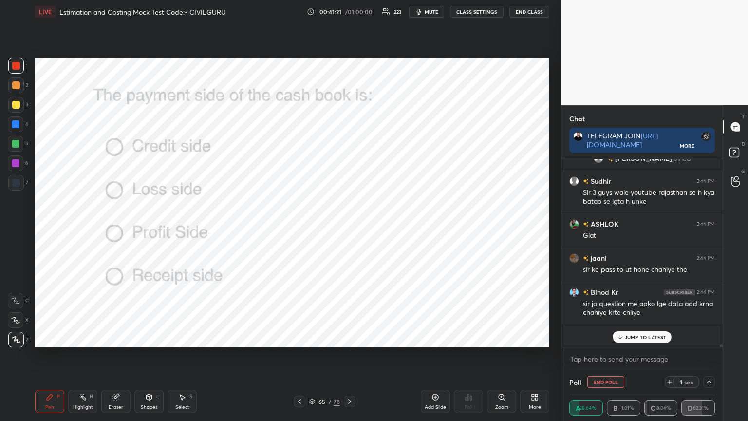
click at [641, 335] on p "JUMP TO LATEST" at bounding box center [646, 337] width 42 height 6
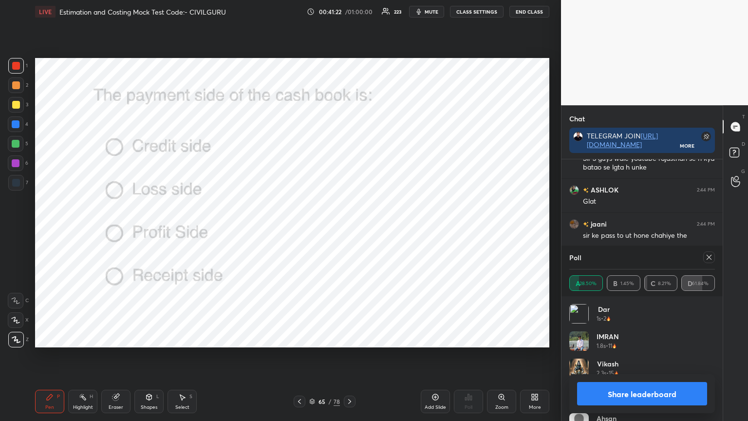
click at [707, 260] on icon at bounding box center [709, 257] width 8 height 8
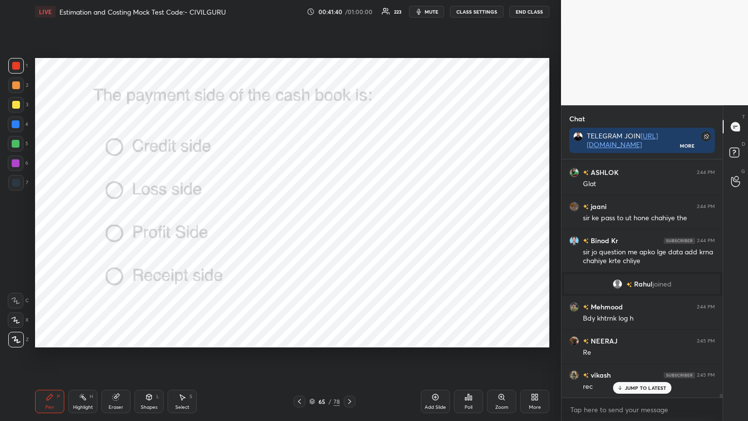
click at [351, 338] on icon at bounding box center [350, 402] width 8 height 8
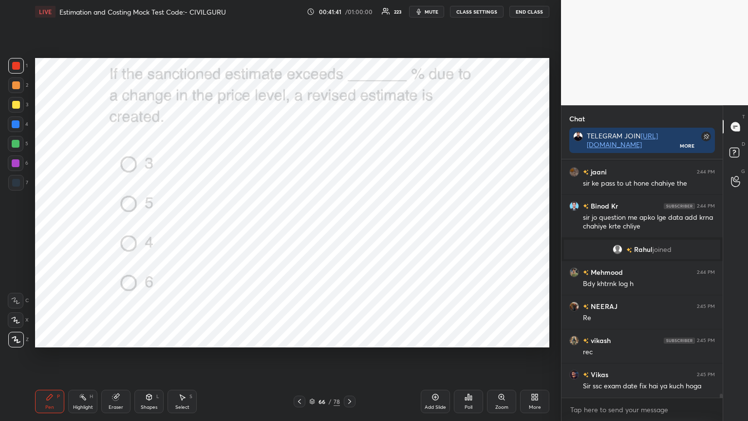
click at [467, 338] on div "Poll" at bounding box center [468, 401] width 29 height 23
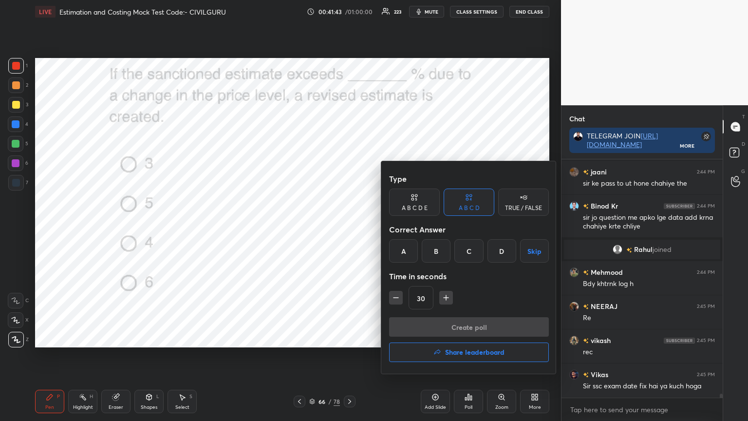
click at [436, 251] on div "B" at bounding box center [436, 250] width 29 height 23
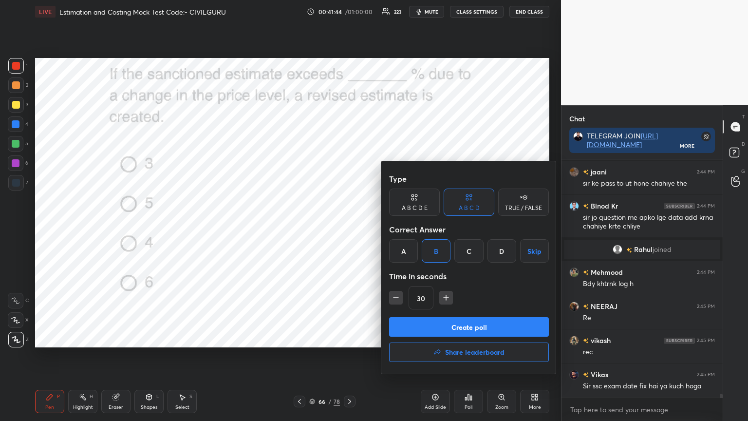
click at [427, 318] on button "Create poll" at bounding box center [469, 326] width 160 height 19
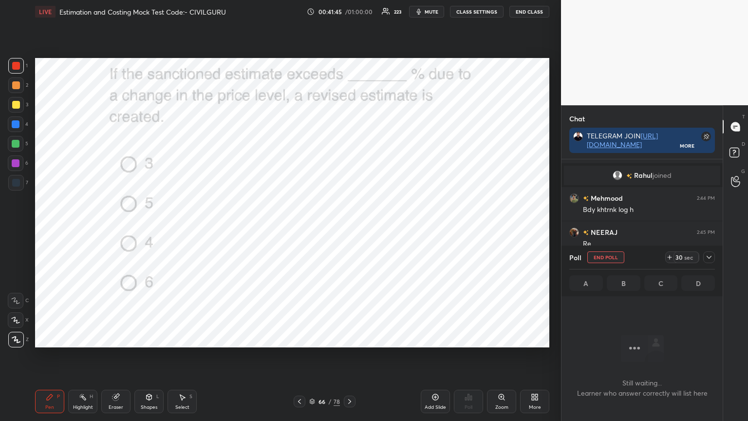
click at [713, 258] on icon at bounding box center [709, 257] width 8 height 8
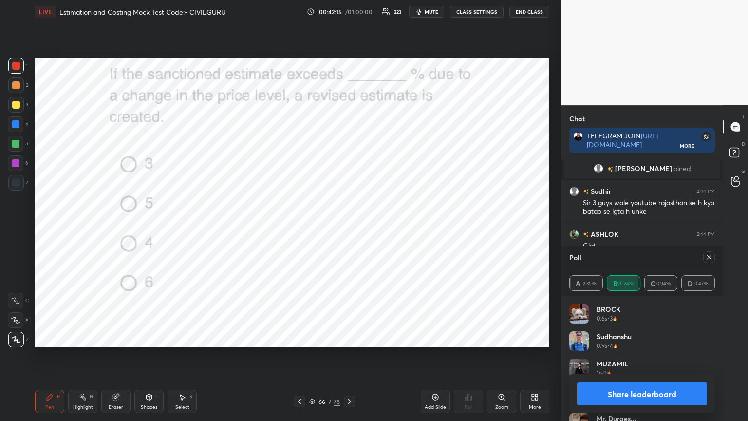
click at [707, 255] on icon at bounding box center [709, 257] width 5 height 5
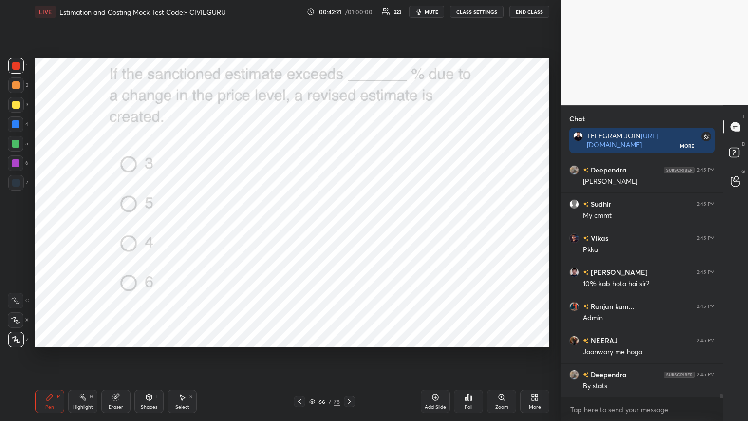
click at [350, 338] on icon at bounding box center [349, 401] width 3 height 5
click at [471, 338] on div "Poll" at bounding box center [468, 401] width 29 height 23
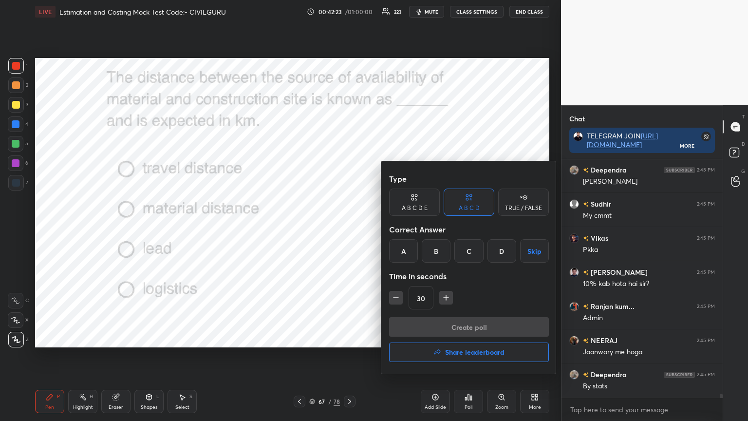
click at [470, 247] on div "C" at bounding box center [469, 250] width 29 height 23
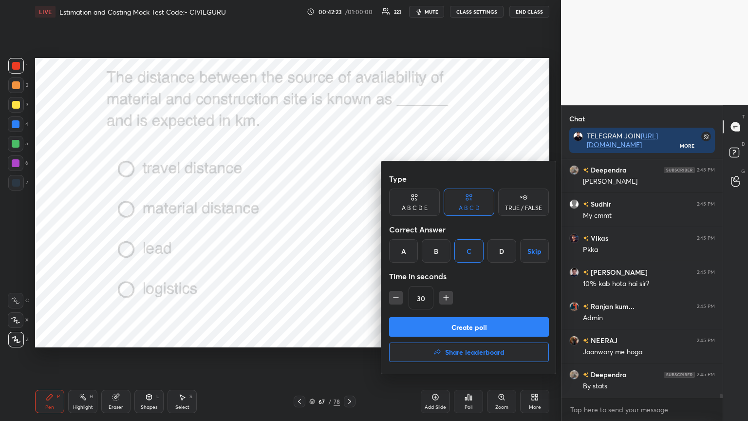
click at [457, 322] on button "Create poll" at bounding box center [469, 326] width 160 height 19
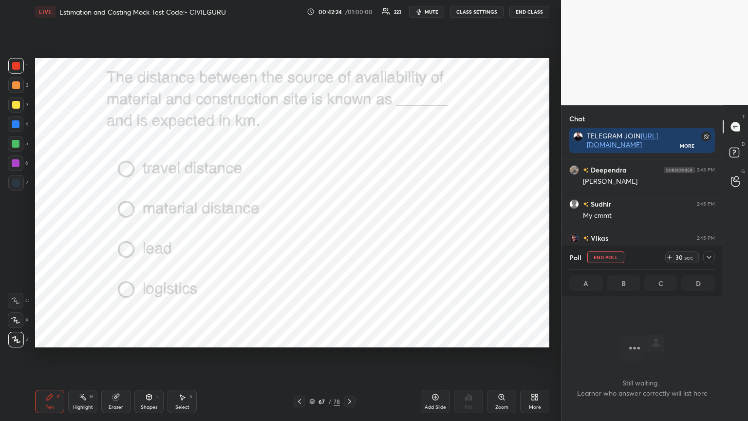
click at [707, 259] on icon at bounding box center [709, 257] width 8 height 8
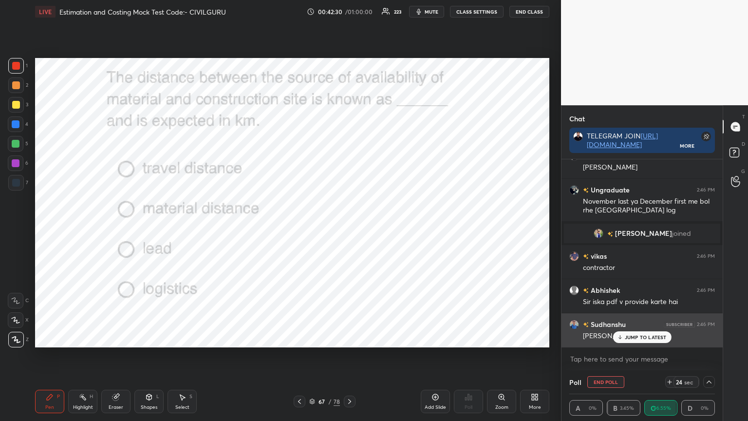
click at [627, 338] on p "JUMP TO LATEST" at bounding box center [646, 337] width 42 height 6
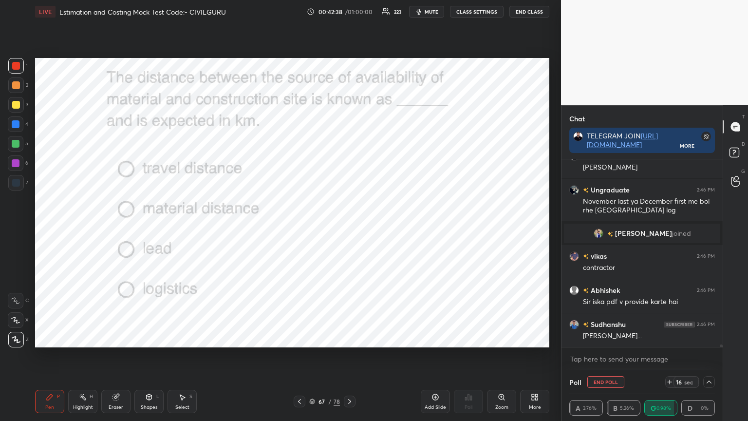
click at [604, 233] on img "grid" at bounding box center [599, 233] width 10 height 10
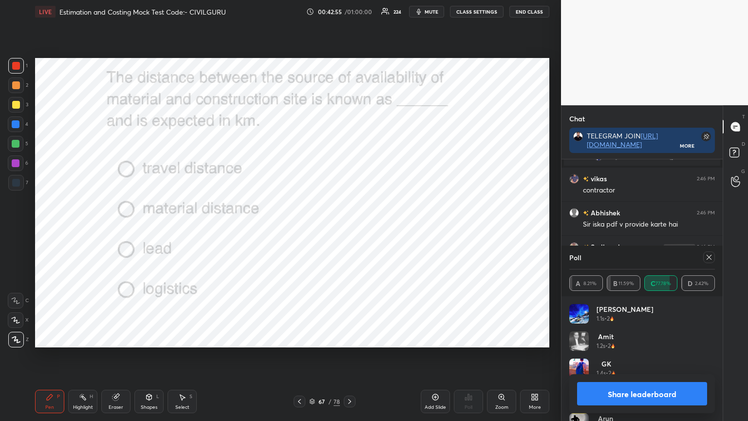
click at [709, 258] on icon at bounding box center [709, 257] width 8 height 8
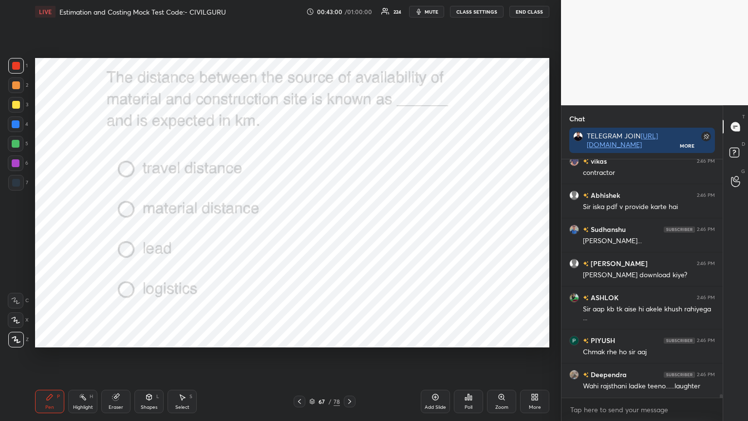
click at [351, 338] on icon at bounding box center [350, 402] width 8 height 8
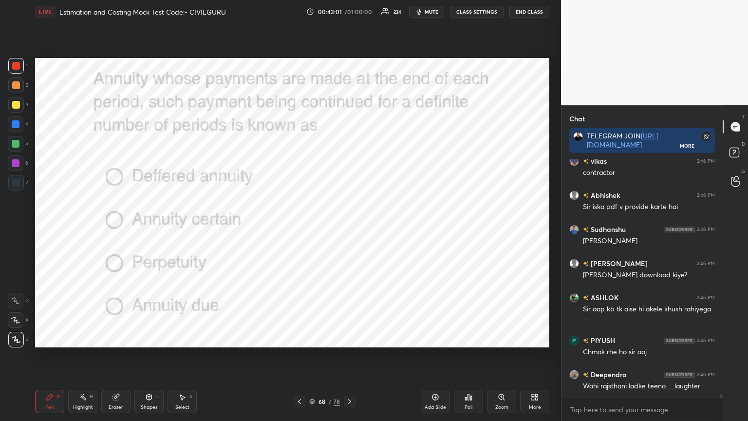
click at [467, 338] on icon at bounding box center [465, 399] width 1 height 2
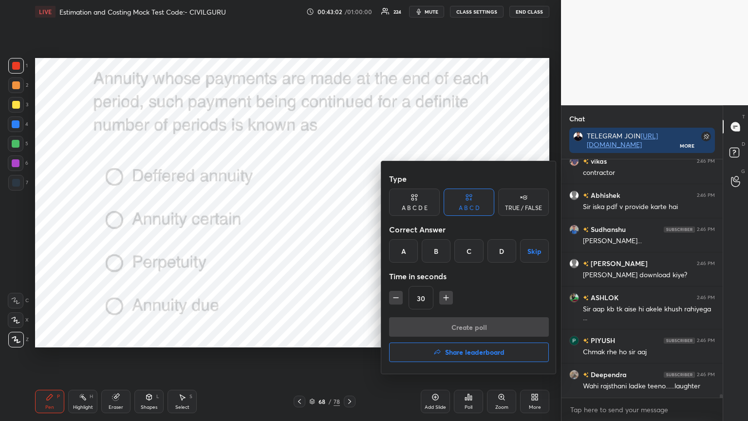
click at [436, 250] on div "B" at bounding box center [436, 250] width 29 height 23
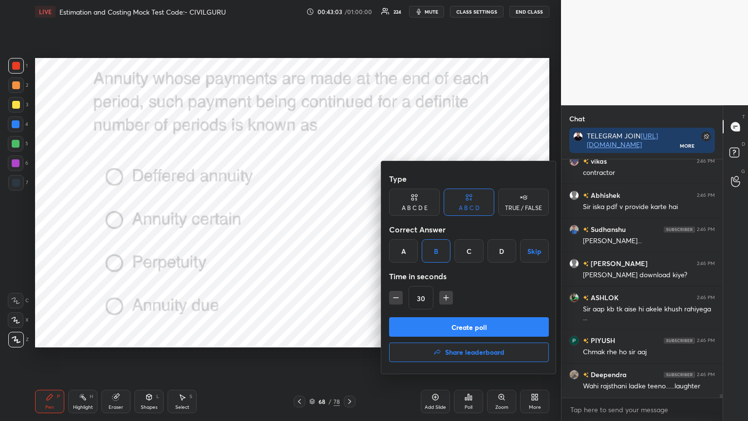
click at [448, 326] on button "Create poll" at bounding box center [469, 326] width 160 height 19
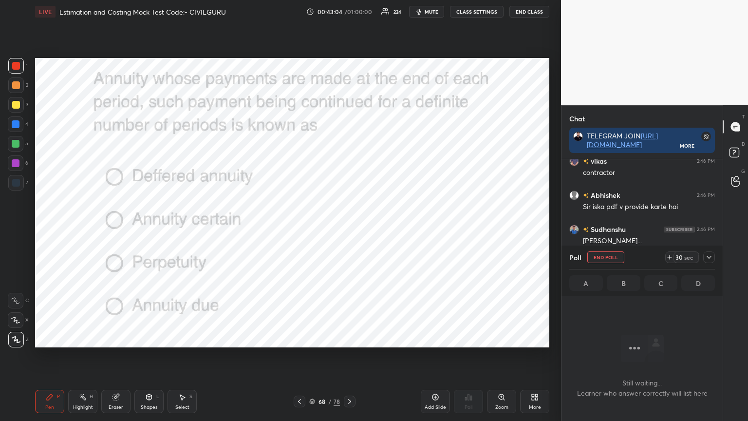
click at [712, 259] on icon at bounding box center [709, 257] width 8 height 8
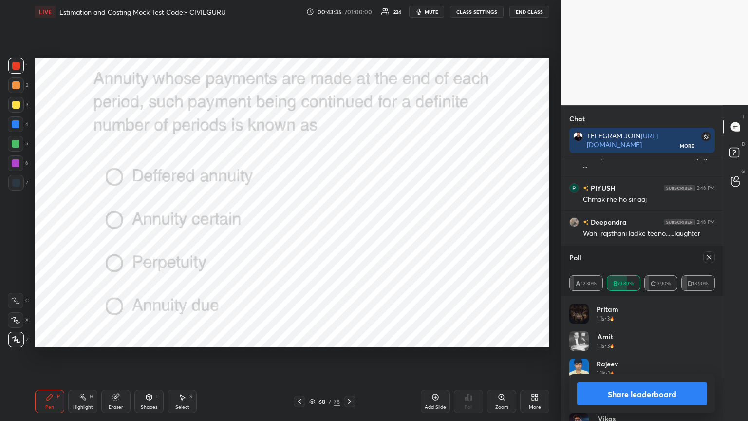
click at [712, 255] on icon at bounding box center [709, 257] width 8 height 8
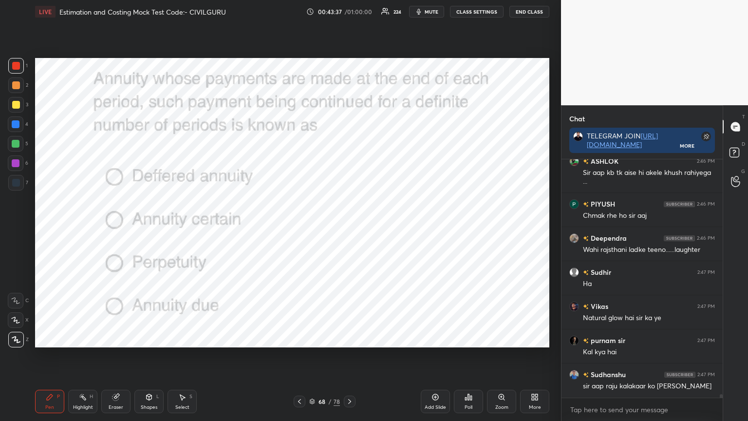
click at [356, 338] on div "68 / 78" at bounding box center [324, 402] width 193 height 12
click at [351, 338] on icon at bounding box center [350, 402] width 8 height 8
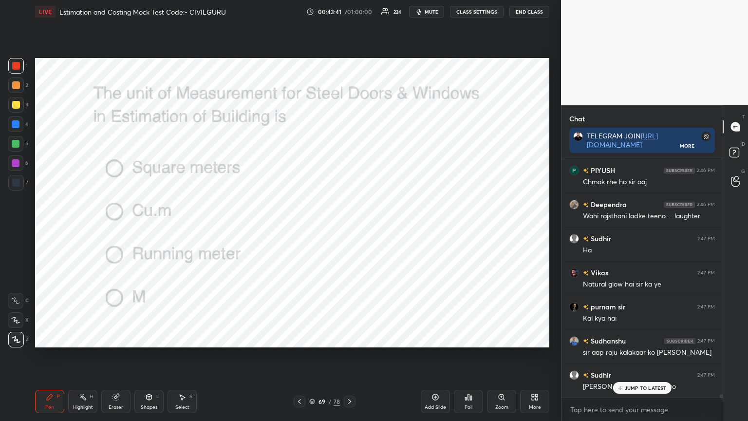
click at [470, 338] on icon at bounding box center [469, 397] width 8 height 8
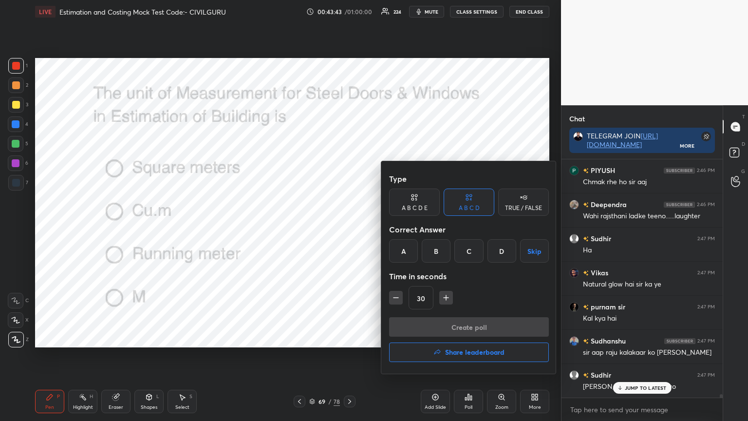
click at [407, 252] on div "A" at bounding box center [403, 250] width 29 height 23
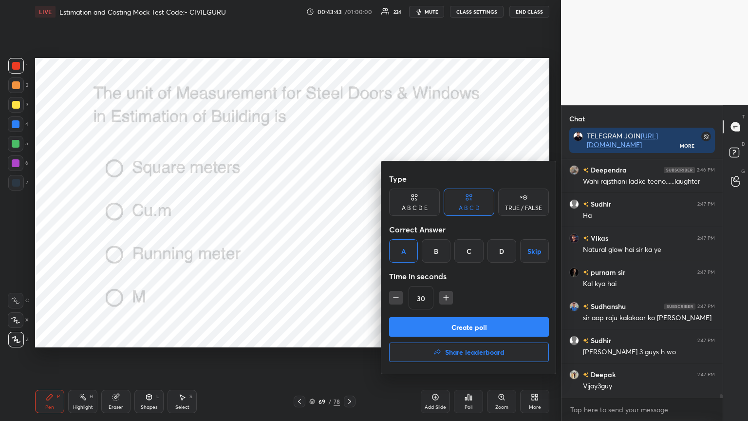
click at [430, 322] on button "Create poll" at bounding box center [469, 326] width 160 height 19
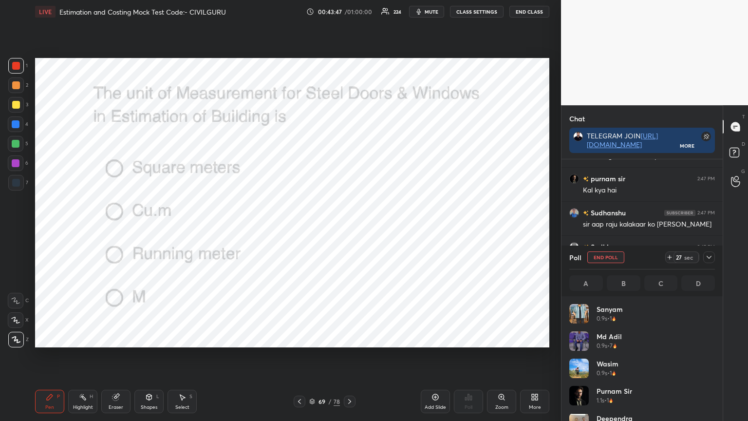
click at [709, 255] on icon at bounding box center [709, 257] width 8 height 8
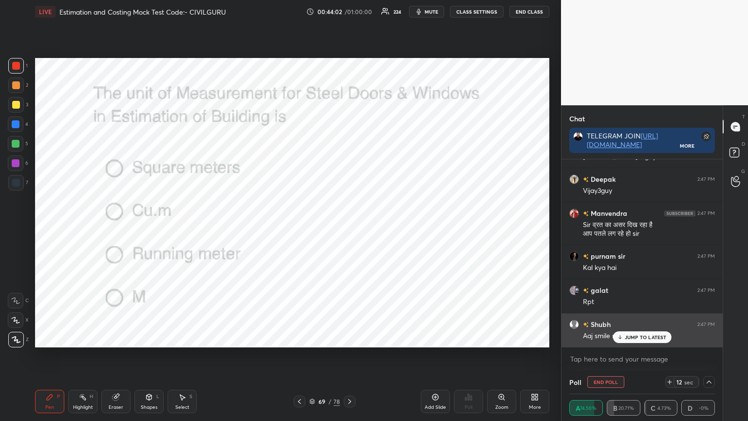
click at [642, 337] on p "JUMP TO LATEST" at bounding box center [646, 337] width 42 height 6
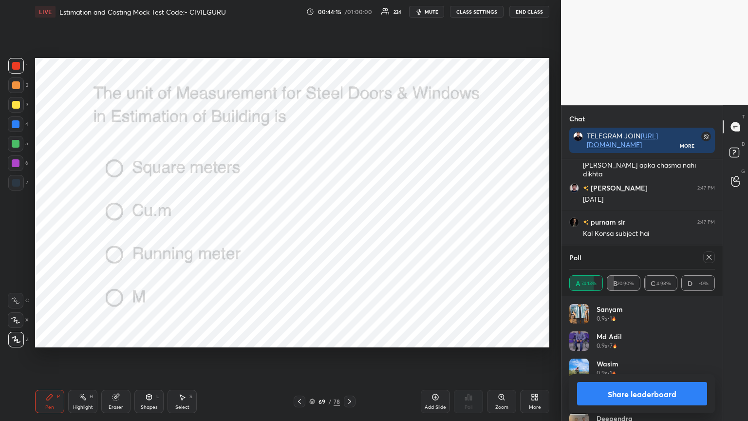
click at [711, 259] on icon at bounding box center [709, 257] width 8 height 8
type textarea "x"
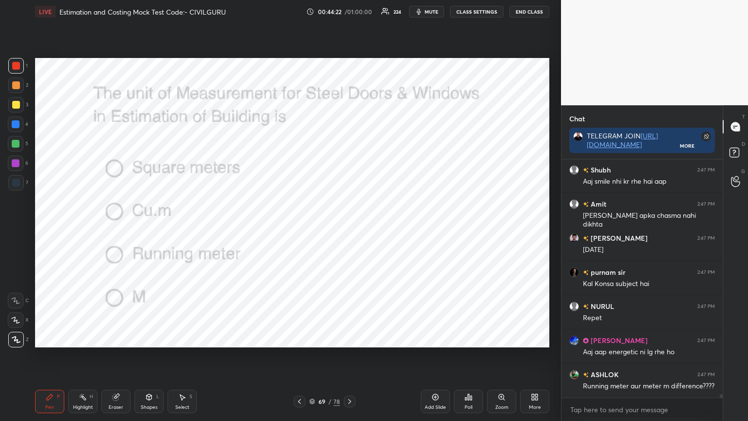
click at [347, 338] on div at bounding box center [350, 402] width 12 height 12
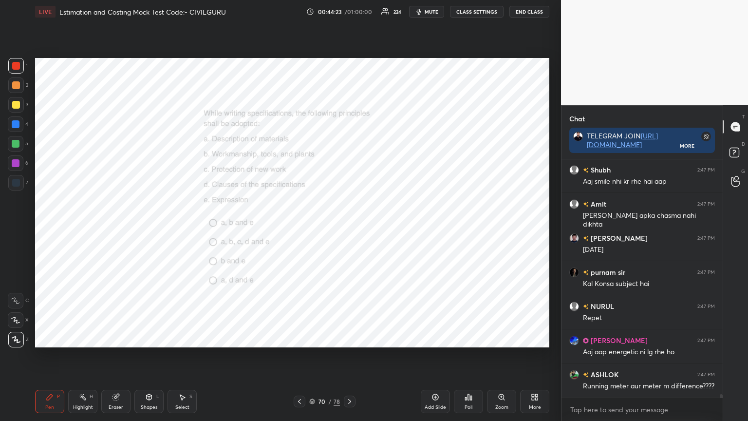
click at [469, 338] on div "Poll" at bounding box center [468, 401] width 29 height 23
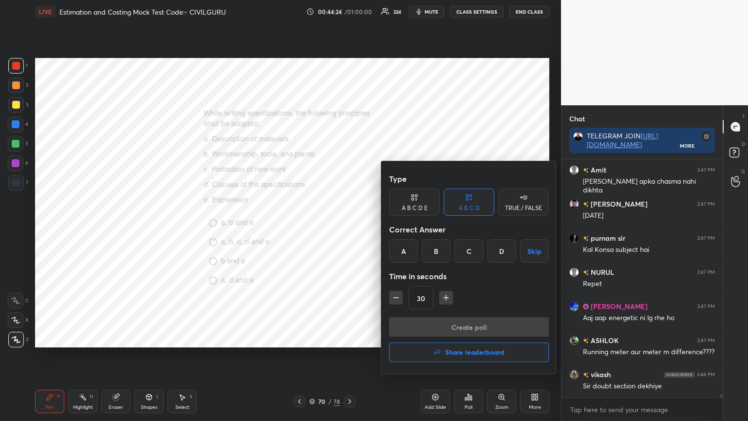
click at [443, 249] on div "B" at bounding box center [436, 250] width 29 height 23
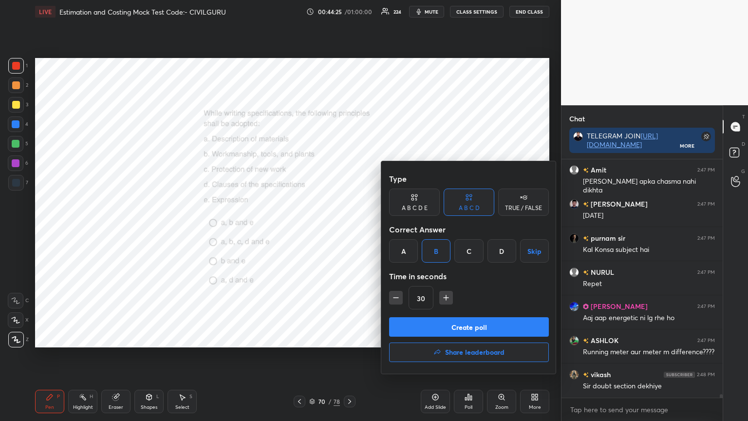
click at [445, 296] on icon "button" at bounding box center [446, 298] width 10 height 10
click at [446, 298] on icon "button" at bounding box center [446, 298] width 5 height 0
type input "60"
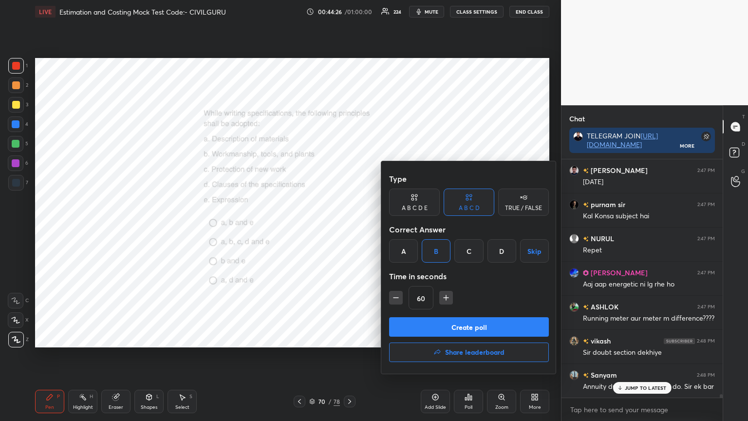
click at [444, 321] on button "Create poll" at bounding box center [469, 326] width 160 height 19
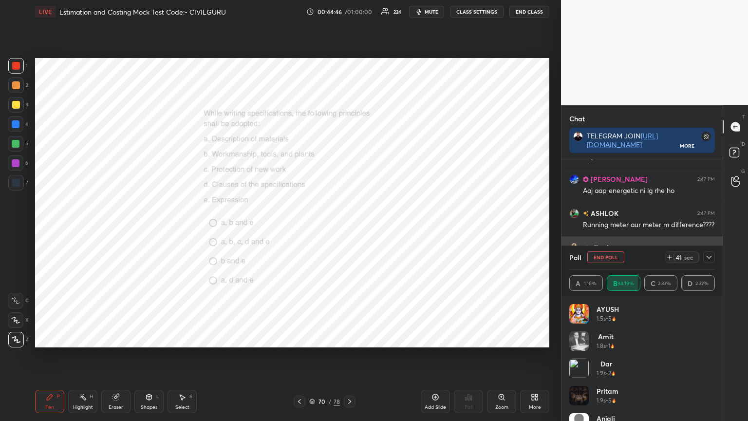
click at [705, 254] on icon at bounding box center [709, 257] width 8 height 8
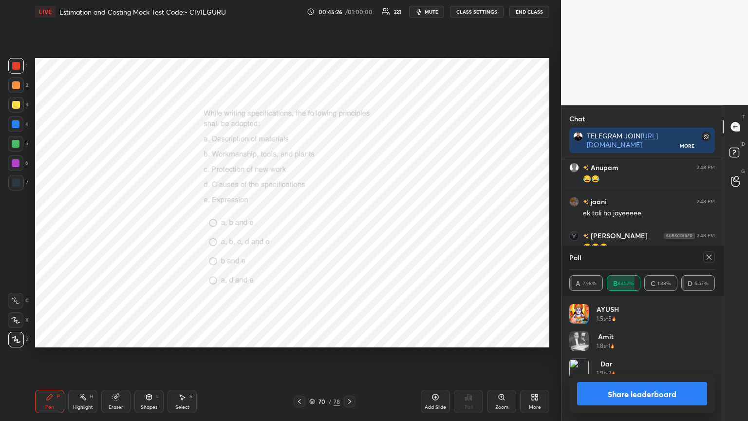
scroll to position [114, 143]
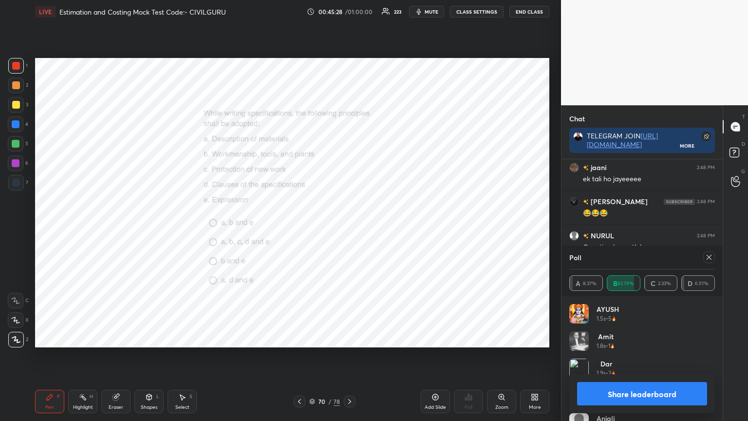
click at [710, 256] on icon at bounding box center [709, 257] width 5 height 5
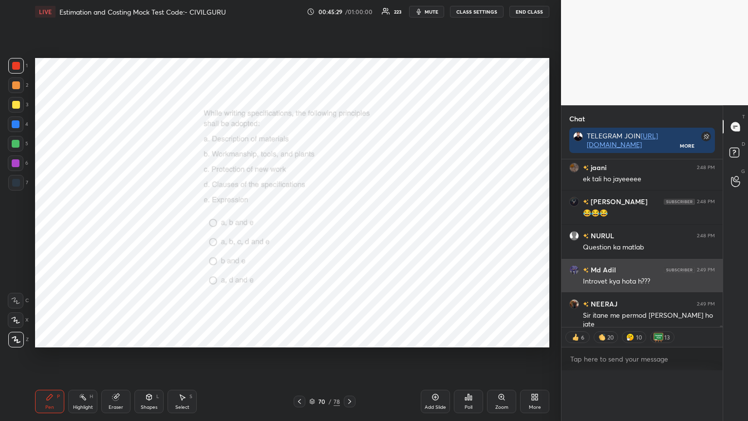
scroll to position [0, 0]
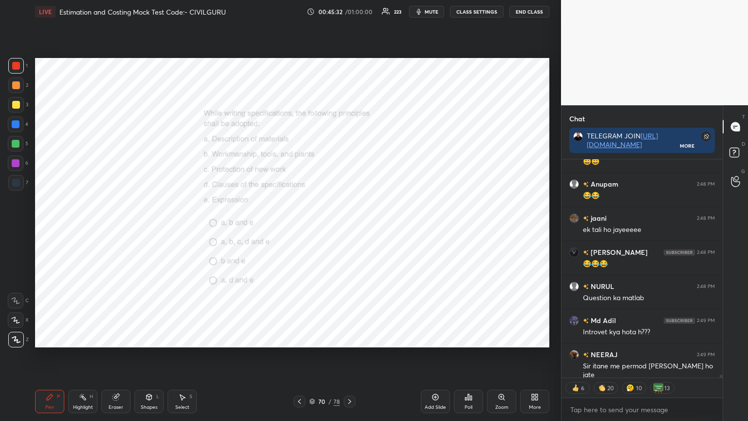
click at [351, 338] on icon at bounding box center [350, 402] width 8 height 8
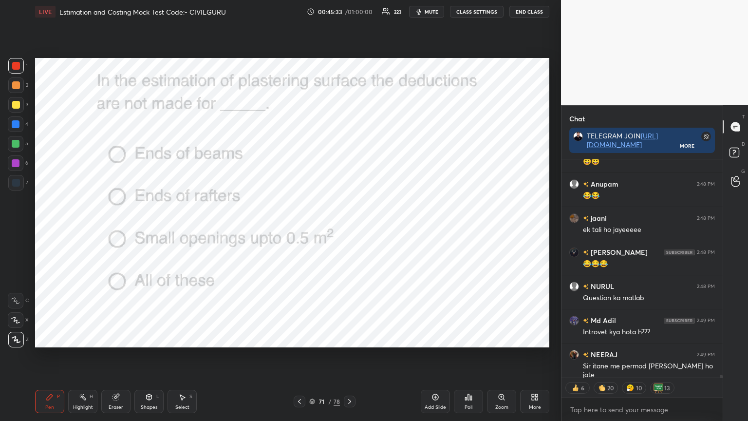
click at [469, 338] on div "Poll" at bounding box center [468, 401] width 29 height 23
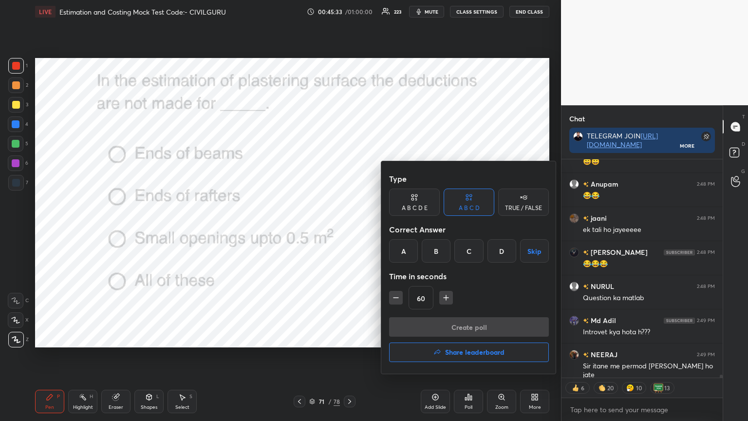
type textarea "x"
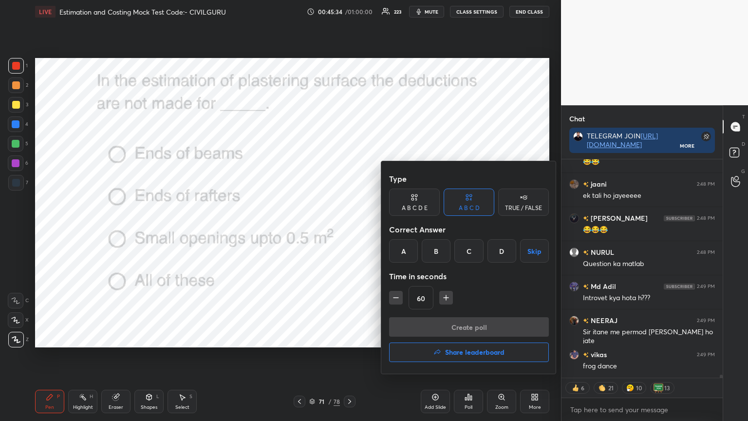
click at [504, 250] on div "D" at bounding box center [502, 250] width 29 height 23
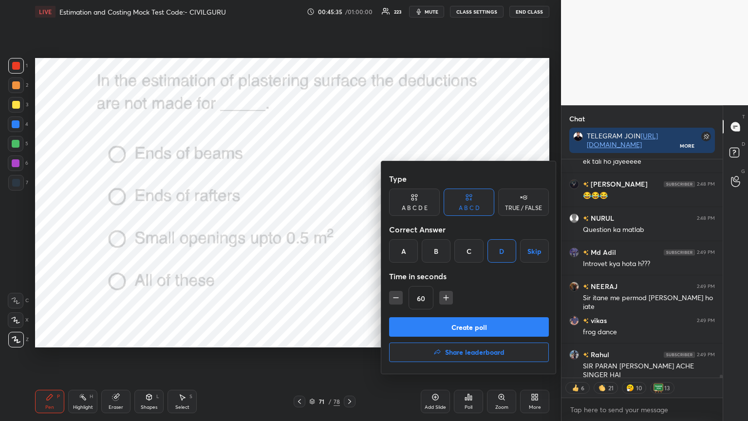
click at [393, 296] on icon "button" at bounding box center [396, 298] width 10 height 10
click at [396, 298] on icon "button" at bounding box center [396, 298] width 10 height 10
type input "30"
click at [417, 316] on div "Type A B C D E A B C D TRUE / FALSE Correct Answer A B C D Skip Time in seconds…" at bounding box center [469, 243] width 160 height 148
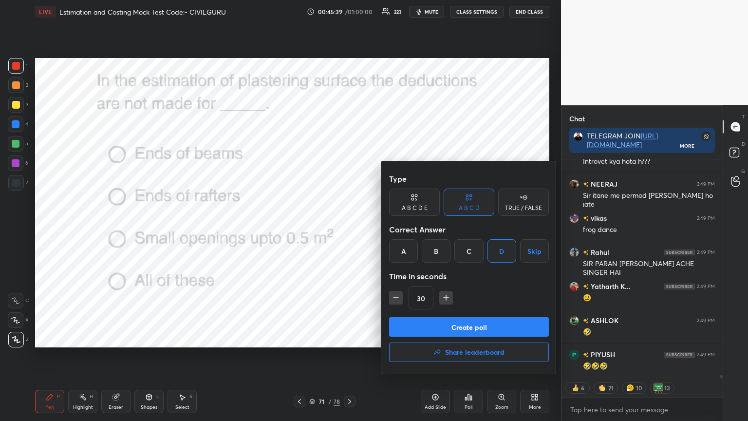
click at [477, 326] on button "Create poll" at bounding box center [469, 326] width 160 height 19
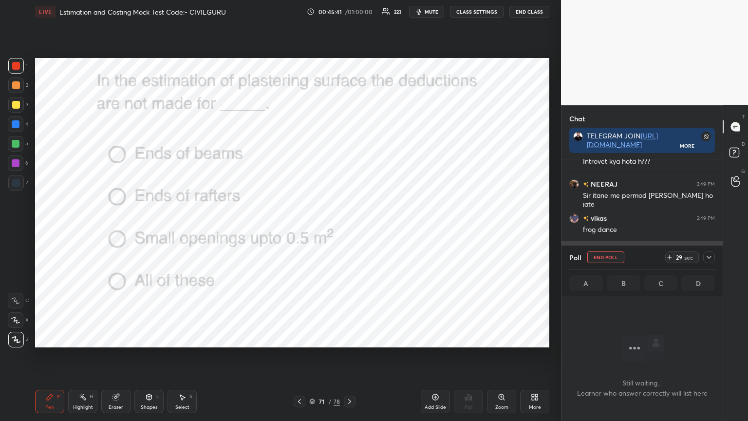
click at [714, 259] on div at bounding box center [709, 257] width 12 height 12
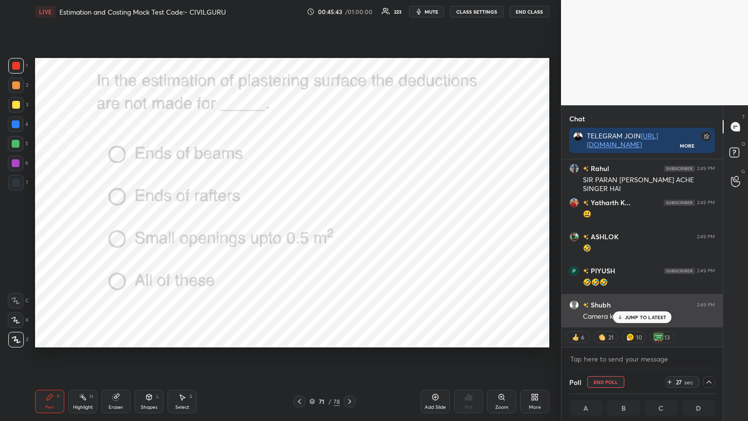
click at [630, 314] on p "JUMP TO LATEST" at bounding box center [646, 317] width 42 height 6
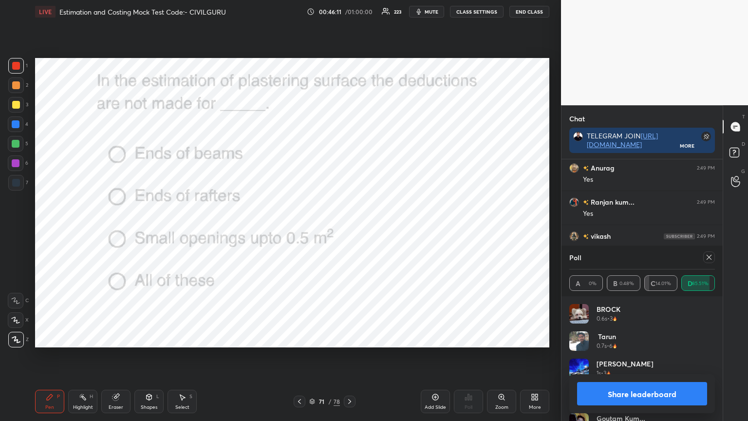
click at [711, 259] on icon at bounding box center [709, 257] width 5 height 5
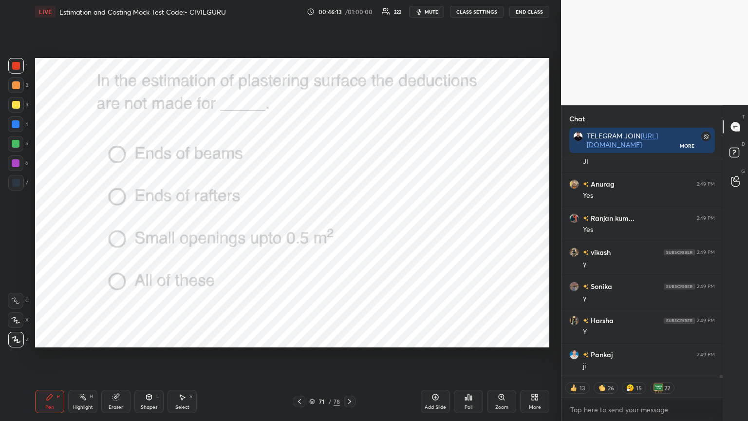
click at [350, 338] on icon at bounding box center [350, 402] width 8 height 8
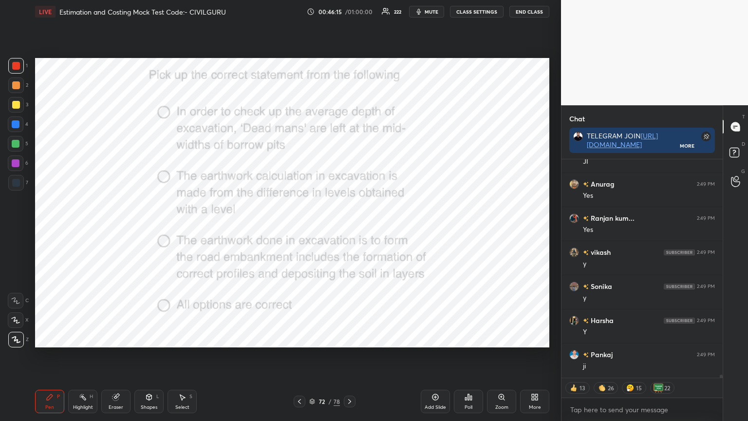
click at [349, 338] on icon at bounding box center [350, 402] width 8 height 8
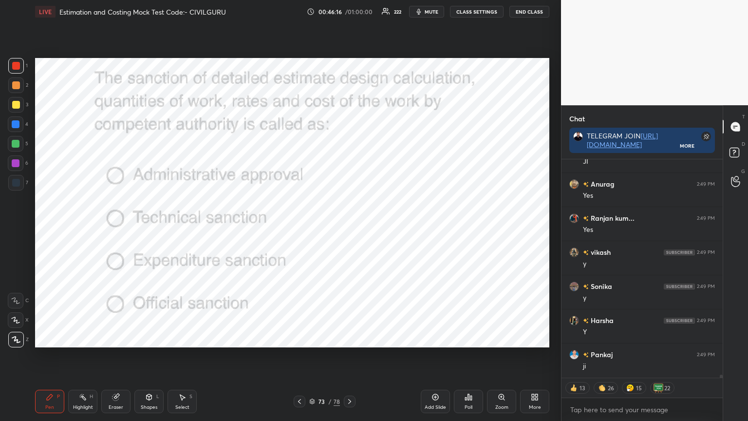
click at [477, 338] on div "Poll" at bounding box center [468, 401] width 29 height 23
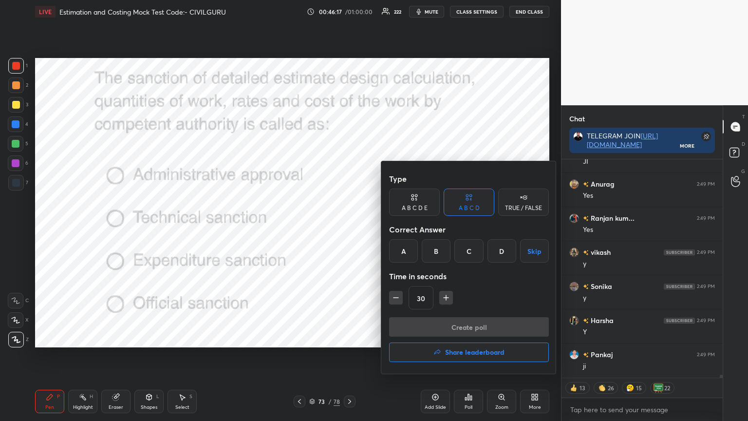
click at [437, 249] on div "B" at bounding box center [436, 250] width 29 height 23
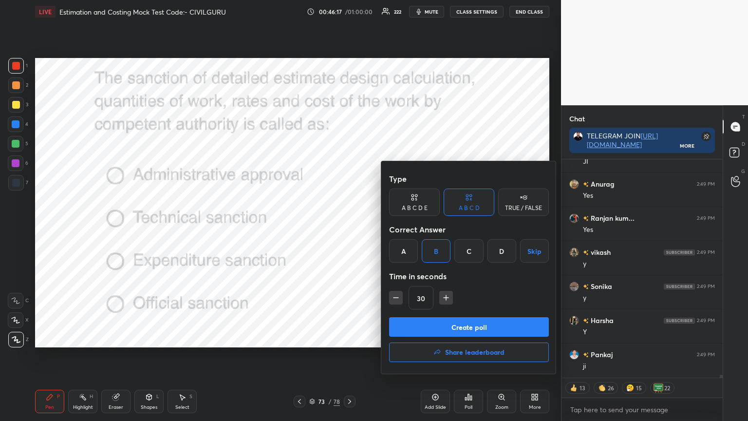
click at [435, 329] on button "Create poll" at bounding box center [469, 326] width 160 height 19
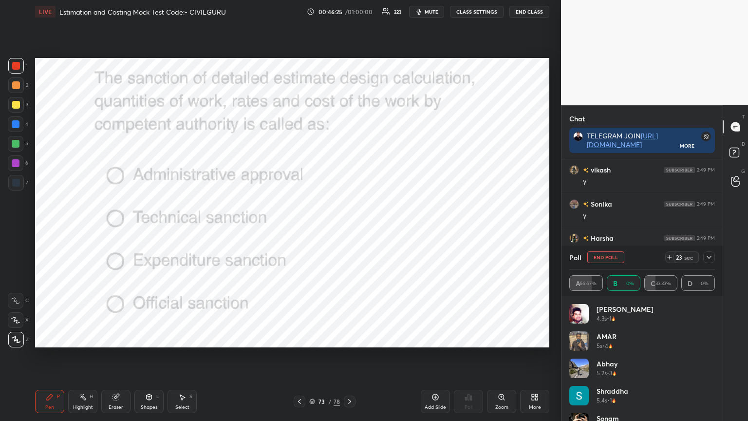
click at [708, 257] on icon at bounding box center [709, 257] width 5 height 3
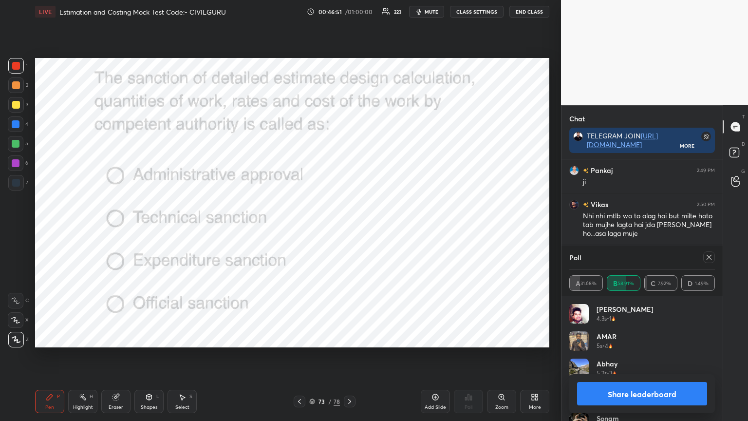
click at [707, 259] on icon at bounding box center [709, 257] width 8 height 8
type textarea "x"
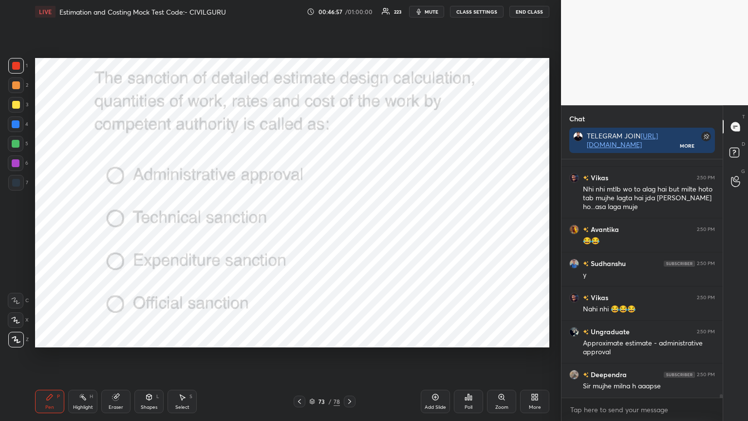
click at [351, 338] on icon at bounding box center [350, 402] width 8 height 8
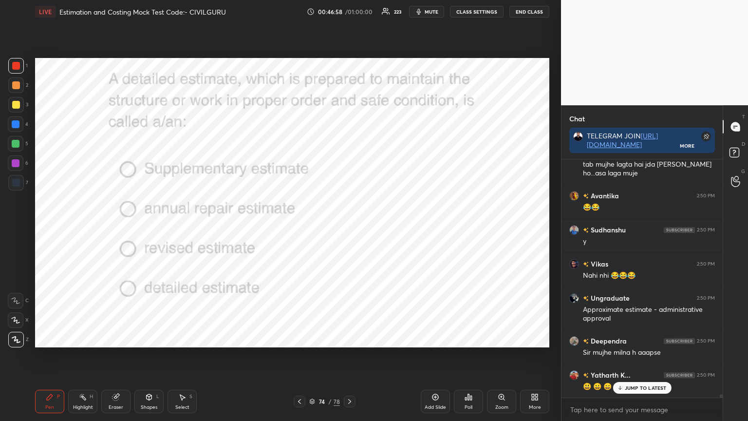
click at [465, 338] on div "Poll" at bounding box center [468, 401] width 29 height 23
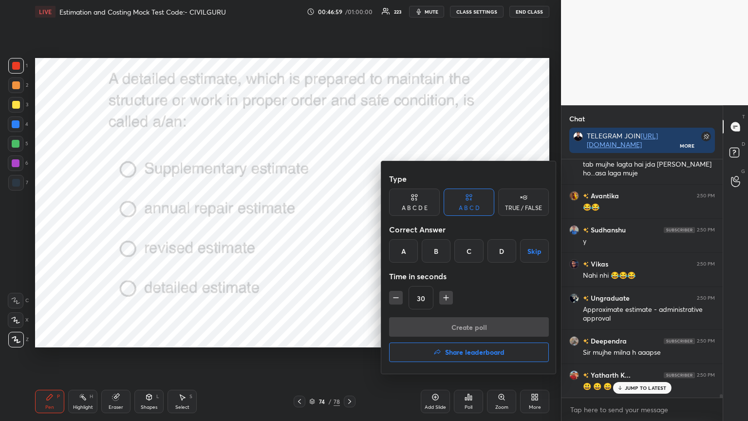
click at [435, 251] on div "B" at bounding box center [436, 250] width 29 height 23
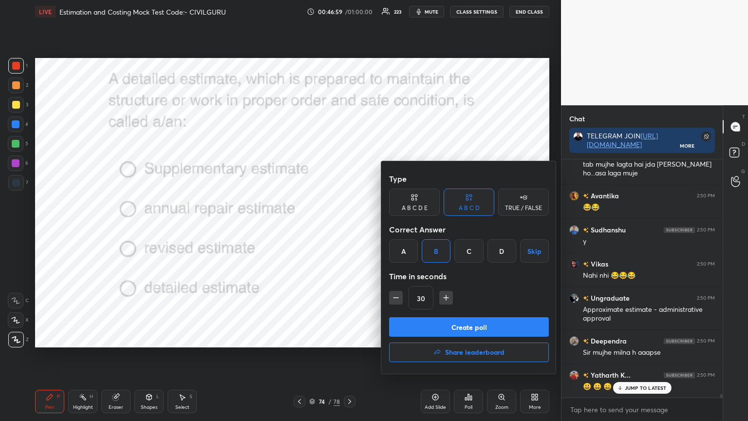
click at [445, 303] on button "button" at bounding box center [446, 298] width 14 height 14
type input "45"
click at [446, 323] on button "Create poll" at bounding box center [469, 326] width 160 height 19
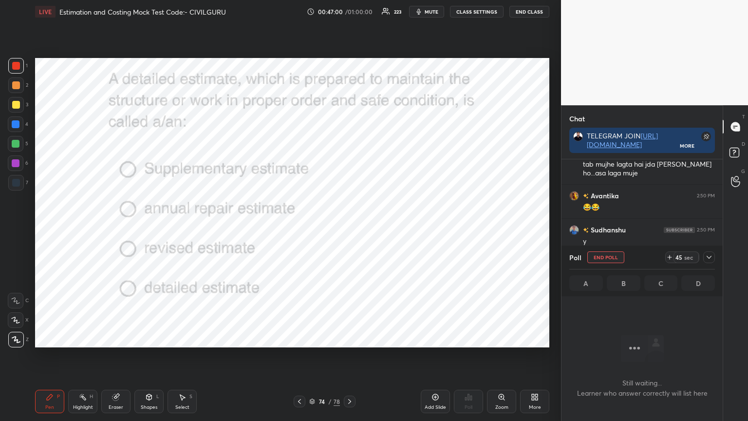
click at [712, 254] on icon at bounding box center [709, 257] width 8 height 8
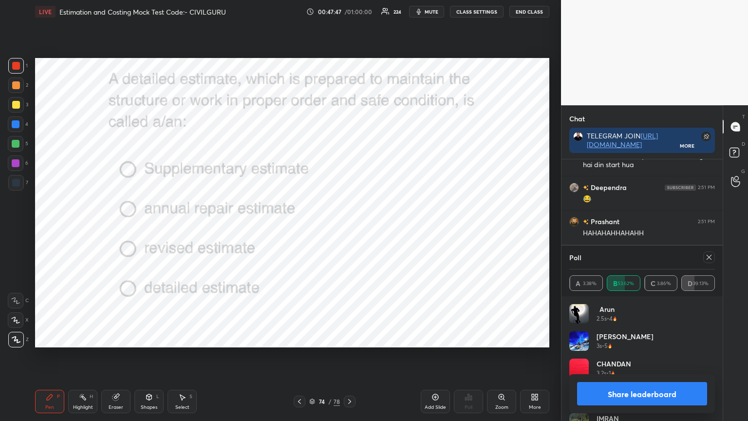
click at [711, 256] on icon at bounding box center [709, 257] width 8 height 8
type textarea "x"
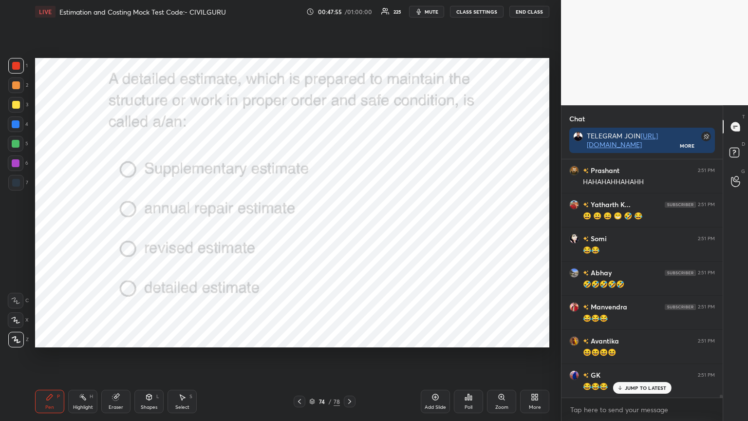
click at [349, 338] on icon at bounding box center [350, 402] width 8 height 8
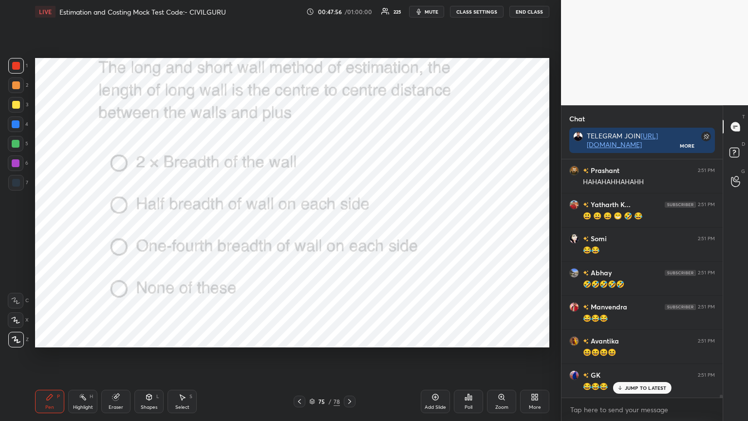
click at [468, 338] on div "Poll" at bounding box center [468, 401] width 29 height 23
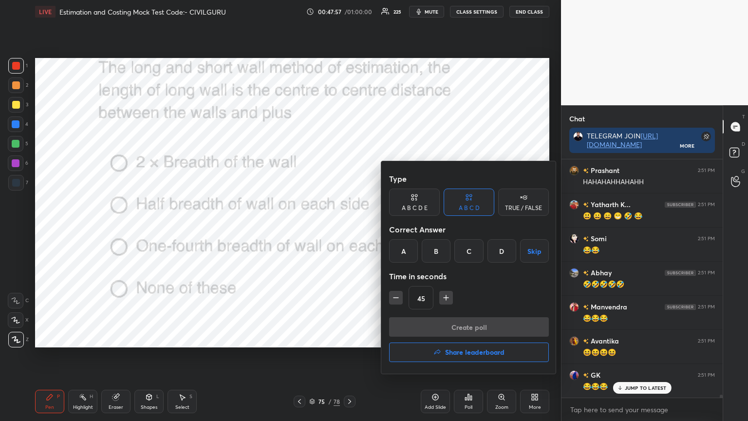
click at [438, 248] on div "B" at bounding box center [436, 250] width 29 height 23
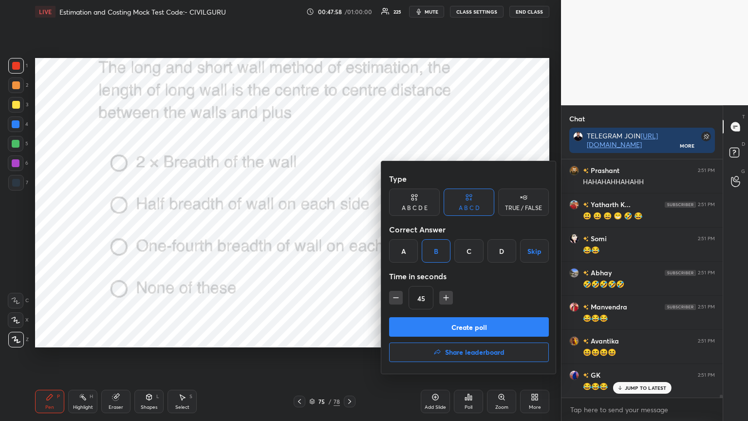
click at [392, 298] on icon "button" at bounding box center [396, 298] width 10 height 10
type input "30"
click at [411, 317] on button "Create poll" at bounding box center [469, 326] width 160 height 19
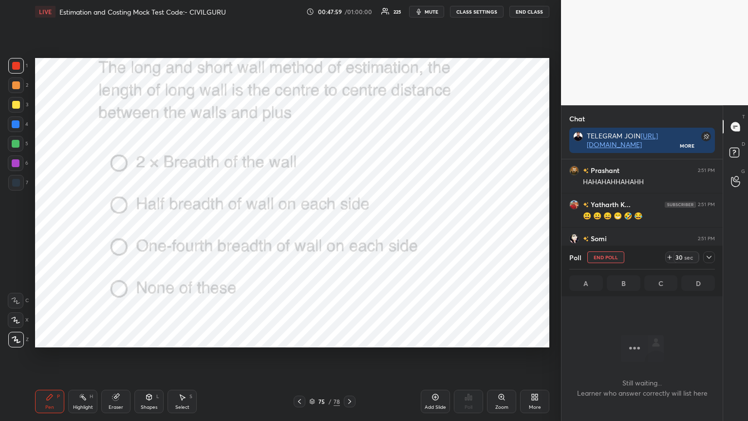
click at [710, 256] on icon at bounding box center [709, 257] width 8 height 8
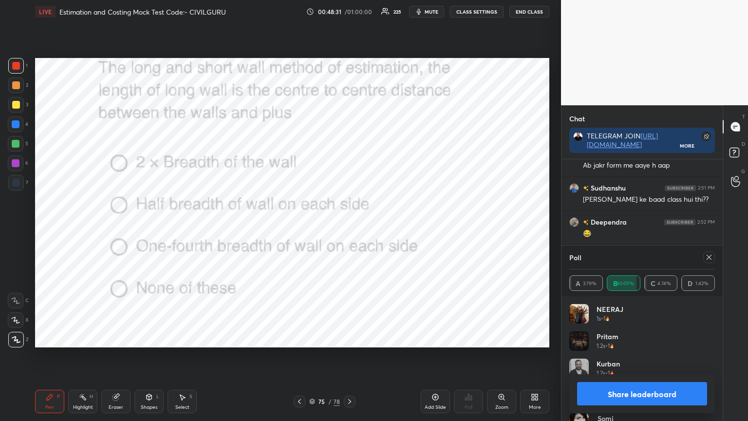
click at [707, 251] on div at bounding box center [709, 257] width 12 height 12
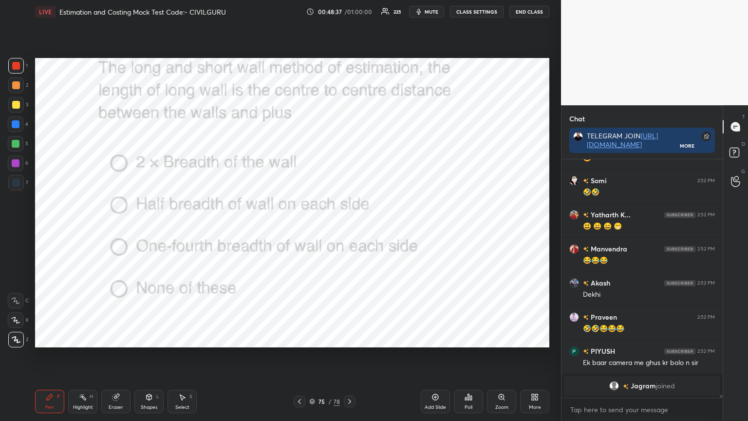
click at [311, 338] on icon at bounding box center [312, 401] width 6 height 6
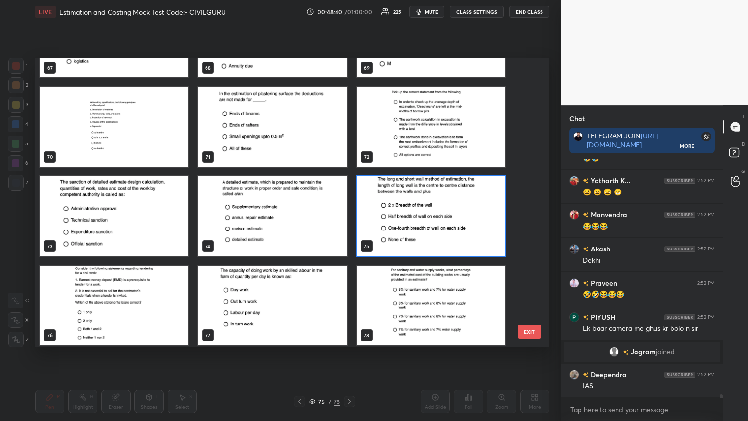
click at [300, 303] on img "grid" at bounding box center [272, 304] width 149 height 79
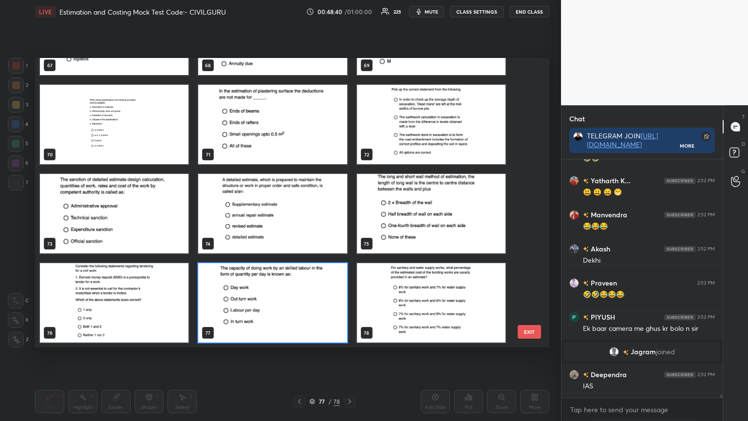
click at [302, 303] on img "grid" at bounding box center [272, 302] width 149 height 79
click at [303, 303] on img "grid" at bounding box center [272, 302] width 149 height 79
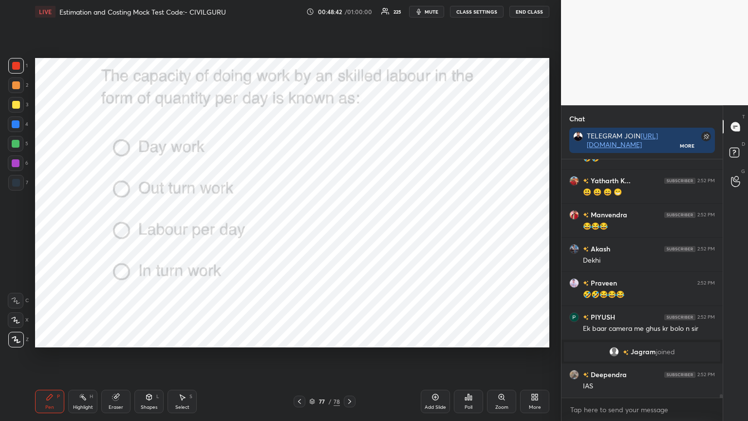
click at [466, 338] on icon at bounding box center [465, 399] width 1 height 2
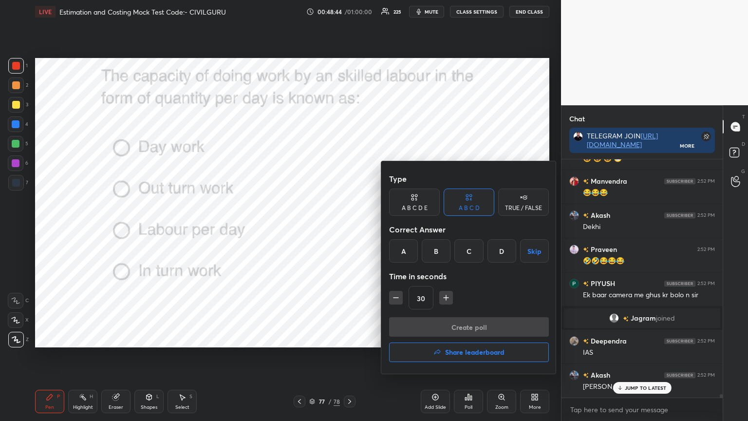
click at [436, 252] on div "B" at bounding box center [436, 250] width 29 height 23
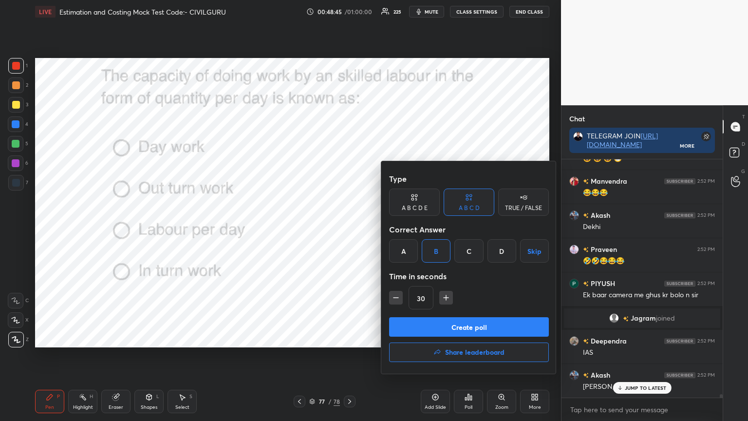
click at [424, 324] on button "Create poll" at bounding box center [469, 326] width 160 height 19
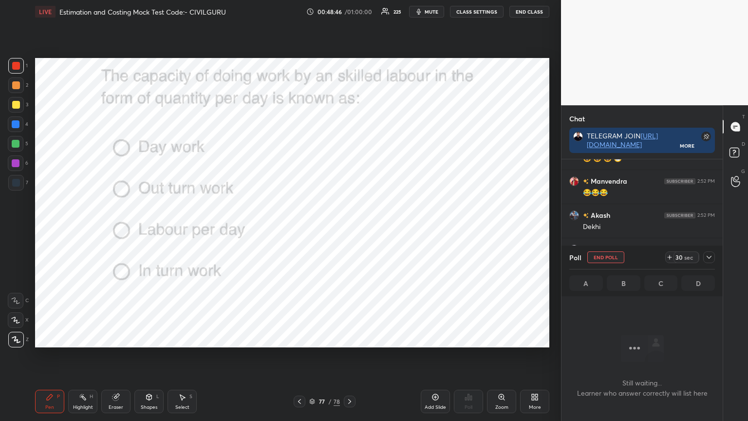
click at [711, 257] on icon at bounding box center [709, 257] width 8 height 8
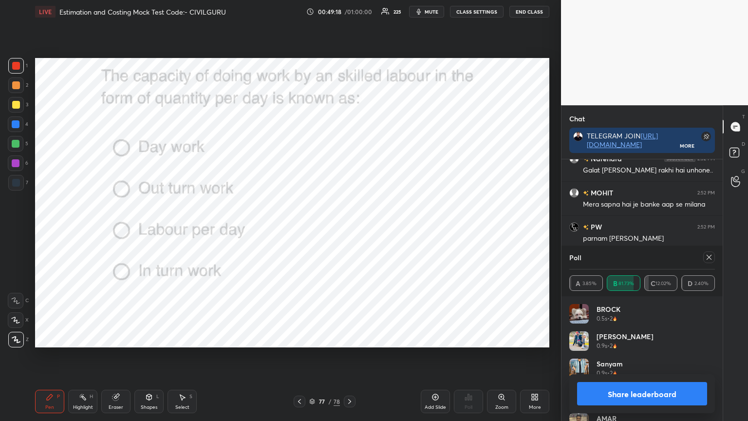
click at [703, 256] on div at bounding box center [709, 257] width 12 height 12
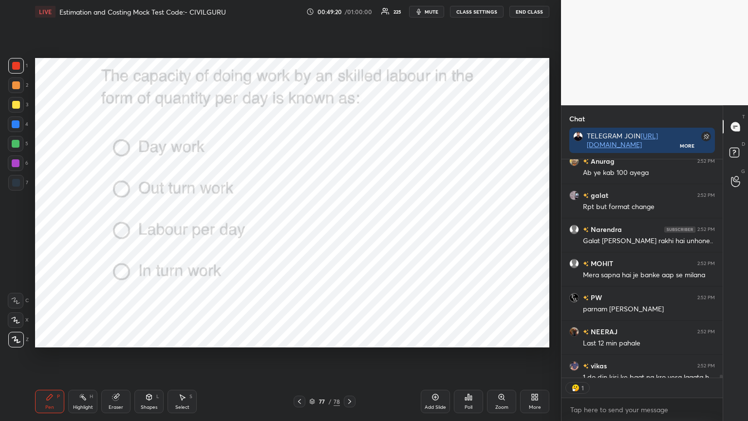
click at [349, 338] on icon at bounding box center [350, 402] width 8 height 8
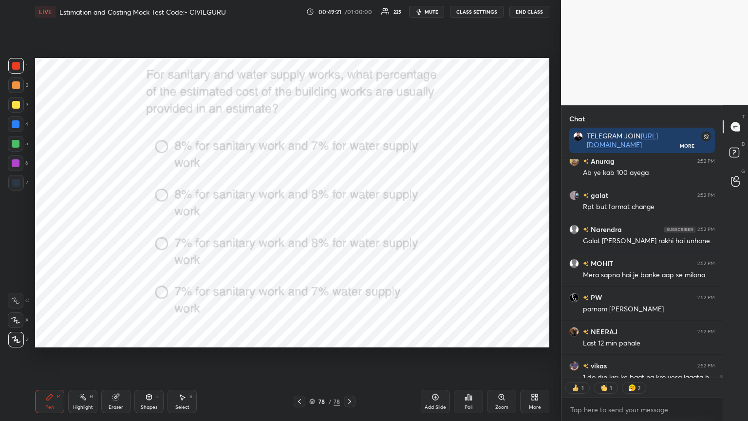
click at [470, 338] on div "Poll" at bounding box center [468, 401] width 29 height 23
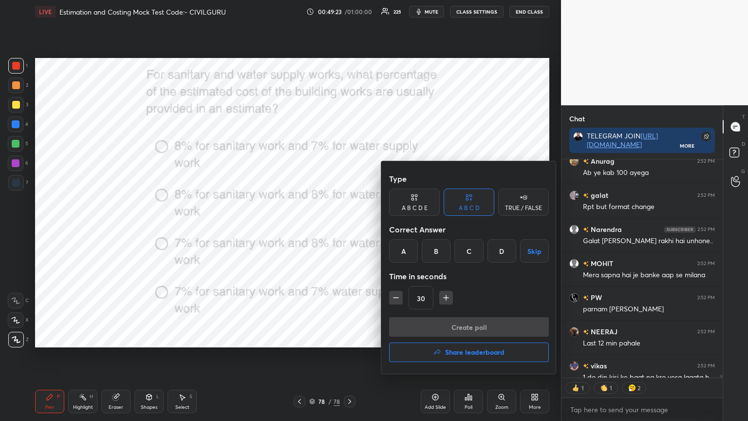
click at [438, 248] on div "B" at bounding box center [436, 250] width 29 height 23
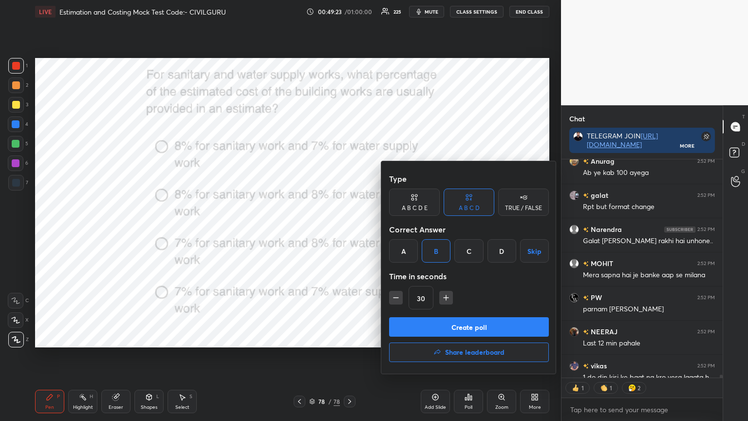
click at [434, 323] on button "Create poll" at bounding box center [469, 326] width 160 height 19
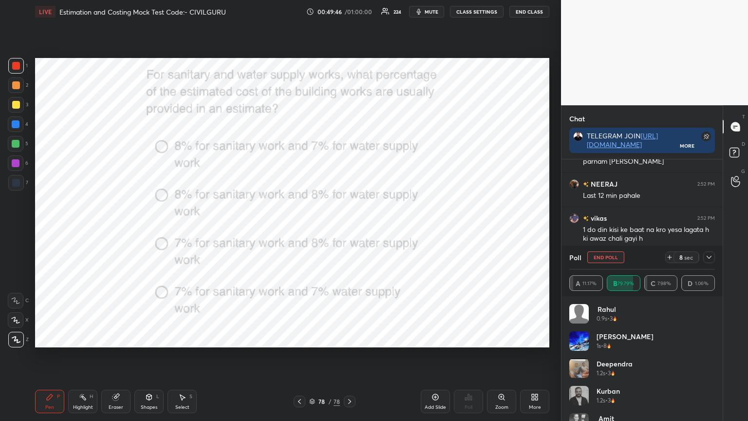
click at [434, 11] on span "mute" at bounding box center [432, 11] width 14 height 7
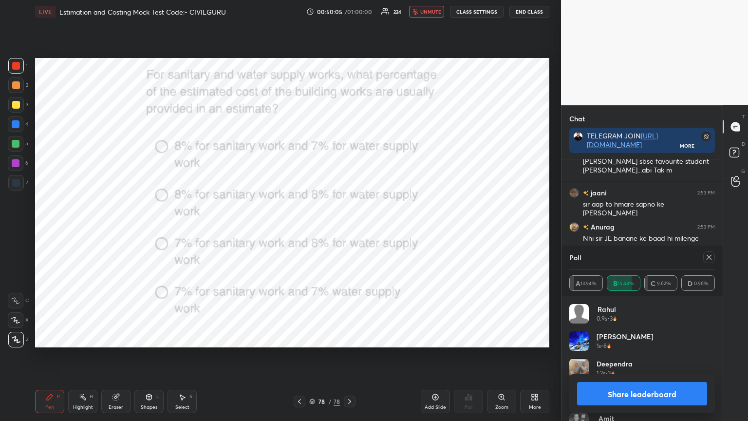
click at [428, 14] on span "unmute" at bounding box center [430, 11] width 21 height 7
click at [707, 260] on icon at bounding box center [709, 257] width 8 height 8
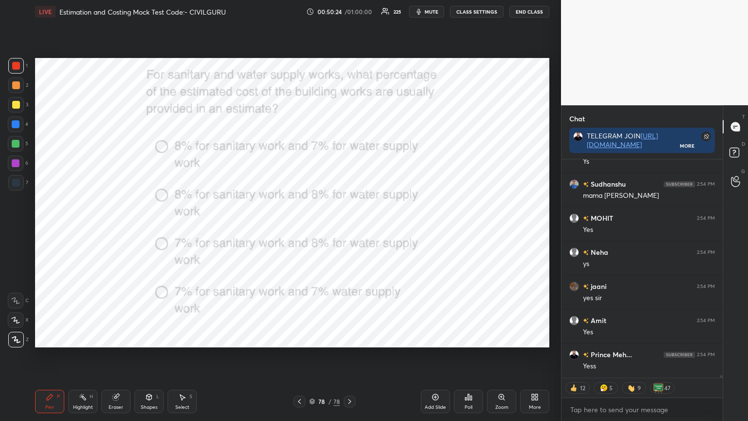
click at [533, 338] on div "More" at bounding box center [535, 407] width 12 height 5
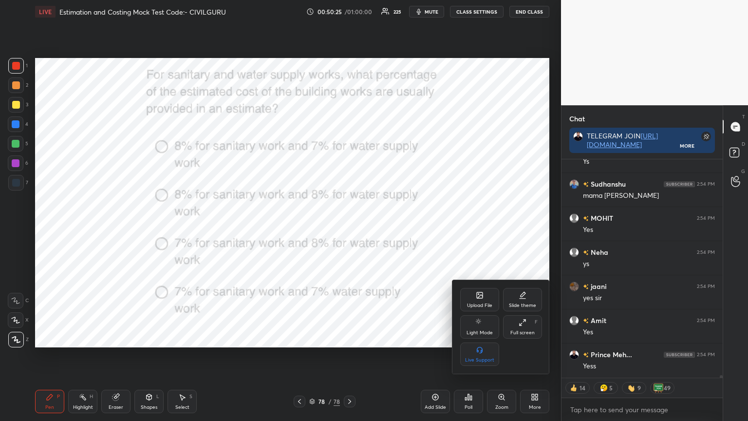
click at [477, 296] on icon at bounding box center [480, 295] width 6 height 6
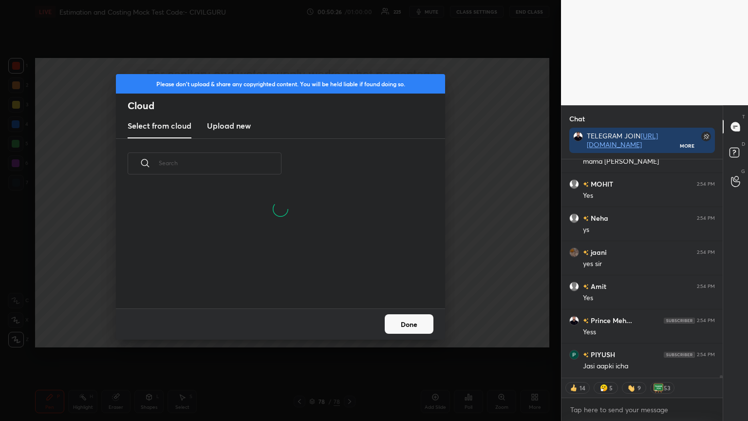
click at [240, 127] on h3 "Upload new" at bounding box center [229, 126] width 44 height 12
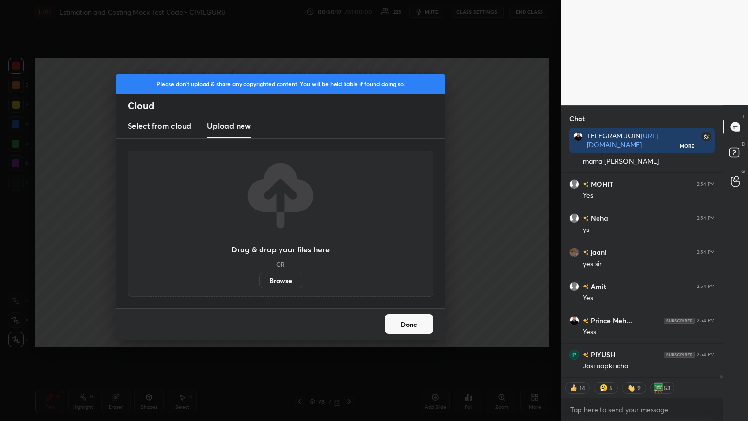
click at [284, 286] on label "Browse" at bounding box center [280, 281] width 43 height 16
click at [259, 286] on input "Browse" at bounding box center [259, 281] width 0 height 16
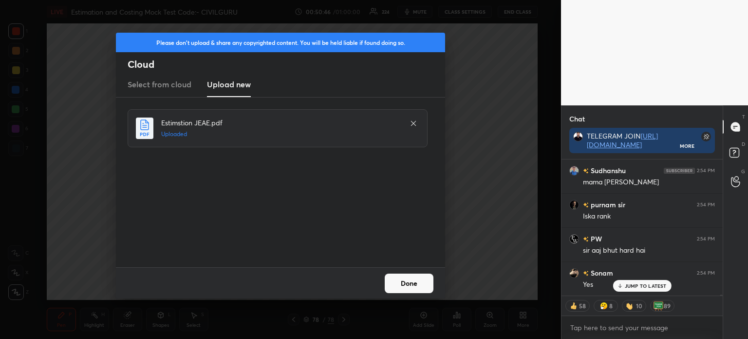
click at [414, 285] on button "Done" at bounding box center [409, 282] width 49 height 19
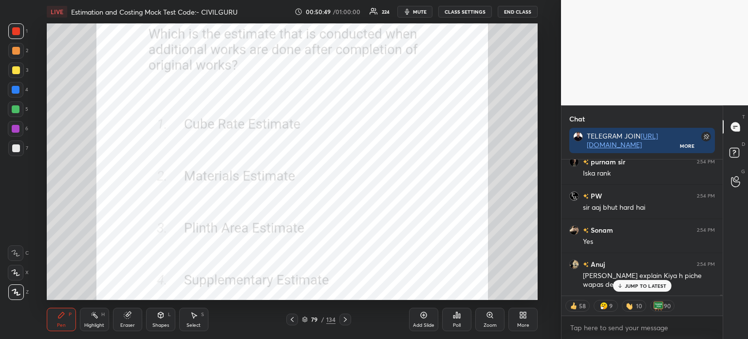
click at [522, 317] on icon at bounding box center [521, 316] width 2 height 2
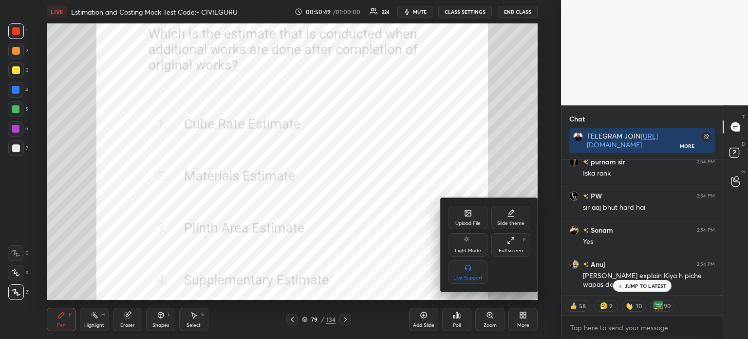
click at [513, 243] on icon at bounding box center [511, 240] width 8 height 8
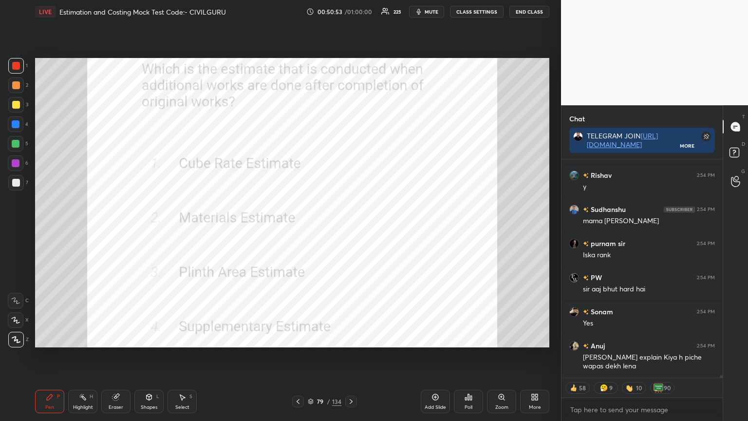
click at [475, 338] on div "Poll" at bounding box center [468, 401] width 29 height 23
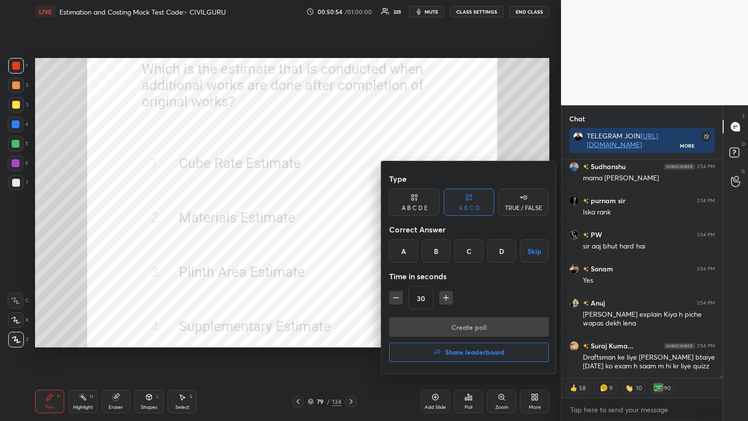
click at [495, 249] on div "D" at bounding box center [502, 250] width 29 height 23
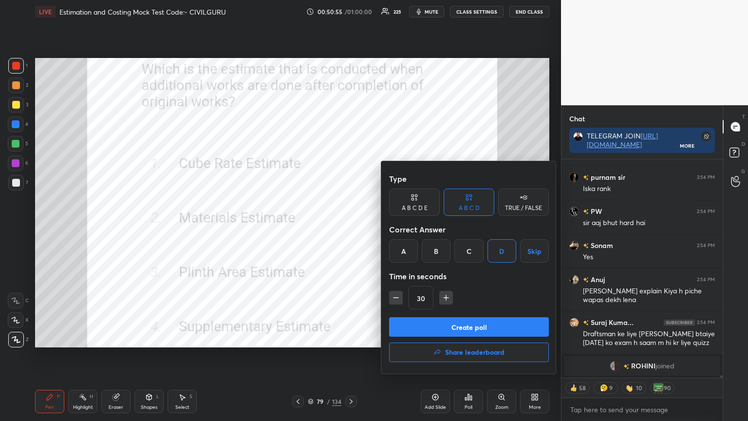
click at [417, 322] on button "Create poll" at bounding box center [469, 326] width 160 height 19
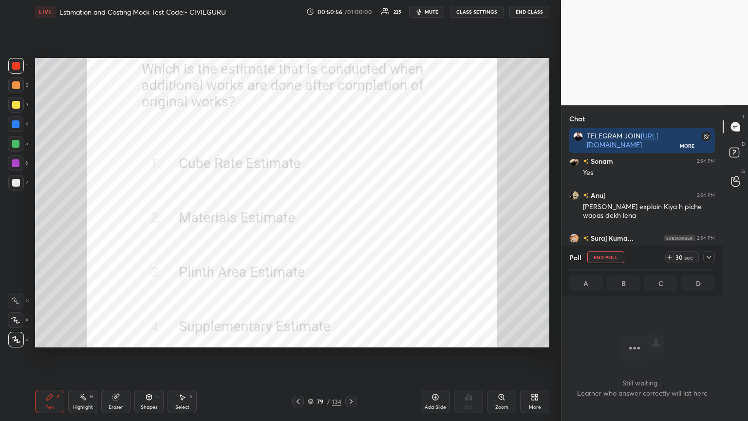
click at [715, 257] on div "Poll End Poll 30 sec A B C D" at bounding box center [642, 271] width 161 height 51
click at [712, 256] on icon at bounding box center [709, 257] width 8 height 8
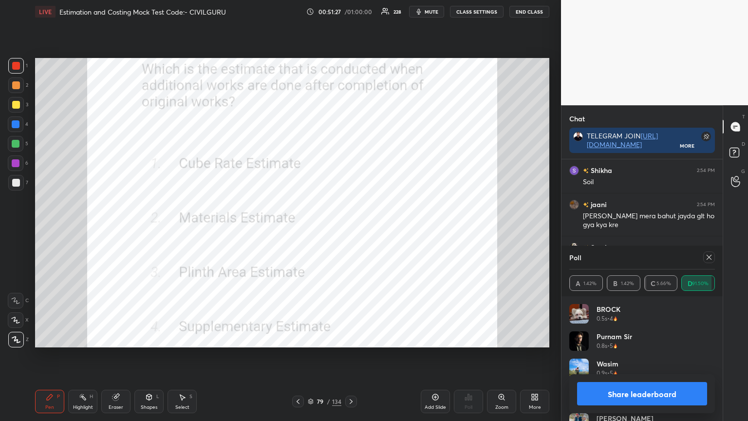
click at [713, 258] on div at bounding box center [709, 257] width 12 height 12
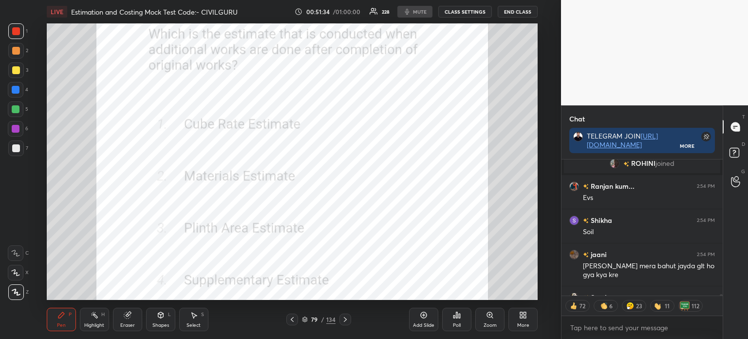
type textarea "x"
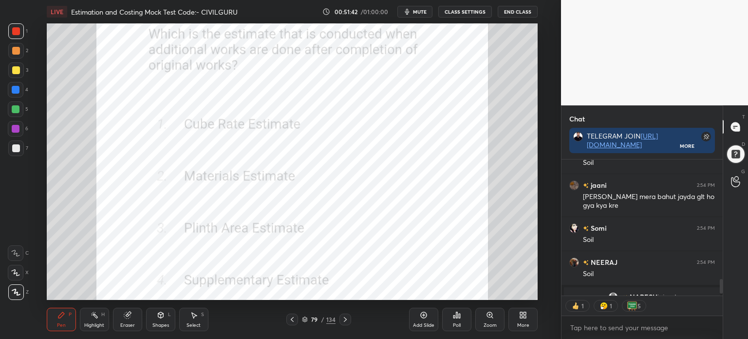
scroll to position [48439, 48193]
click at [528, 320] on div "More" at bounding box center [523, 318] width 29 height 23
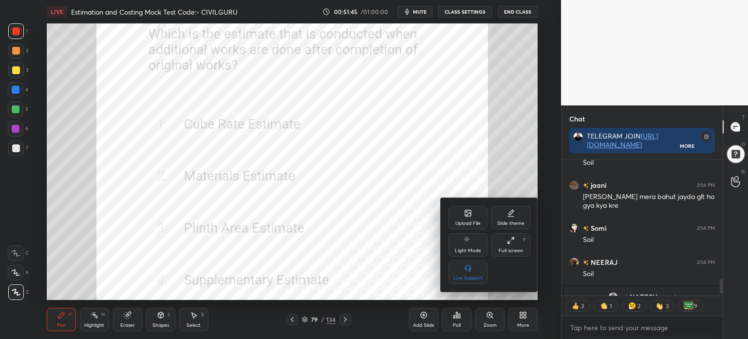
click at [411, 246] on div at bounding box center [374, 169] width 748 height 339
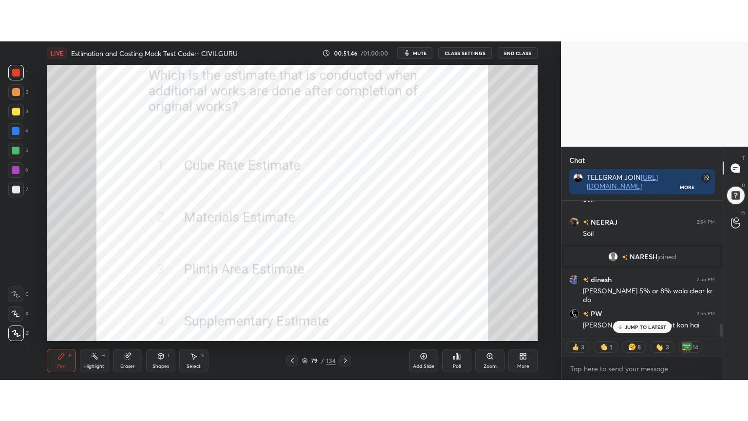
scroll to position [1286, 0]
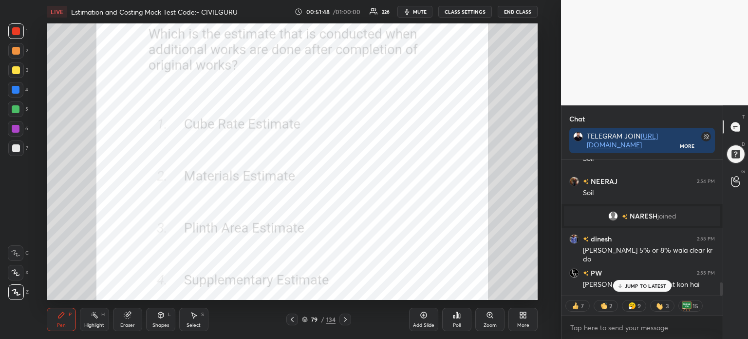
click at [348, 321] on icon at bounding box center [345, 319] width 8 height 8
click at [526, 319] on div "More" at bounding box center [523, 318] width 29 height 23
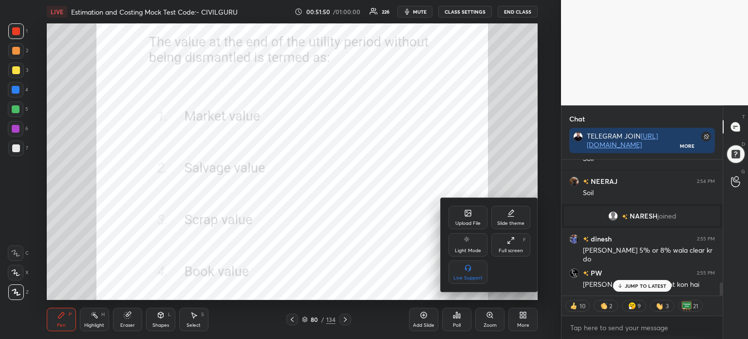
click at [515, 246] on div "Full screen F" at bounding box center [511, 244] width 39 height 23
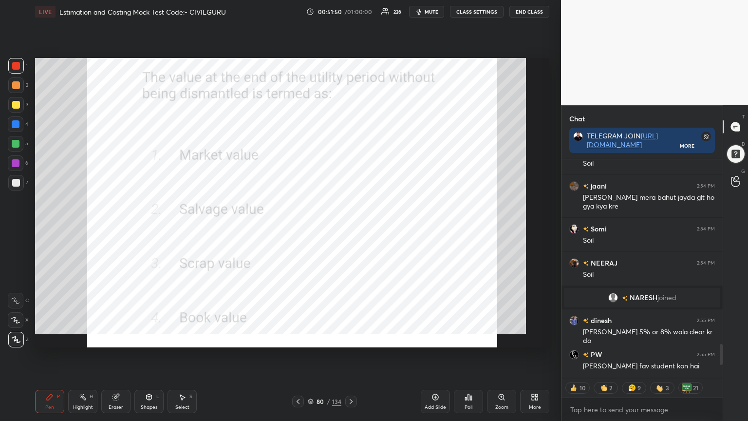
scroll to position [154, 158]
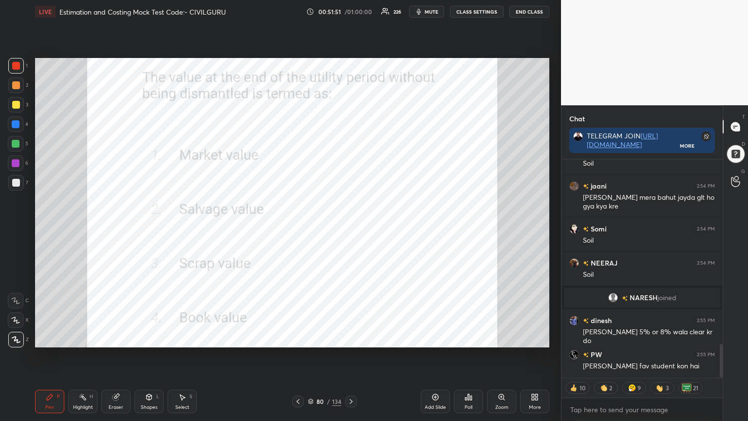
click at [471, 338] on icon at bounding box center [471, 398] width 1 height 4
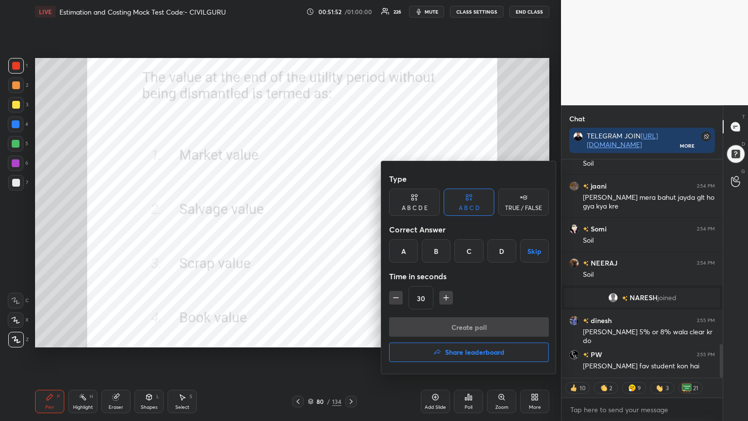
click at [438, 254] on div "B" at bounding box center [436, 250] width 29 height 23
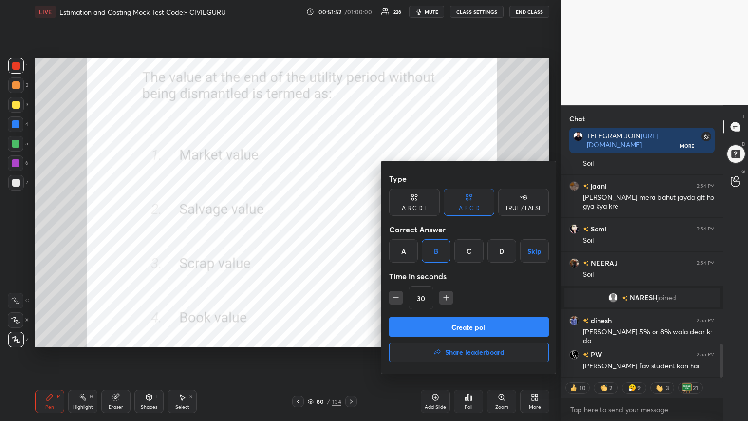
click at [442, 320] on button "Create poll" at bounding box center [469, 326] width 160 height 19
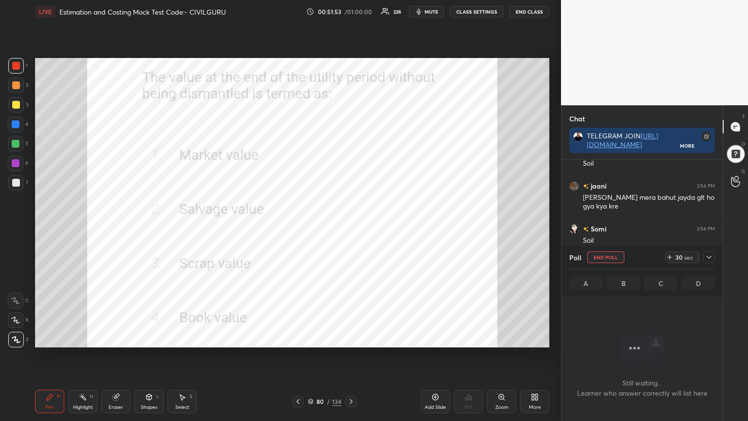
click at [713, 257] on div at bounding box center [709, 257] width 12 height 12
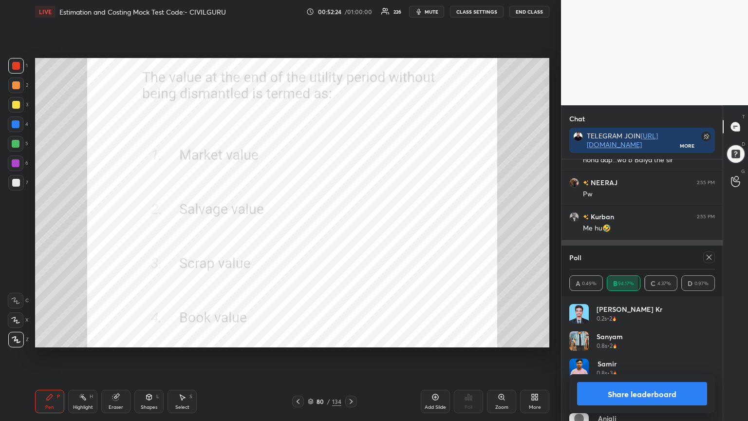
click at [711, 257] on icon at bounding box center [709, 257] width 8 height 8
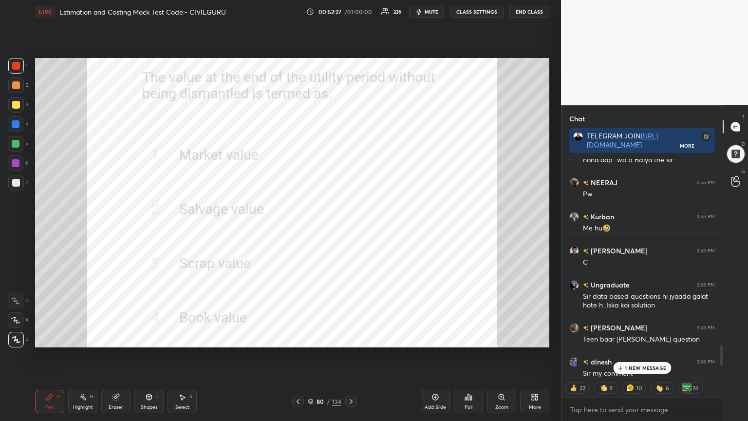
click at [349, 338] on icon at bounding box center [351, 402] width 8 height 8
click at [470, 338] on icon at bounding box center [469, 397] width 8 height 8
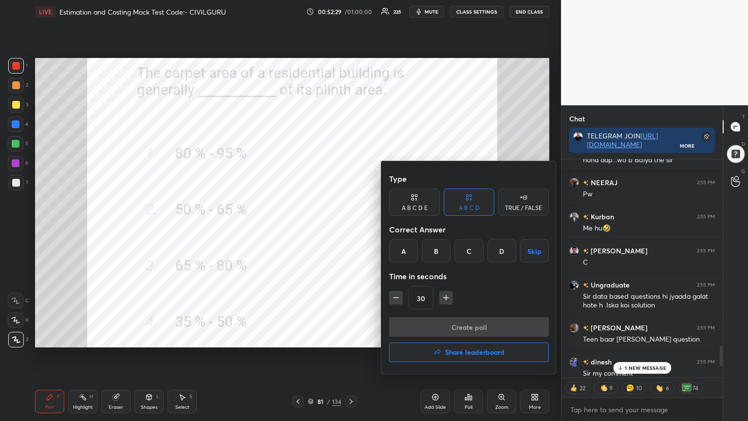
click at [442, 258] on div "B" at bounding box center [436, 250] width 29 height 23
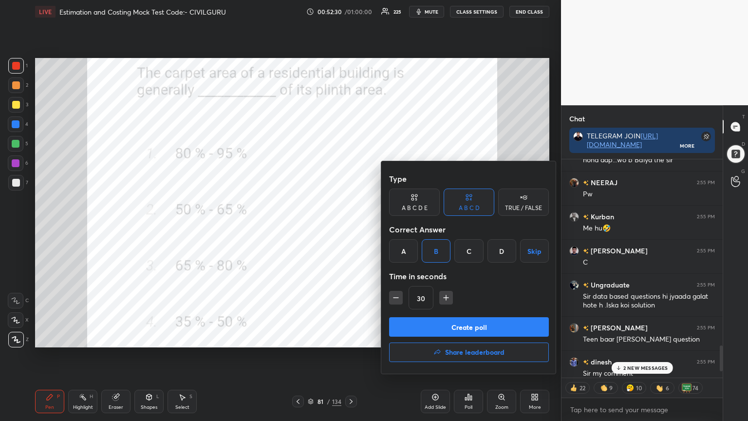
click at [437, 325] on button "Create poll" at bounding box center [469, 326] width 160 height 19
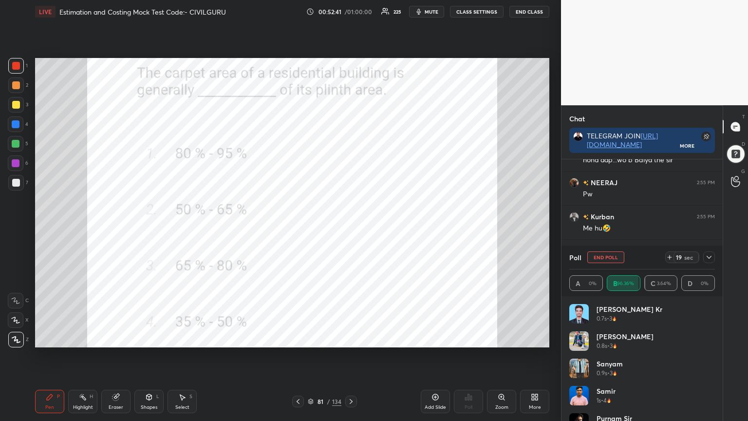
click at [709, 260] on icon at bounding box center [709, 257] width 8 height 8
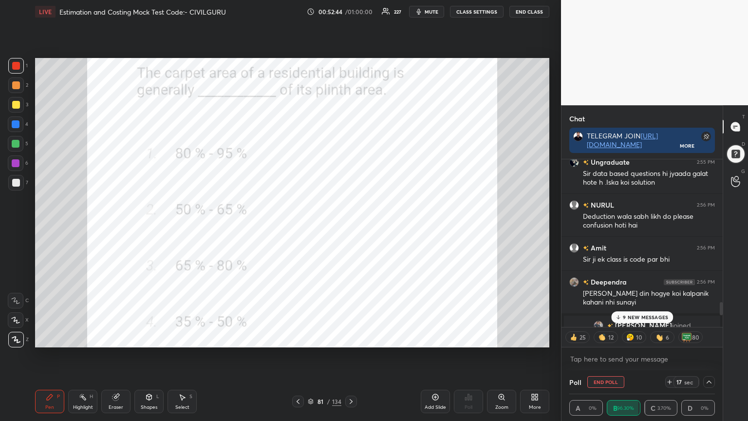
click at [650, 316] on p "9 NEW MESSAGES" at bounding box center [645, 317] width 45 height 6
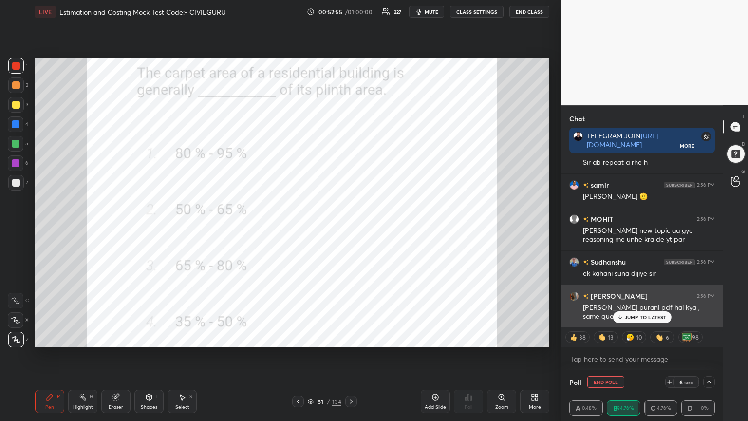
click at [633, 316] on p "JUMP TO LATEST" at bounding box center [646, 317] width 42 height 6
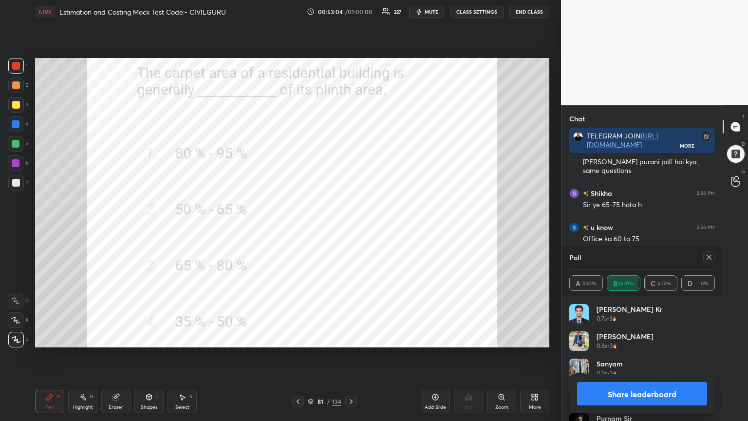
click at [711, 257] on icon at bounding box center [709, 257] width 8 height 8
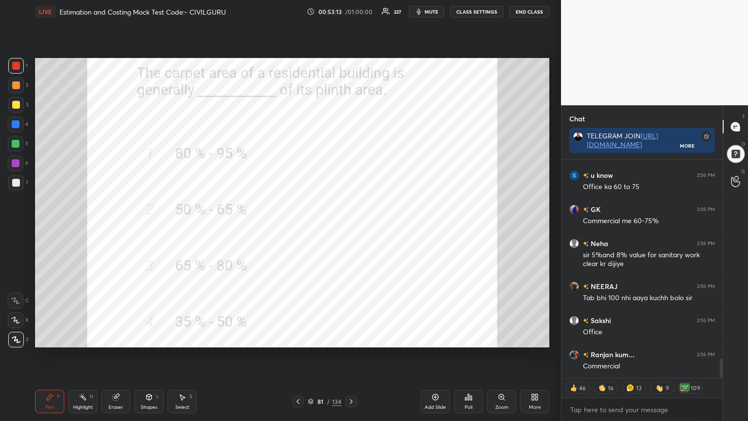
click at [351, 338] on icon at bounding box center [351, 402] width 8 height 8
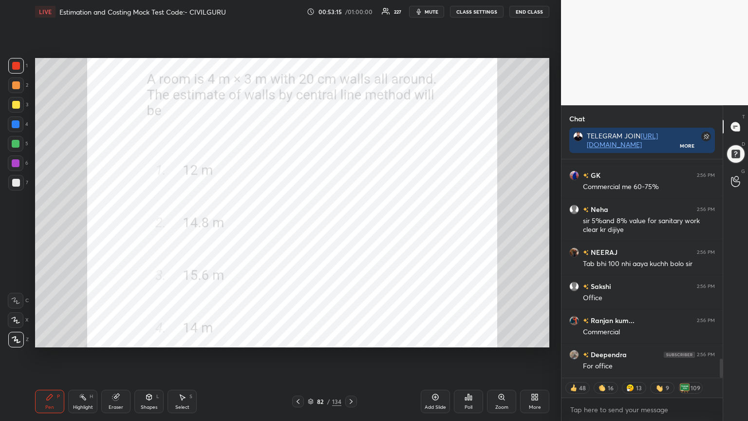
click at [471, 338] on div "Poll" at bounding box center [468, 401] width 29 height 23
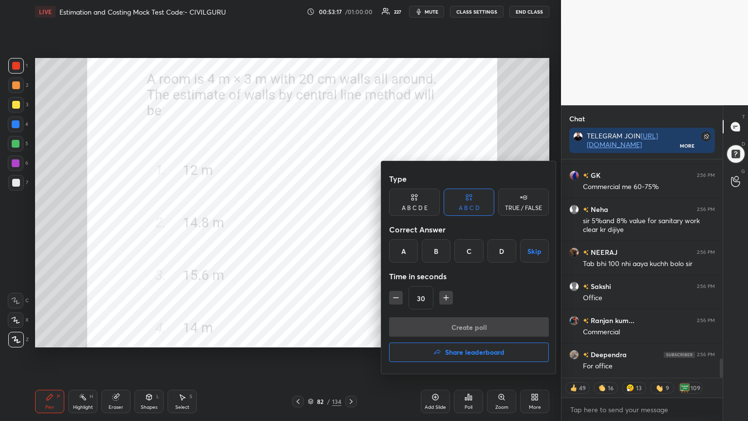
click at [441, 254] on div "B" at bounding box center [436, 250] width 29 height 23
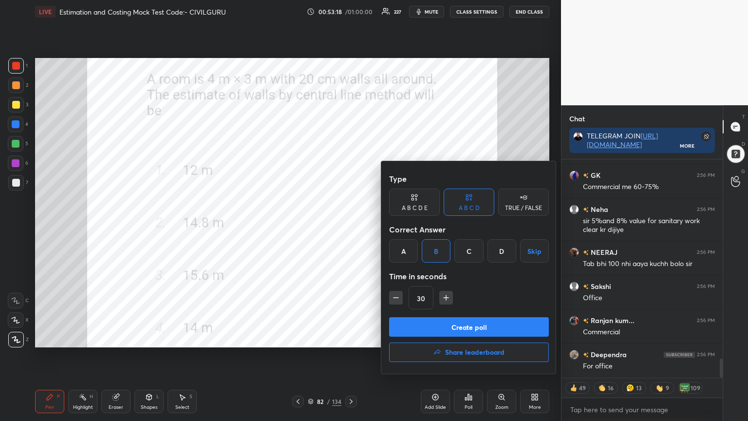
click at [436, 327] on button "Create poll" at bounding box center [469, 326] width 160 height 19
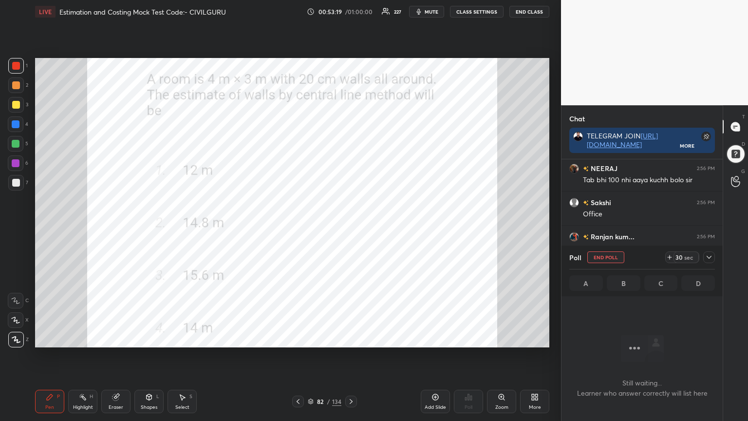
click at [709, 257] on icon at bounding box center [709, 257] width 8 height 8
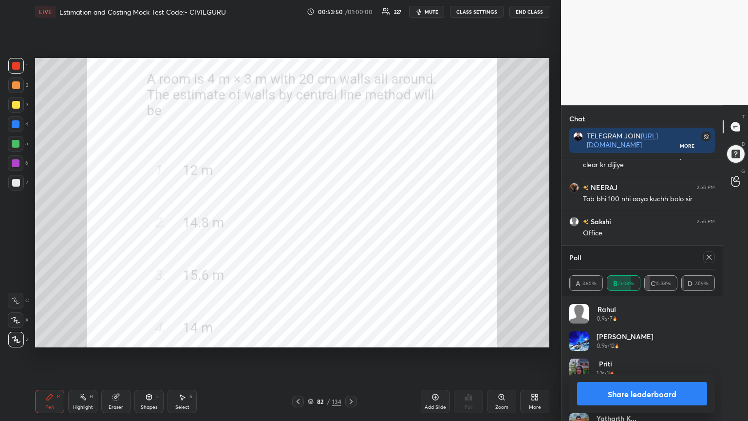
click at [710, 257] on icon at bounding box center [709, 257] width 8 height 8
type textarea "x"
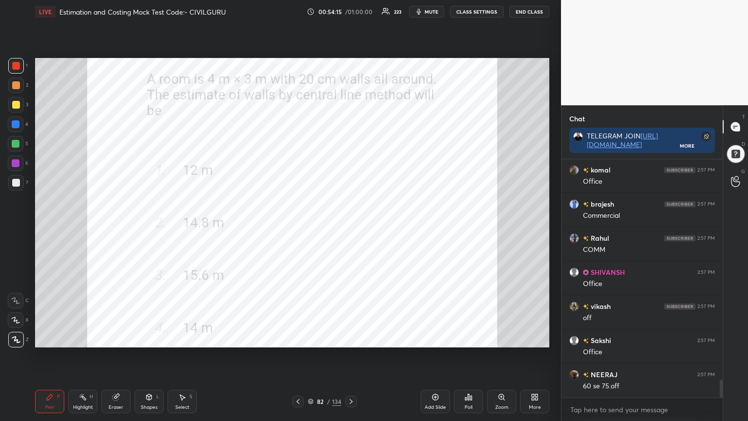
click at [354, 338] on icon at bounding box center [351, 402] width 8 height 8
click at [471, 338] on icon at bounding box center [471, 398] width 1 height 4
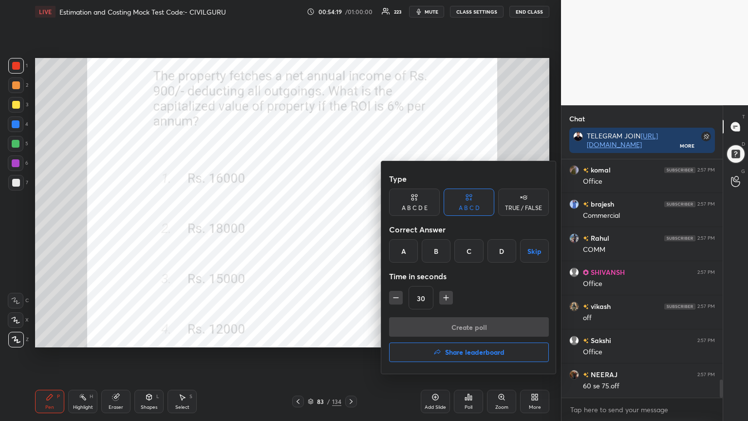
click at [471, 252] on div "C" at bounding box center [469, 250] width 29 height 23
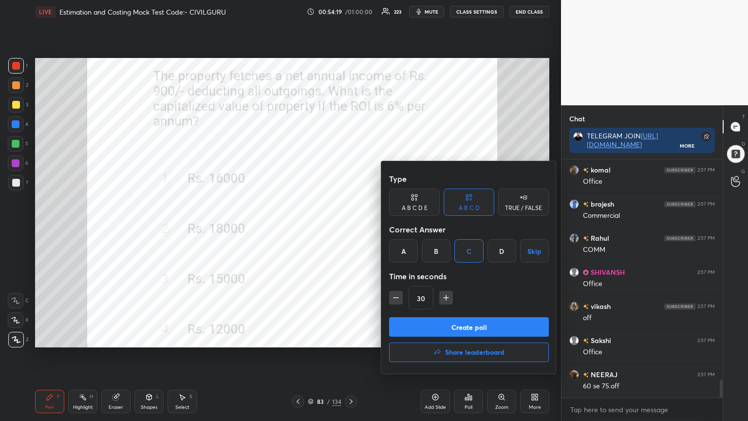
click at [447, 297] on icon "button" at bounding box center [446, 298] width 10 height 10
type input "45"
click at [443, 323] on button "Create poll" at bounding box center [469, 326] width 160 height 19
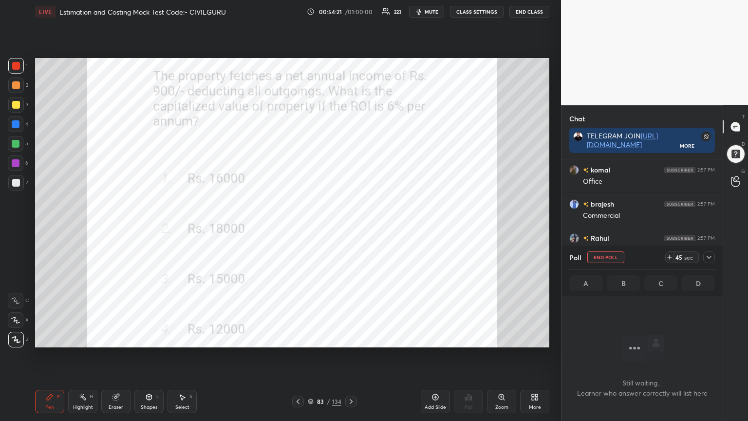
click at [711, 260] on icon at bounding box center [709, 257] width 8 height 8
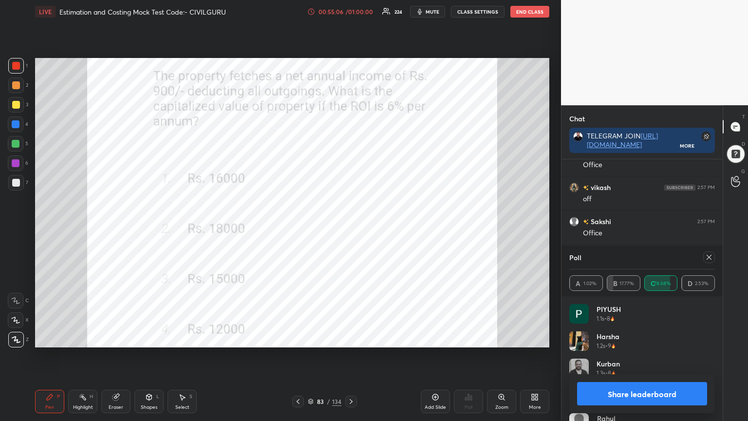
scroll to position [3067, 0]
click at [711, 258] on icon at bounding box center [709, 257] width 8 height 8
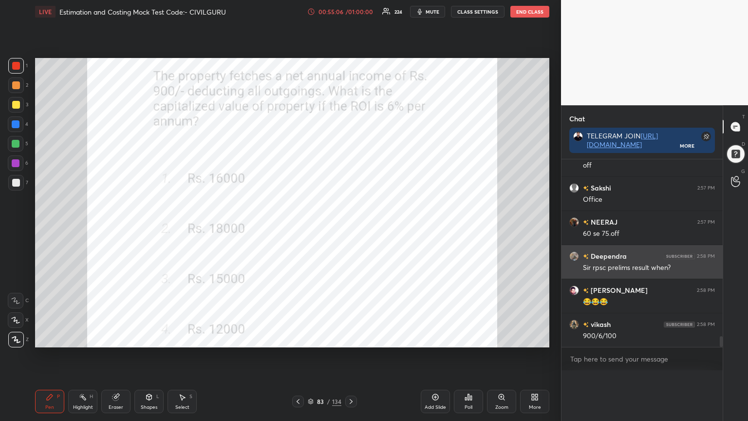
scroll to position [0, 3]
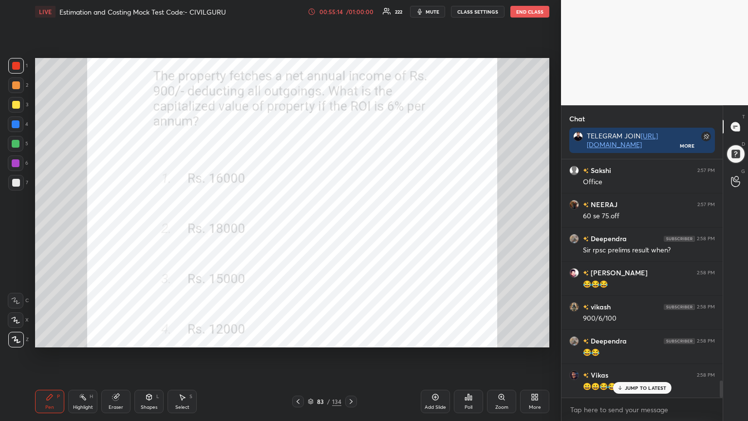
type textarea "x"
click at [352, 338] on icon at bounding box center [351, 402] width 8 height 8
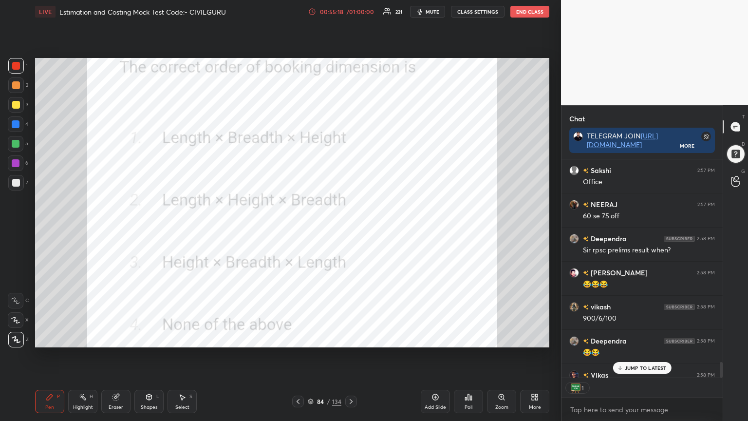
click at [358, 338] on div "84 / 134" at bounding box center [324, 402] width 193 height 12
click at [351, 338] on icon at bounding box center [351, 402] width 8 height 8
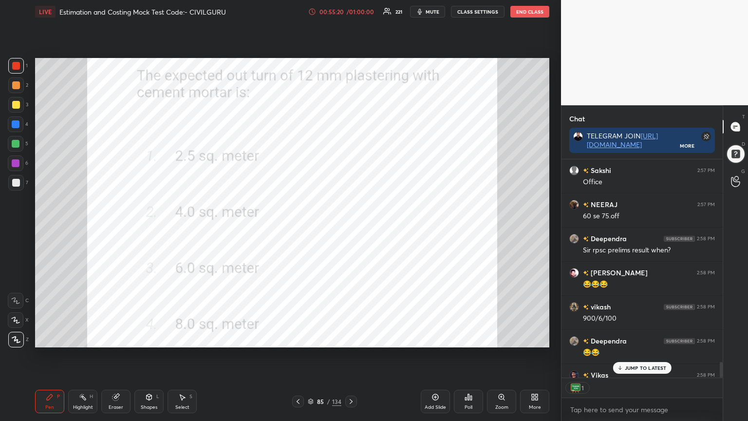
click at [470, 338] on icon at bounding box center [469, 397] width 8 height 8
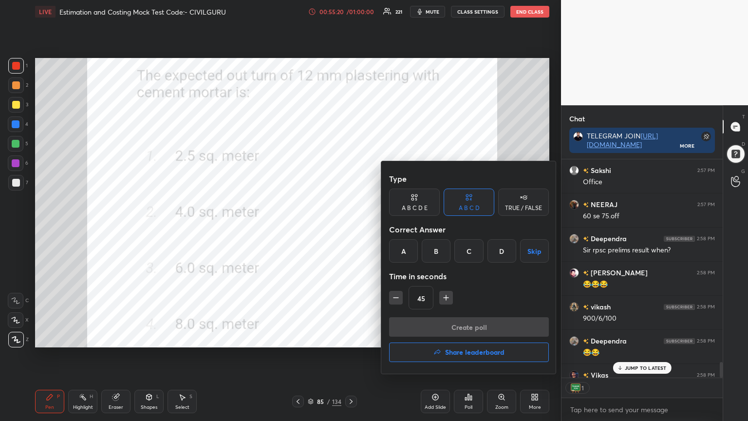
click at [504, 249] on div "D" at bounding box center [502, 250] width 29 height 23
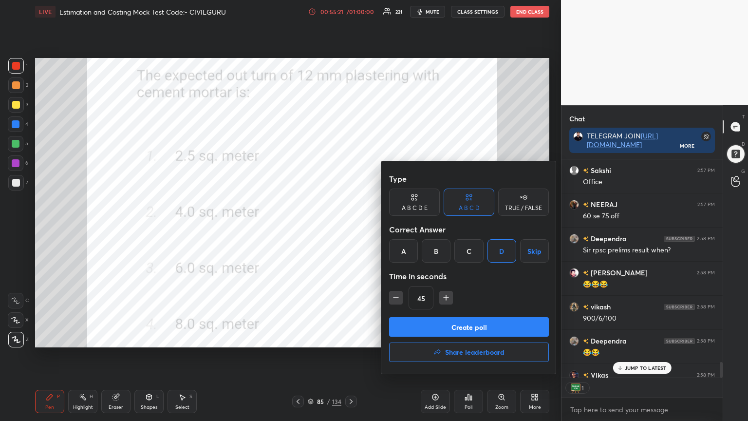
click at [392, 295] on icon "button" at bounding box center [396, 298] width 10 height 10
type input "30"
click at [413, 321] on button "Create poll" at bounding box center [469, 326] width 160 height 19
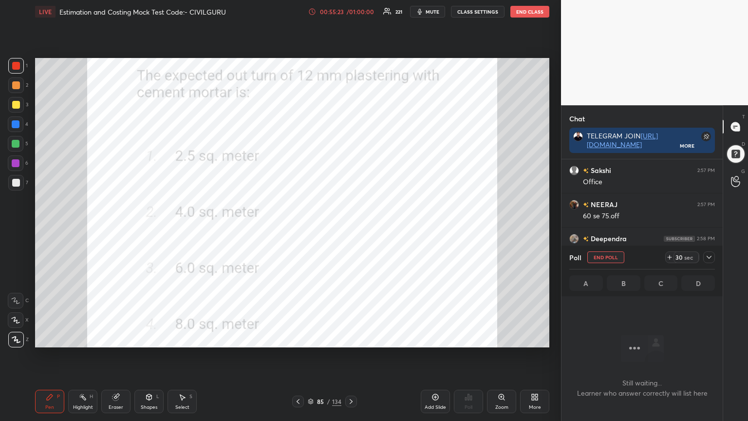
click at [712, 258] on icon at bounding box center [709, 257] width 8 height 8
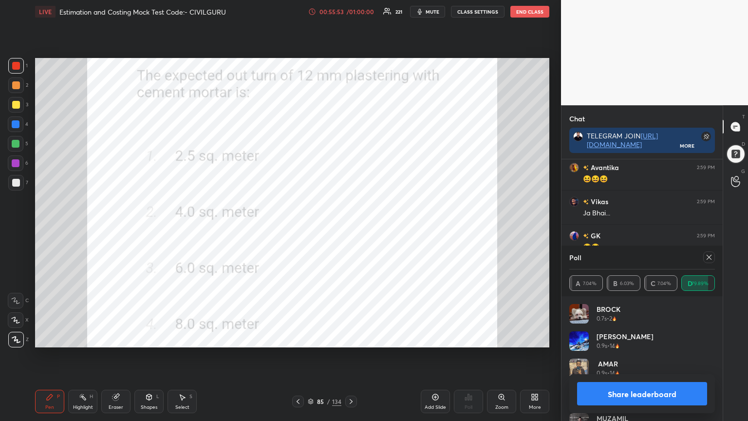
click at [712, 257] on icon at bounding box center [709, 257] width 8 height 8
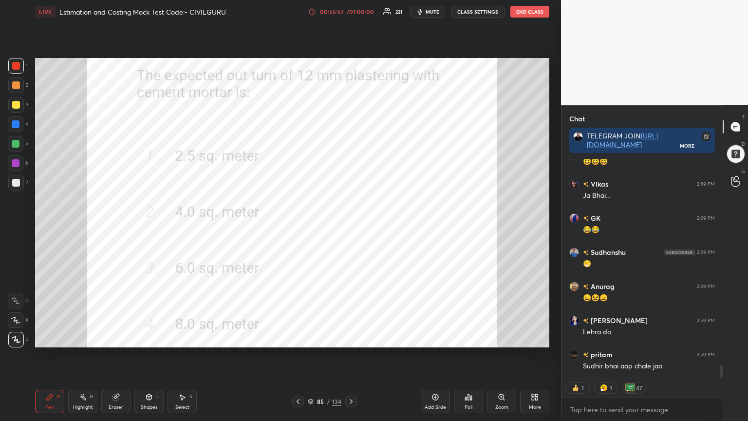
click at [351, 338] on icon at bounding box center [351, 402] width 8 height 8
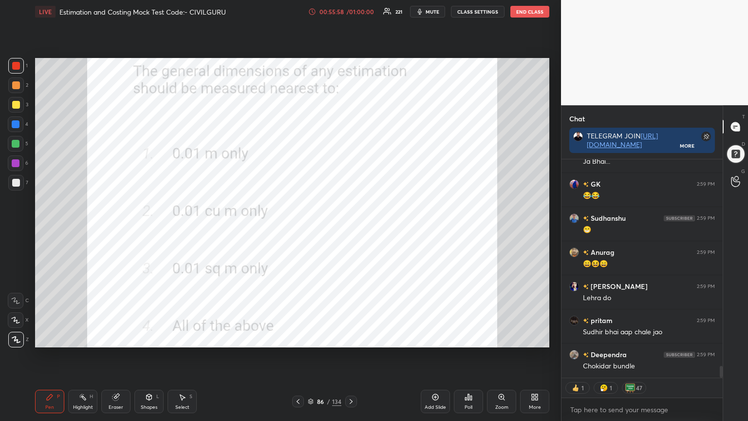
click at [470, 338] on div "Poll" at bounding box center [468, 401] width 29 height 23
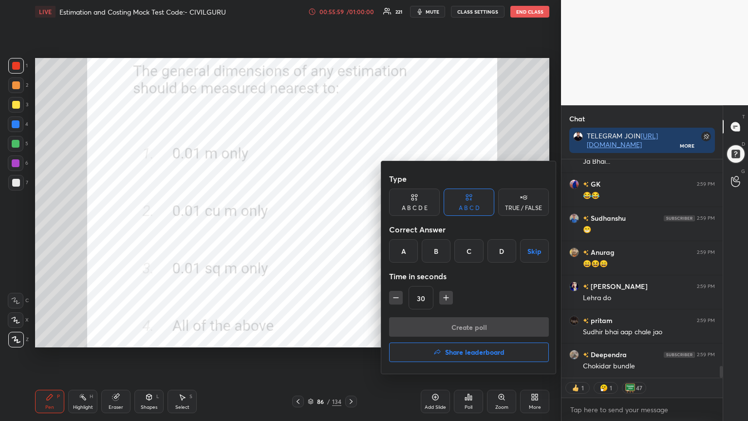
click at [503, 251] on div "D" at bounding box center [502, 250] width 29 height 23
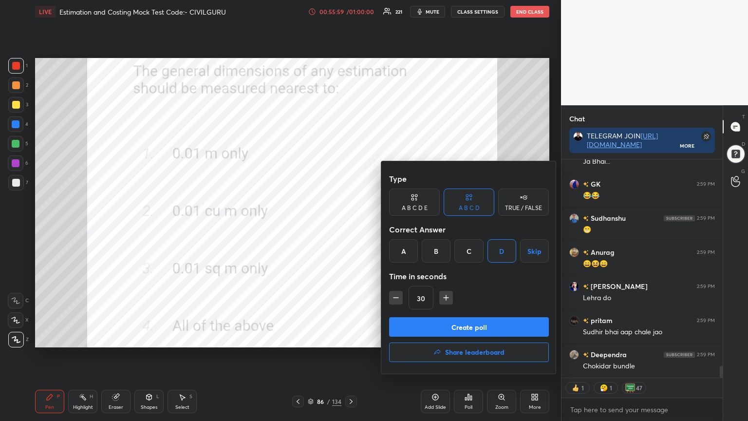
click at [446, 325] on button "Create poll" at bounding box center [469, 326] width 160 height 19
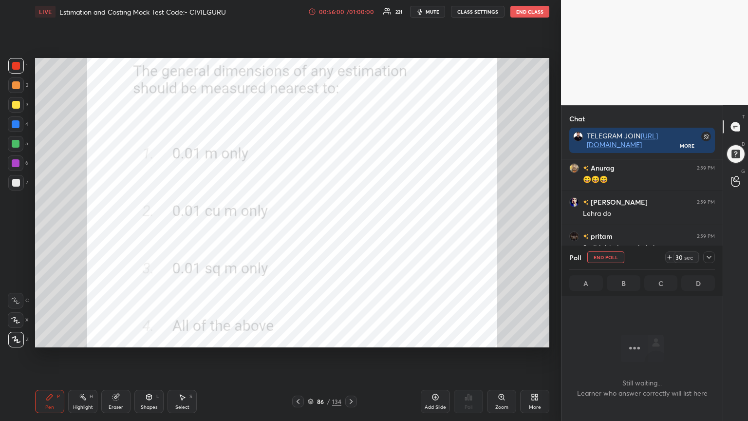
click at [707, 253] on icon at bounding box center [709, 257] width 8 height 8
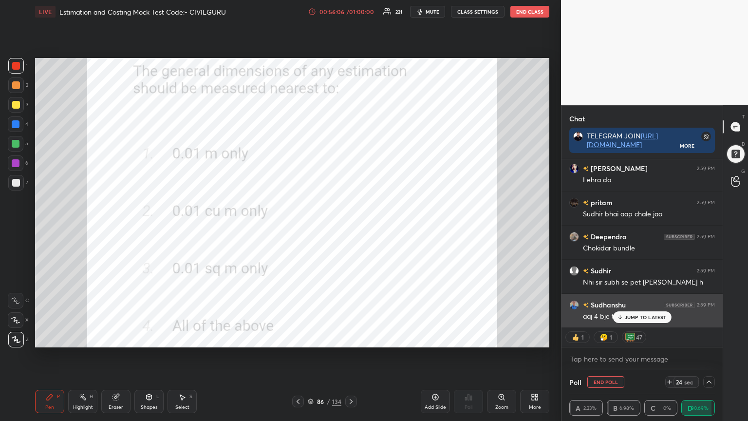
click at [635, 320] on p "JUMP TO LATEST" at bounding box center [646, 317] width 42 height 6
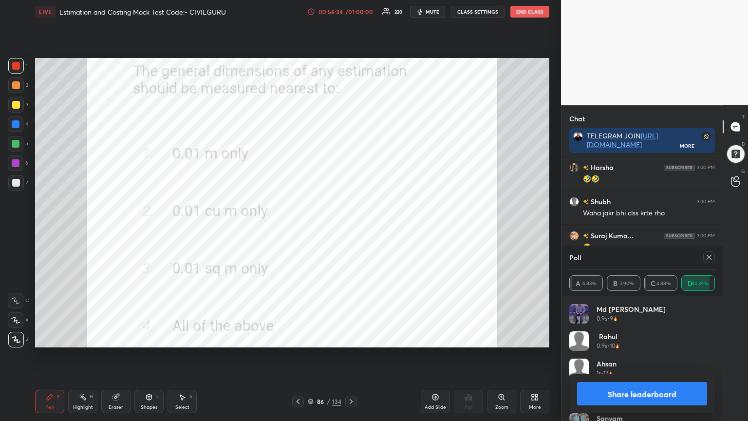
click at [710, 255] on icon at bounding box center [709, 257] width 8 height 8
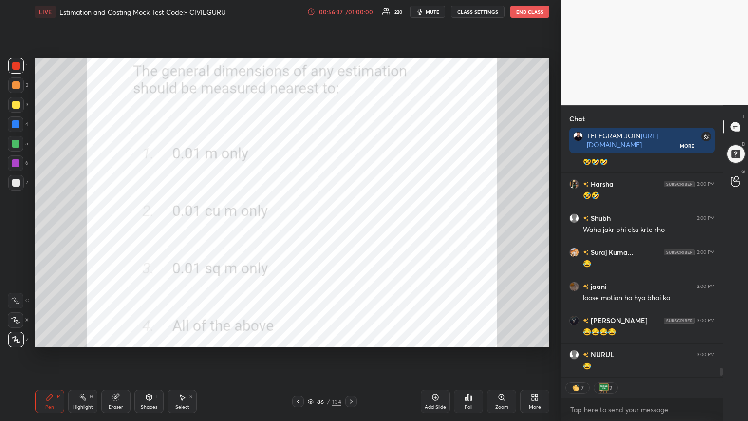
click at [352, 338] on icon at bounding box center [351, 402] width 8 height 8
click at [466, 338] on icon at bounding box center [469, 397] width 8 height 8
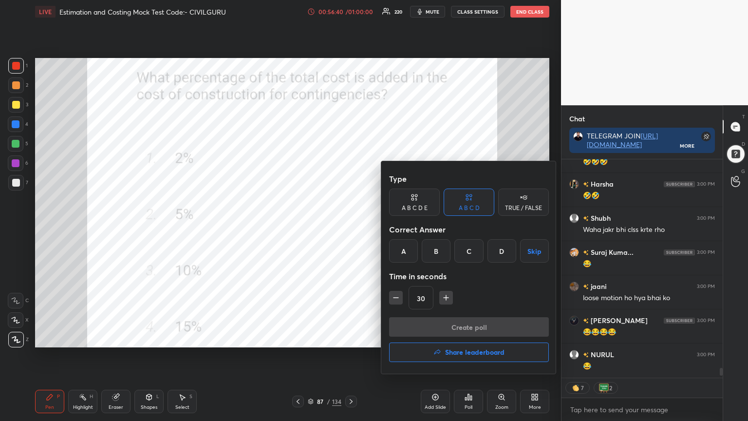
click at [436, 250] on div "B" at bounding box center [436, 250] width 29 height 23
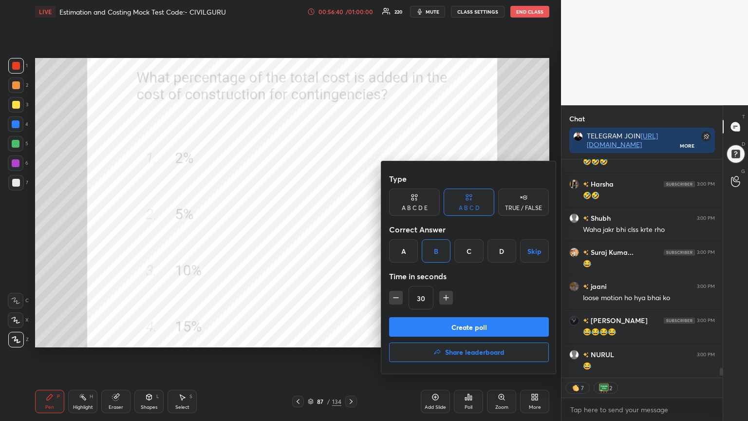
click at [425, 325] on button "Create poll" at bounding box center [469, 326] width 160 height 19
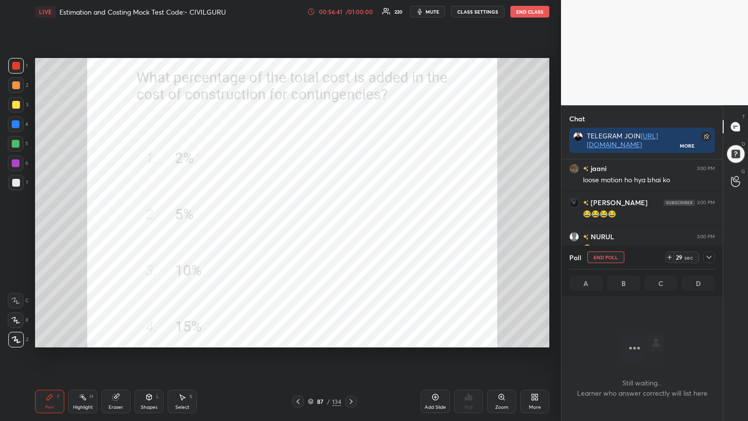
click at [711, 258] on icon at bounding box center [709, 257] width 8 height 8
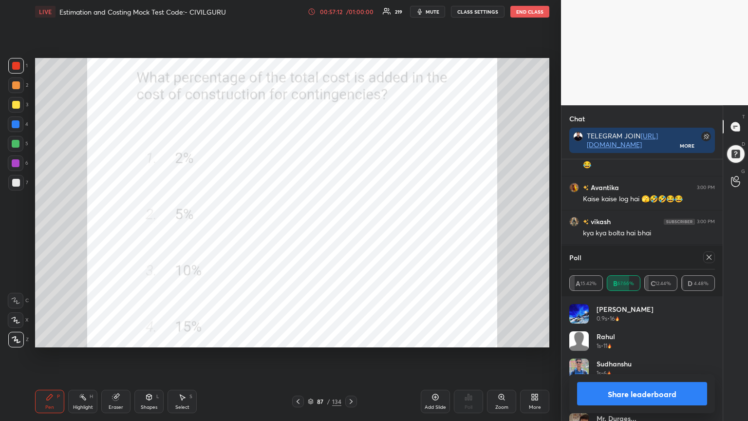
click at [710, 256] on icon at bounding box center [709, 257] width 5 height 5
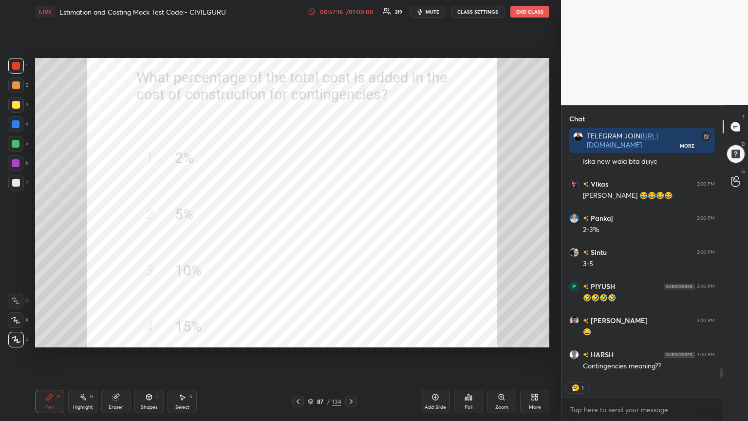
click at [311, 338] on icon at bounding box center [311, 401] width 6 height 6
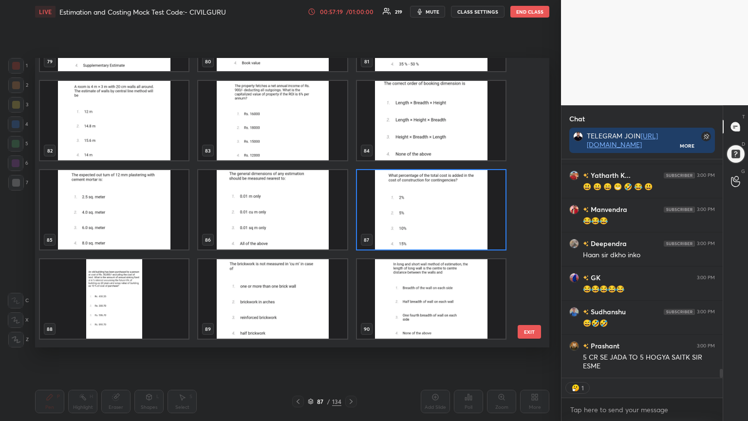
click at [296, 308] on img "grid" at bounding box center [272, 298] width 149 height 79
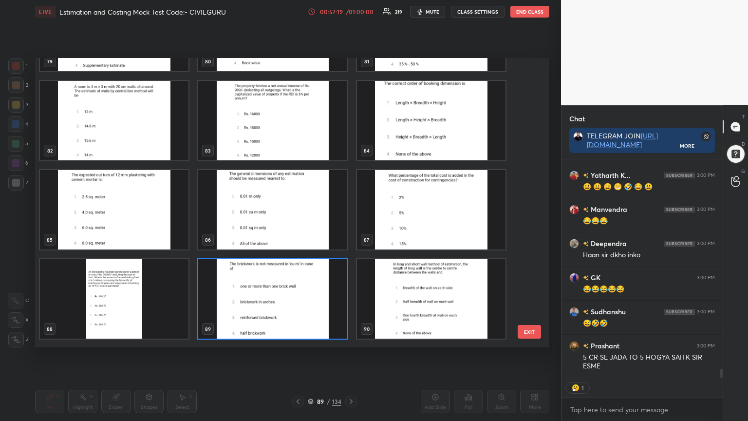
click at [296, 308] on img "grid" at bounding box center [272, 298] width 149 height 79
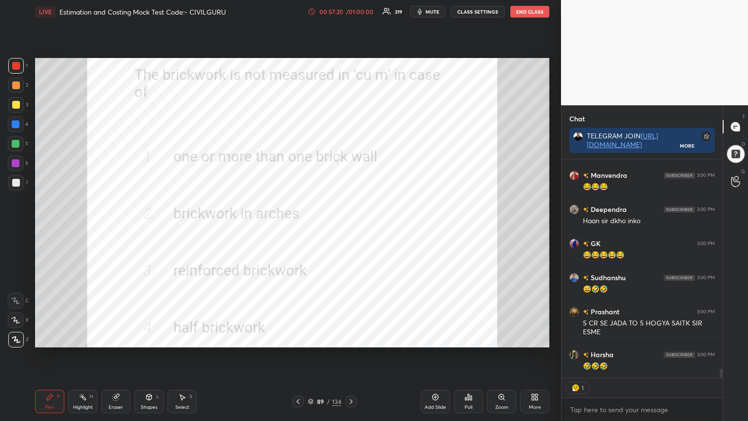
click at [473, 338] on div "Poll" at bounding box center [468, 401] width 29 height 23
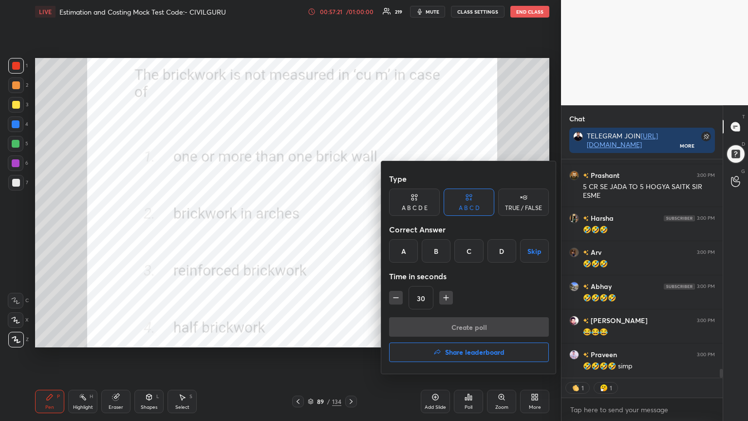
click at [499, 251] on div "D" at bounding box center [502, 250] width 29 height 23
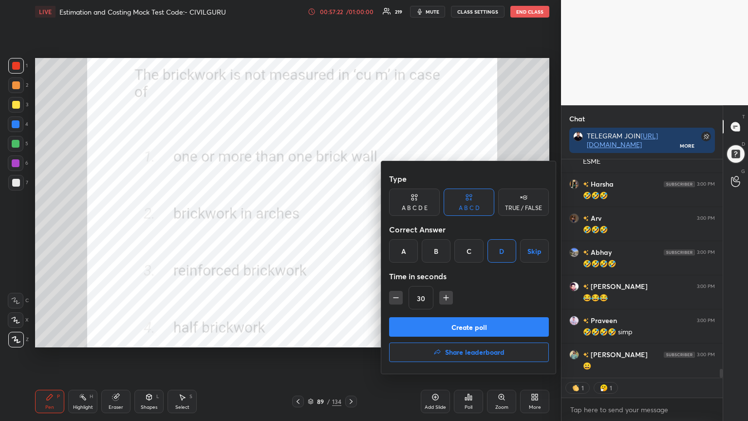
click at [417, 318] on button "Create poll" at bounding box center [469, 326] width 160 height 19
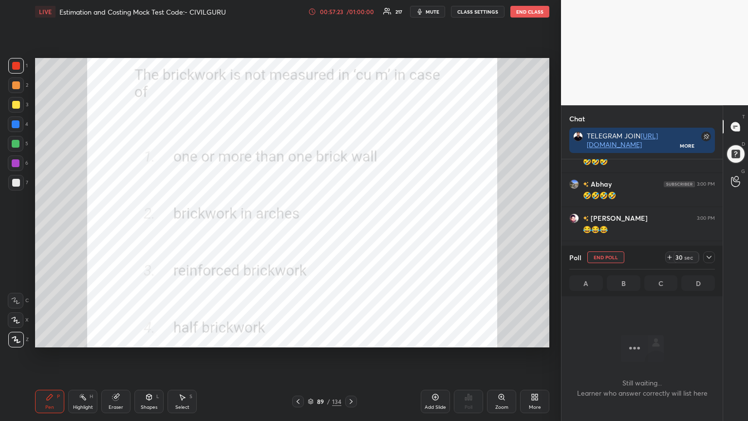
click at [714, 255] on div at bounding box center [709, 257] width 12 height 12
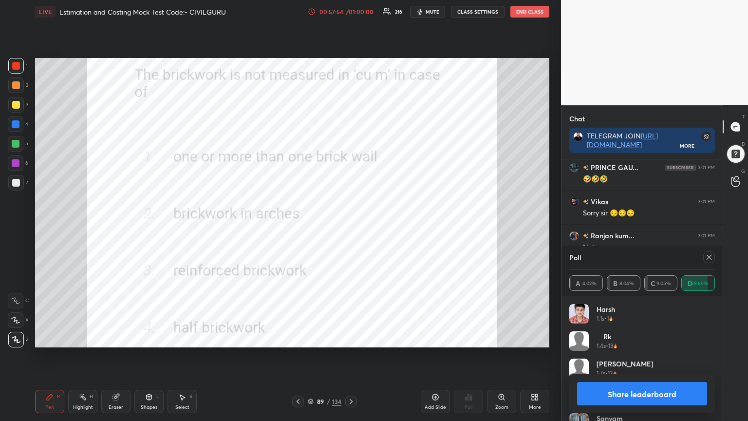
click at [708, 257] on icon at bounding box center [709, 257] width 8 height 8
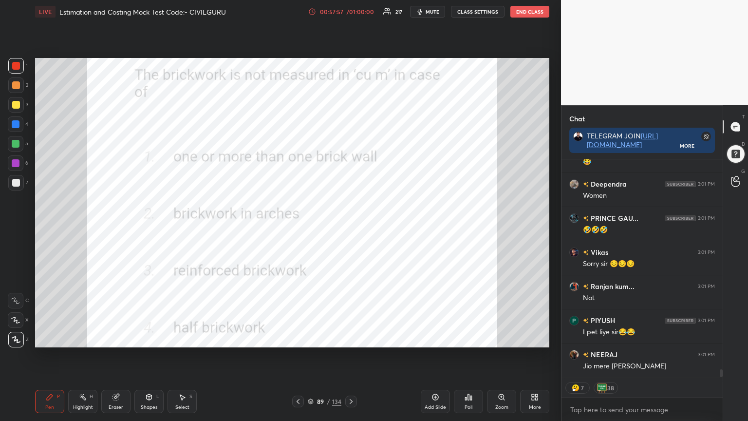
click at [311, 338] on icon at bounding box center [310, 400] width 5 height 2
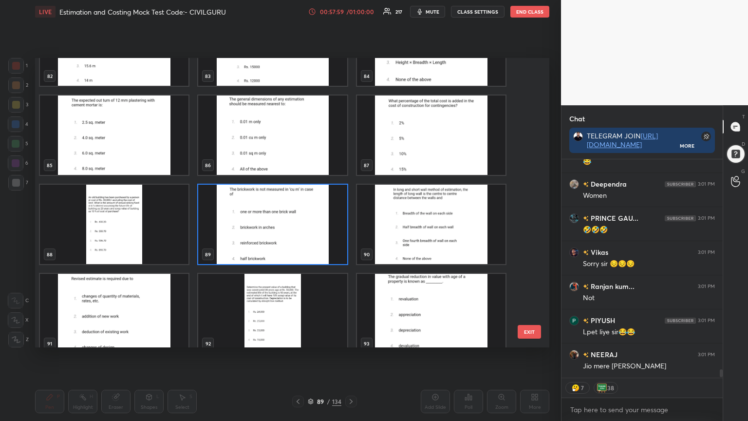
click at [120, 320] on img "grid" at bounding box center [114, 313] width 149 height 79
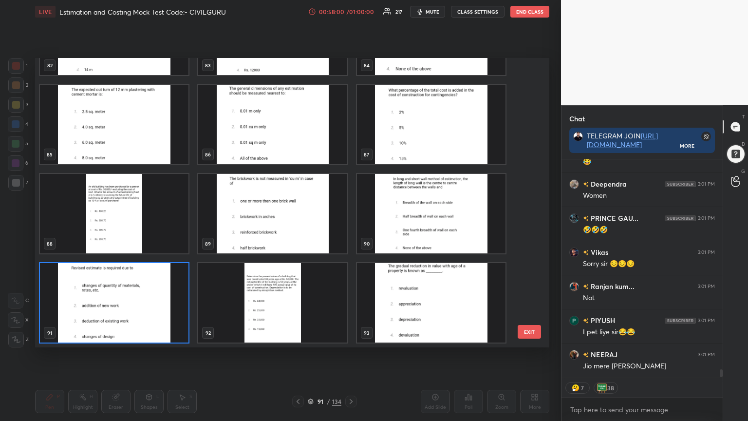
click at [121, 320] on img "grid" at bounding box center [114, 302] width 149 height 79
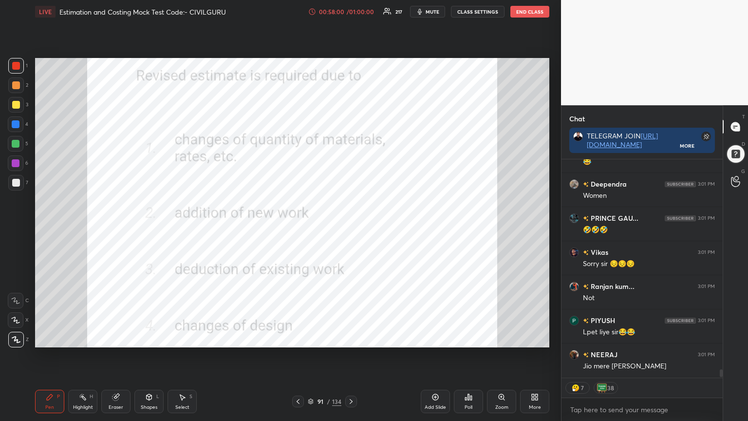
click at [123, 320] on img "grid" at bounding box center [114, 302] width 149 height 79
click at [468, 338] on icon at bounding box center [469, 397] width 8 height 8
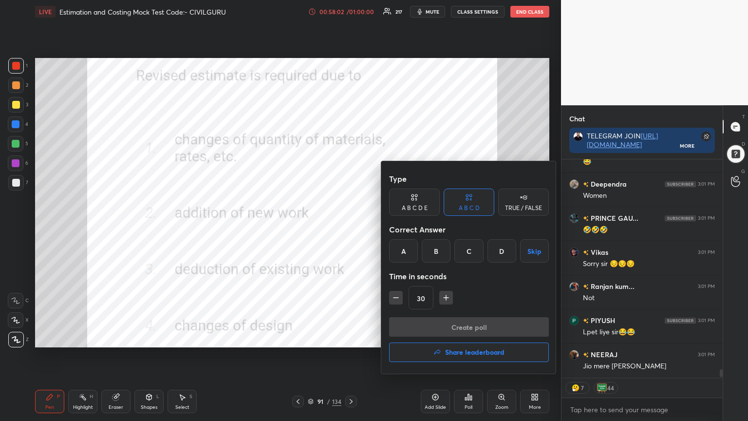
click at [407, 253] on div "A" at bounding box center [403, 250] width 29 height 23
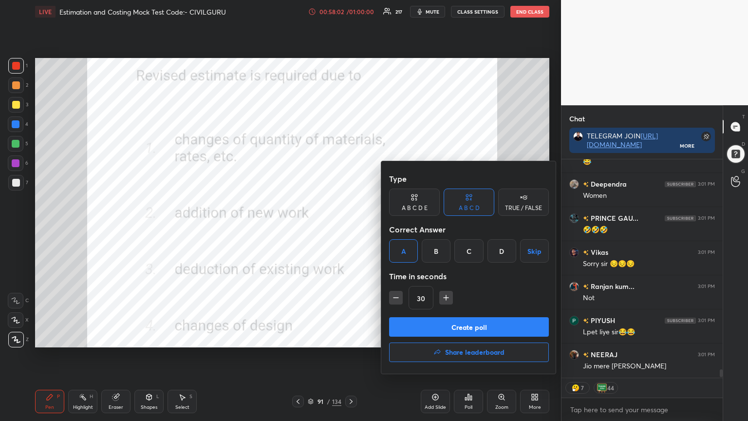
click at [422, 322] on button "Create poll" at bounding box center [469, 326] width 160 height 19
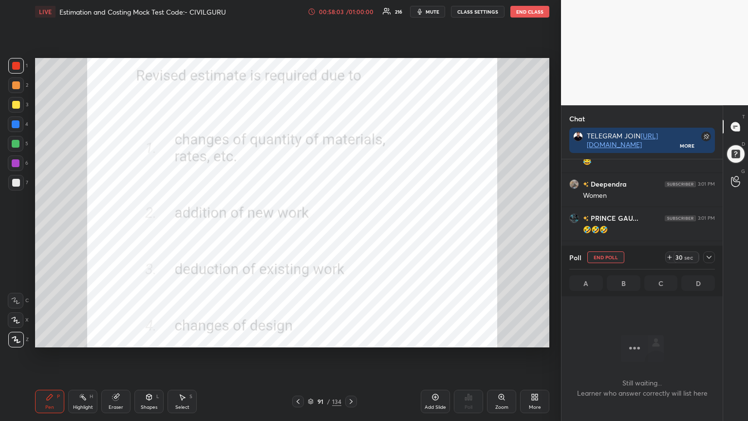
click at [709, 255] on icon at bounding box center [709, 257] width 8 height 8
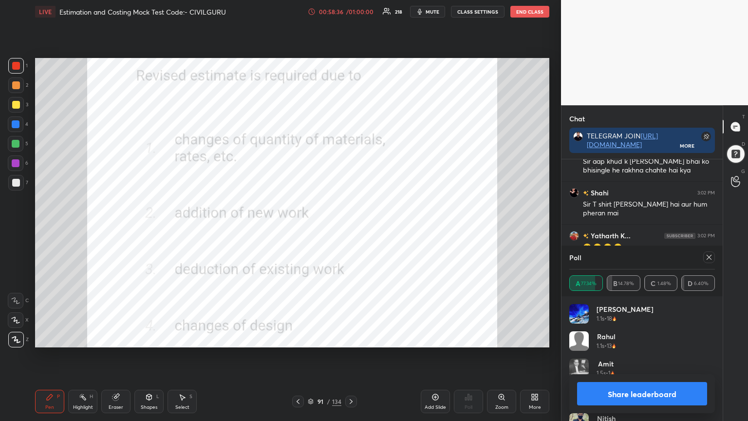
click at [709, 257] on icon at bounding box center [709, 257] width 5 height 5
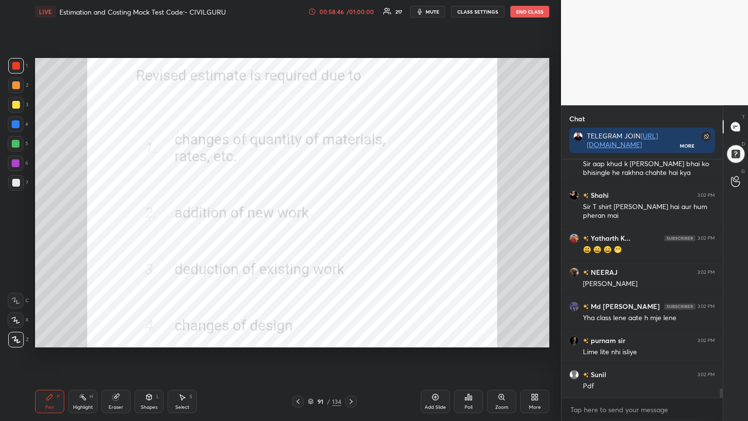
click at [310, 338] on icon at bounding box center [311, 401] width 6 height 6
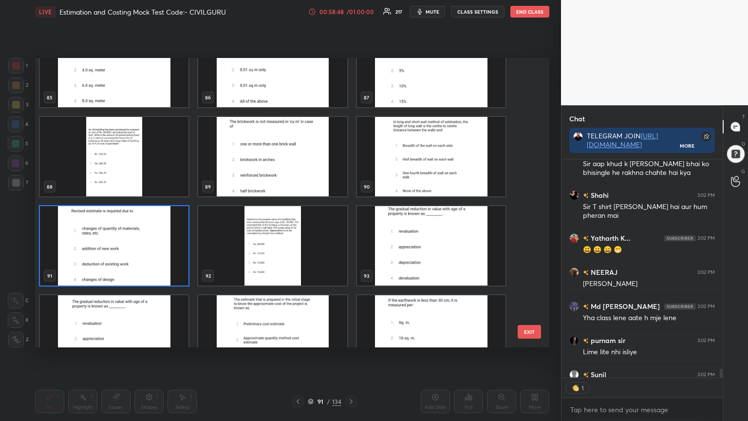
click at [417, 264] on img "grid" at bounding box center [431, 245] width 149 height 79
click at [417, 263] on img "grid" at bounding box center [431, 245] width 149 height 79
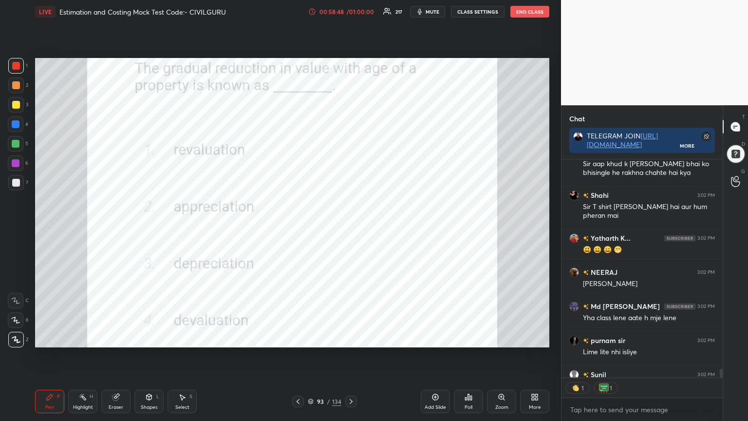
click at [417, 264] on img "grid" at bounding box center [431, 245] width 149 height 79
click at [471, 338] on div "Poll" at bounding box center [469, 407] width 8 height 5
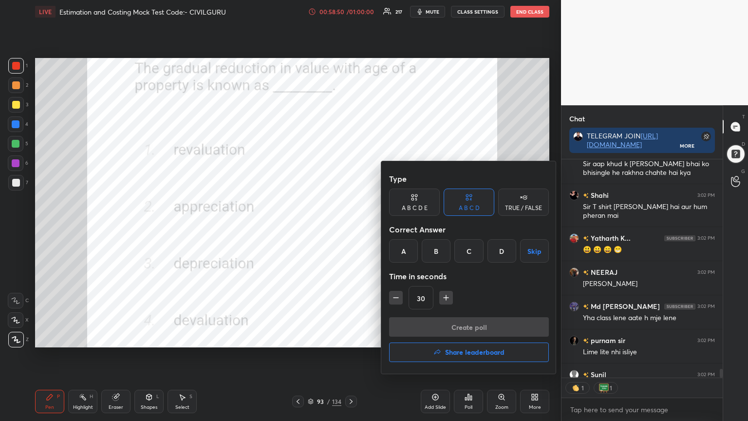
click at [465, 250] on div "C" at bounding box center [469, 250] width 29 height 23
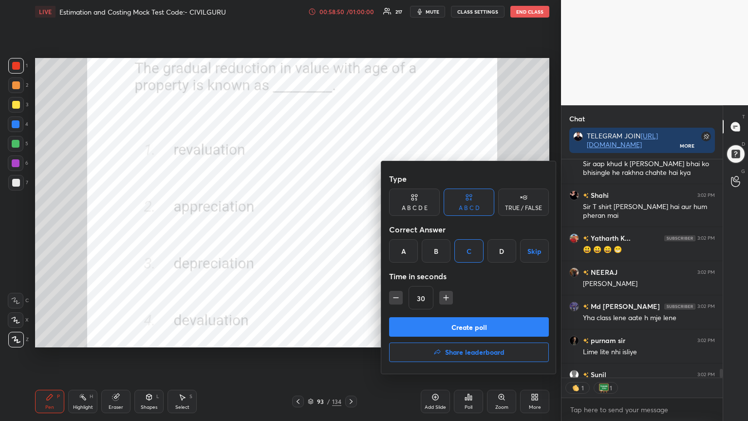
click at [446, 327] on button "Create poll" at bounding box center [469, 326] width 160 height 19
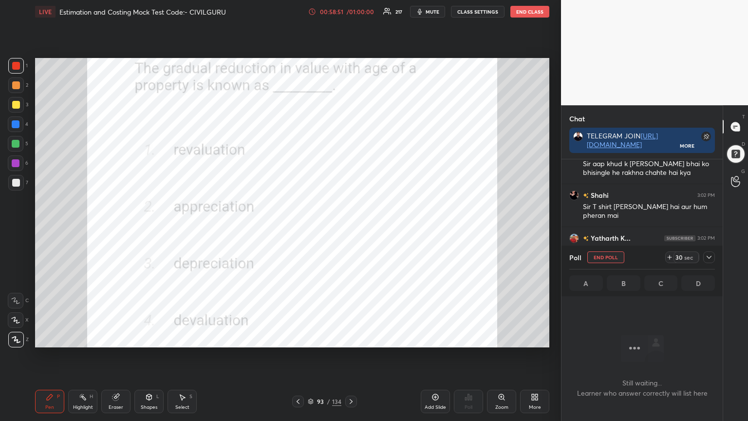
click at [708, 257] on icon at bounding box center [709, 257] width 8 height 8
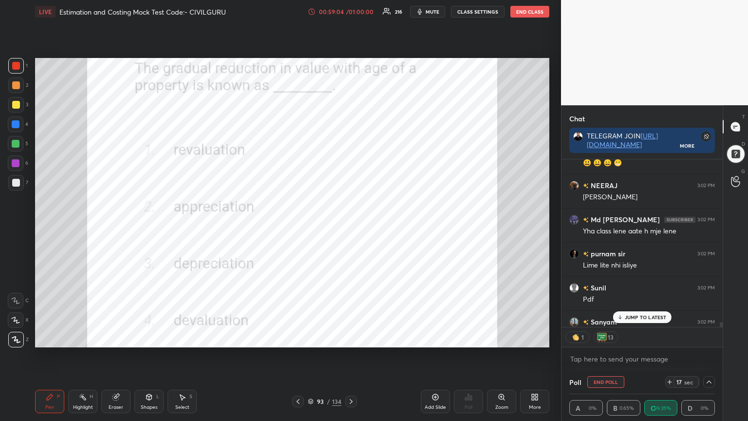
click at [630, 318] on p "JUMP TO LATEST" at bounding box center [646, 317] width 42 height 6
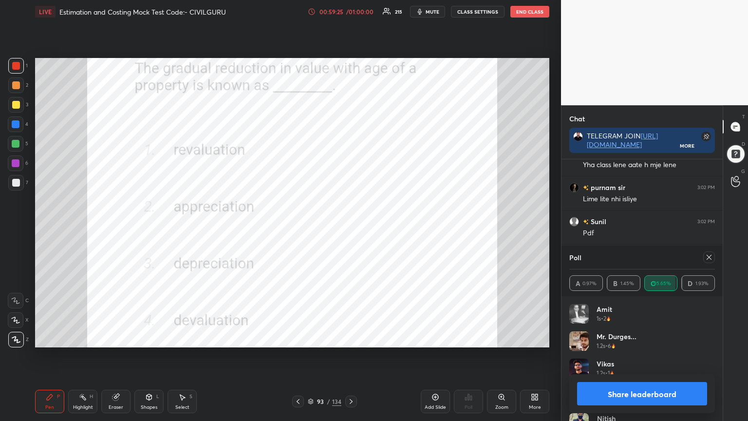
click at [707, 261] on div at bounding box center [709, 257] width 12 height 12
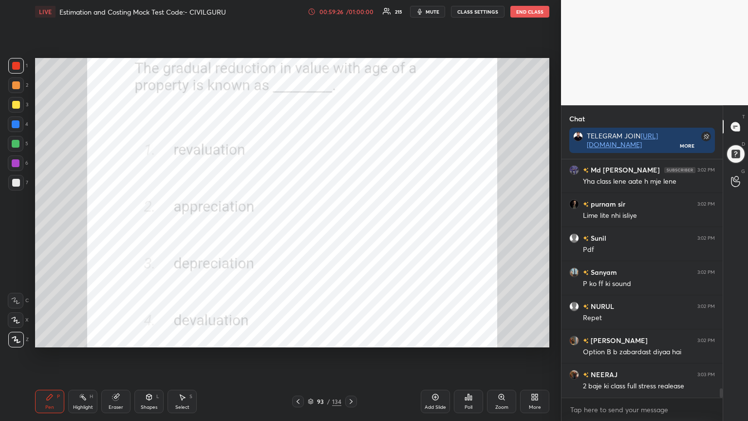
click at [353, 338] on icon at bounding box center [351, 402] width 8 height 8
click at [467, 338] on div "Poll" at bounding box center [468, 401] width 29 height 23
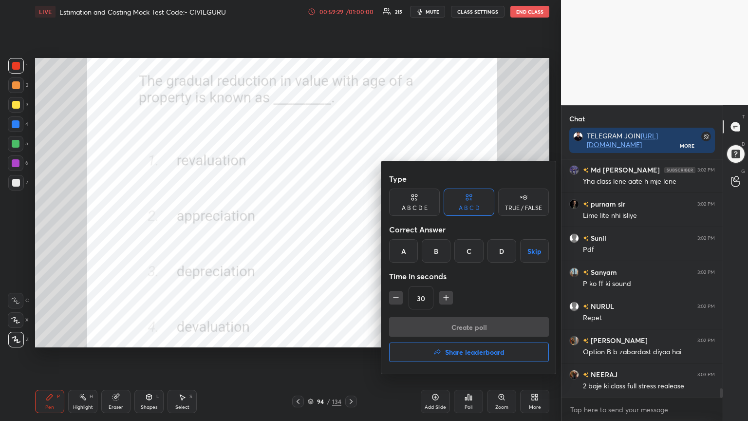
click at [359, 335] on div at bounding box center [374, 210] width 748 height 421
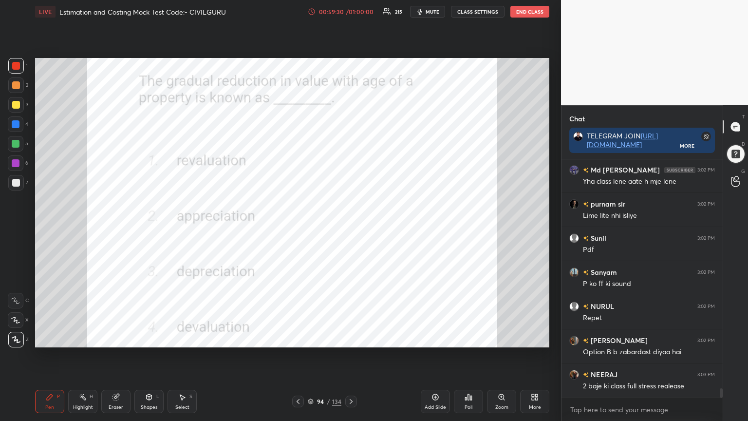
click at [350, 338] on icon at bounding box center [351, 402] width 8 height 8
click at [466, 338] on div "Poll" at bounding box center [468, 401] width 29 height 23
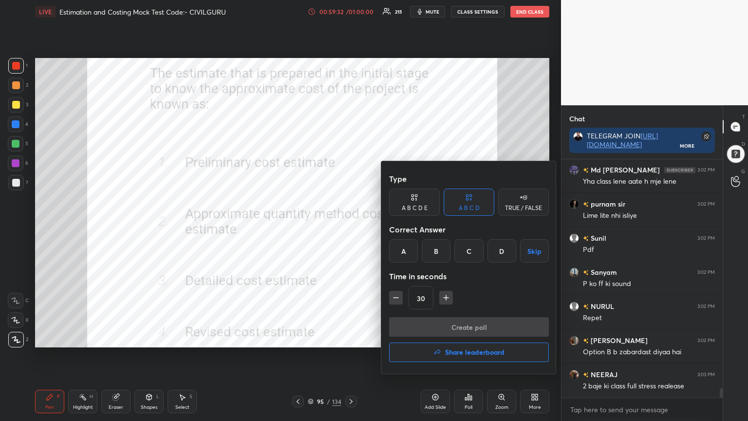
click at [397, 253] on div "A" at bounding box center [403, 250] width 29 height 23
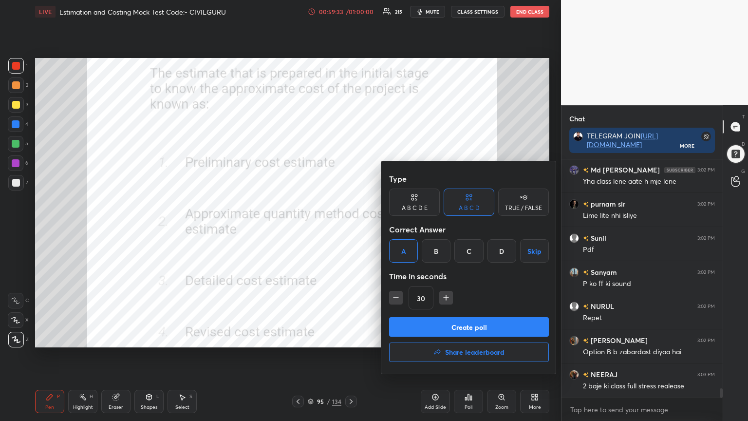
click at [423, 324] on button "Create poll" at bounding box center [469, 326] width 160 height 19
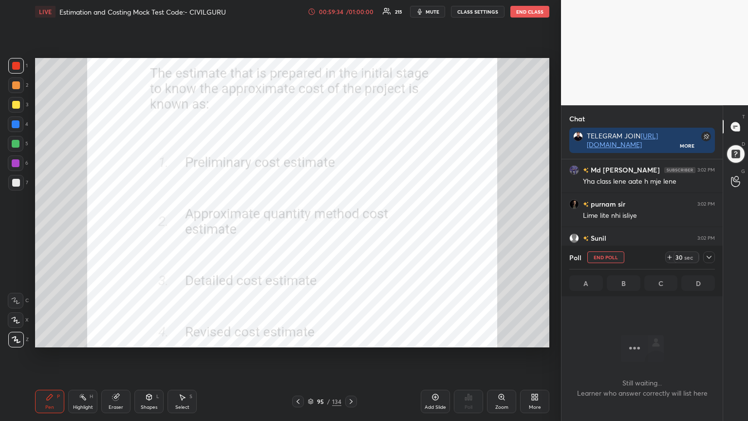
click at [711, 255] on icon at bounding box center [709, 257] width 8 height 8
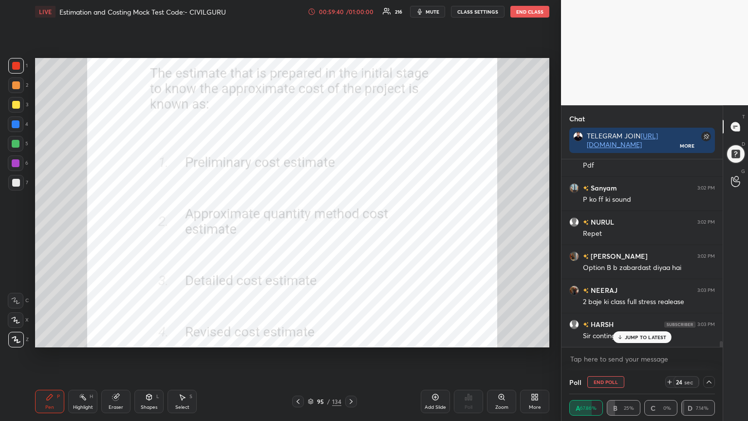
click at [628, 338] on p "JUMP TO LATEST" at bounding box center [646, 337] width 42 height 6
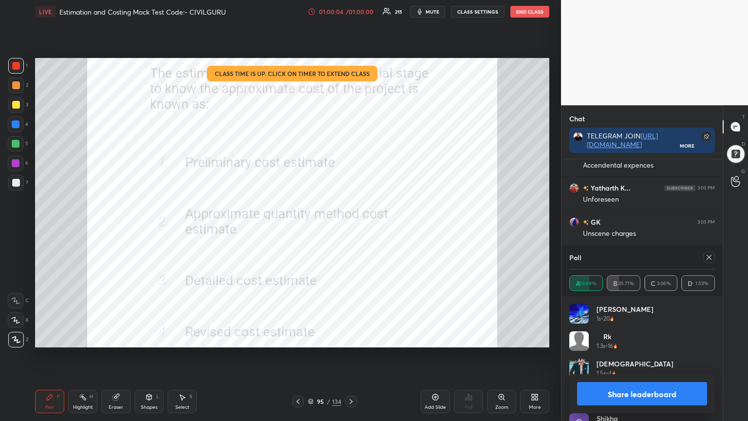
click at [712, 254] on icon at bounding box center [709, 257] width 8 height 8
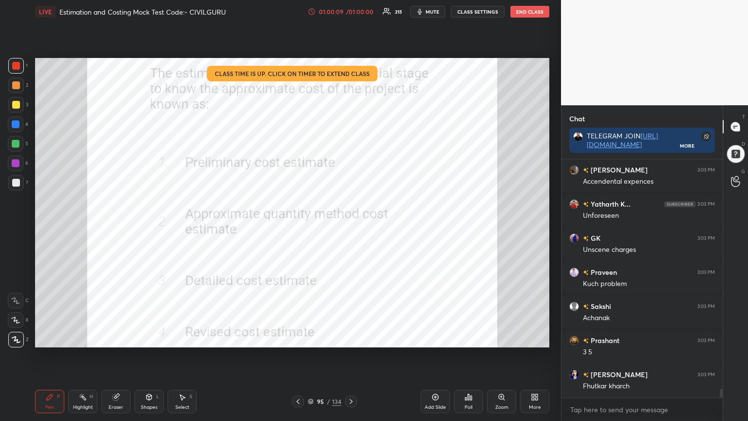
click at [349, 338] on icon at bounding box center [351, 402] width 8 height 8
click at [467, 338] on div "Poll" at bounding box center [468, 401] width 29 height 23
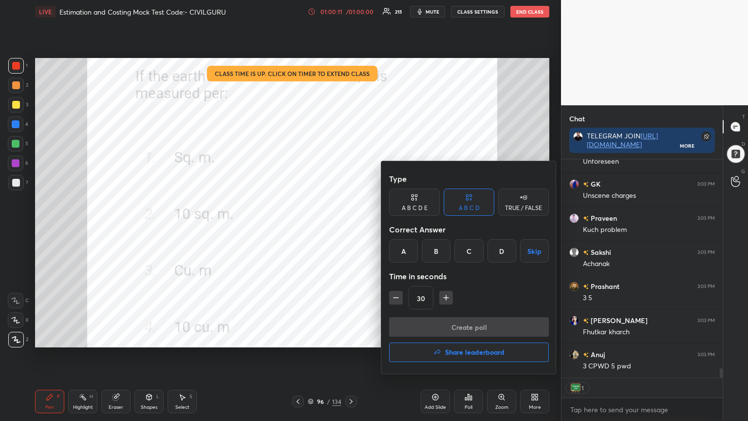
click at [403, 255] on div "A" at bounding box center [403, 250] width 29 height 23
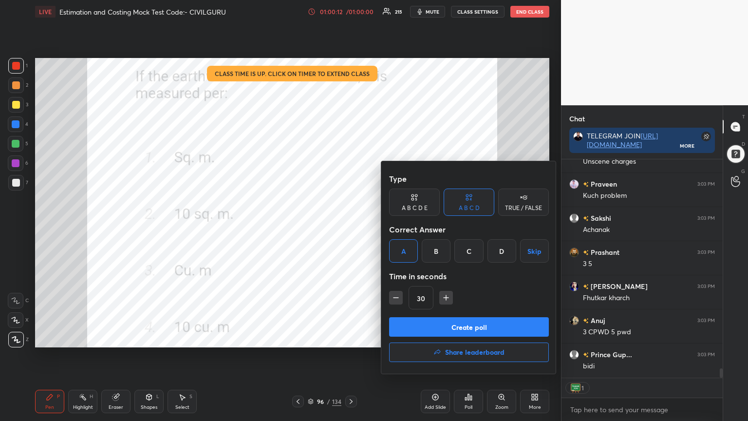
click at [430, 330] on button "Create poll" at bounding box center [469, 326] width 160 height 19
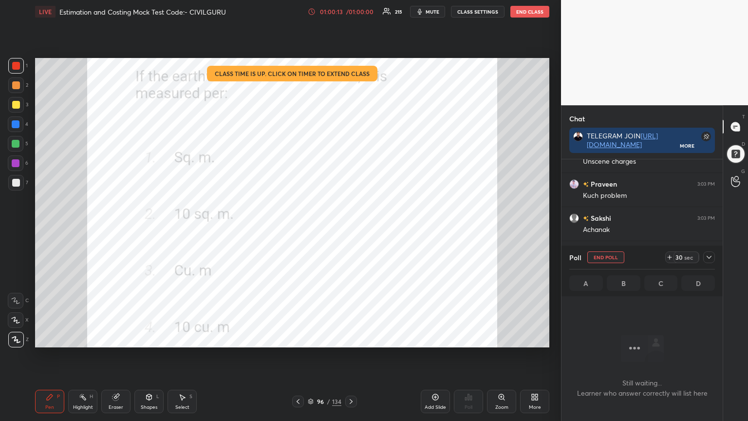
click at [714, 259] on div at bounding box center [709, 257] width 12 height 12
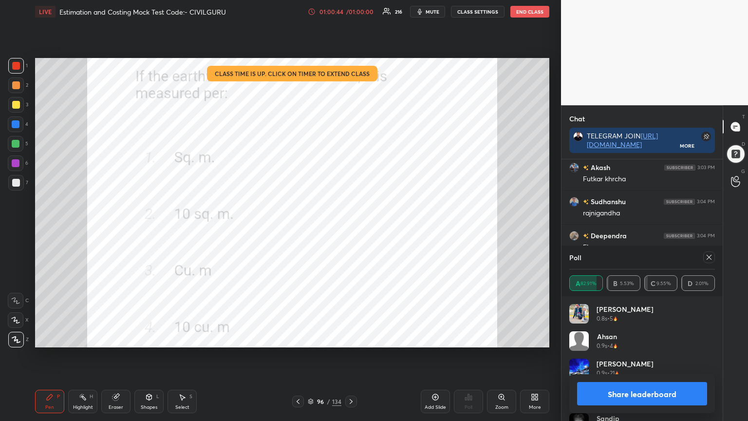
click at [709, 257] on icon at bounding box center [709, 257] width 5 height 5
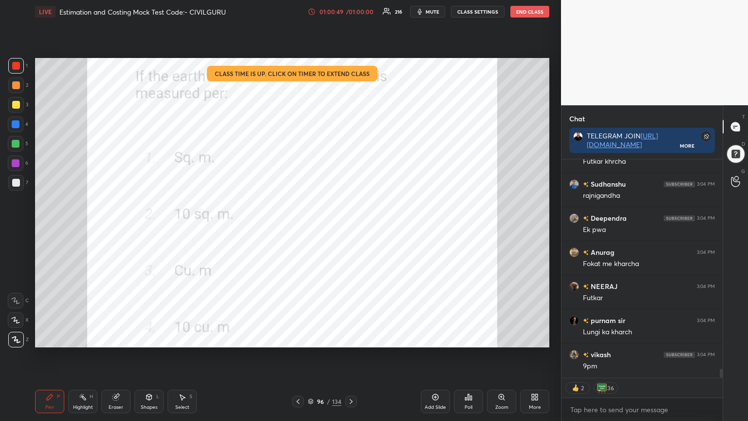
click at [470, 338] on div "Poll" at bounding box center [468, 401] width 29 height 23
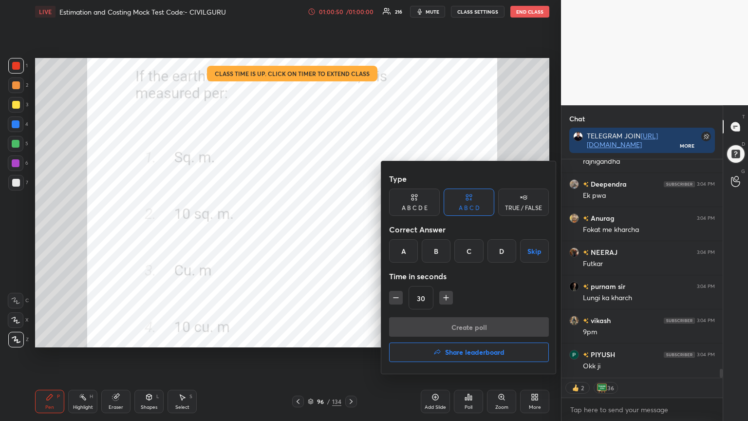
click at [437, 338] on icon "button" at bounding box center [438, 352] width 8 height 8
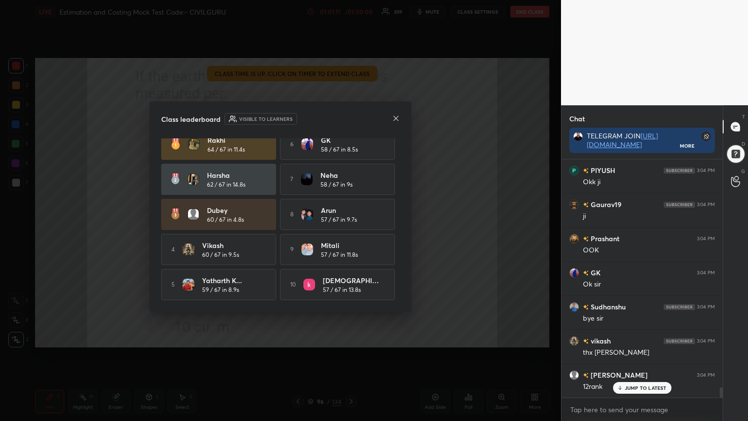
click at [396, 116] on icon at bounding box center [396, 118] width 8 height 8
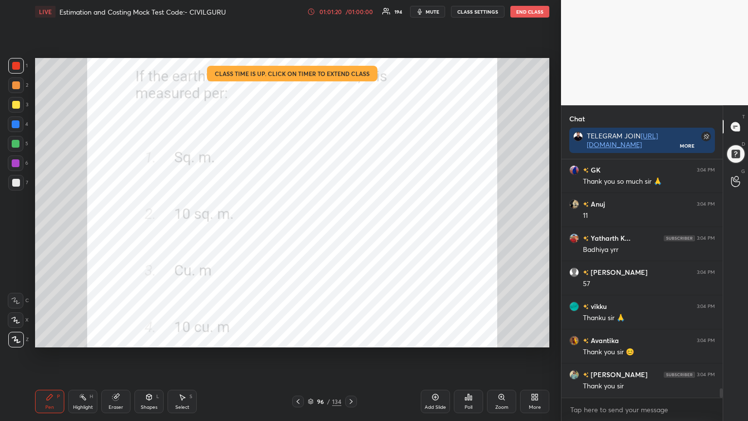
click at [535, 11] on button "End Class" at bounding box center [530, 12] width 39 height 12
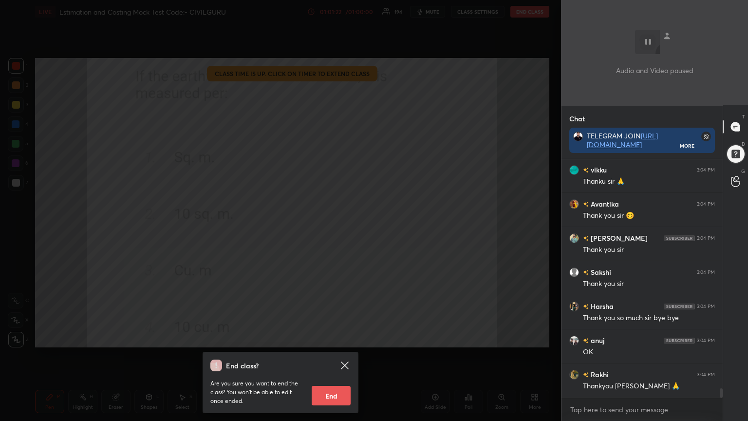
click at [333, 338] on button "End" at bounding box center [331, 395] width 39 height 19
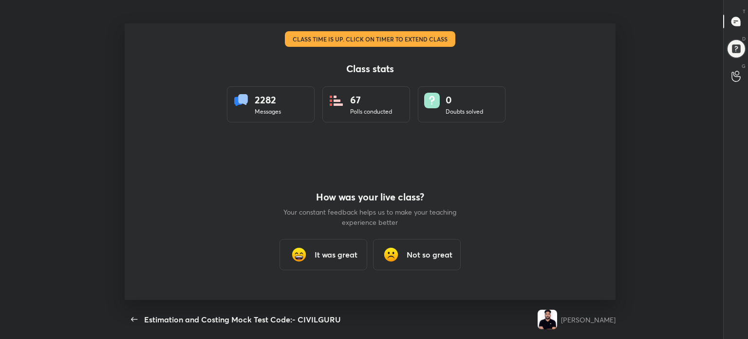
click at [340, 260] on h3 "It was great" at bounding box center [336, 254] width 43 height 12
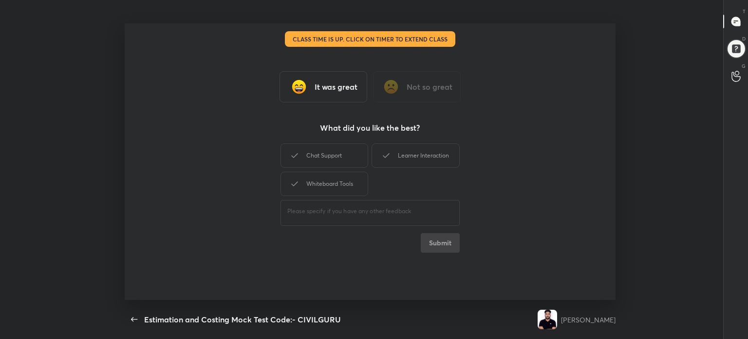
click at [372, 182] on div "Chat Support Learner Interaction Whiteboard Tools" at bounding box center [370, 169] width 179 height 57
click at [350, 155] on div "Chat Support" at bounding box center [325, 155] width 88 height 24
click at [347, 183] on div "Whiteboard Tools" at bounding box center [325, 183] width 88 height 24
click at [413, 155] on div "Learner Interaction" at bounding box center [416, 155] width 88 height 24
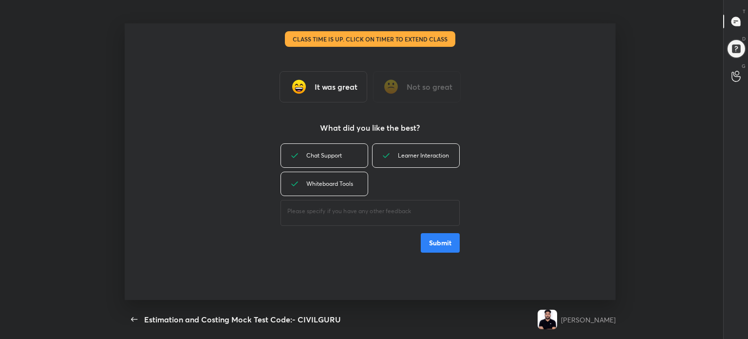
click at [443, 239] on button "Submit" at bounding box center [440, 242] width 39 height 19
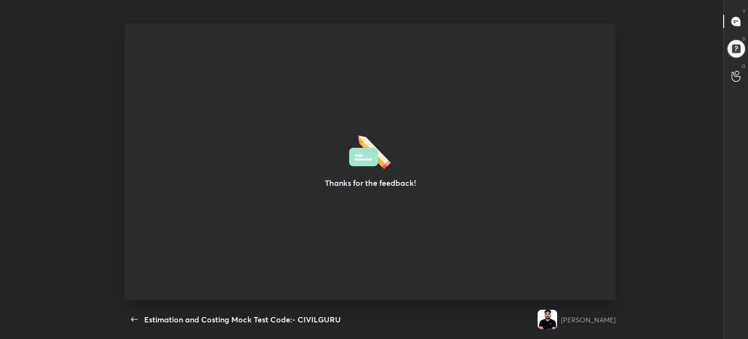
type textarea "x"
